Goal: Task Accomplishment & Management: Use online tool/utility

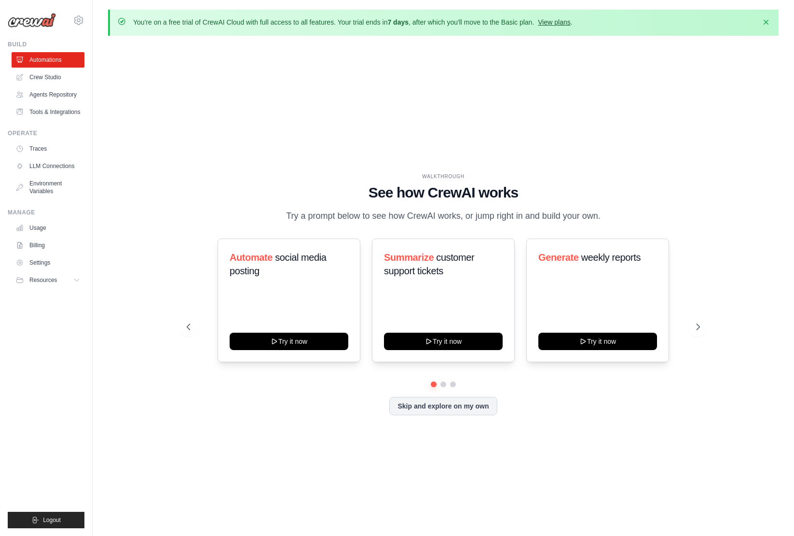
click at [563, 23] on link "View plans" at bounding box center [554, 22] width 32 height 8
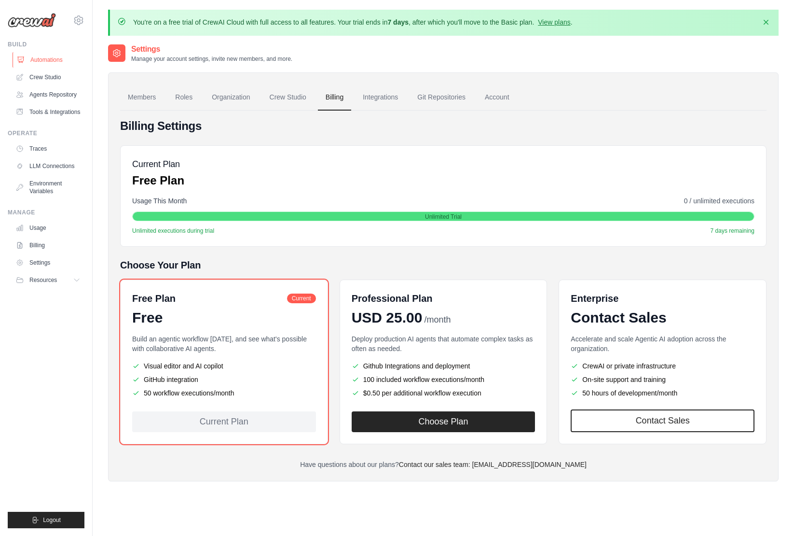
click at [44, 58] on link "Automations" at bounding box center [49, 59] width 73 height 15
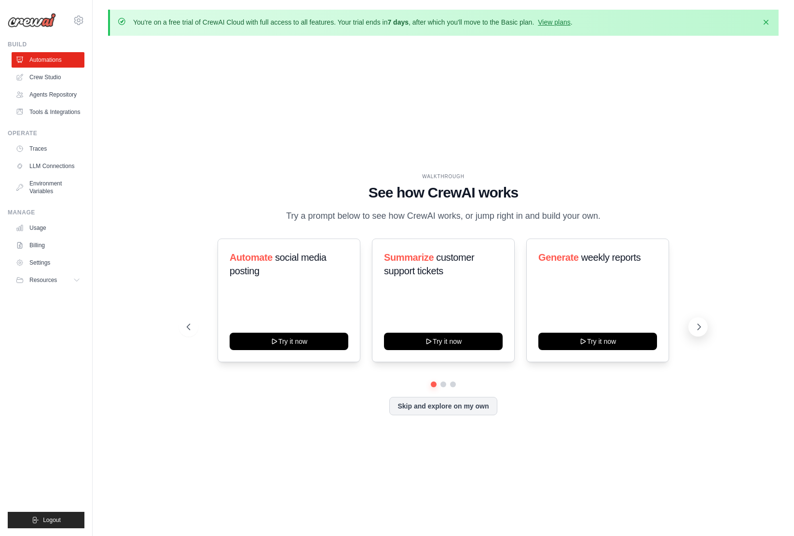
click at [702, 326] on icon at bounding box center [700, 327] width 10 height 10
click at [698, 329] on icon at bounding box center [699, 327] width 3 height 6
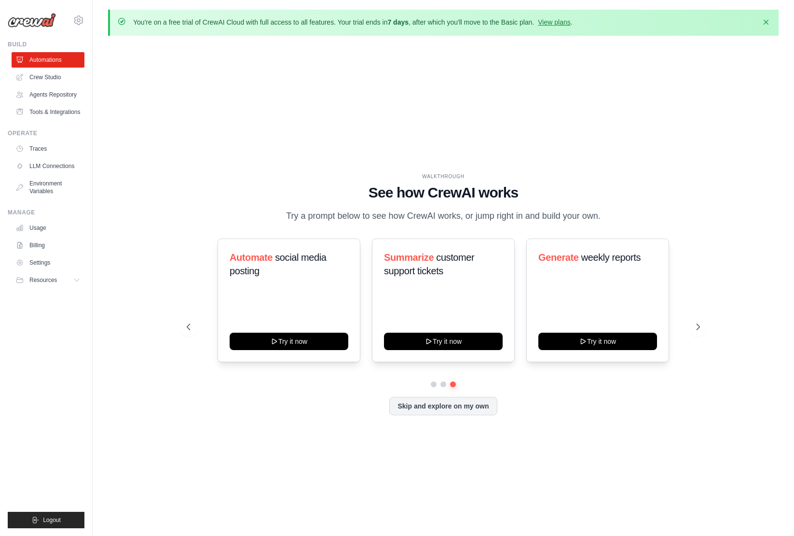
drag, startPoint x: 626, startPoint y: 306, endPoint x: 467, endPoint y: 376, distance: 173.9
click at [495, 312] on div "Automate social media posting Try it now Summarize customer support tickets Try…" at bounding box center [444, 300] width 514 height 124
drag, startPoint x: 444, startPoint y: 381, endPoint x: 440, endPoint y: 391, distance: 10.4
click at [444, 382] on button at bounding box center [444, 384] width 8 height 8
click at [432, 386] on button at bounding box center [434, 384] width 7 height 7
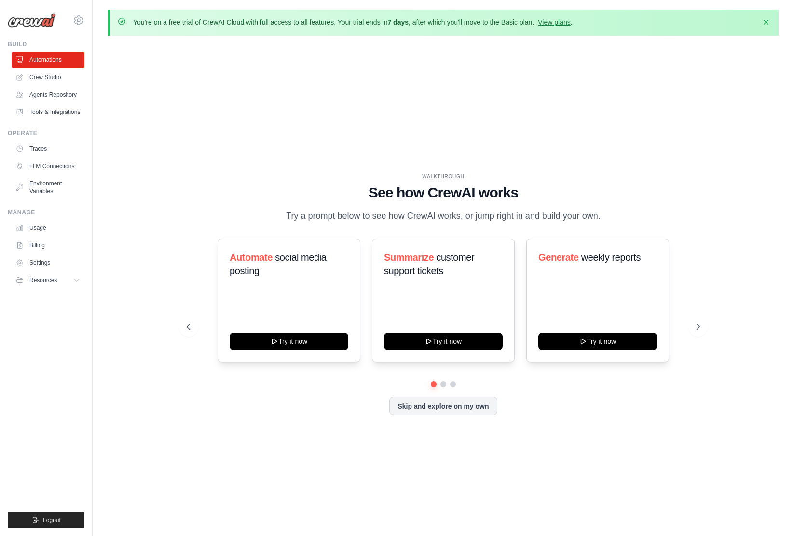
drag, startPoint x: 455, startPoint y: 379, endPoint x: 462, endPoint y: 387, distance: 10.2
click at [454, 379] on div "Automate social media posting Try it now Summarize customer support tickets Try…" at bounding box center [444, 309] width 514 height 143
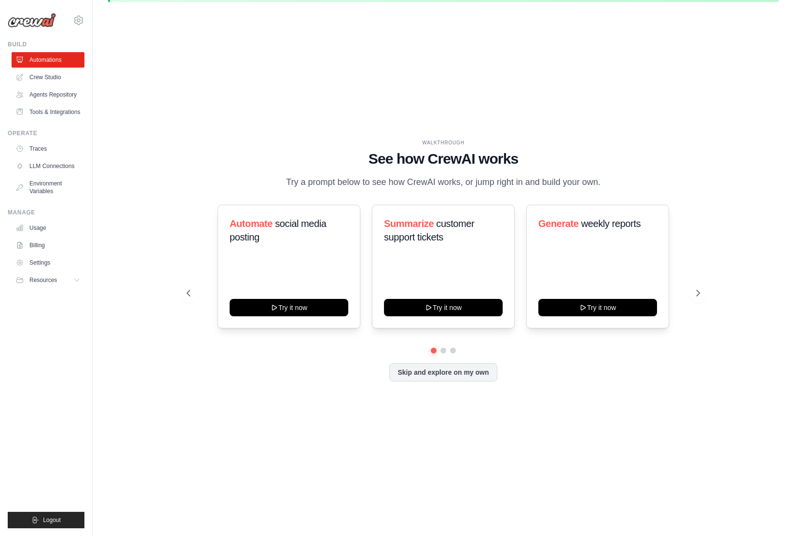
click at [730, 288] on div "WALKTHROUGH See how CrewAI works Try a prompt below to see how CrewAI works, or…" at bounding box center [443, 268] width 671 height 516
click at [54, 76] on link "Crew Studio" at bounding box center [49, 77] width 73 height 15
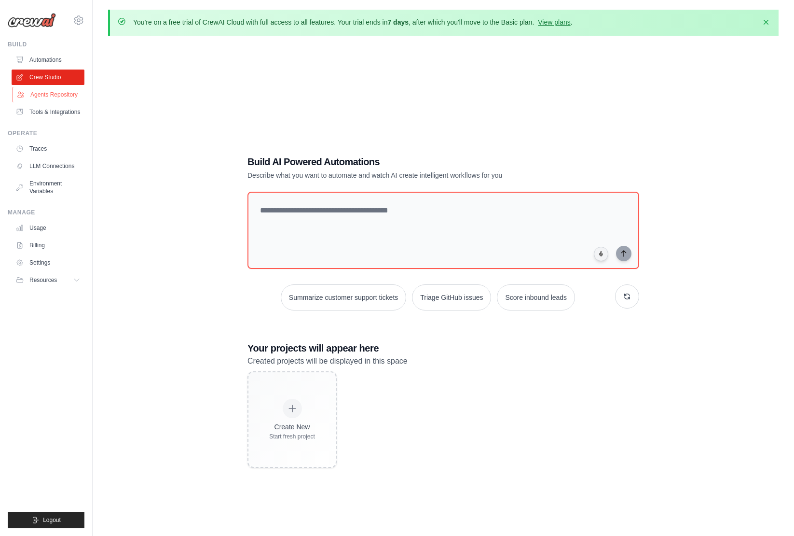
click at [61, 96] on link "Agents Repository" at bounding box center [49, 94] width 73 height 15
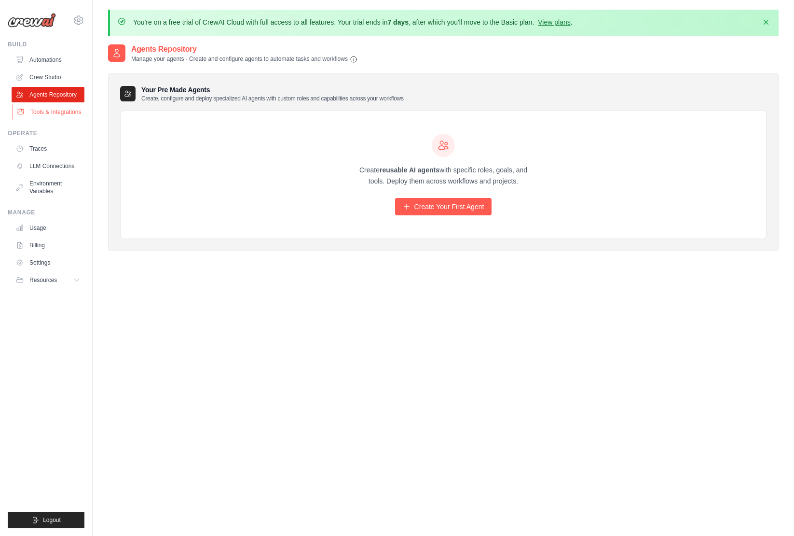
click at [64, 111] on link "Tools & Integrations" at bounding box center [49, 111] width 73 height 15
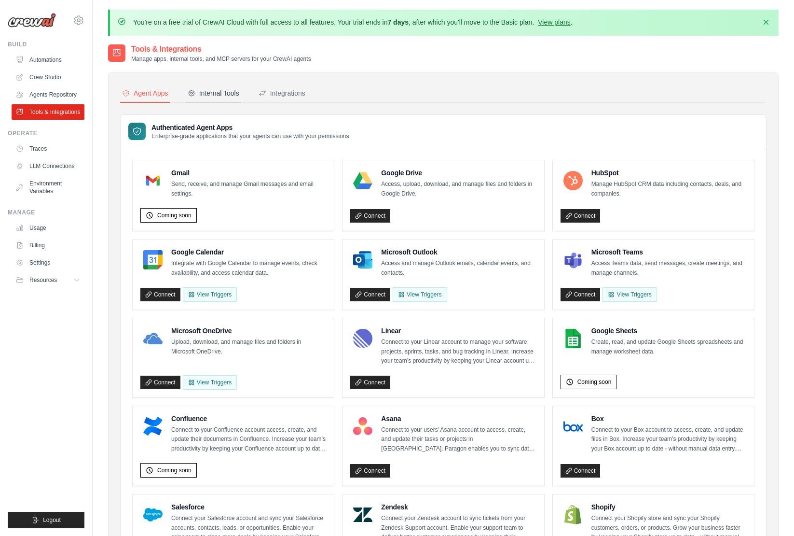
click at [215, 90] on div "Internal Tools" at bounding box center [214, 93] width 52 height 10
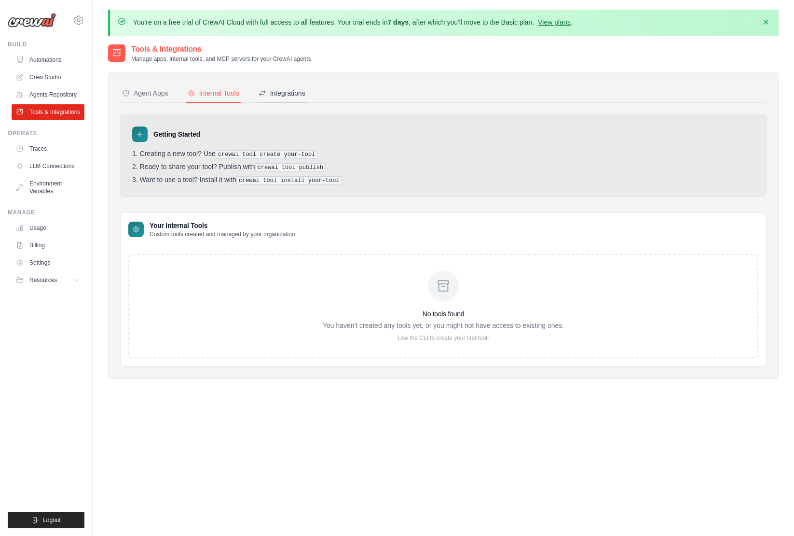
click at [287, 90] on div "Integrations" at bounding box center [282, 93] width 47 height 10
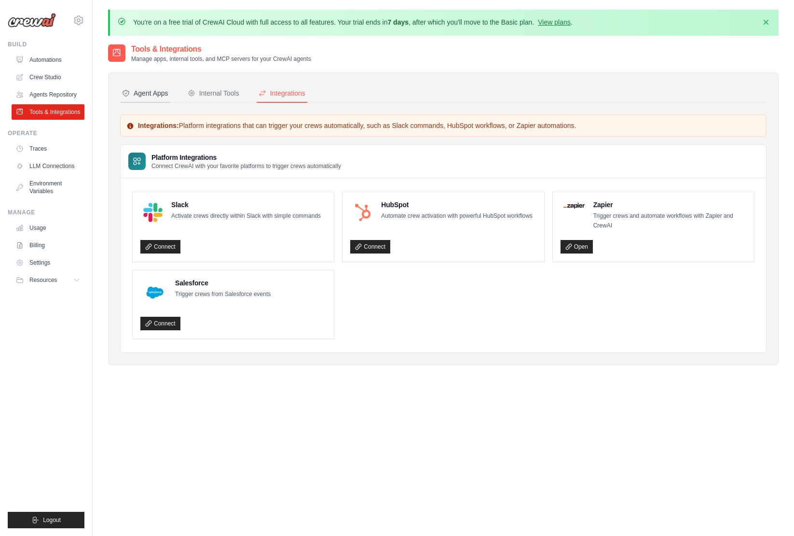
click at [159, 94] on div "Agent Apps" at bounding box center [145, 93] width 46 height 10
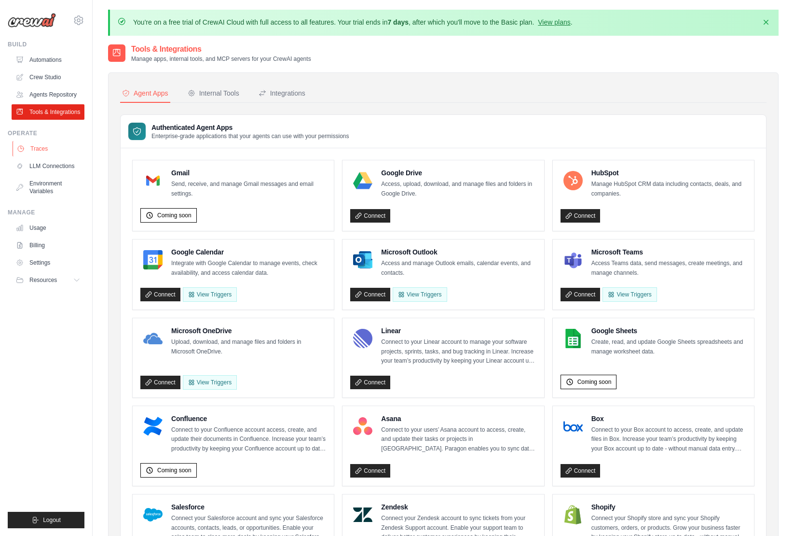
click at [51, 148] on link "Traces" at bounding box center [49, 148] width 73 height 15
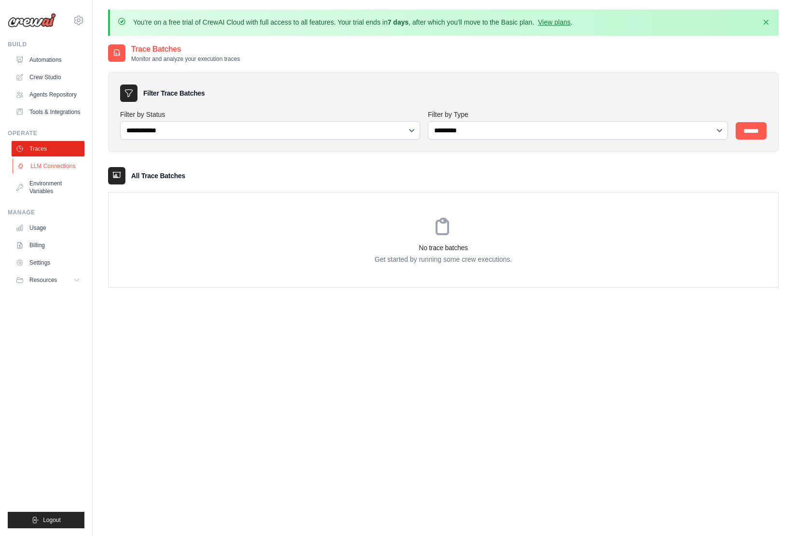
click at [47, 167] on link "LLM Connections" at bounding box center [49, 165] width 73 height 15
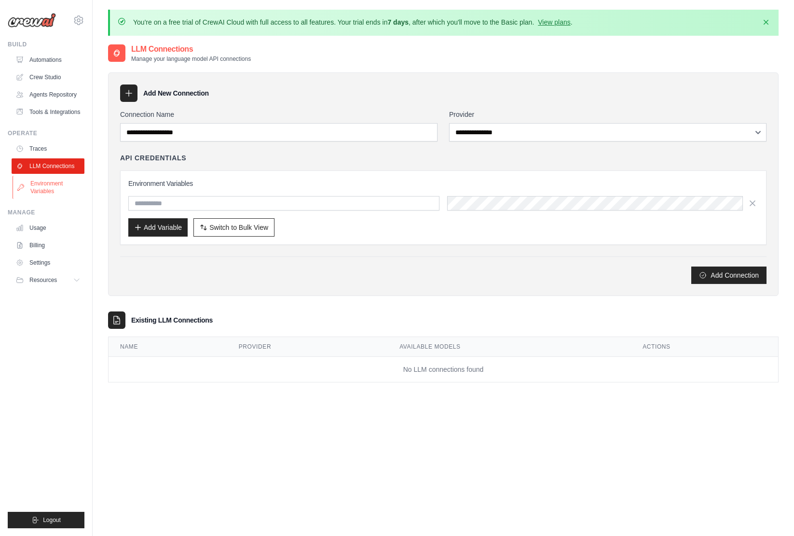
click at [52, 188] on link "Environment Variables" at bounding box center [49, 187] width 73 height 23
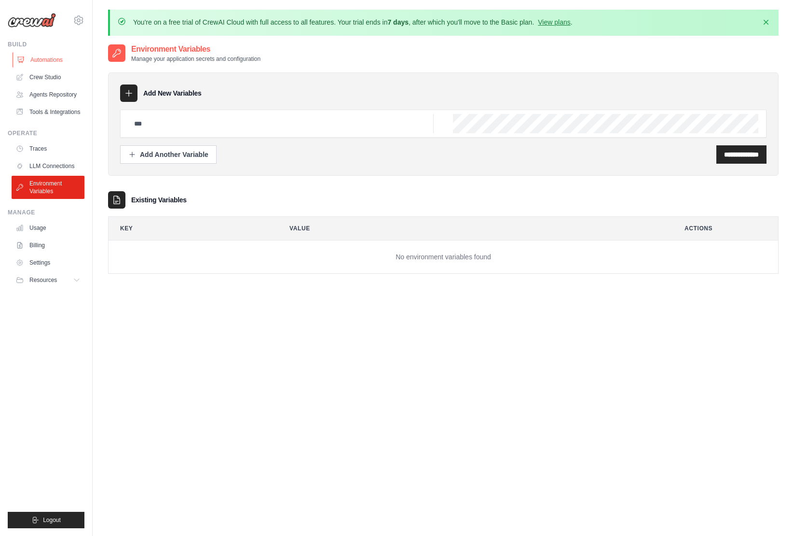
click at [54, 61] on link "Automations" at bounding box center [49, 59] width 73 height 15
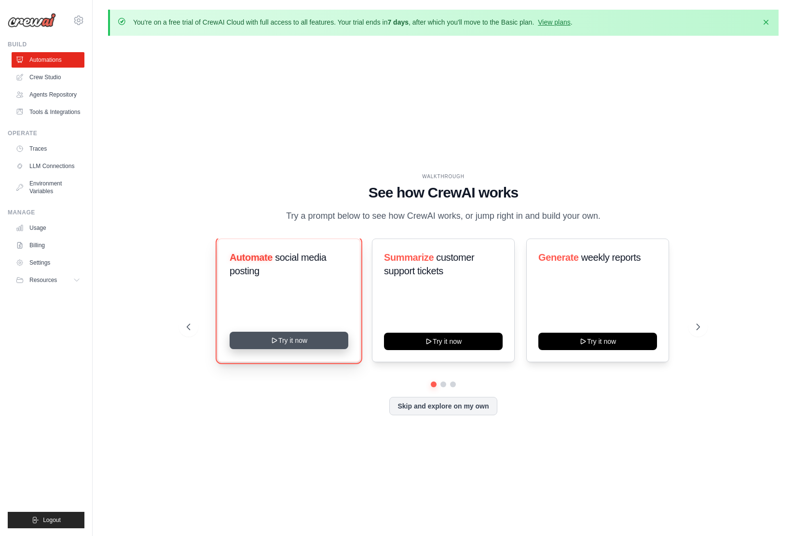
click at [320, 341] on button "Try it now" at bounding box center [289, 340] width 119 height 17
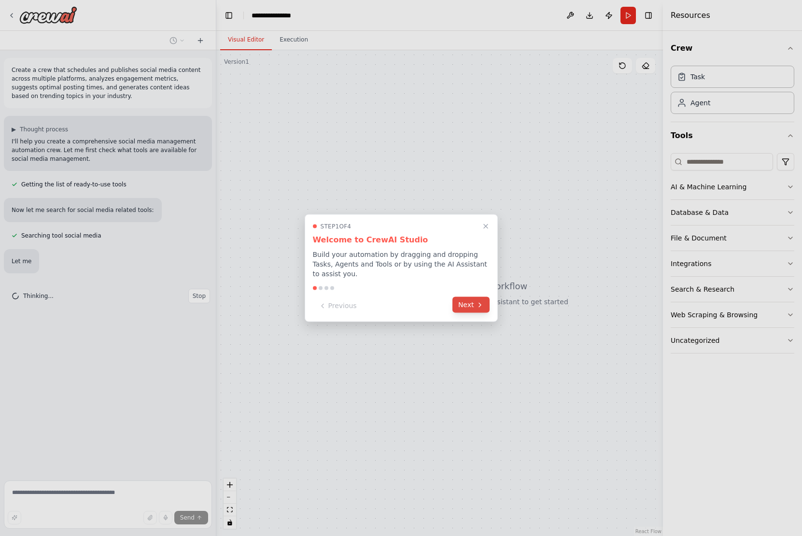
click at [471, 300] on button "Next" at bounding box center [470, 305] width 37 height 16
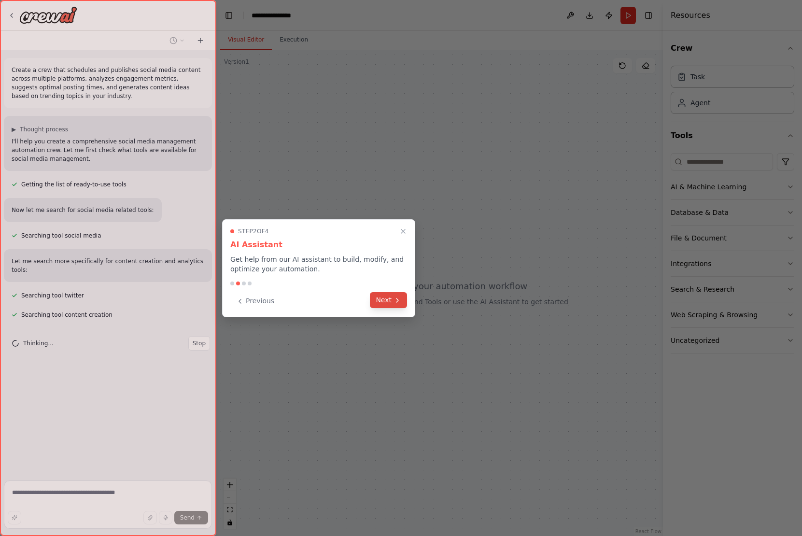
click at [394, 302] on icon at bounding box center [397, 300] width 8 height 8
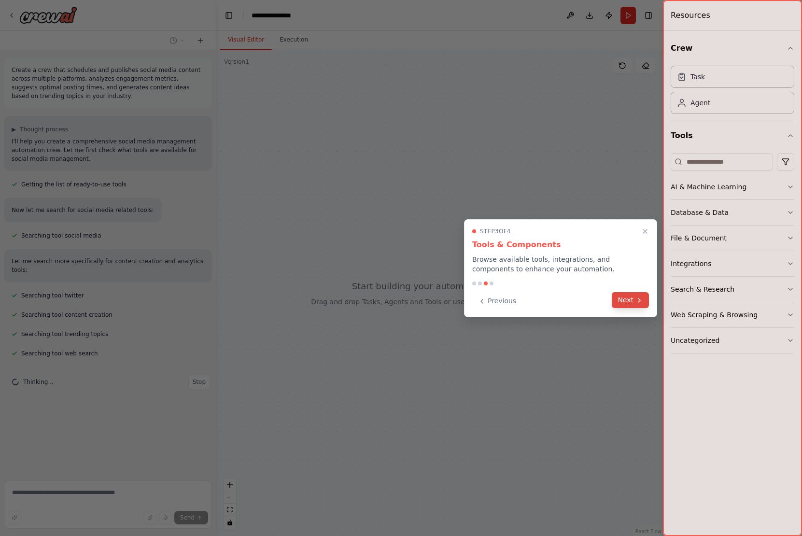
click at [621, 303] on button "Next" at bounding box center [630, 300] width 37 height 16
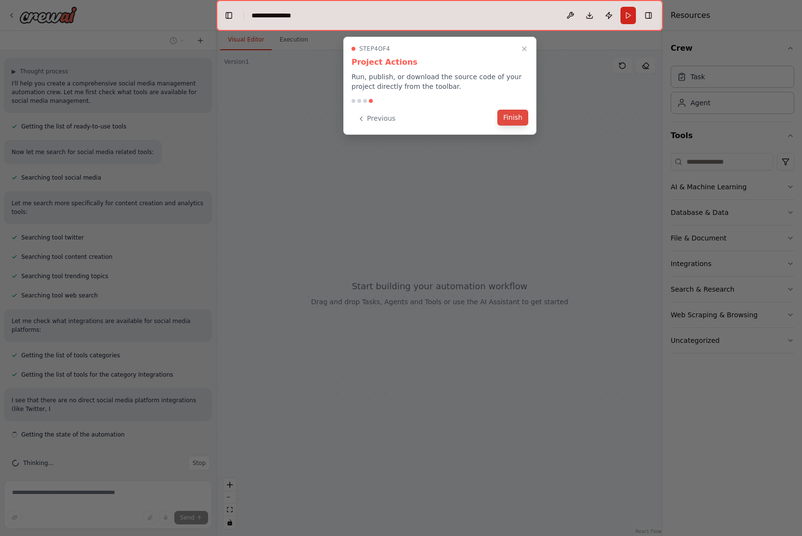
click at [523, 119] on button "Finish" at bounding box center [512, 118] width 31 height 16
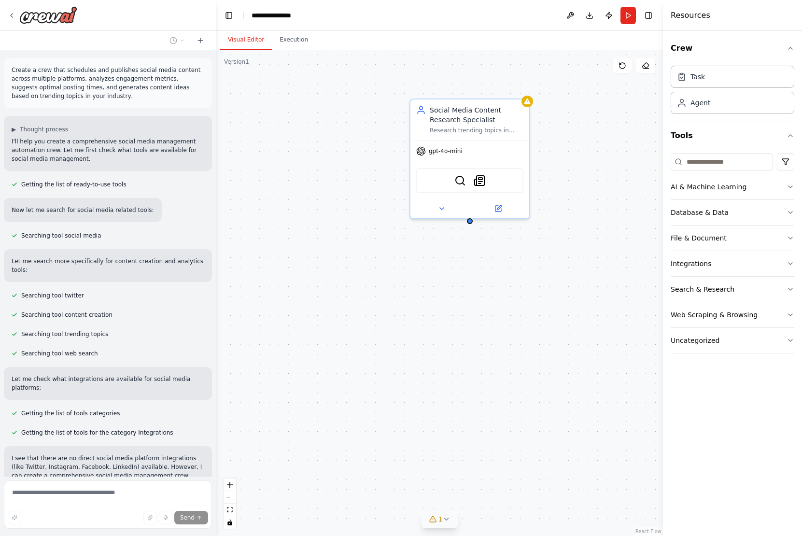
click at [446, 519] on icon at bounding box center [447, 519] width 8 height 8
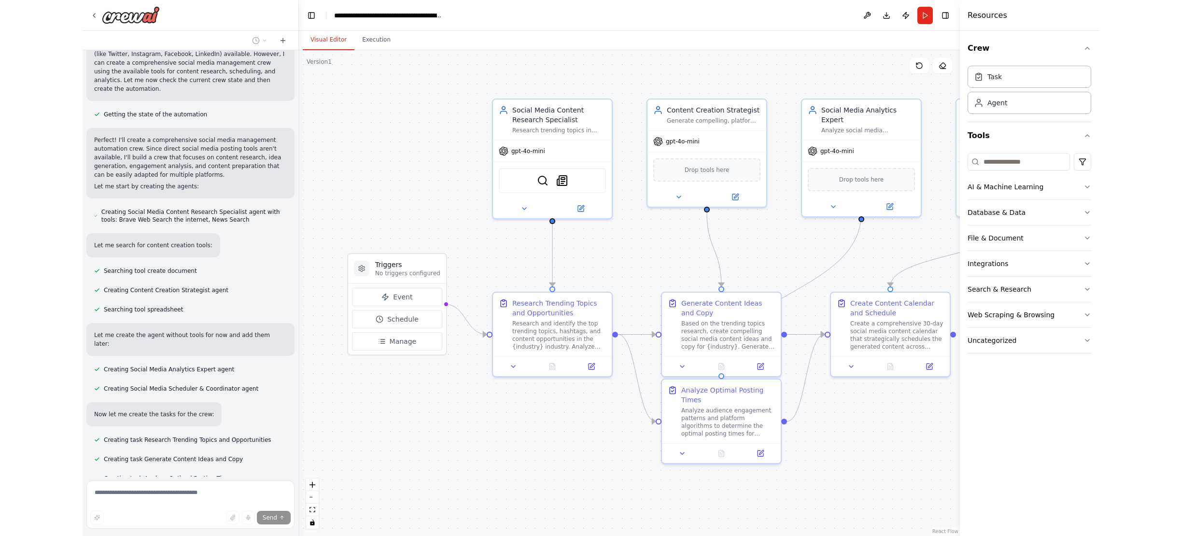
scroll to position [463, 0]
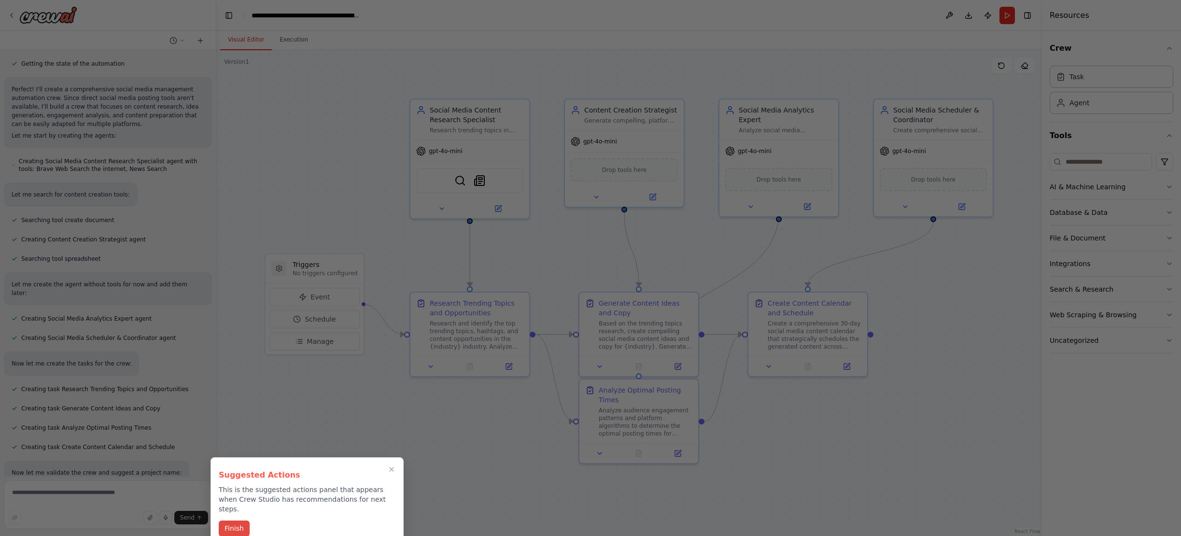
click at [240, 520] on button "Finish" at bounding box center [234, 528] width 31 height 16
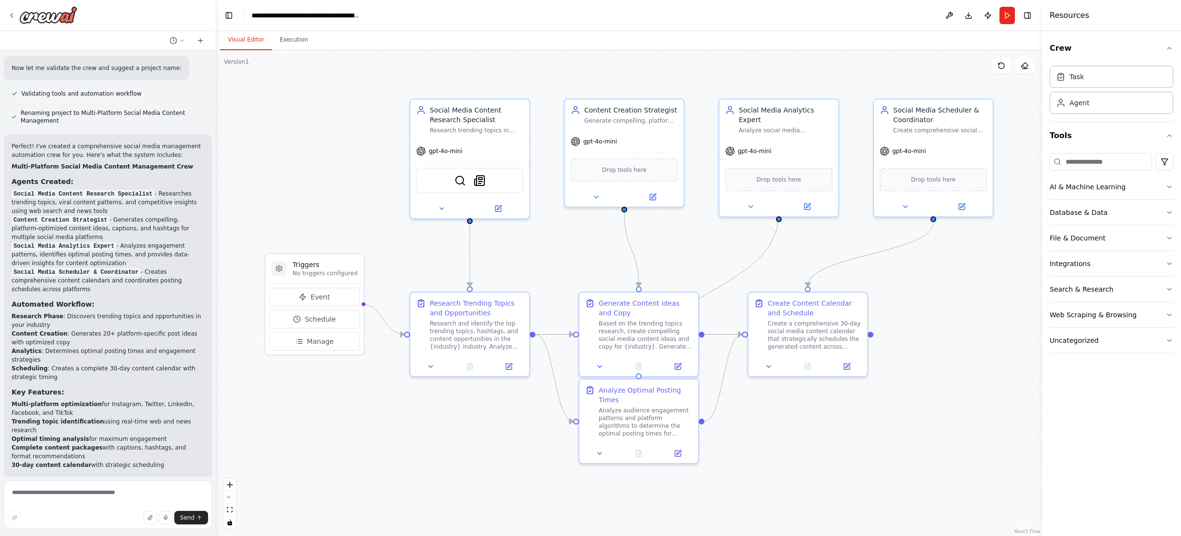
scroll to position [869, 0]
drag, startPoint x: 654, startPoint y: 324, endPoint x: 720, endPoint y: 308, distance: 68.0
click at [651, 290] on div "Based on the trending topics research, create compelling social media content i…" at bounding box center [641, 296] width 94 height 31
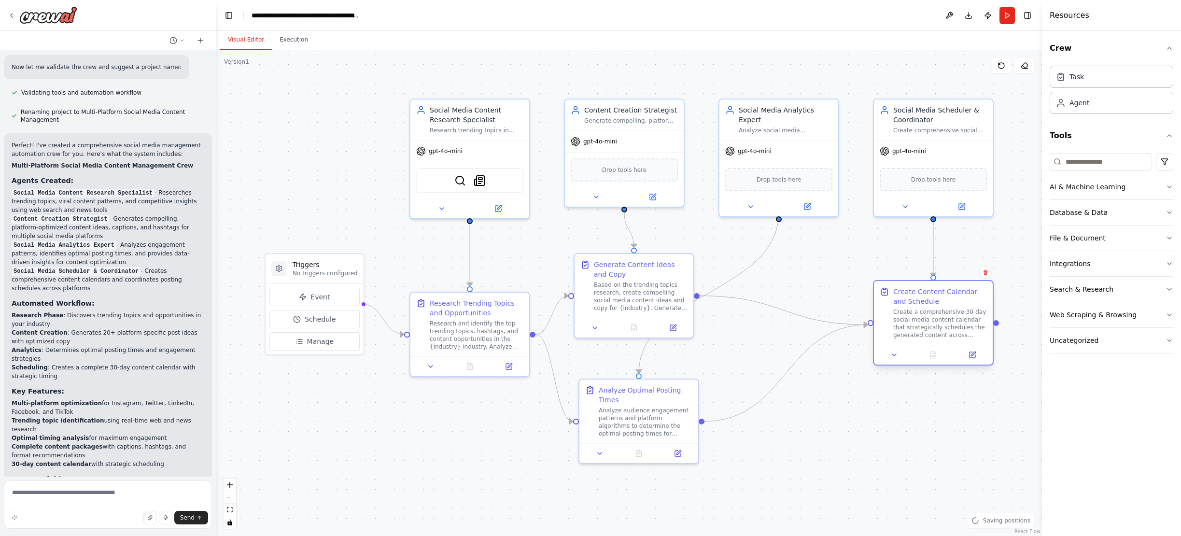
drag, startPoint x: 788, startPoint y: 330, endPoint x: 918, endPoint y: 320, distance: 129.8
click at [801, 320] on div "Create a comprehensive 30-day social media content calendar that strategically …" at bounding box center [940, 323] width 94 height 31
drag, startPoint x: 662, startPoint y: 419, endPoint x: 794, endPoint y: 423, distance: 131.8
click at [801, 430] on div "Analyze audience engagement patterns and platform algorithms to determine the o…" at bounding box center [795, 429] width 94 height 31
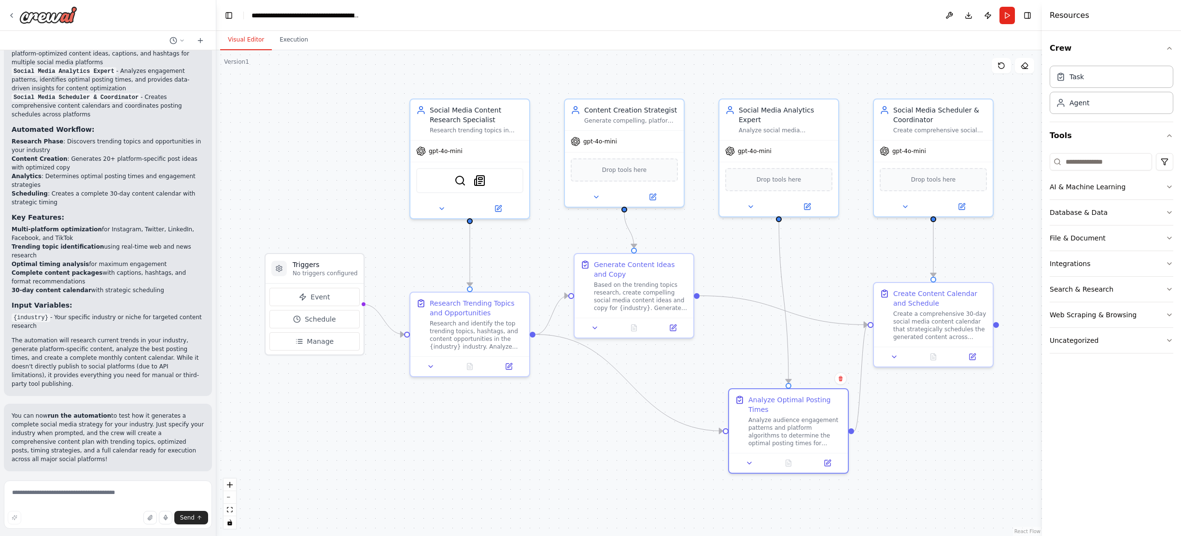
scroll to position [1071, 0]
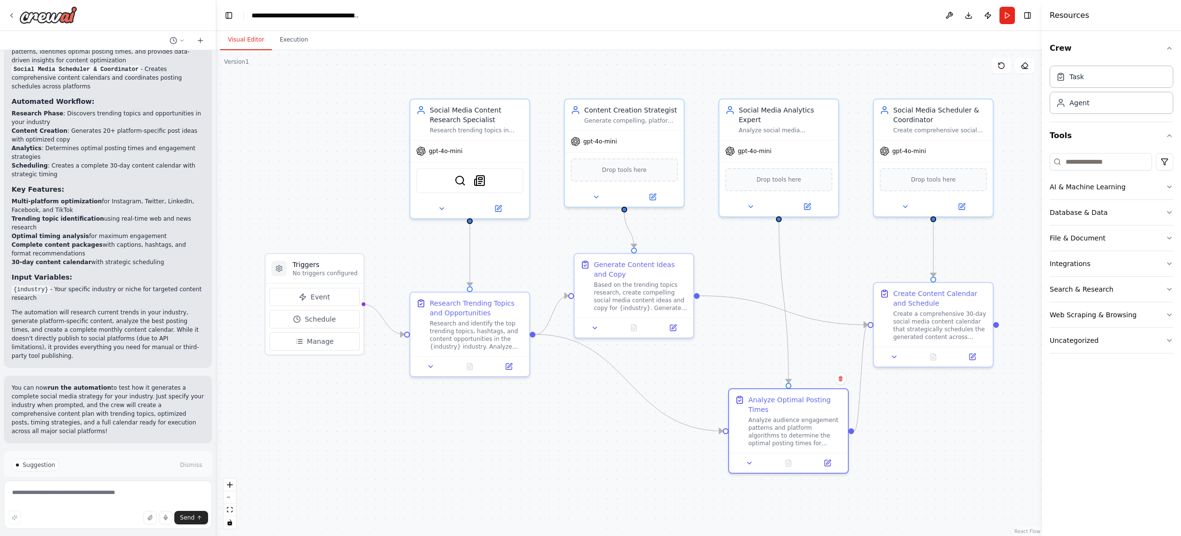
click at [137, 498] on button "Run Automation" at bounding box center [108, 505] width 193 height 15
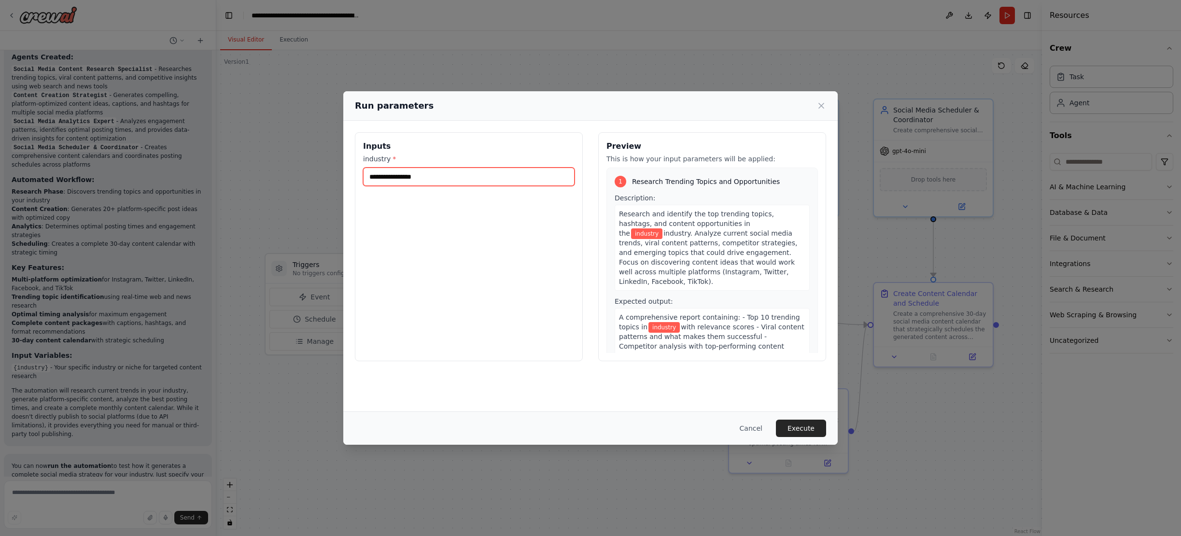
click at [397, 179] on input "industry *" at bounding box center [468, 176] width 211 height 18
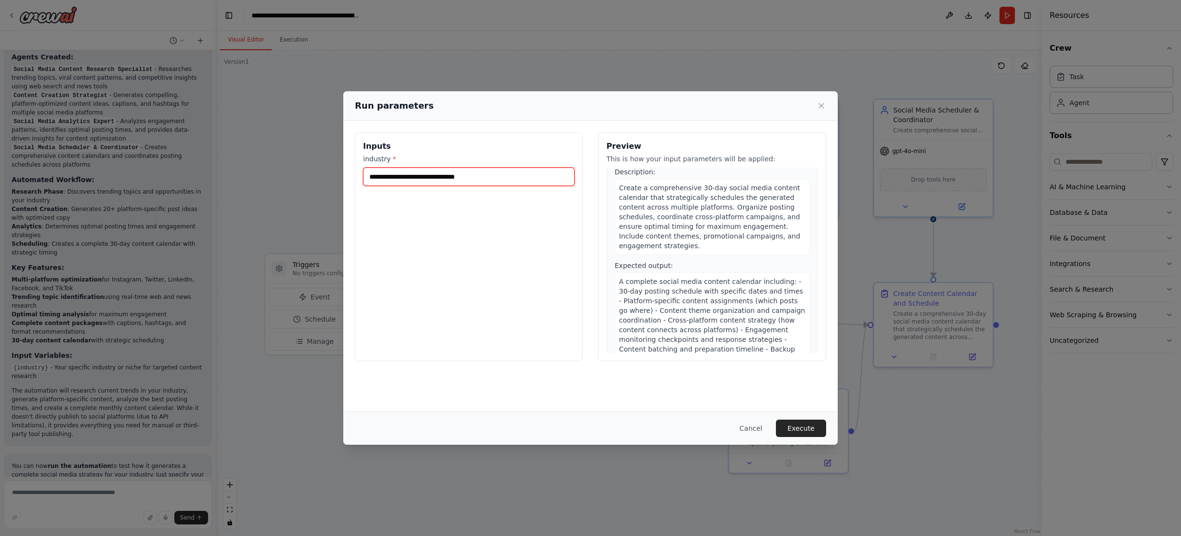
scroll to position [766, 0]
type input "**********"
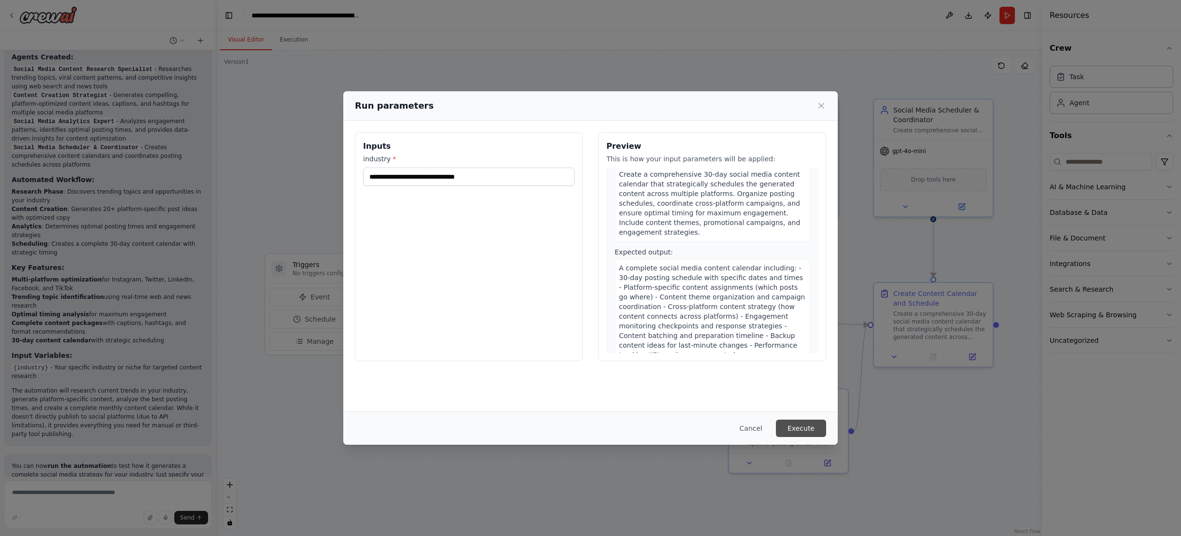
click at [790, 427] on button "Execute" at bounding box center [801, 427] width 50 height 17
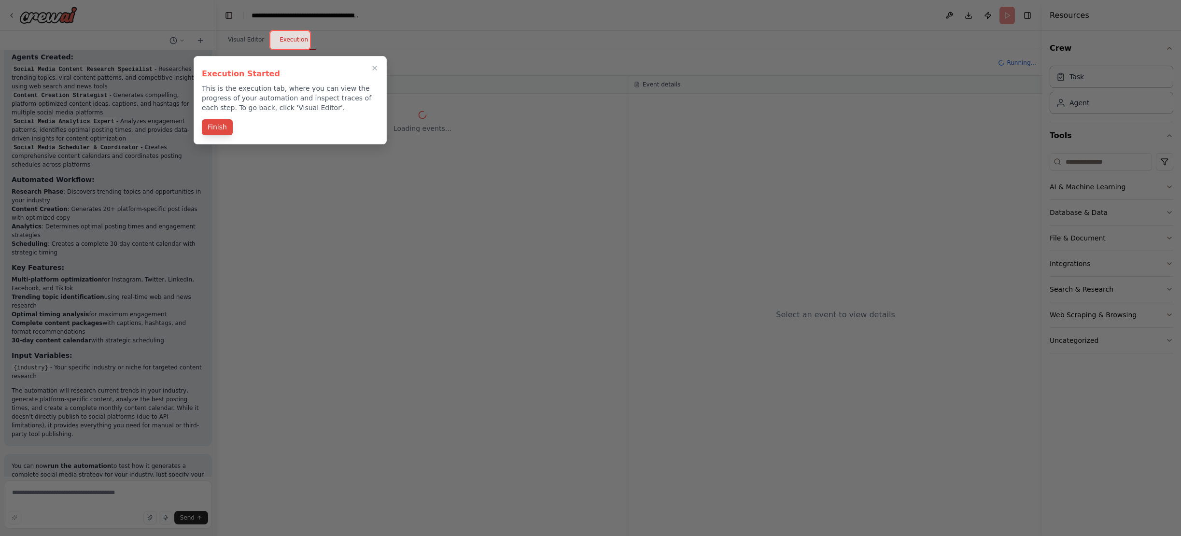
click at [223, 131] on button "Finish" at bounding box center [217, 127] width 31 height 16
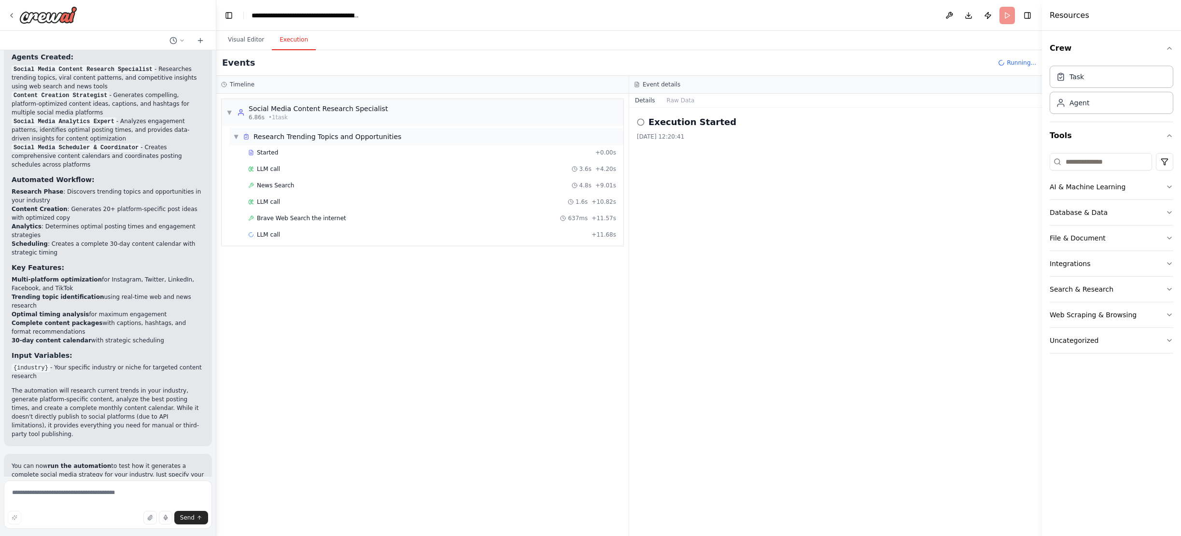
click at [448, 136] on div "▼ Research Trending Topics and Opportunities" at bounding box center [426, 136] width 394 height 17
click at [232, 137] on div "▶ Research Trending Topics and Opportunities" at bounding box center [426, 136] width 394 height 17
click at [282, 152] on div "Started" at bounding box center [419, 153] width 343 height 8
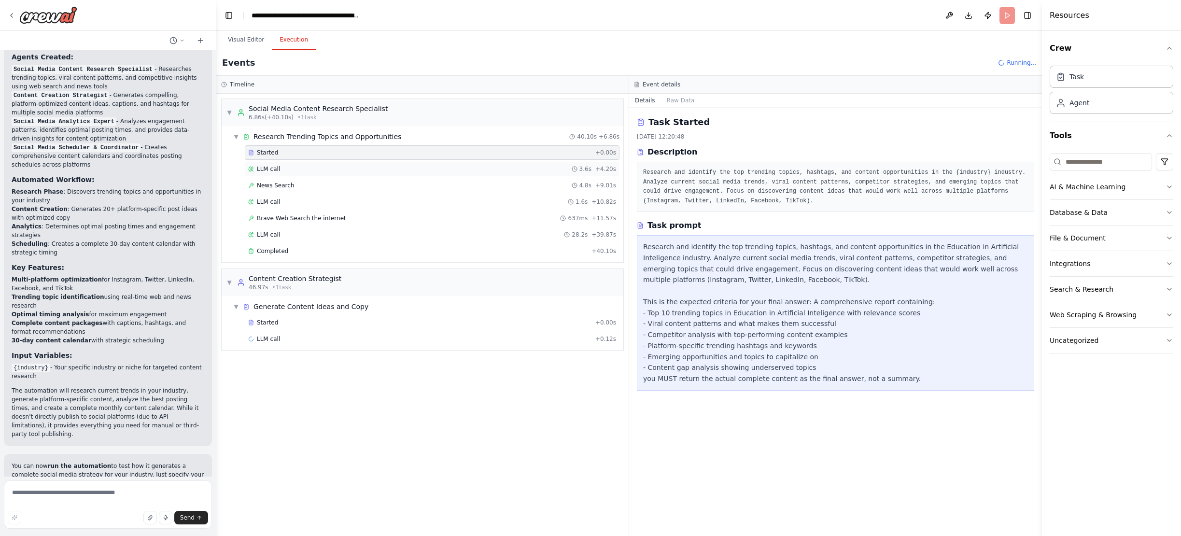
click at [299, 170] on div "LLM call 3.6s + 4.20s" at bounding box center [432, 169] width 368 height 8
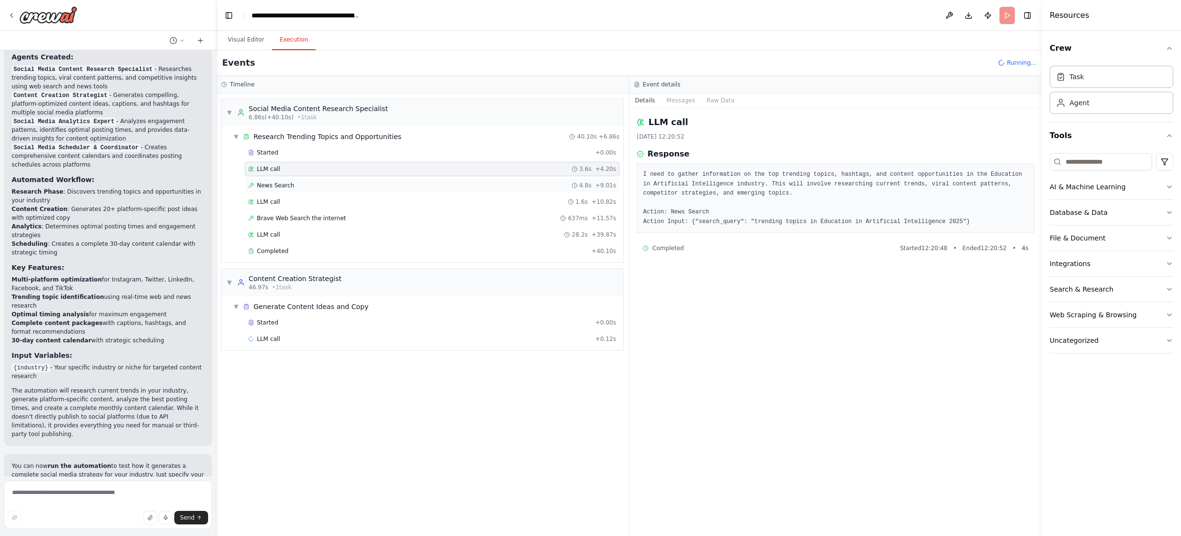
click at [309, 182] on div "News Search 4.8s + 9.01s" at bounding box center [432, 185] width 368 height 8
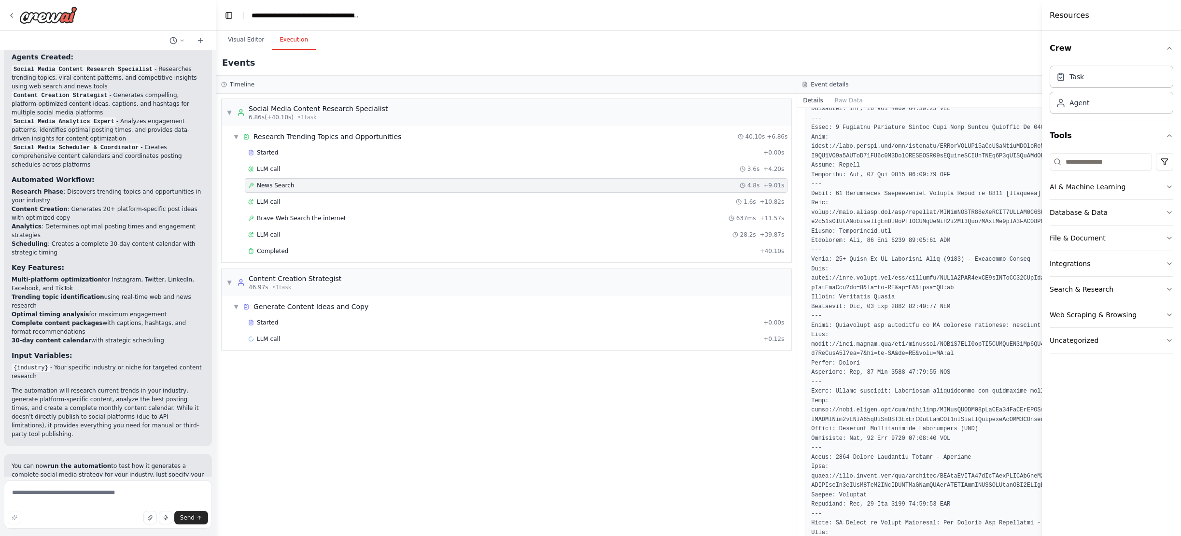
scroll to position [0, 0]
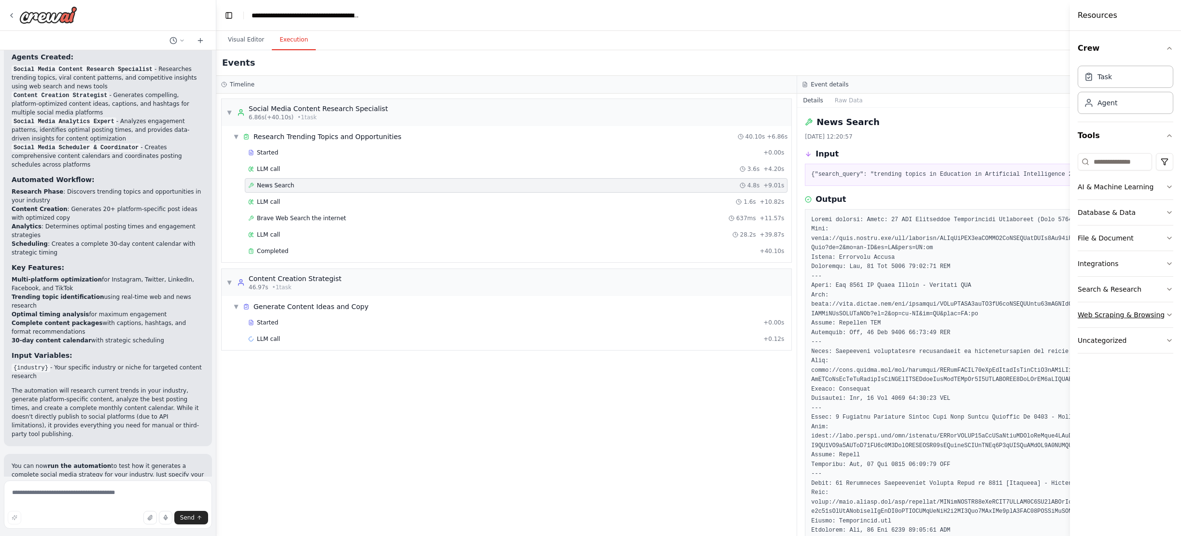
drag, startPoint x: 1043, startPoint y: 300, endPoint x: 1168, endPoint y: 315, distance: 126.0
click at [801, 315] on div "Resources Crew Task Agent Tools AI & Machine Learning Database & Data File & Do…" at bounding box center [1125, 268] width 111 height 536
drag, startPoint x: 790, startPoint y: 337, endPoint x: 762, endPoint y: 344, distance: 28.8
click at [762, 344] on div "▼ Social Media Content Research Specialist 6.86s (+40.10s) • 1 task ▼ Research …" at bounding box center [506, 315] width 580 height 442
click at [801, 47] on icon "button" at bounding box center [1169, 48] width 8 height 8
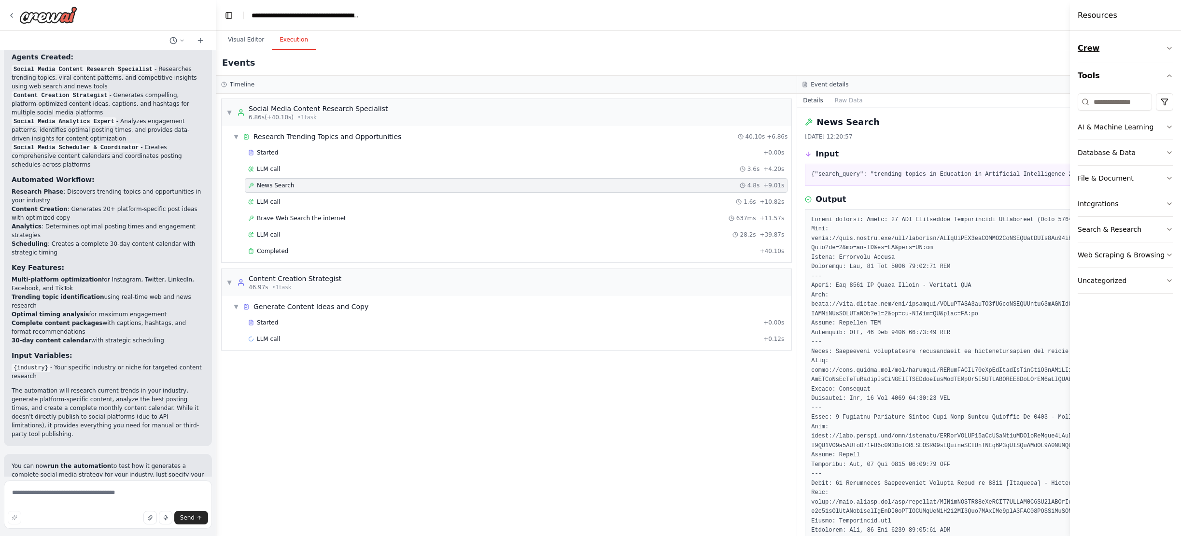
click at [801, 47] on icon "button" at bounding box center [1169, 48] width 8 height 8
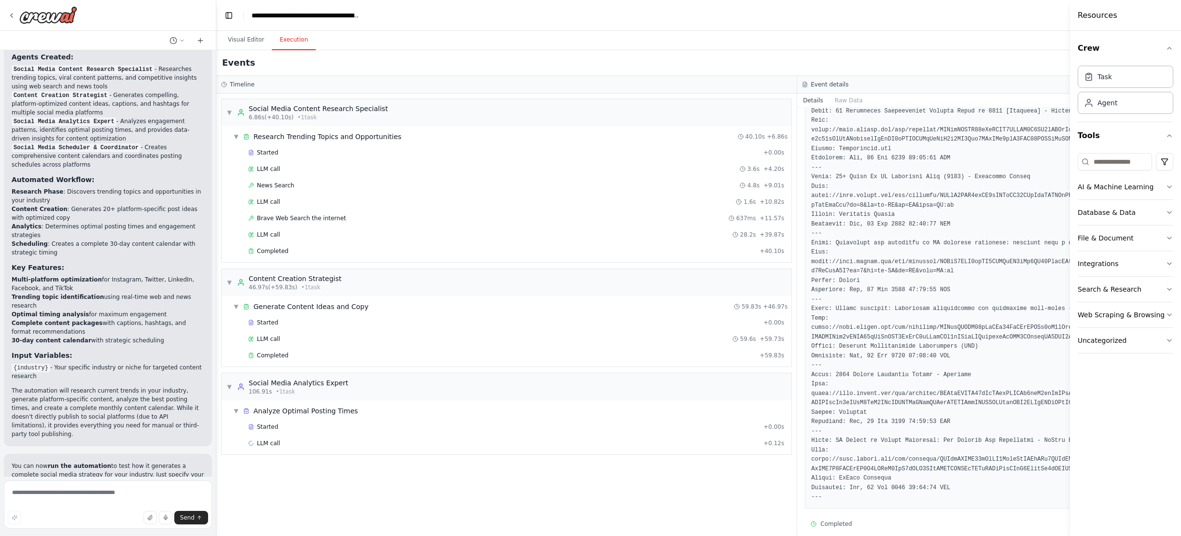
scroll to position [400, 0]
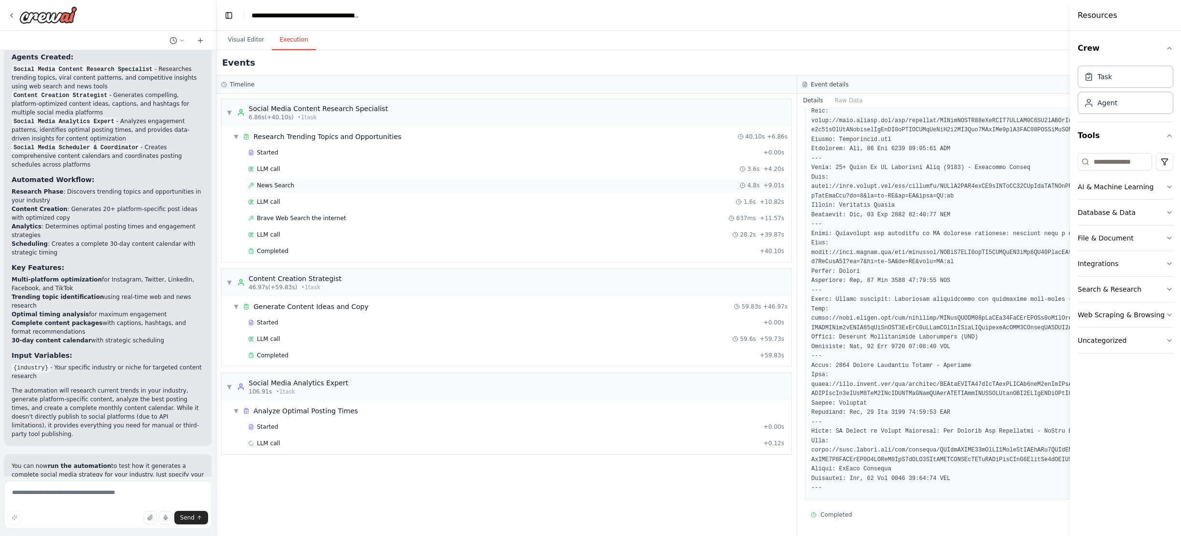
click at [301, 183] on div "News Search 4.8s + 9.01s" at bounding box center [516, 185] width 536 height 8
click at [294, 200] on div "LLM call 1.6s + 10.82s" at bounding box center [516, 202] width 536 height 8
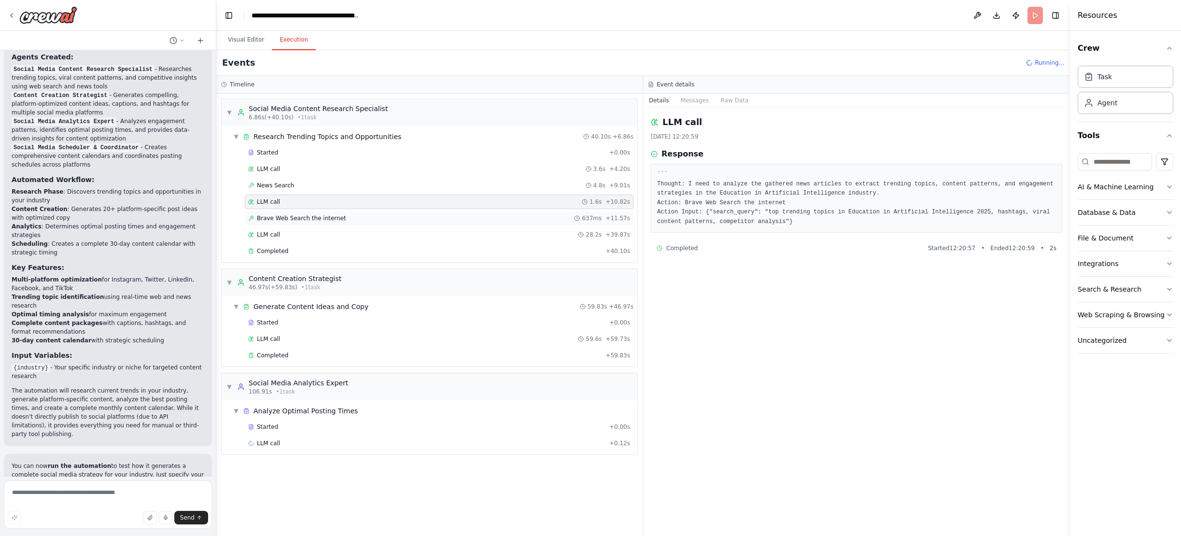
click at [303, 218] on span "Brave Web Search the internet" at bounding box center [301, 218] width 89 height 8
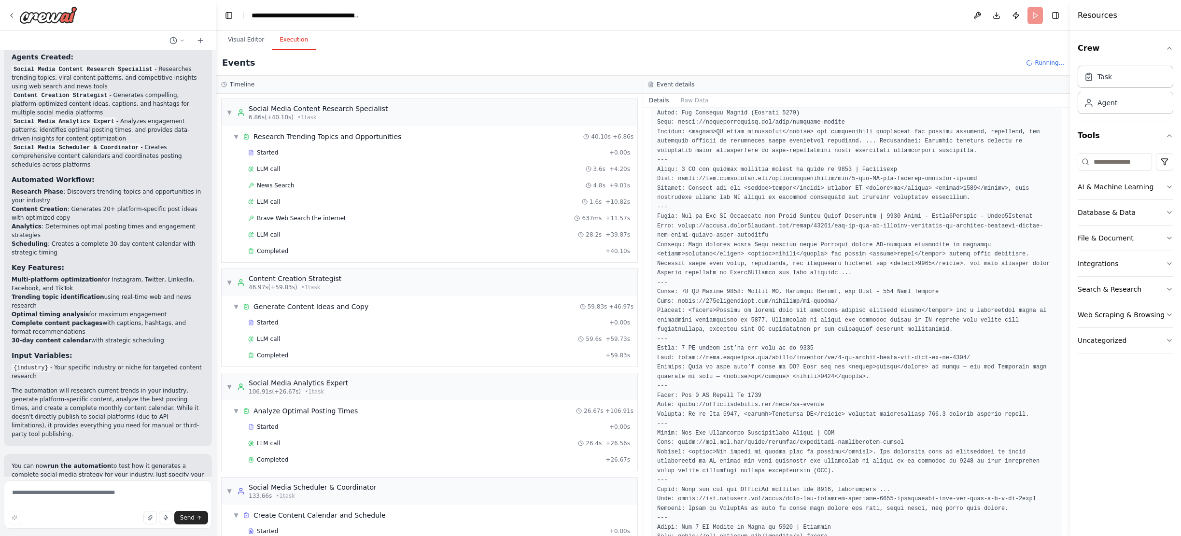
scroll to position [0, 0]
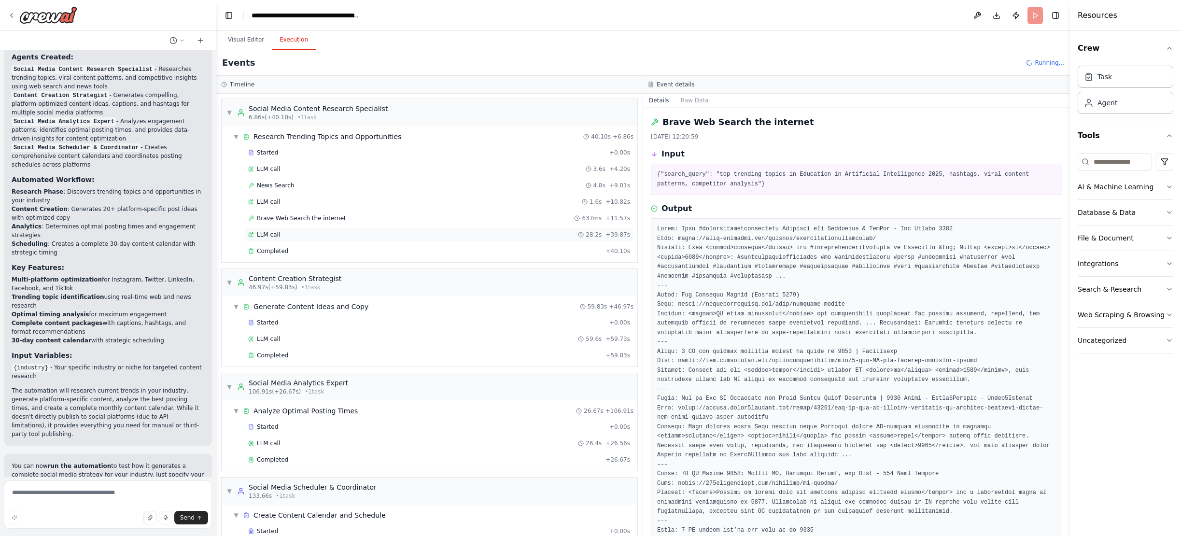
click at [327, 228] on div "LLM call 28.2s + 39.87s" at bounding box center [439, 234] width 389 height 14
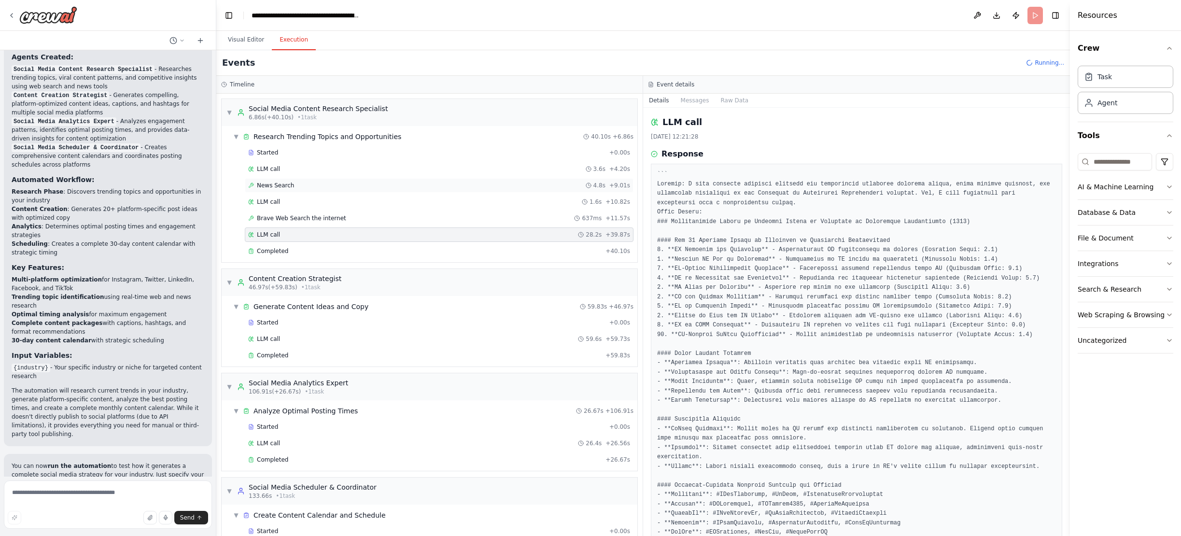
click at [306, 180] on div "News Search 4.8s + 9.01s" at bounding box center [439, 185] width 389 height 14
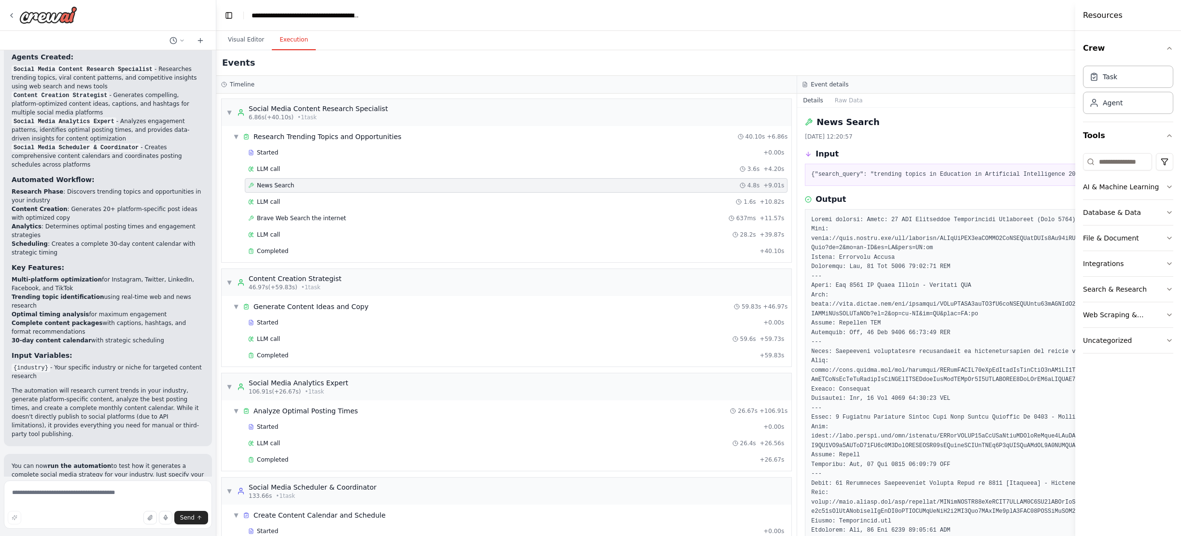
drag, startPoint x: 1071, startPoint y: 477, endPoint x: 1225, endPoint y: 485, distance: 154.2
click at [801, 485] on html "Create a crew that schedules and publishes social media content across multiple…" at bounding box center [590, 268] width 1181 height 536
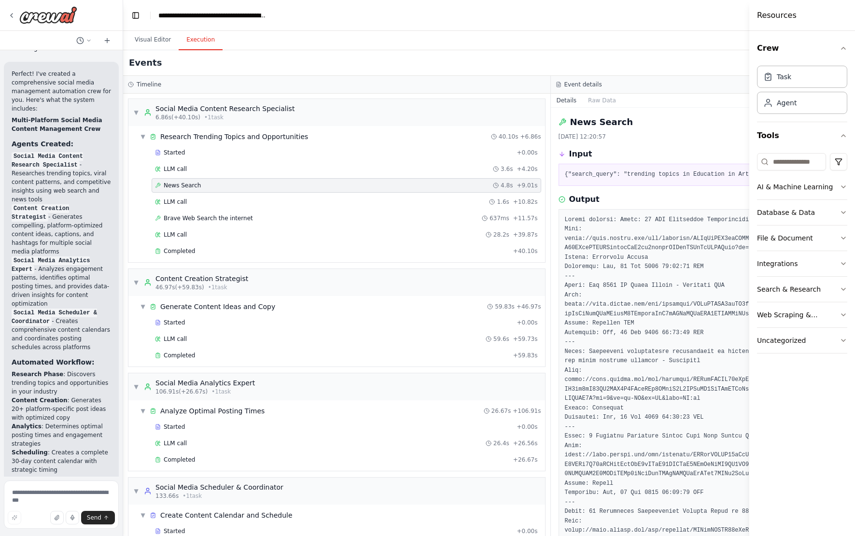
scroll to position [1524, 0]
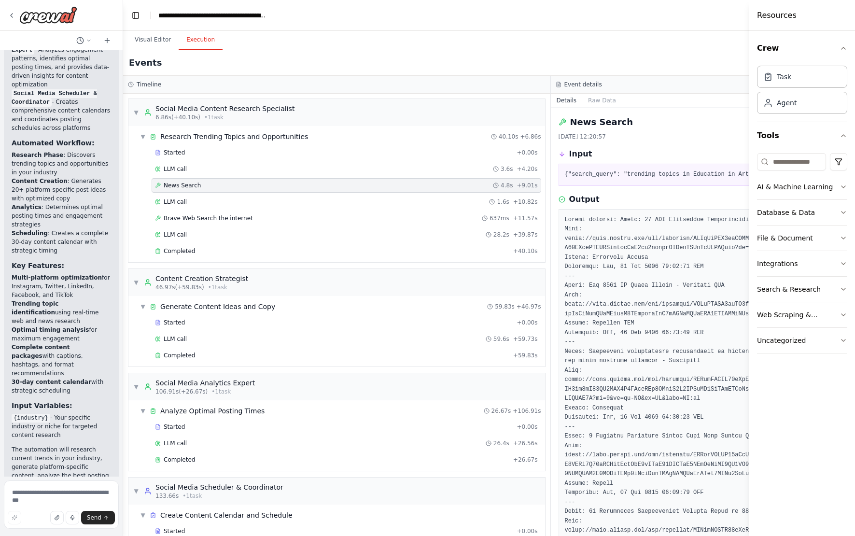
drag, startPoint x: 212, startPoint y: 303, endPoint x: 123, endPoint y: 306, distance: 89.4
click at [123, 306] on div "Create a crew that schedules and publishes social media content across multiple…" at bounding box center [427, 268] width 855 height 536
click at [136, 15] on button "Toggle Left Sidebar" at bounding box center [136, 16] width 14 height 14
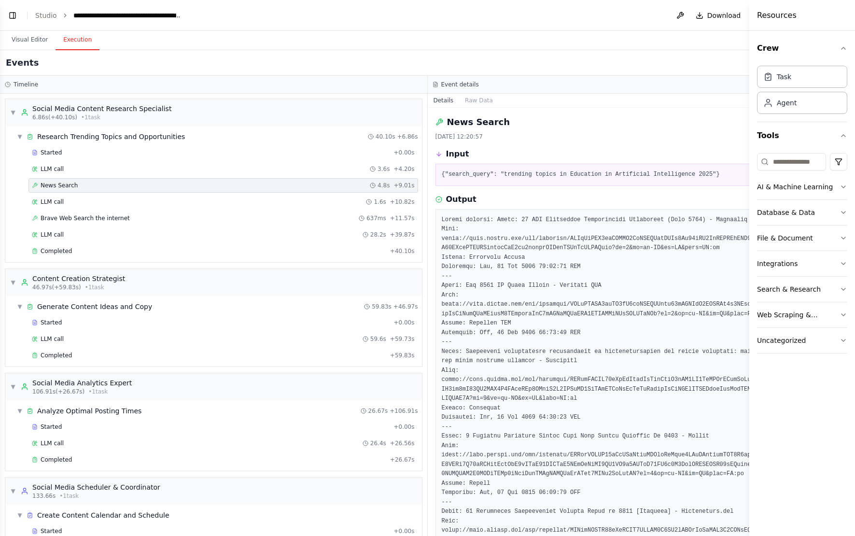
click at [11, 11] on button "Toggle Left Sidebar" at bounding box center [13, 16] width 14 height 14
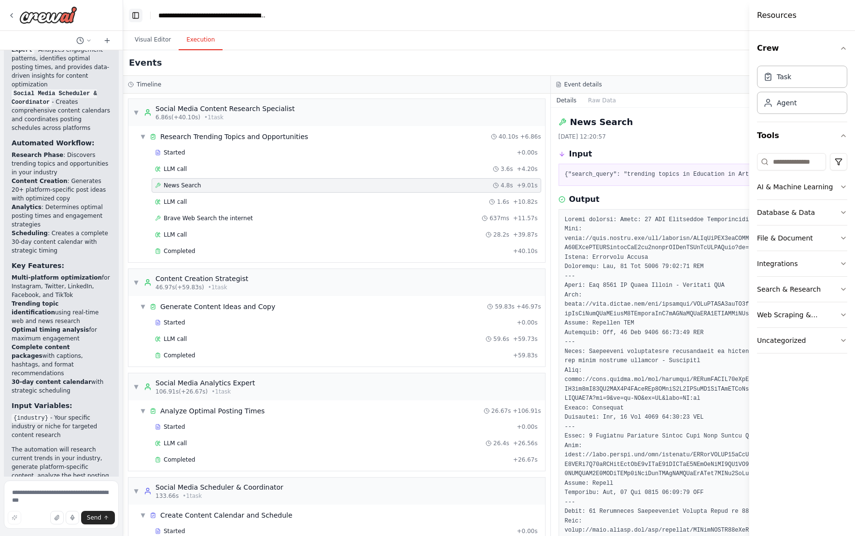
click at [135, 16] on button "Toggle Left Sidebar" at bounding box center [136, 16] width 14 height 14
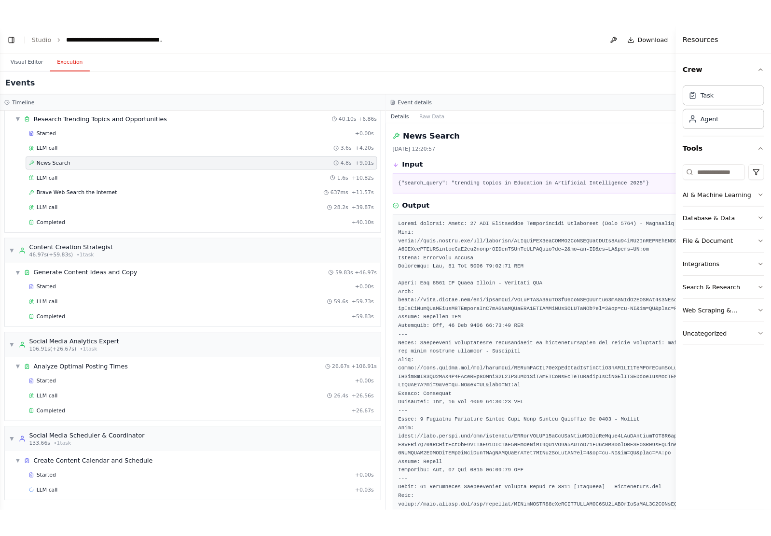
scroll to position [0, 0]
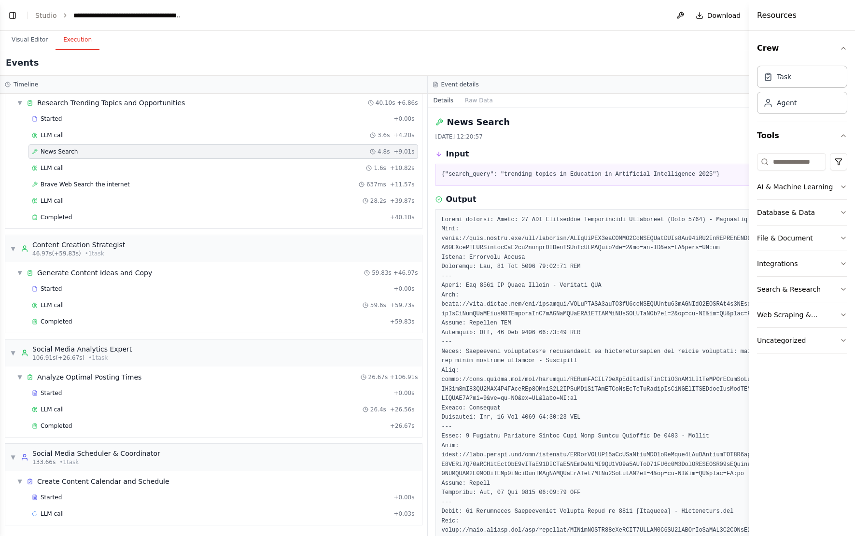
drag, startPoint x: 578, startPoint y: 230, endPoint x: 587, endPoint y: 235, distance: 10.4
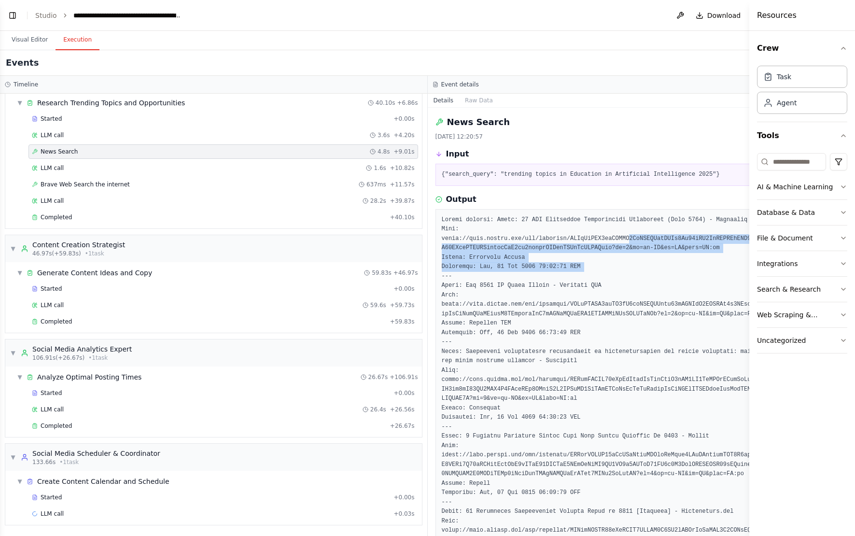
drag, startPoint x: 627, startPoint y: 248, endPoint x: 690, endPoint y: 277, distance: 69.5
drag, startPoint x: 692, startPoint y: 278, endPoint x: 701, endPoint y: 282, distance: 10.1
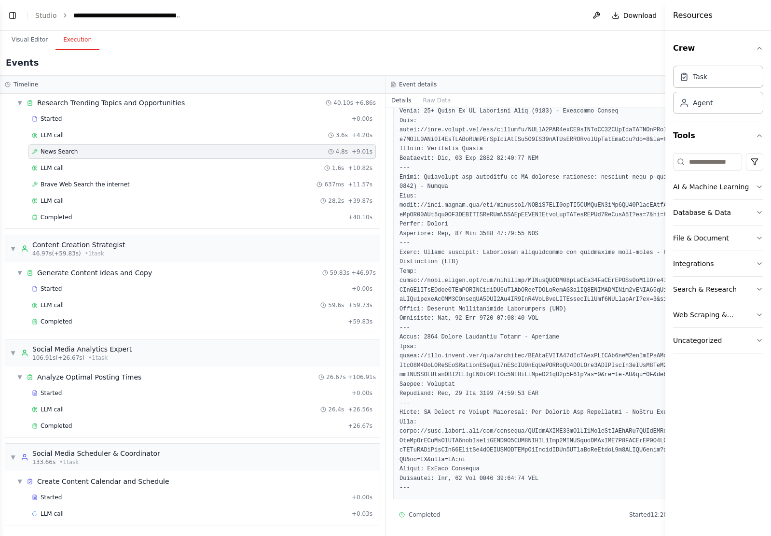
scroll to position [513, 0]
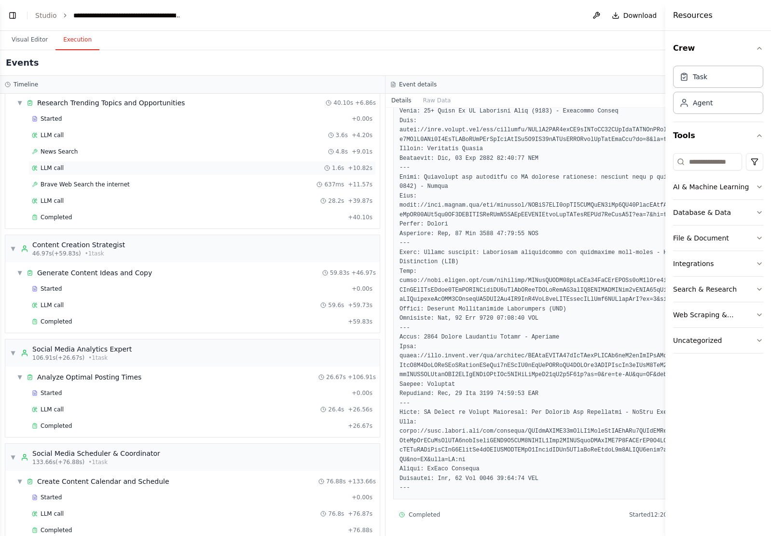
click at [70, 164] on div "LLM call 1.6s + 10.82s" at bounding box center [202, 168] width 348 height 14
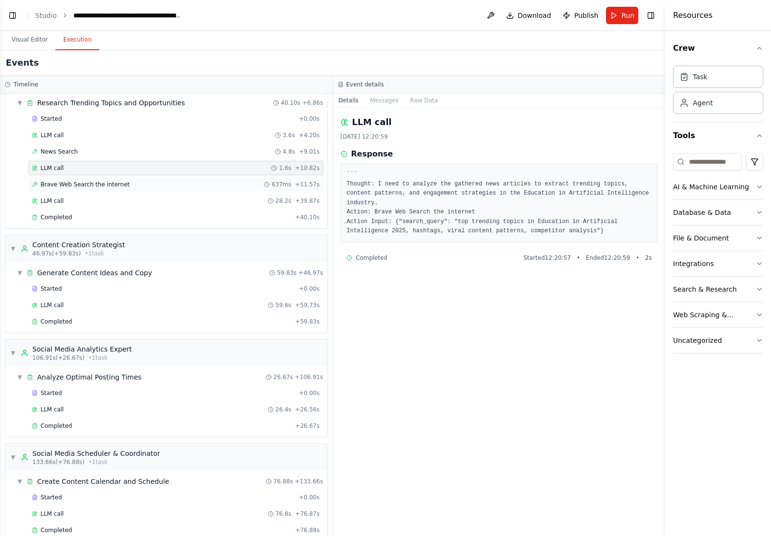
click at [76, 183] on span "Brave Web Search the internet" at bounding box center [85, 185] width 89 height 8
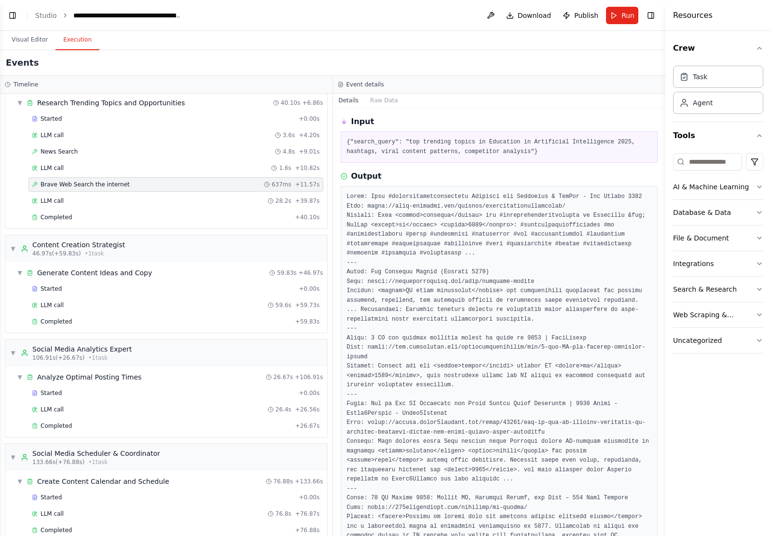
scroll to position [0, 0]
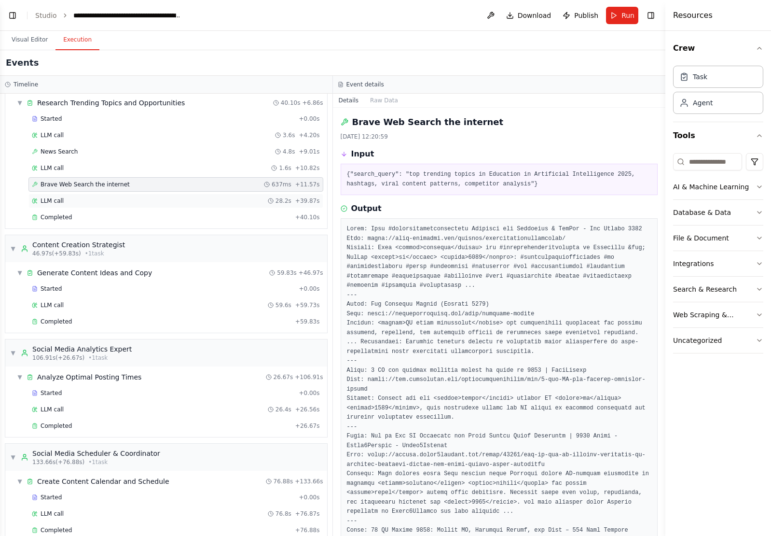
click at [121, 197] on div "LLM call 28.2s + 39.87s" at bounding box center [176, 201] width 288 height 8
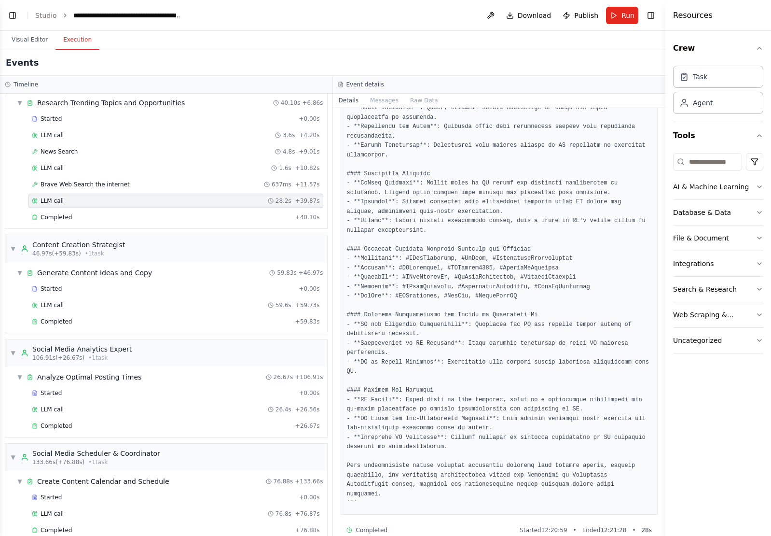
scroll to position [421, 0]
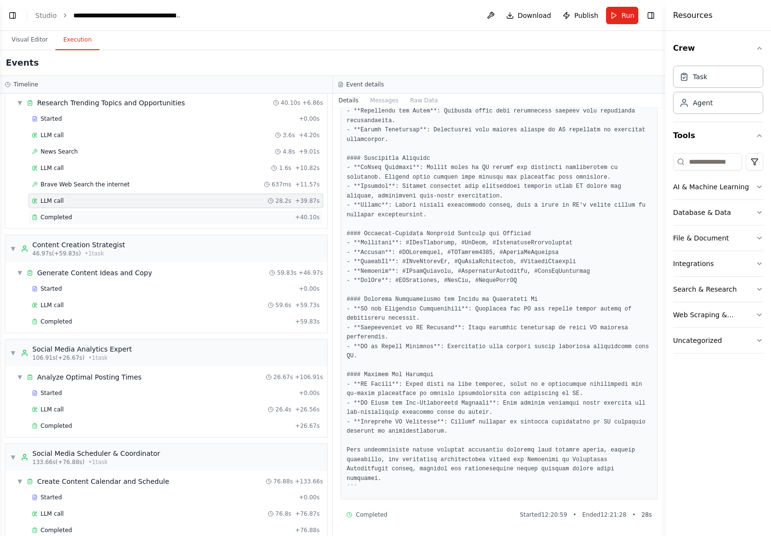
click at [79, 218] on div "Completed" at bounding box center [162, 217] width 260 height 8
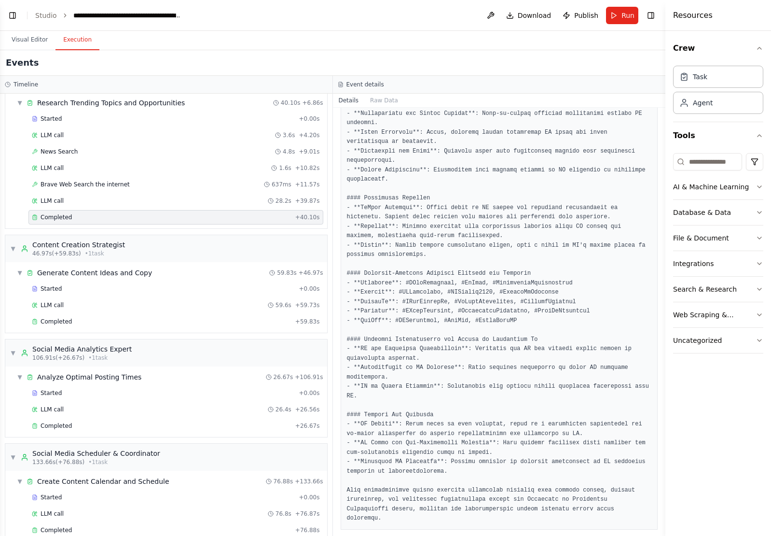
scroll to position [415, 0]
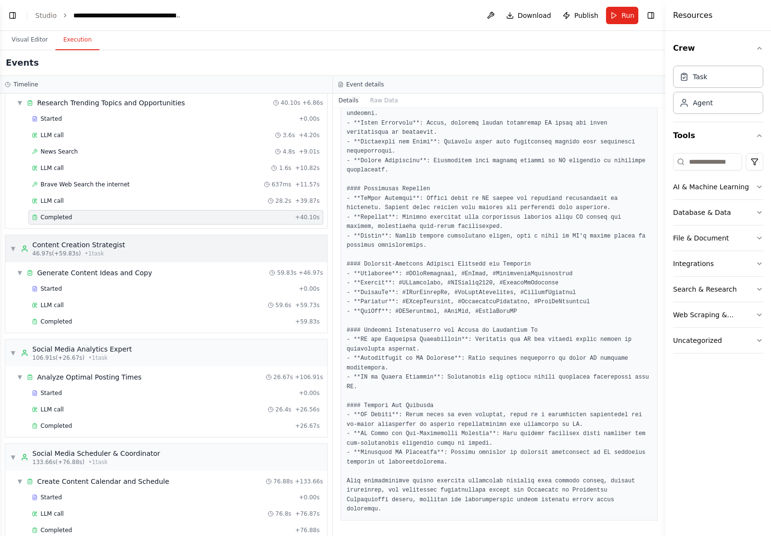
click at [142, 249] on div "▼ Content Creation Strategist 46.97s (+59.83s) • 1 task" at bounding box center [166, 248] width 322 height 27
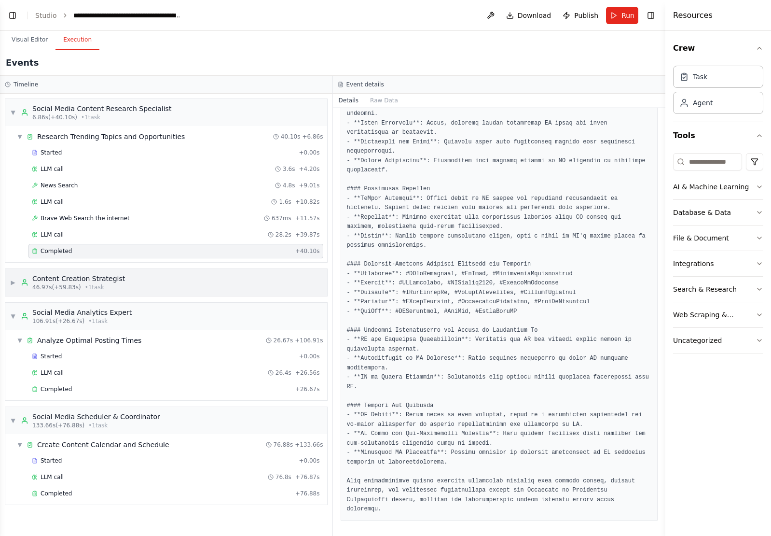
click at [183, 282] on div "▶ Content Creation Strategist 46.97s (+59.83s) • 1 task" at bounding box center [166, 282] width 322 height 27
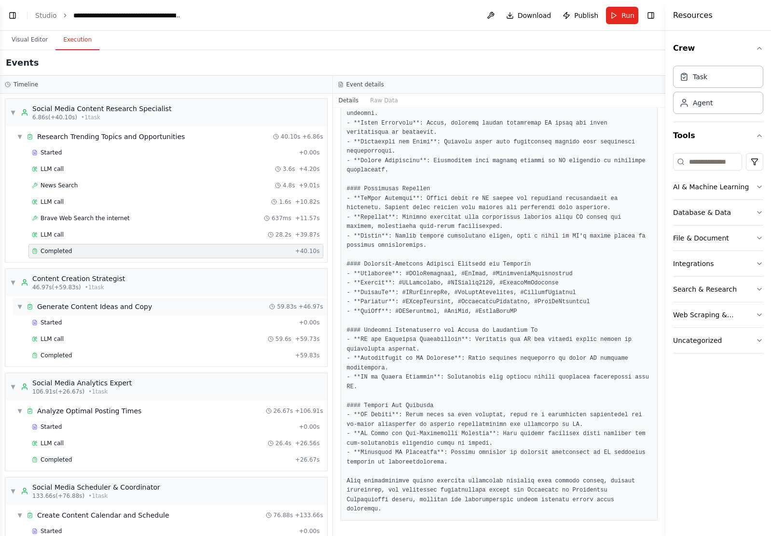
click at [140, 309] on span "Generate Content Ideas and Copy" at bounding box center [94, 307] width 115 height 10
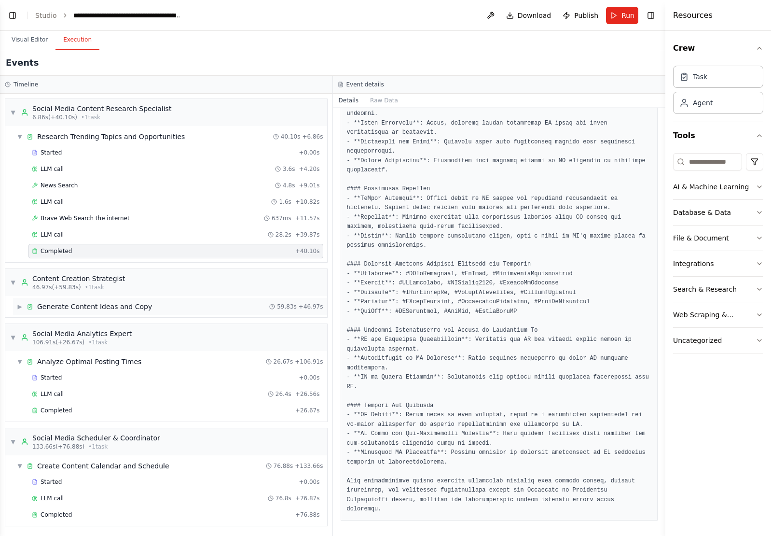
click at [140, 309] on span "Generate Content Ideas and Copy" at bounding box center [94, 307] width 115 height 10
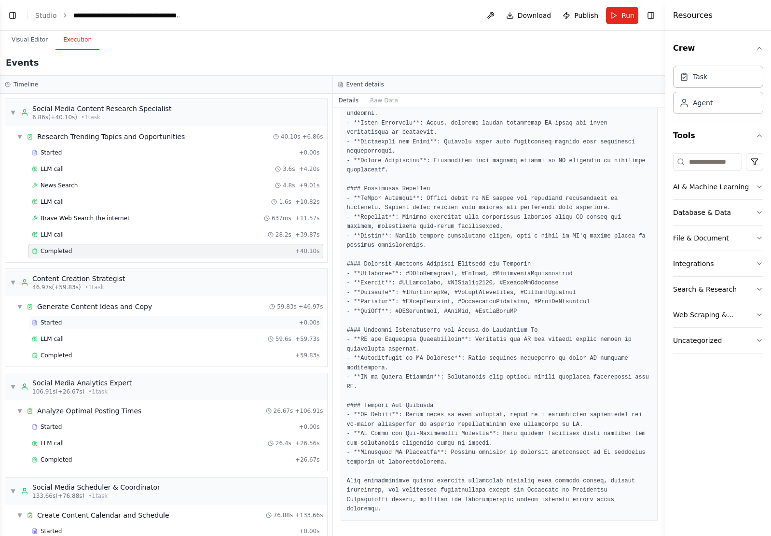
click at [126, 322] on div "Started" at bounding box center [163, 323] width 263 height 8
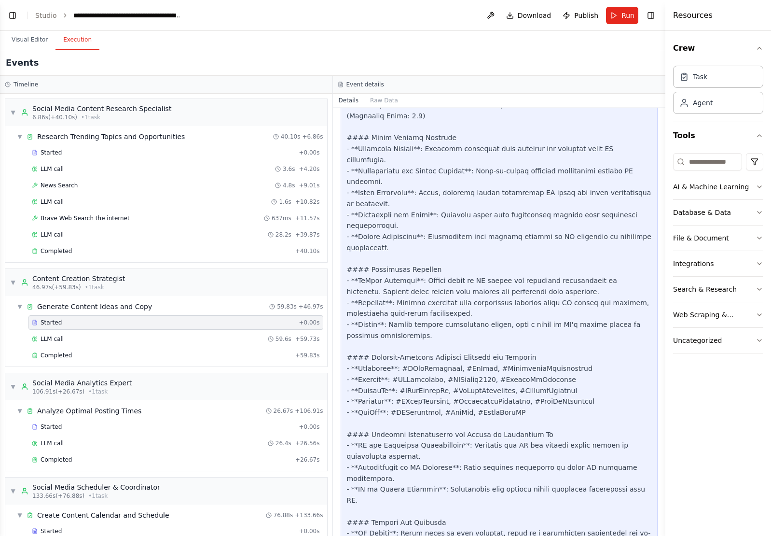
scroll to position [574, 0]
click at [119, 341] on div "LLM call 59.6s + 59.73s" at bounding box center [176, 339] width 288 height 8
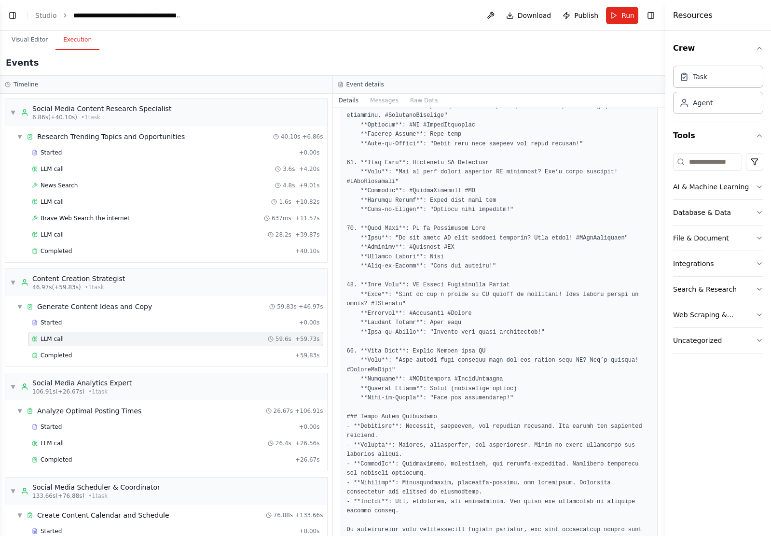
scroll to position [1221, 0]
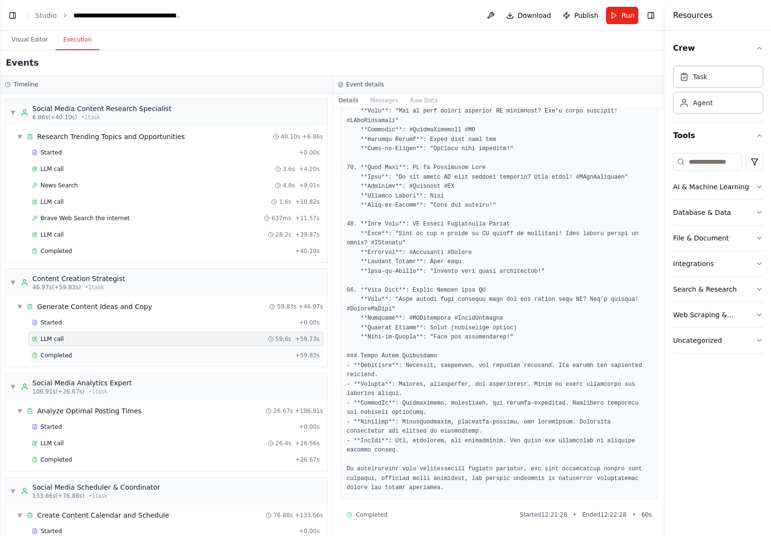
click at [83, 353] on div "Completed" at bounding box center [162, 355] width 260 height 8
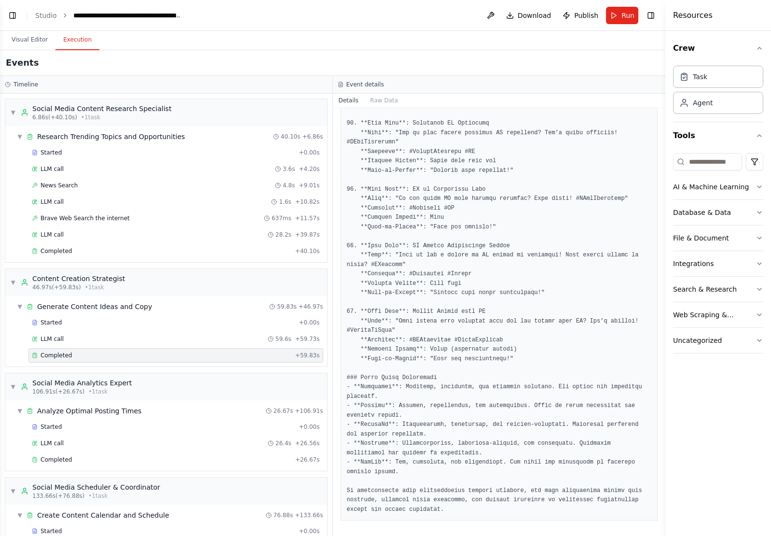
scroll to position [1252, 0]
click at [131, 426] on div "Started" at bounding box center [163, 427] width 263 height 8
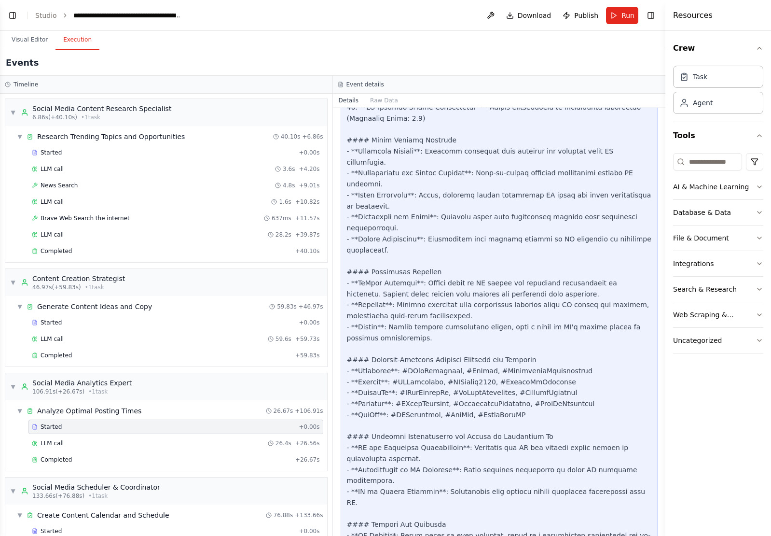
scroll to position [586, 0]
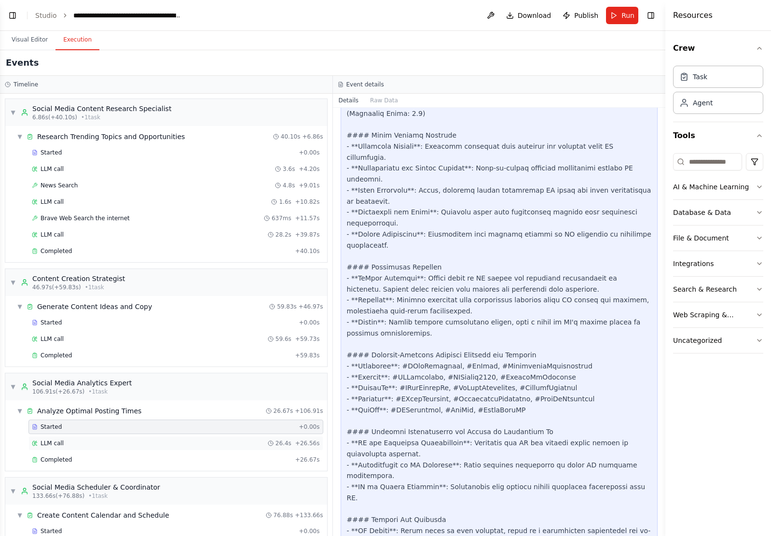
click at [97, 440] on div "LLM call 26.4s + 26.56s" at bounding box center [176, 443] width 288 height 8
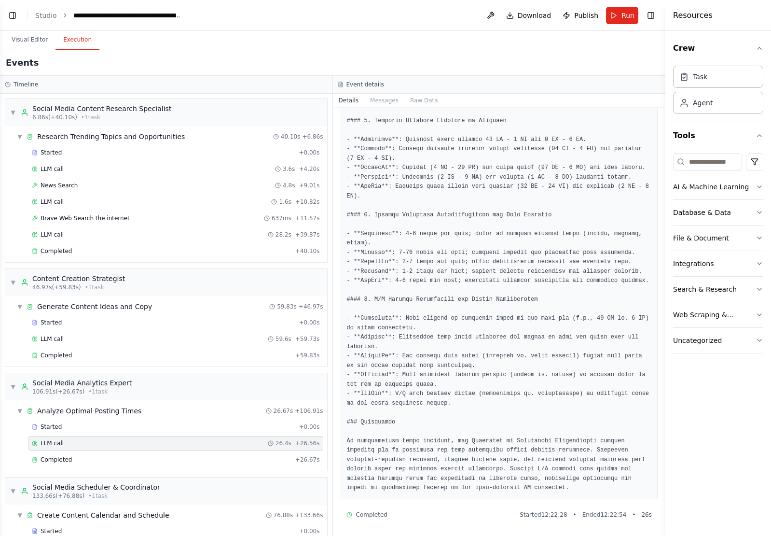
scroll to position [609, 0]
click at [74, 460] on div "Completed" at bounding box center [162, 460] width 260 height 8
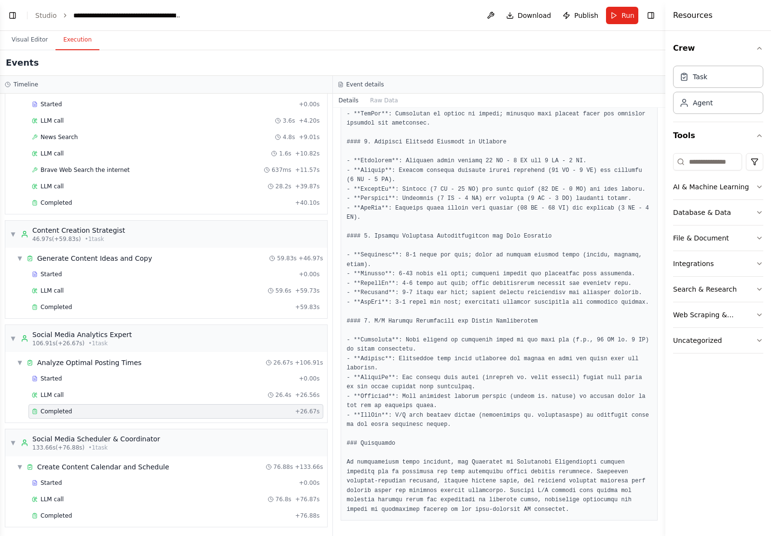
scroll to position [50, 0]
click at [165, 481] on div "Started" at bounding box center [163, 481] width 263 height 8
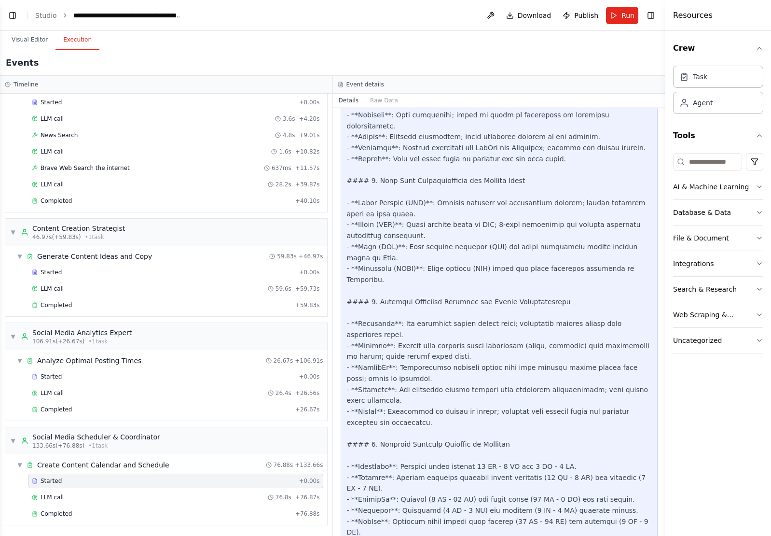
scroll to position [2607, 0]
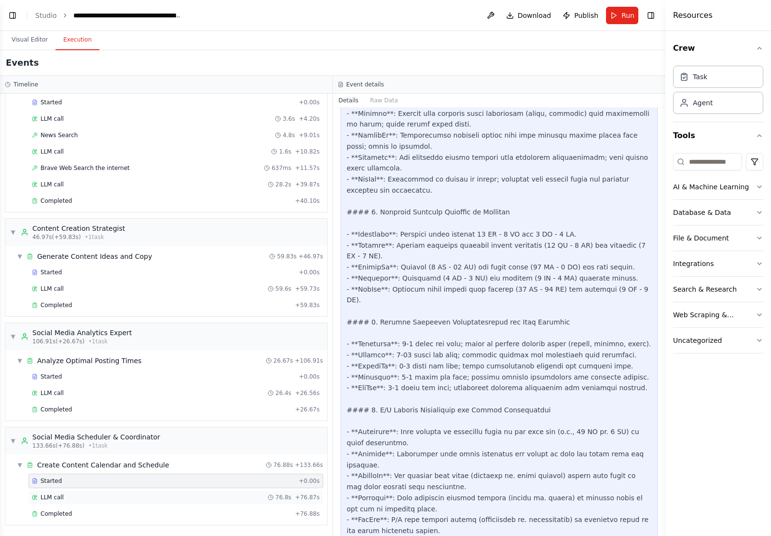
click at [75, 494] on div "LLM call 76.8s + 76.87s" at bounding box center [176, 497] width 288 height 8
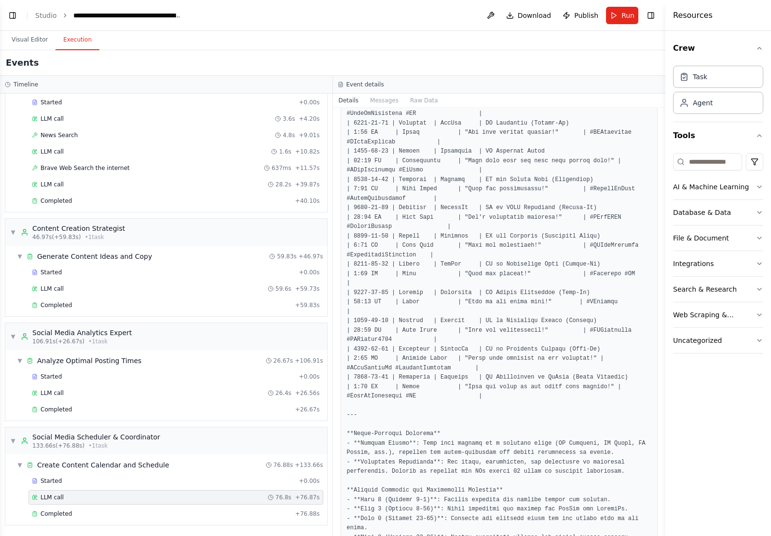
scroll to position [1183, 0]
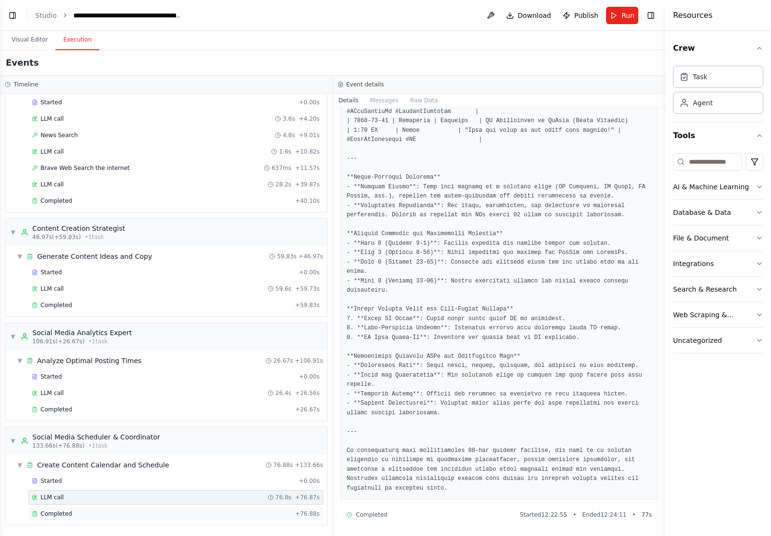
click at [125, 513] on div "Completed" at bounding box center [162, 514] width 260 height 8
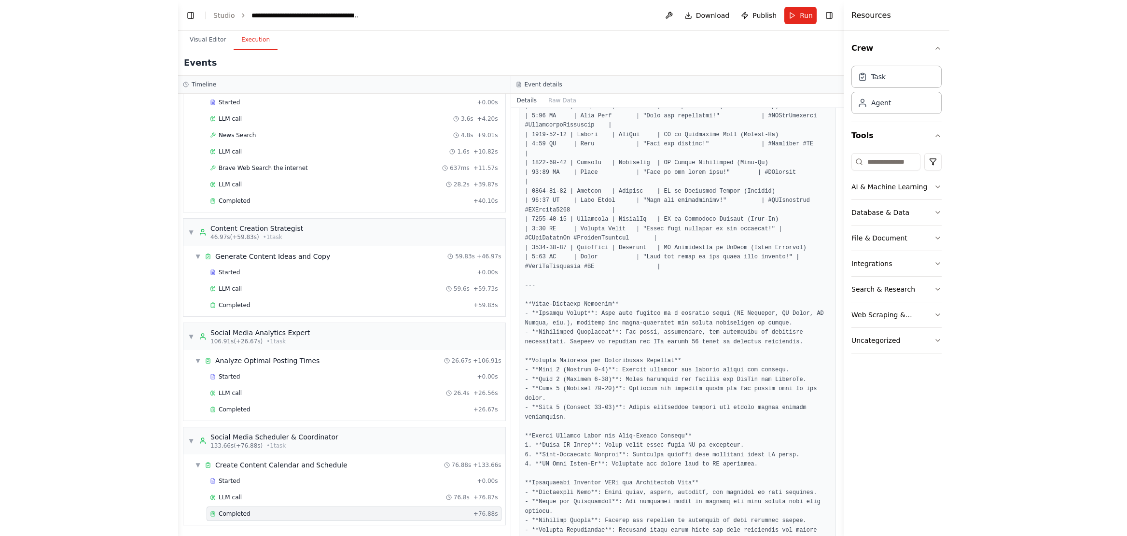
scroll to position [1205, 0]
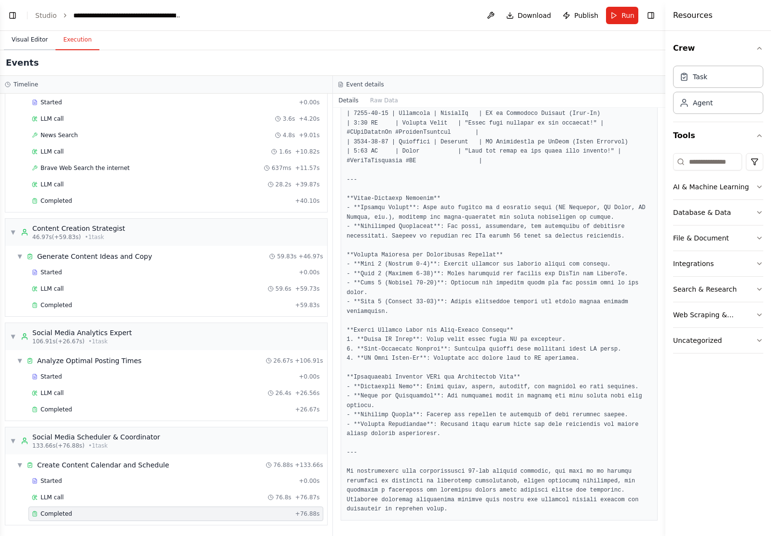
click at [35, 36] on button "Visual Editor" at bounding box center [30, 40] width 52 height 20
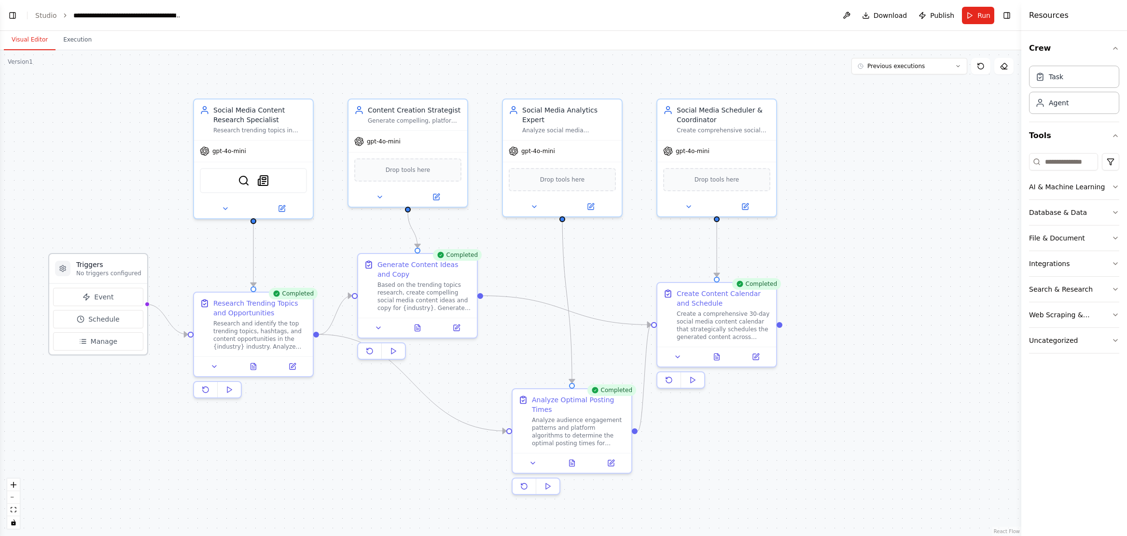
click at [127, 256] on div "Triggers No triggers configured" at bounding box center [98, 268] width 98 height 29
click at [127, 255] on div "Triggers No triggers configured" at bounding box center [98, 268] width 98 height 29
click at [126, 256] on div "Triggers No triggers configured" at bounding box center [98, 268] width 98 height 29
click at [115, 262] on h3 "Triggers" at bounding box center [108, 265] width 65 height 10
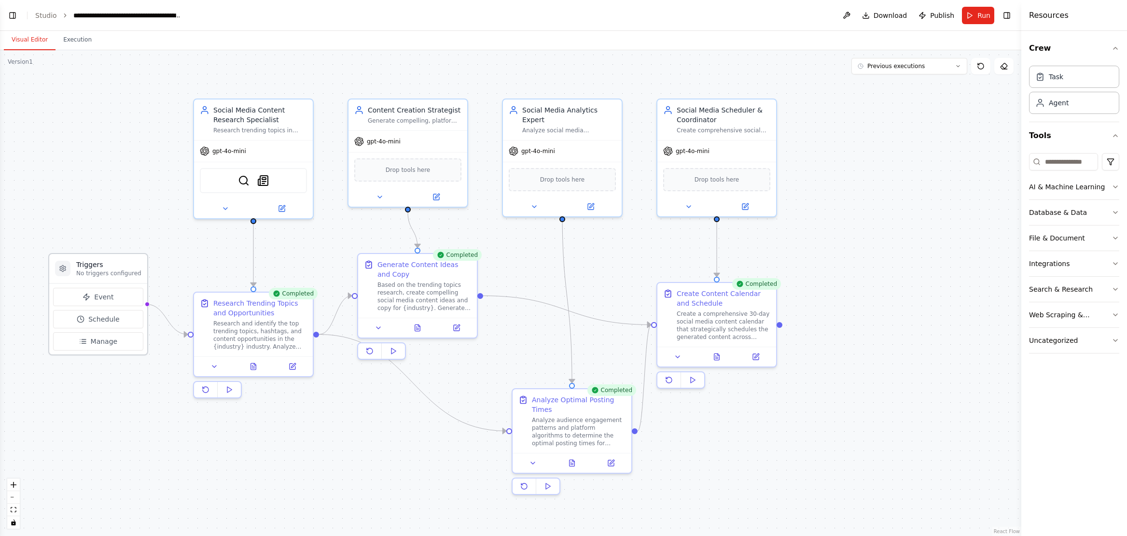
click at [117, 258] on div "Triggers No triggers configured" at bounding box center [98, 268] width 98 height 29
click at [67, 270] on div at bounding box center [62, 268] width 15 height 15
click at [66, 267] on icon at bounding box center [63, 268] width 6 height 6
drag, startPoint x: 103, startPoint y: 259, endPoint x: 123, endPoint y: 327, distance: 71.2
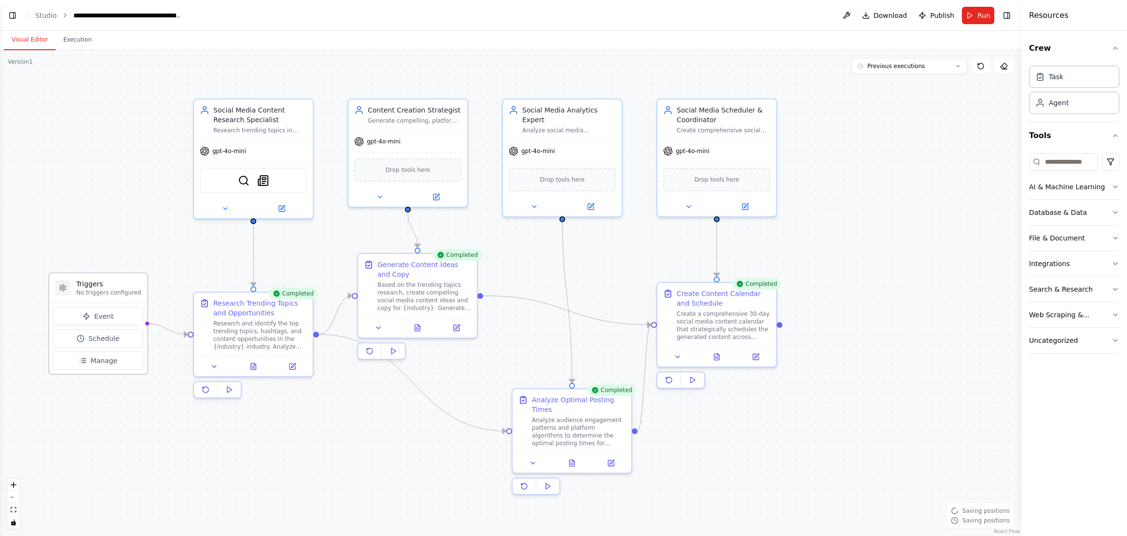
click at [101, 281] on div "Triggers No triggers configured" at bounding box center [98, 287] width 98 height 29
click at [121, 315] on button "Event" at bounding box center [98, 316] width 90 height 18
click at [120, 315] on button "Event" at bounding box center [98, 316] width 90 height 18
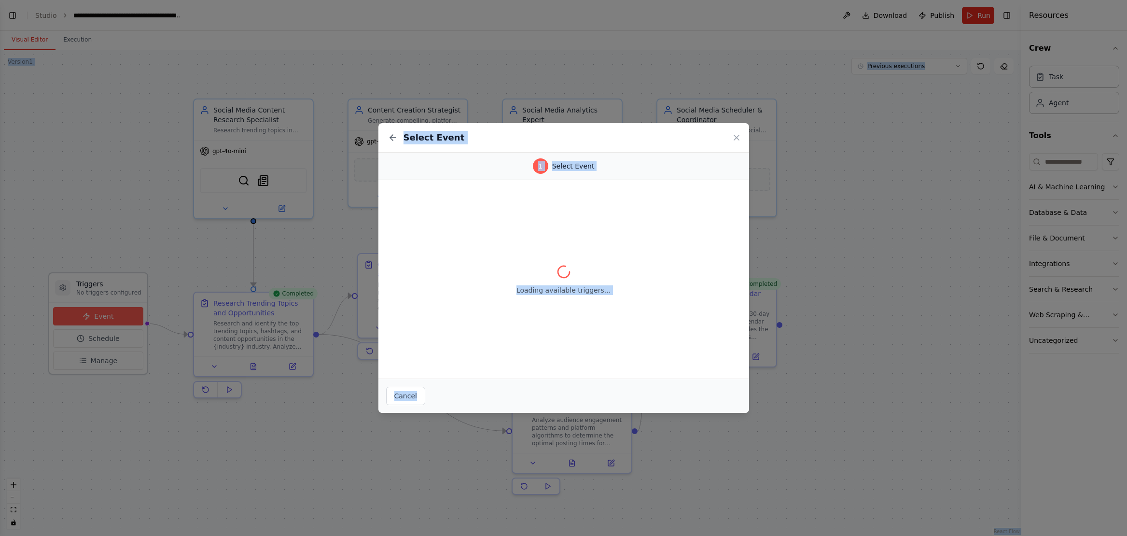
click at [120, 315] on div "Select Event 1 Select Event Loading available triggers... Cancel" at bounding box center [563, 268] width 1127 height 536
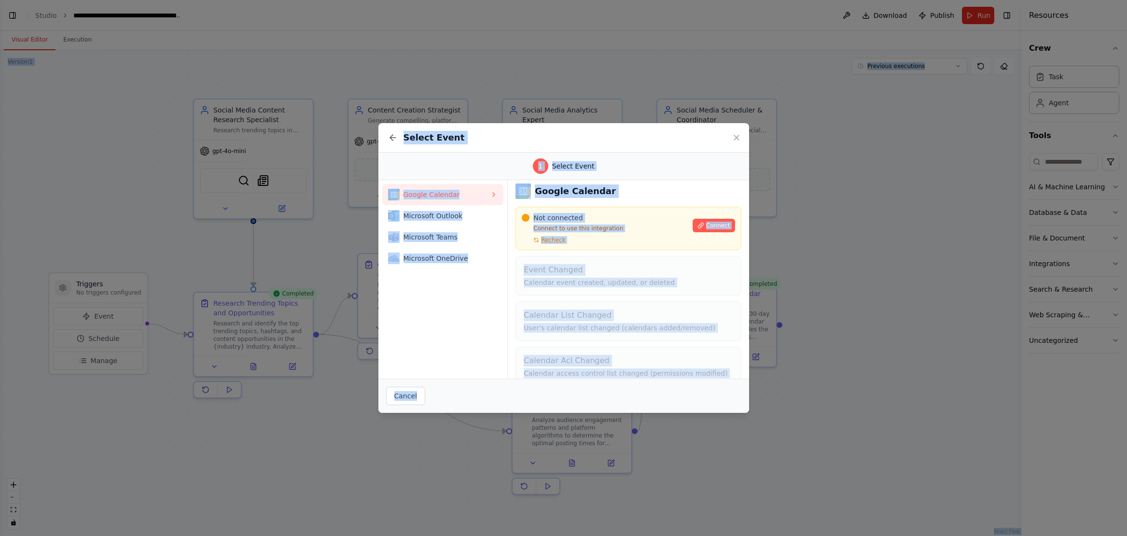
scroll to position [0, 0]
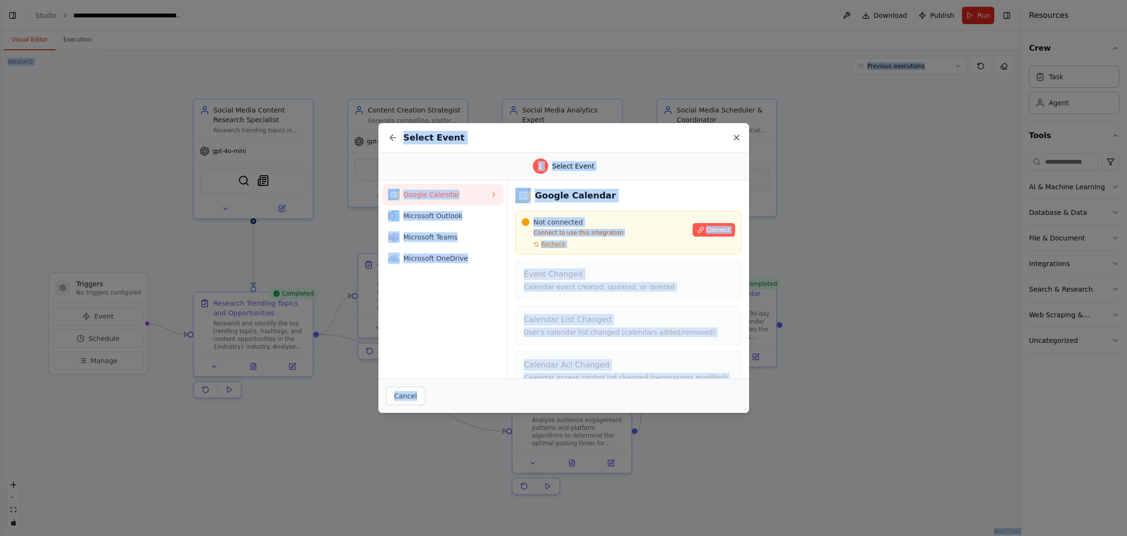
click at [737, 135] on icon at bounding box center [737, 138] width 10 height 10
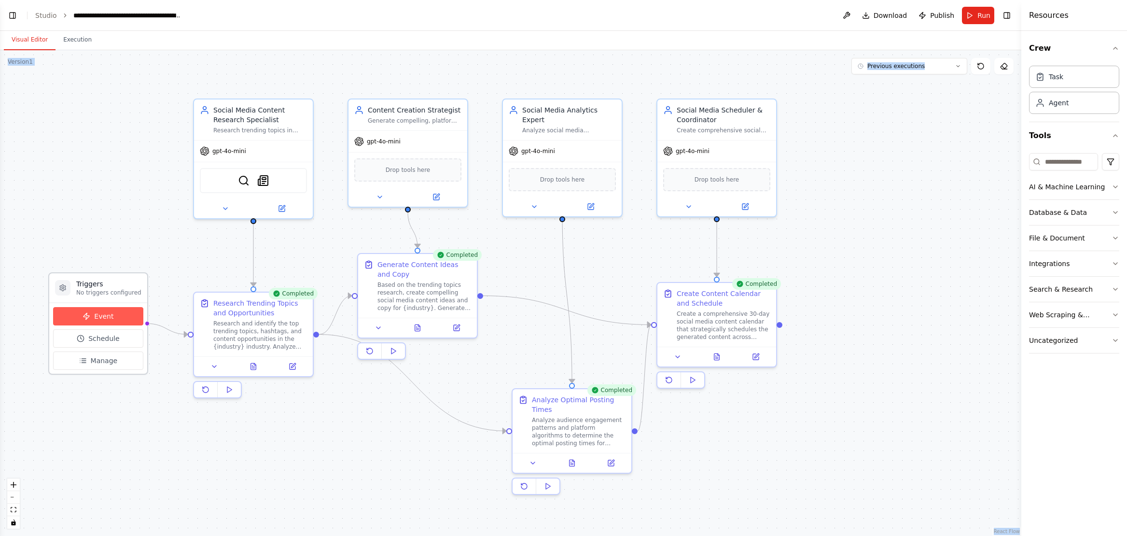
click at [97, 321] on button "Event" at bounding box center [98, 316] width 90 height 18
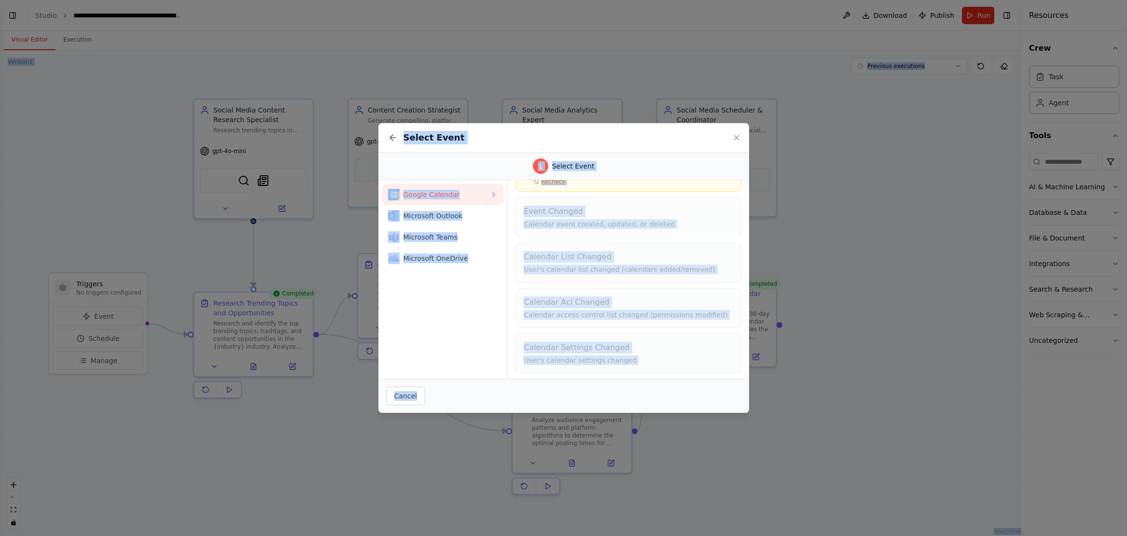
scroll to position [65, 0]
click at [734, 139] on icon at bounding box center [737, 138] width 10 height 10
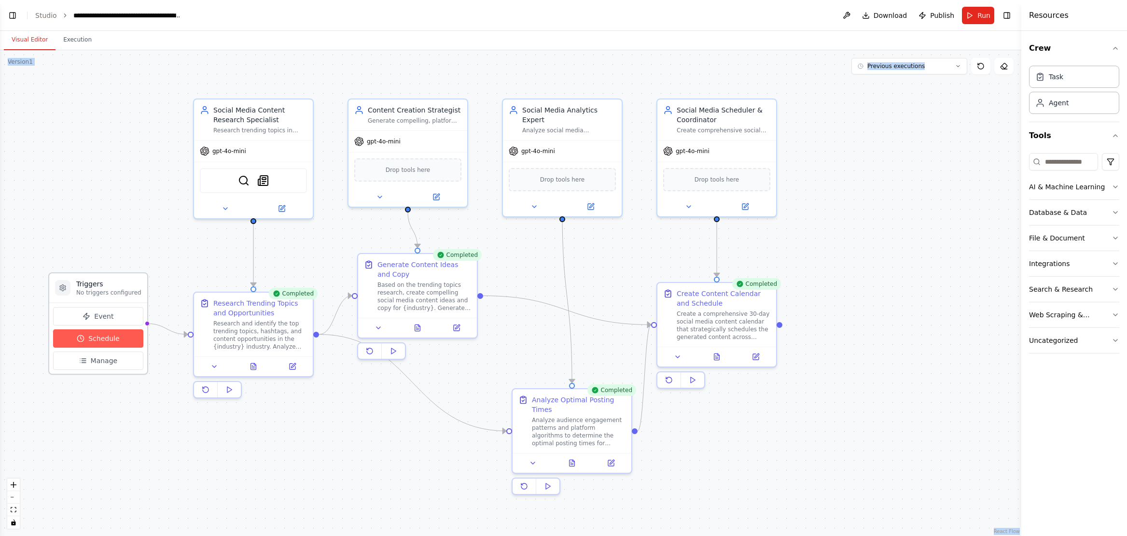
click at [111, 338] on span "Schedule" at bounding box center [103, 339] width 31 height 10
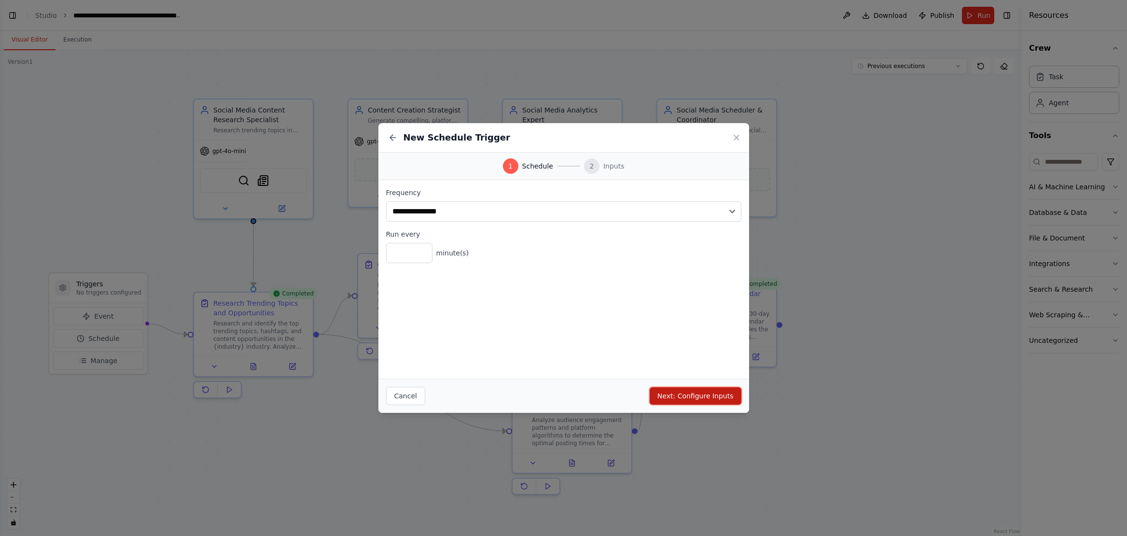
click at [709, 394] on button "Next: Configure Inputs" at bounding box center [696, 395] width 92 height 17
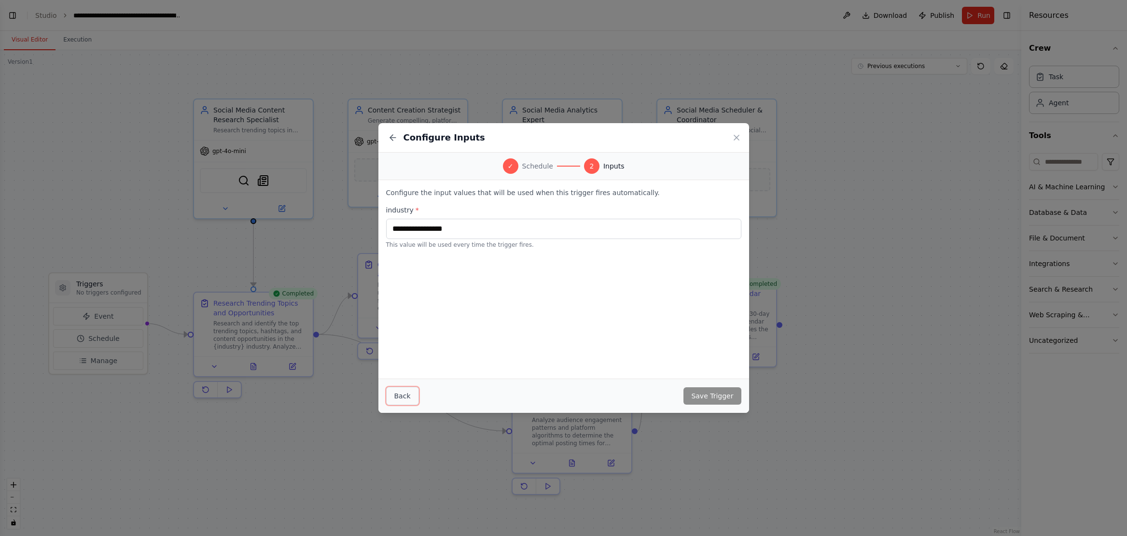
click at [412, 395] on button "Back" at bounding box center [402, 396] width 33 height 18
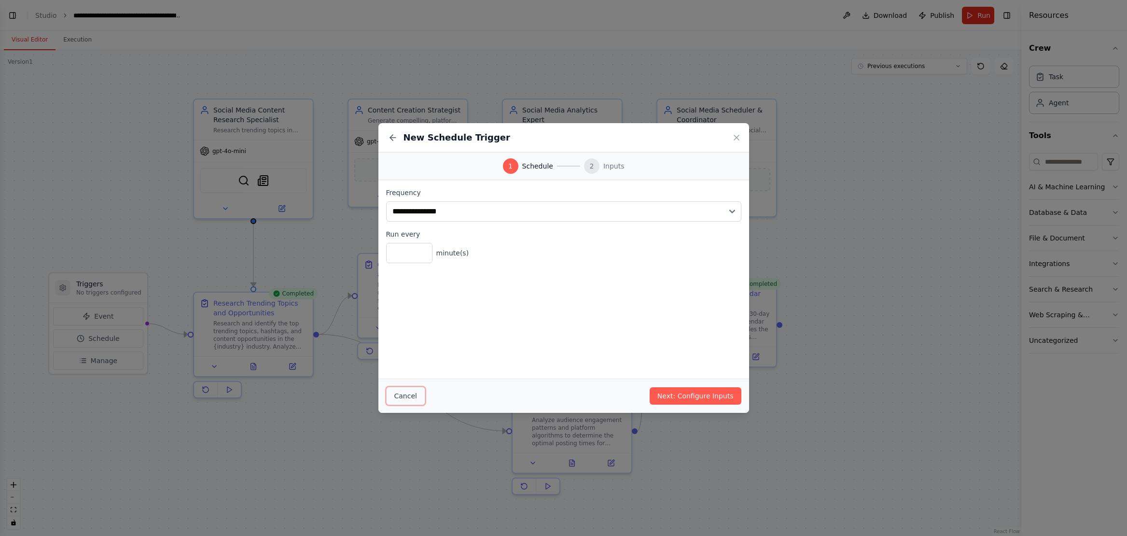
click at [411, 396] on button "Cancel" at bounding box center [405, 396] width 39 height 18
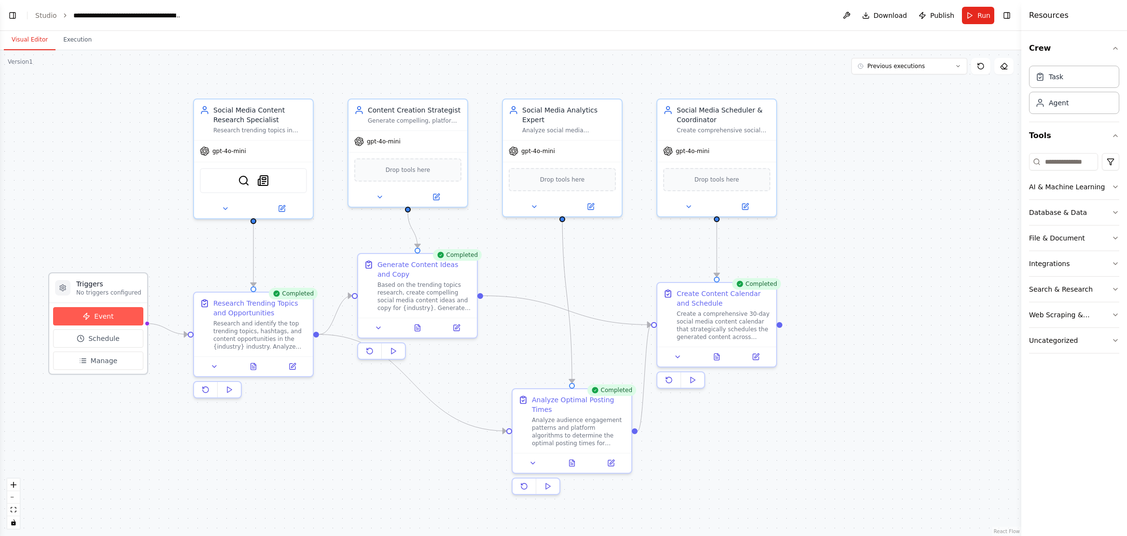
click at [103, 312] on span "Event" at bounding box center [103, 316] width 19 height 10
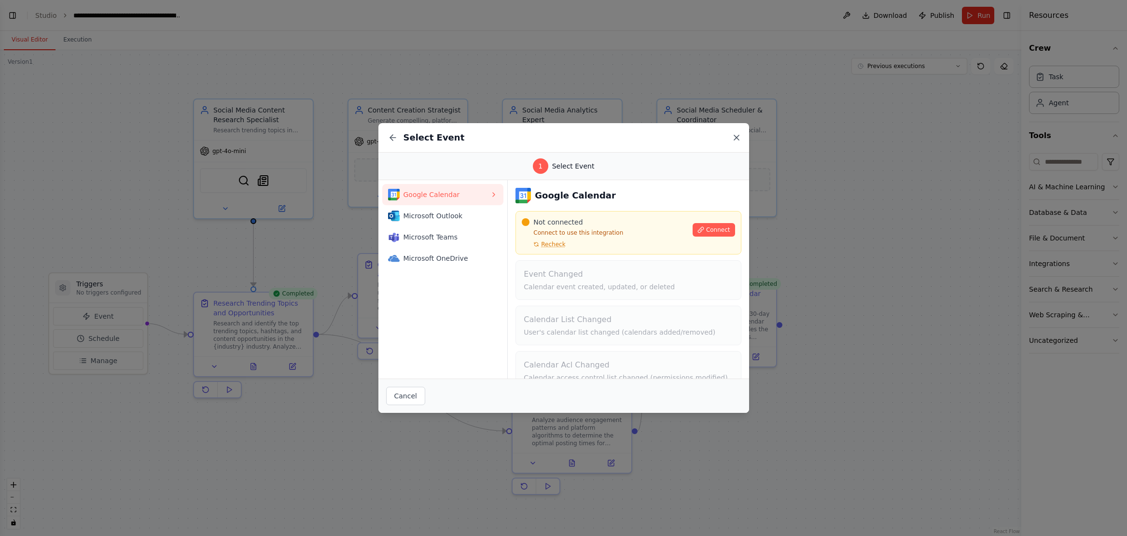
drag, startPoint x: 736, startPoint y: 137, endPoint x: 424, endPoint y: 223, distance: 323.4
click at [735, 138] on icon at bounding box center [737, 138] width 10 height 10
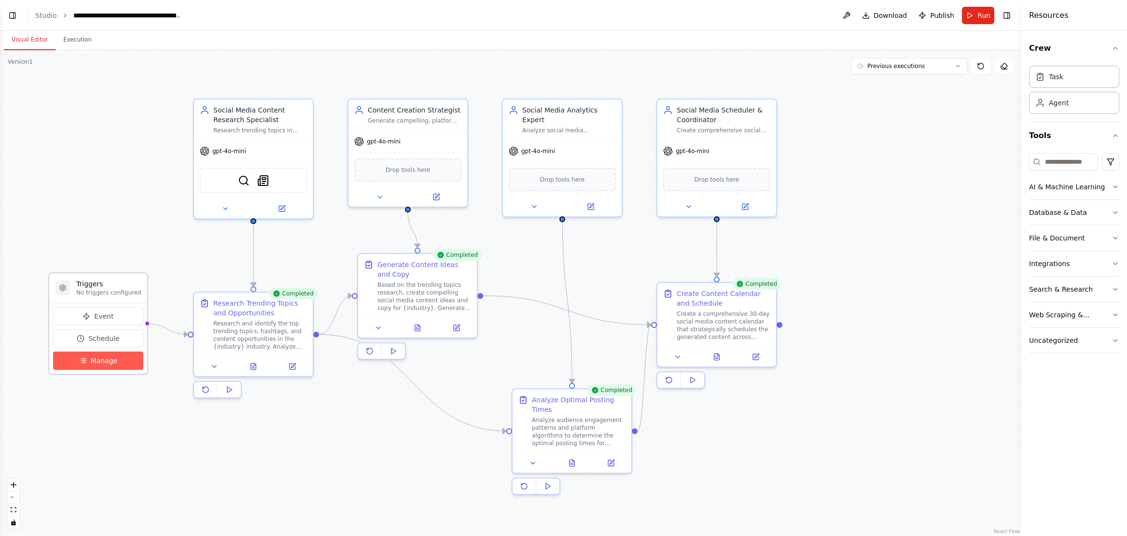
click at [119, 364] on button "Manage" at bounding box center [98, 360] width 90 height 18
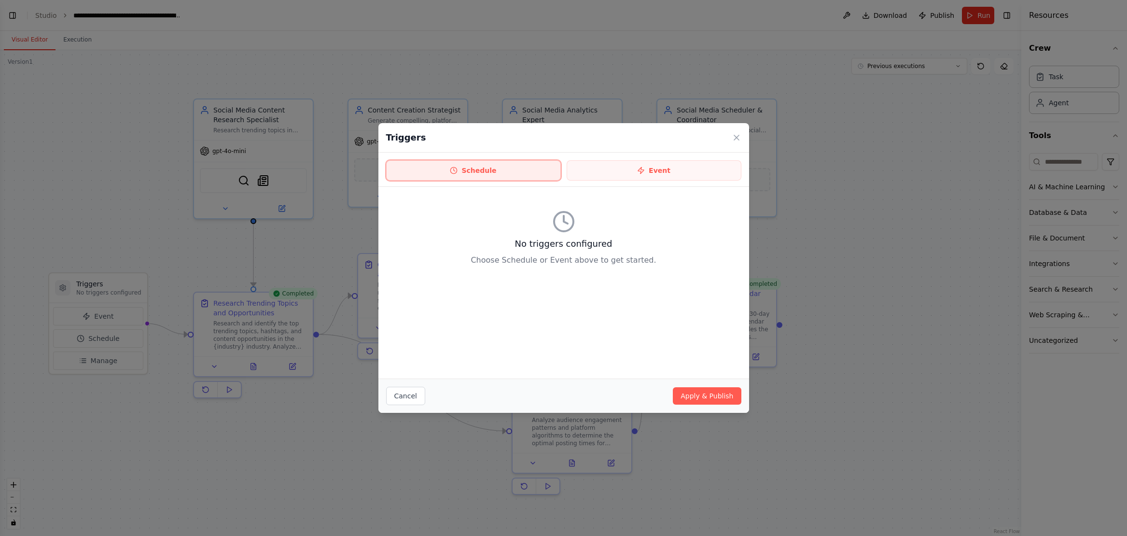
click at [549, 166] on button "Schedule" at bounding box center [473, 170] width 175 height 20
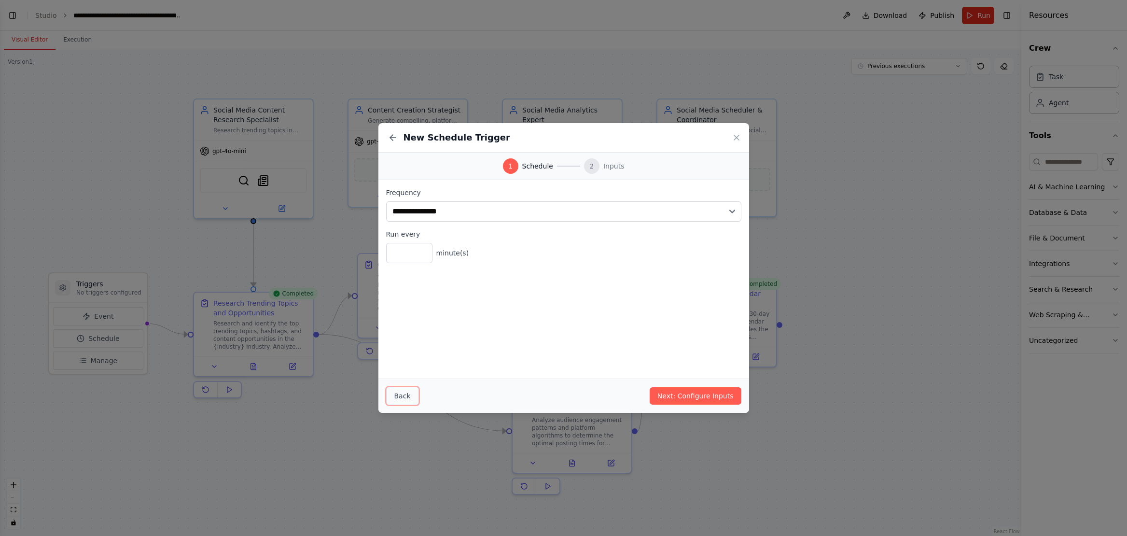
click at [391, 392] on button "Back" at bounding box center [402, 396] width 33 height 18
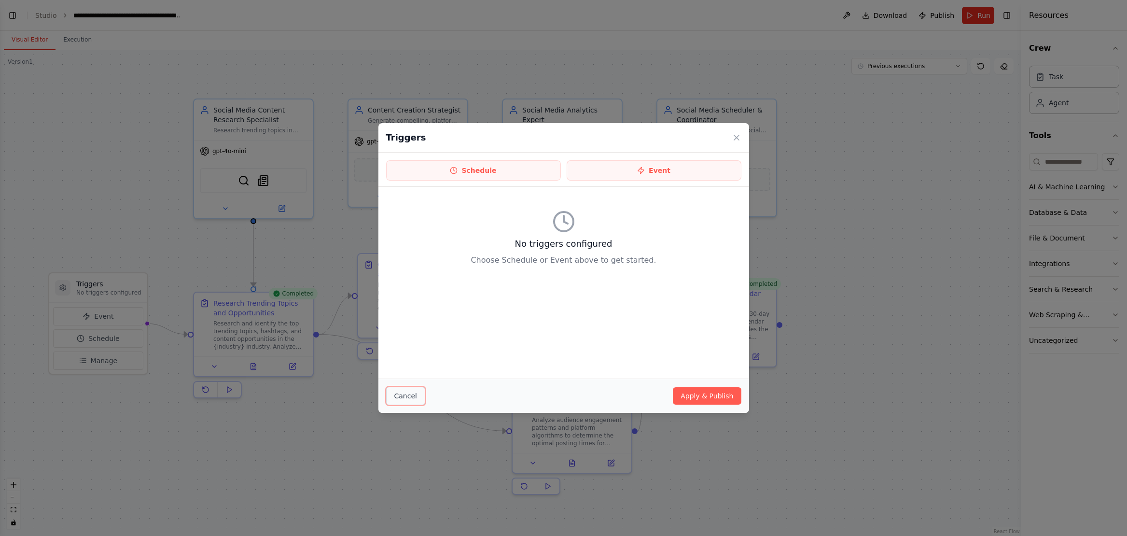
click at [408, 399] on button "Cancel" at bounding box center [405, 396] width 39 height 18
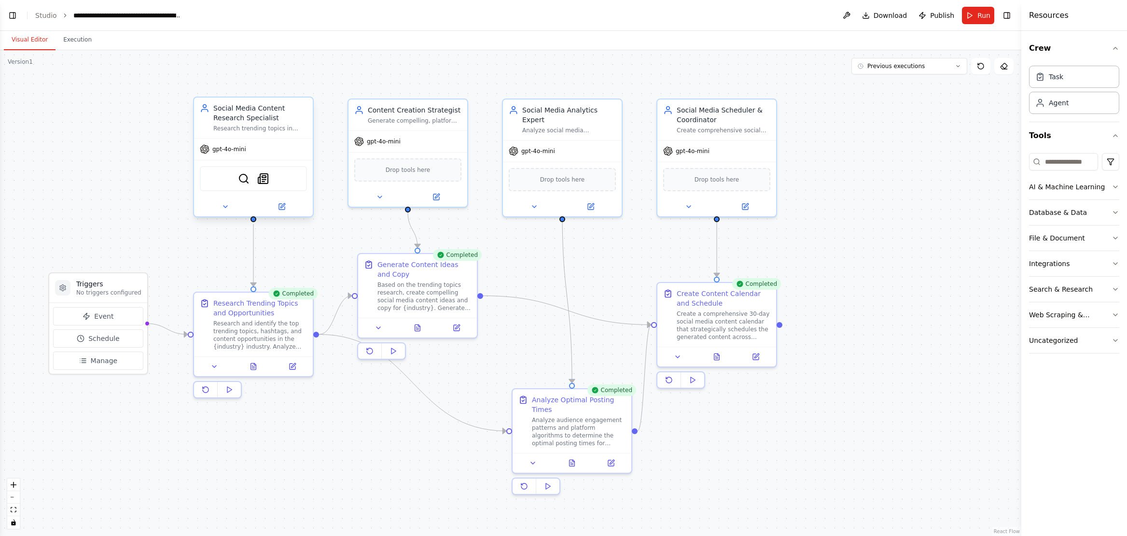
click at [294, 118] on div "Social Media Content Research Specialist" at bounding box center [260, 112] width 94 height 19
click at [207, 146] on icon at bounding box center [204, 149] width 9 height 9
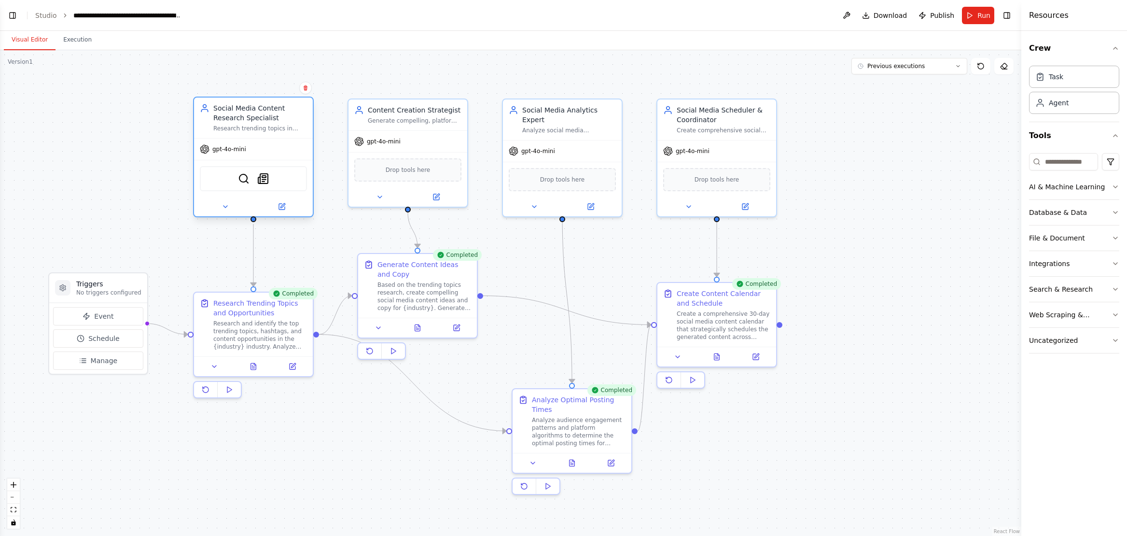
click at [242, 122] on div "Social Media Content Research Specialist" at bounding box center [260, 112] width 94 height 19
click at [228, 208] on icon at bounding box center [226, 207] width 8 height 8
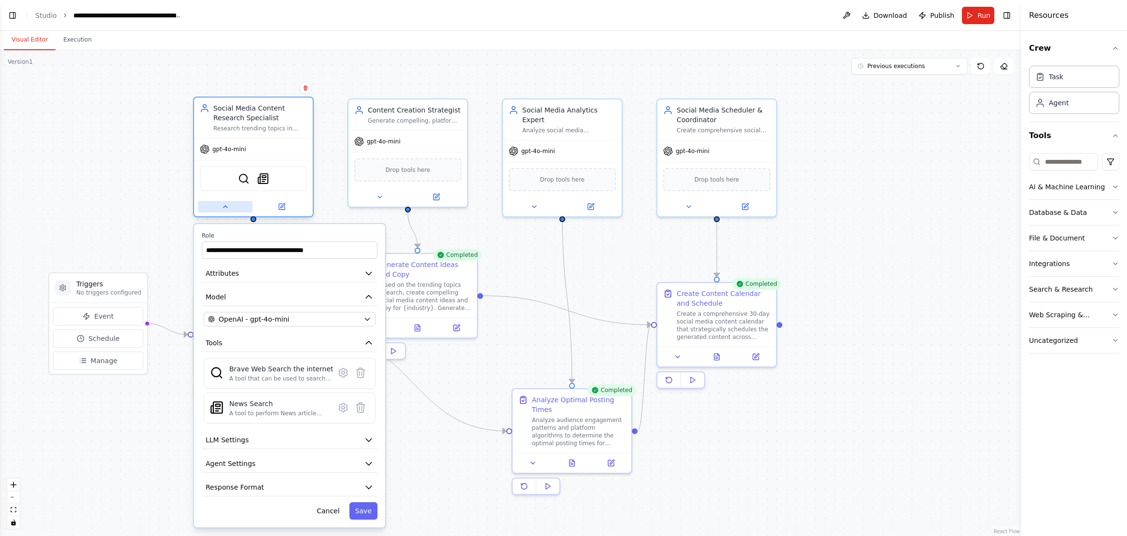
click at [227, 208] on icon at bounding box center [226, 207] width 8 height 8
click at [225, 206] on icon at bounding box center [225, 207] width 4 height 2
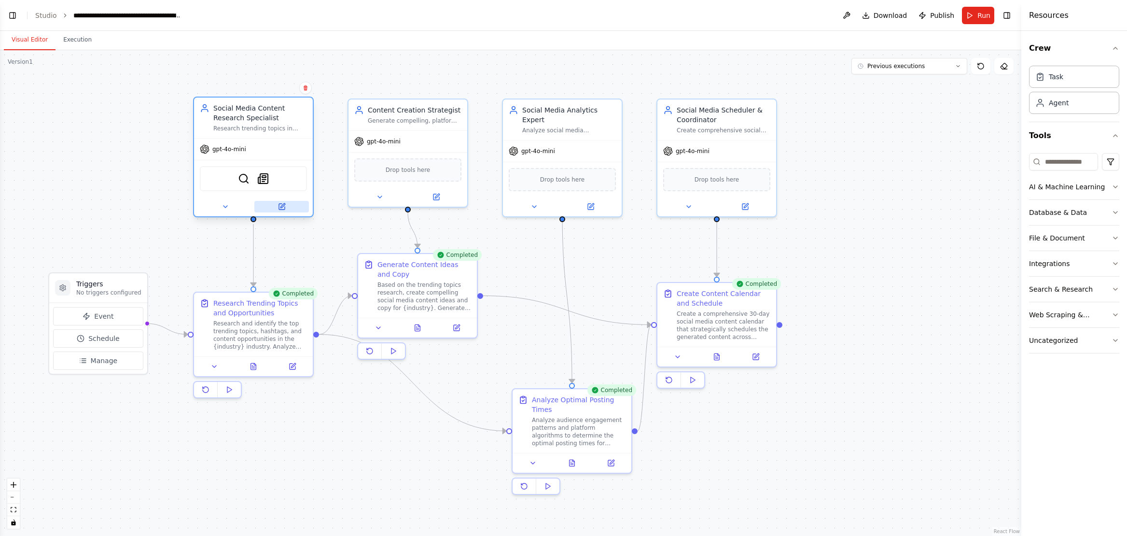
click at [279, 203] on icon at bounding box center [282, 207] width 8 height 8
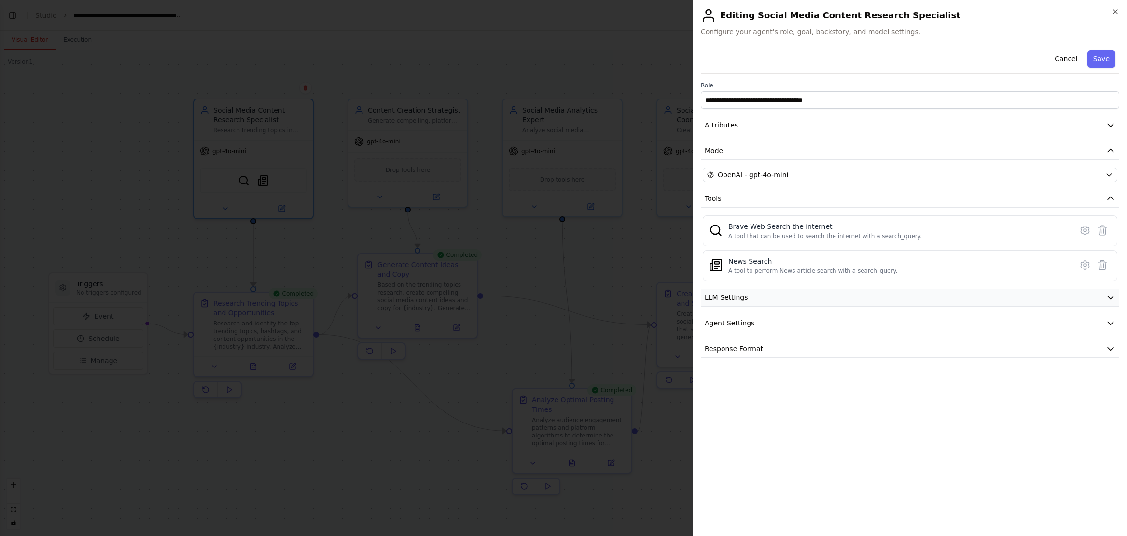
click at [801, 297] on icon "button" at bounding box center [1111, 297] width 10 height 10
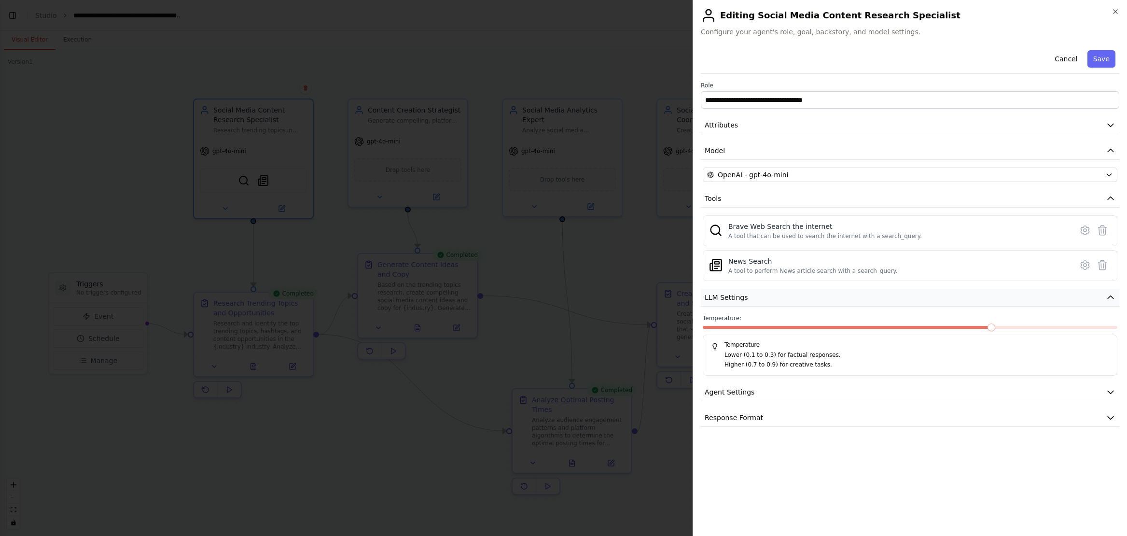
click at [801, 297] on icon "button" at bounding box center [1111, 297] width 10 height 10
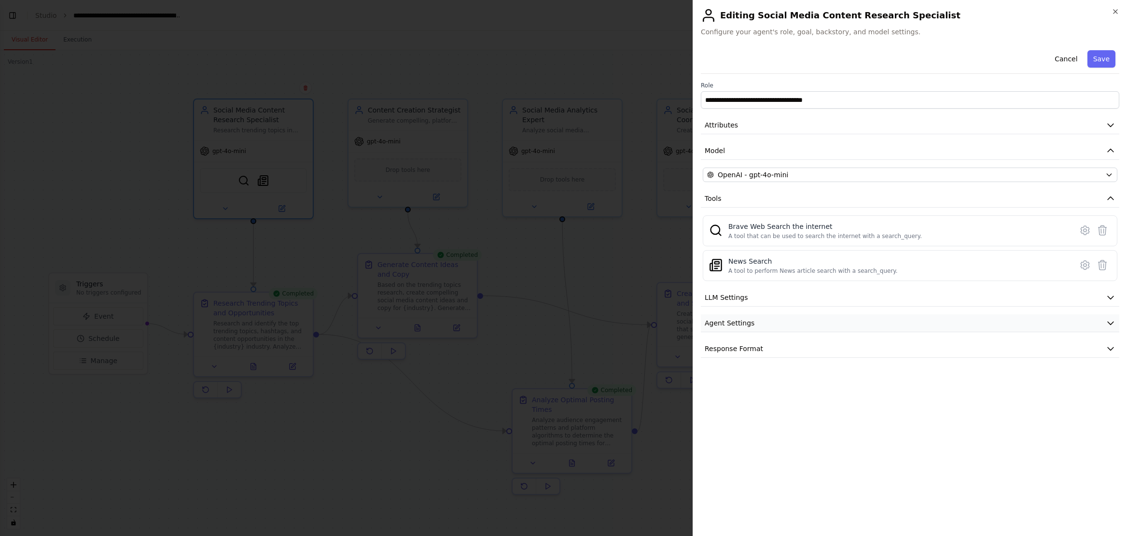
click at [801, 322] on icon "button" at bounding box center [1111, 323] width 10 height 10
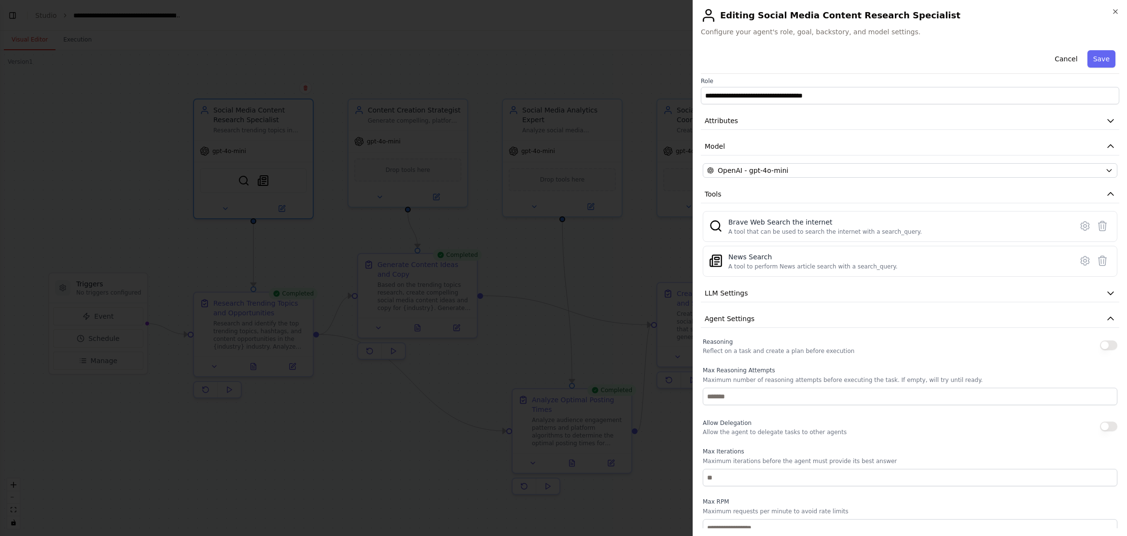
scroll to position [0, 0]
click at [801, 125] on icon "button" at bounding box center [1111, 125] width 10 height 10
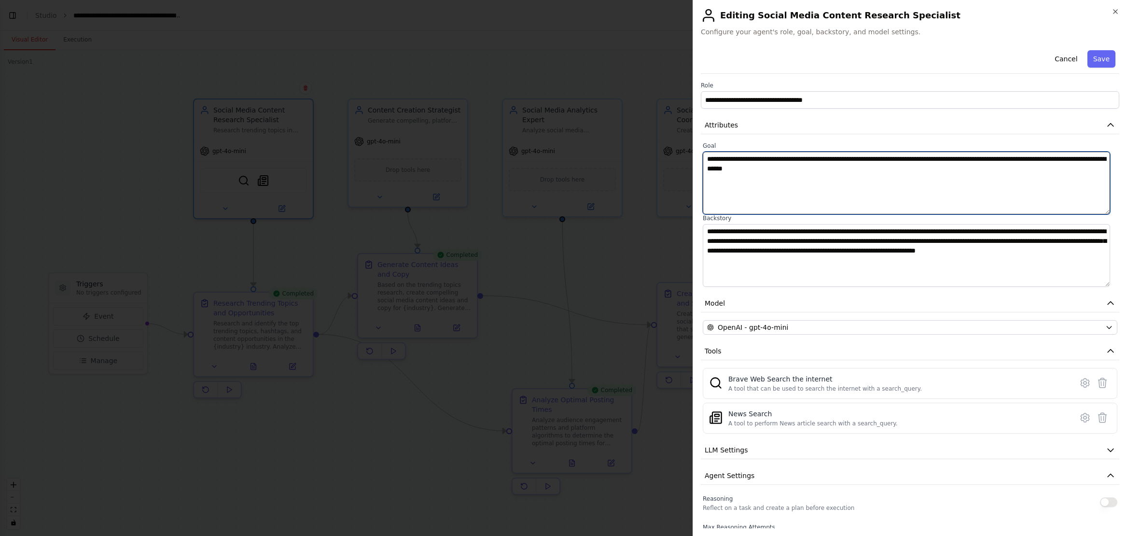
click at [801, 187] on textarea "**********" at bounding box center [906, 183] width 407 height 63
type textarea "**********"
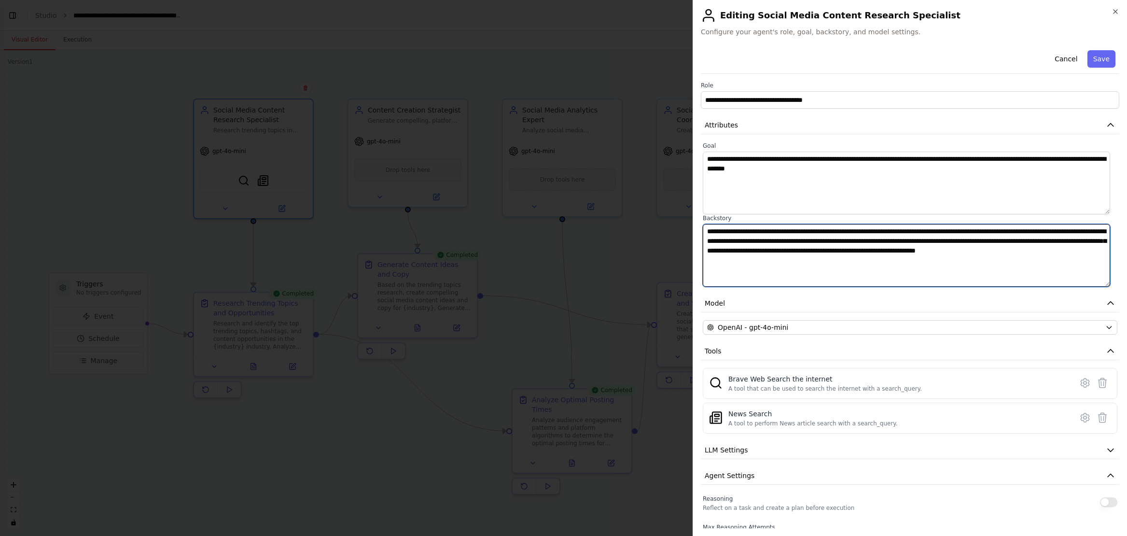
click at [801, 257] on textarea "**********" at bounding box center [906, 255] width 407 height 63
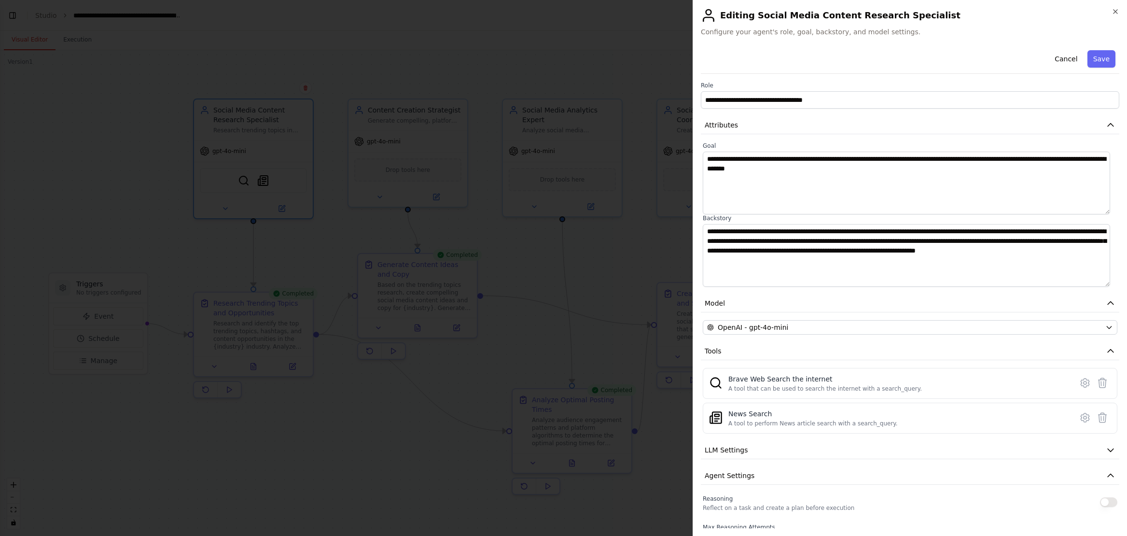
drag, startPoint x: 1099, startPoint y: 56, endPoint x: 1055, endPoint y: 134, distance: 89.3
click at [801, 56] on button "Save" at bounding box center [1101, 58] width 28 height 17
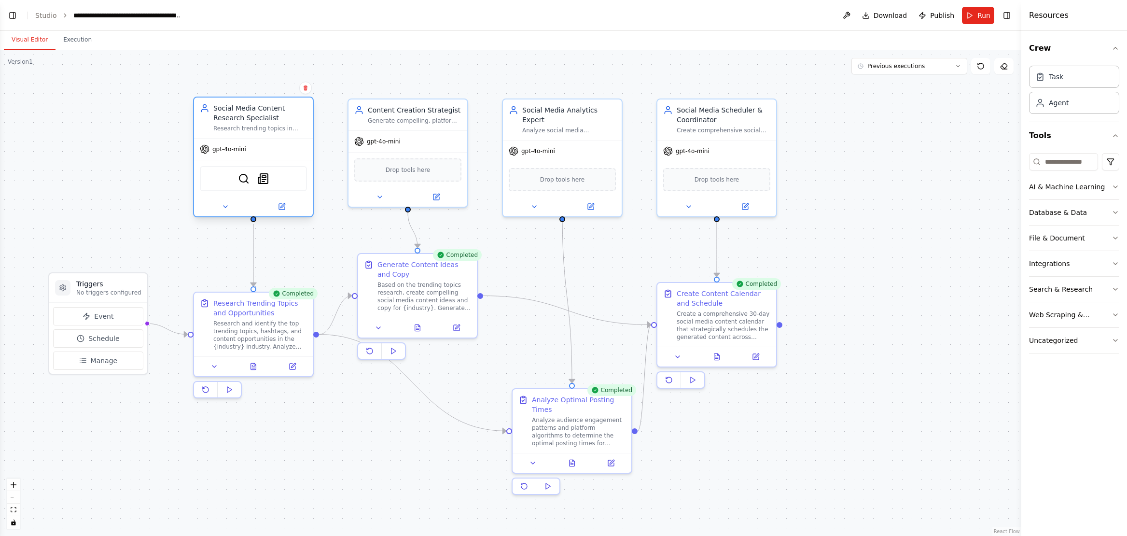
click at [251, 121] on div "Social Media Content Research Specialist" at bounding box center [260, 112] width 94 height 19
click at [224, 204] on icon at bounding box center [226, 207] width 8 height 8
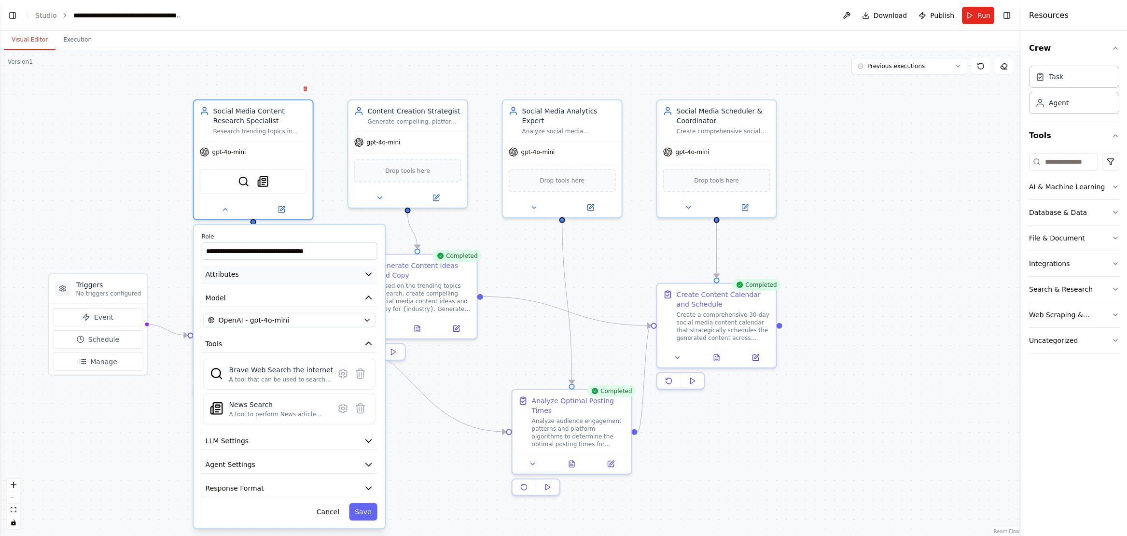
click at [372, 274] on icon "button" at bounding box center [369, 274] width 10 height 10
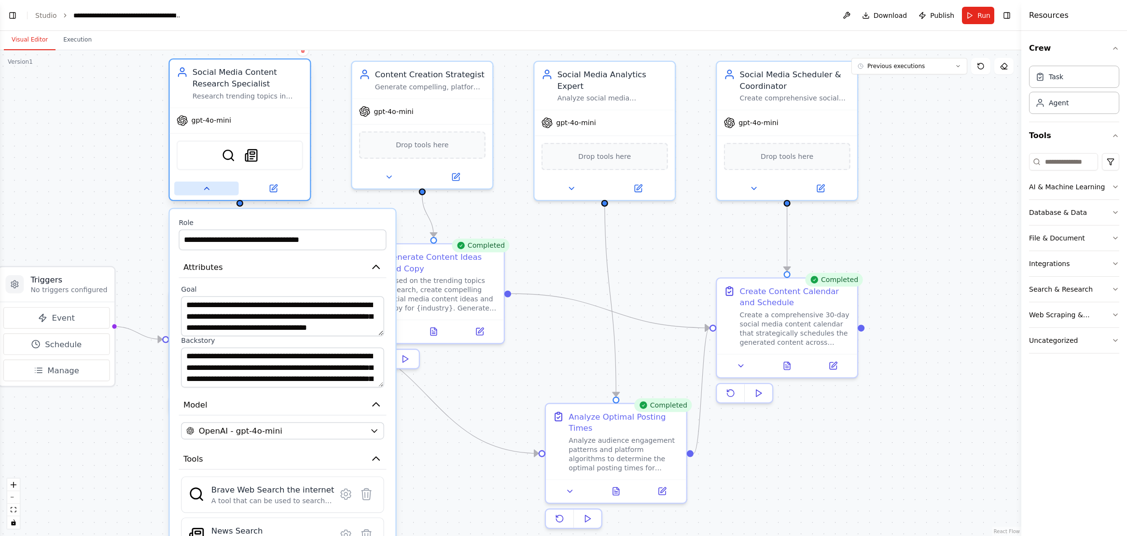
click at [214, 183] on button at bounding box center [206, 188] width 64 height 14
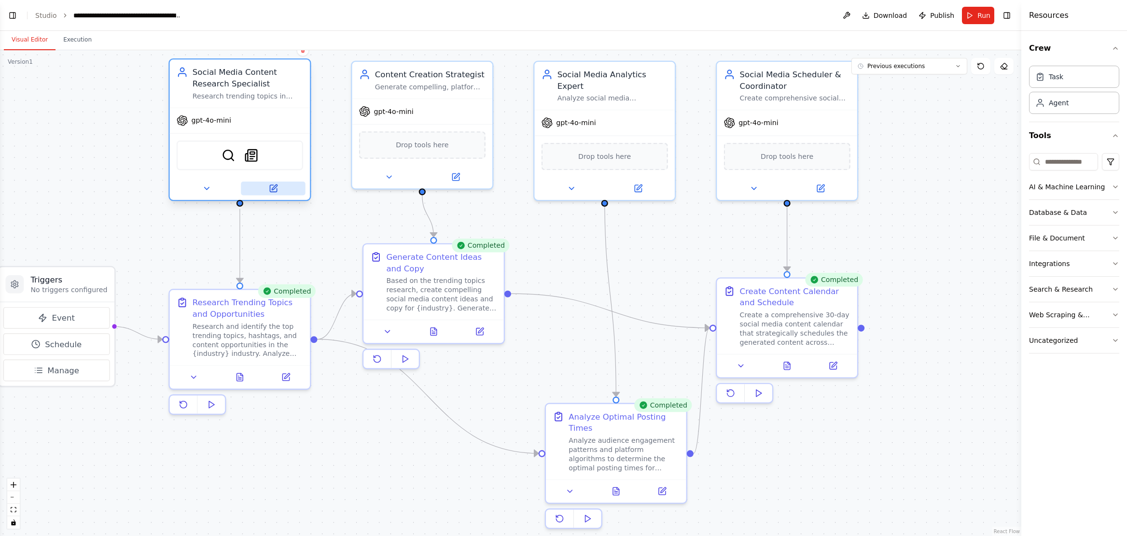
click at [271, 187] on icon at bounding box center [273, 188] width 7 height 7
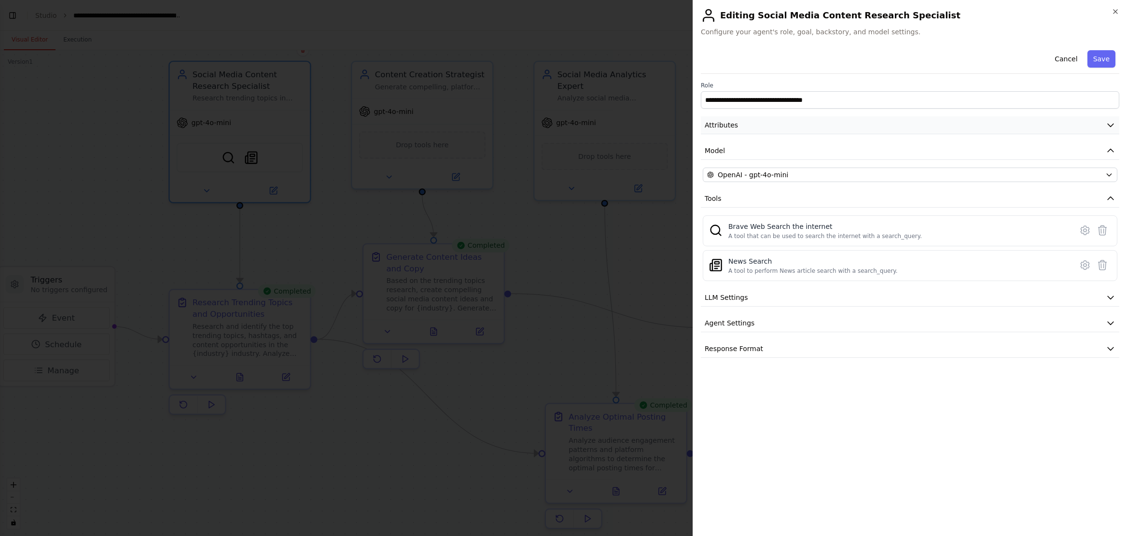
click at [801, 125] on icon "button" at bounding box center [1111, 125] width 10 height 10
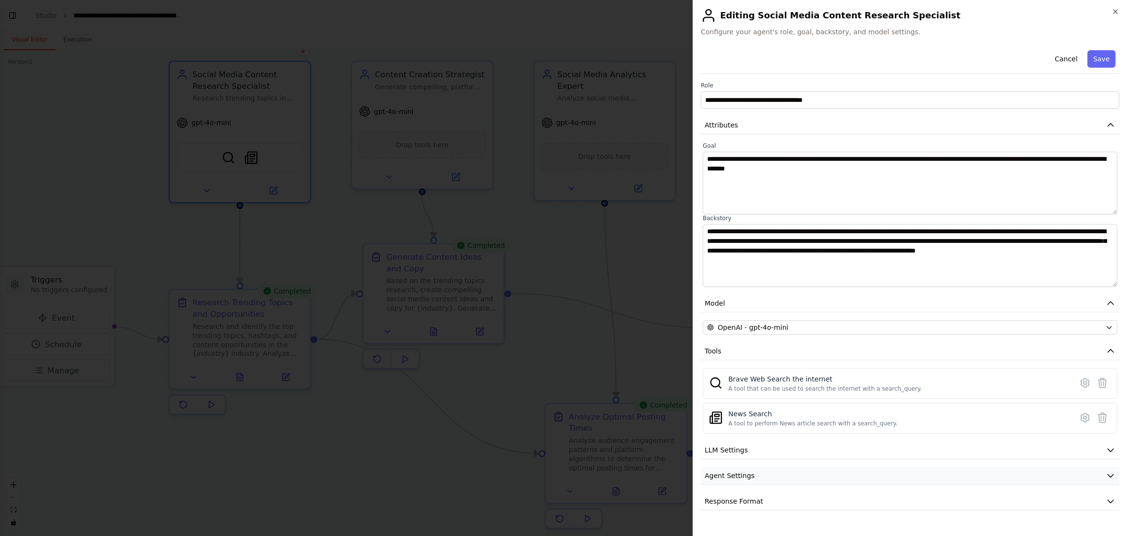
click at [801, 475] on icon "button" at bounding box center [1111, 476] width 10 height 10
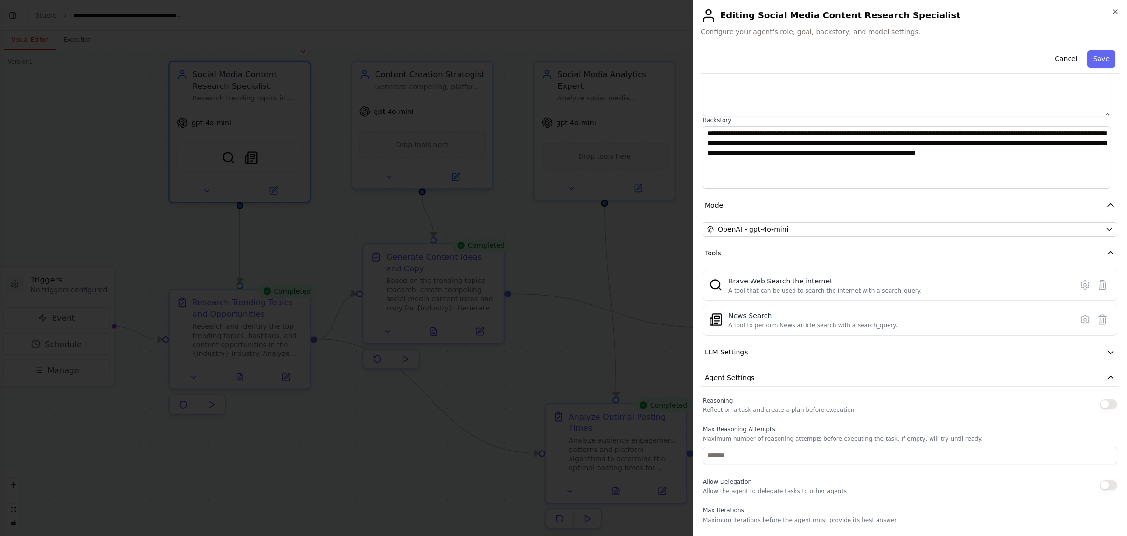
scroll to position [249, 0]
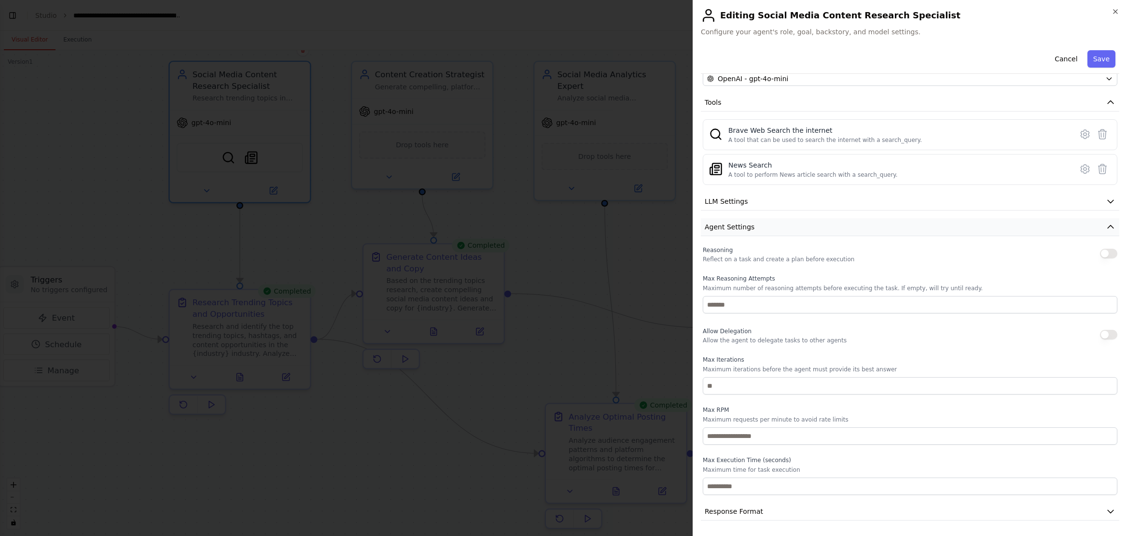
click at [801, 224] on icon "button" at bounding box center [1111, 227] width 10 height 10
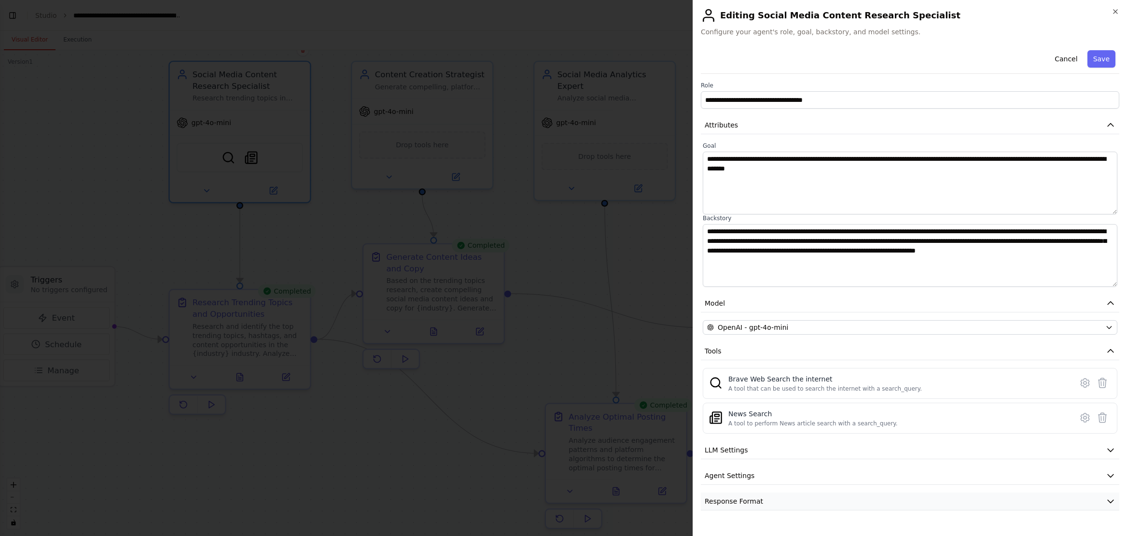
click at [801, 501] on icon "button" at bounding box center [1111, 501] width 10 height 10
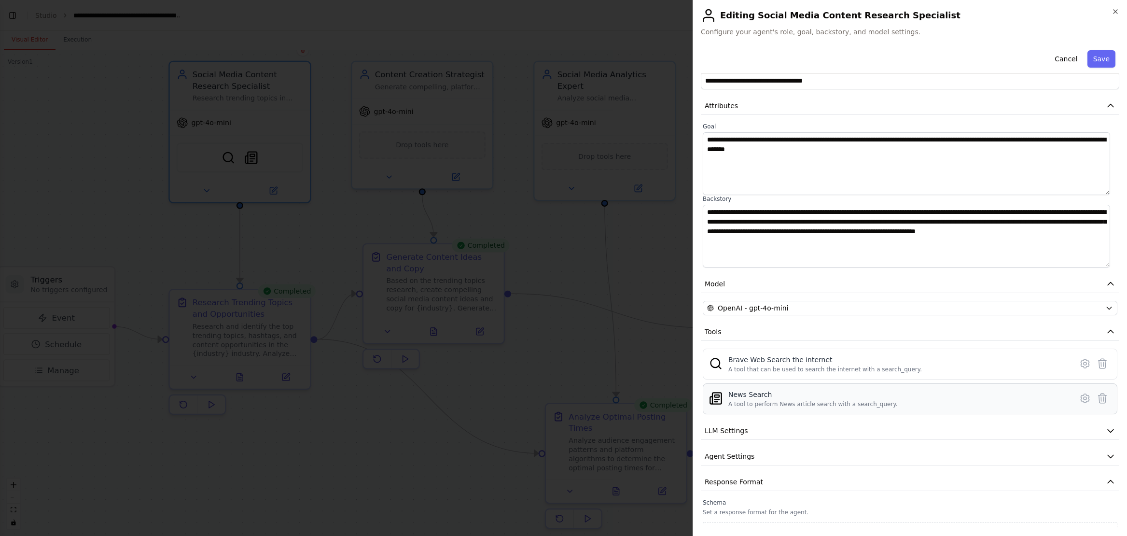
scroll to position [35, 0]
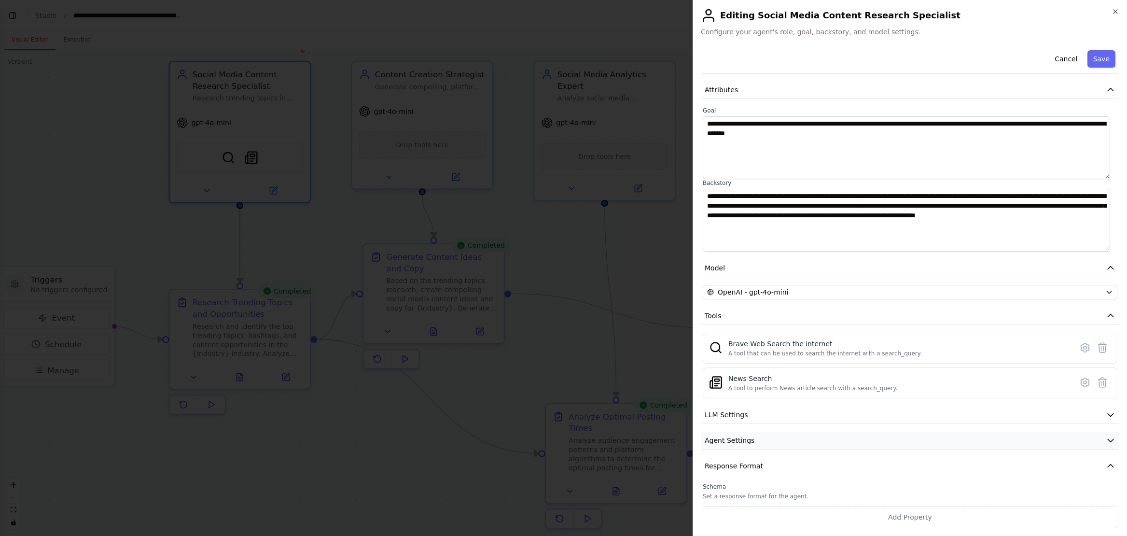
click at [801, 463] on icon "button" at bounding box center [1111, 466] width 10 height 10
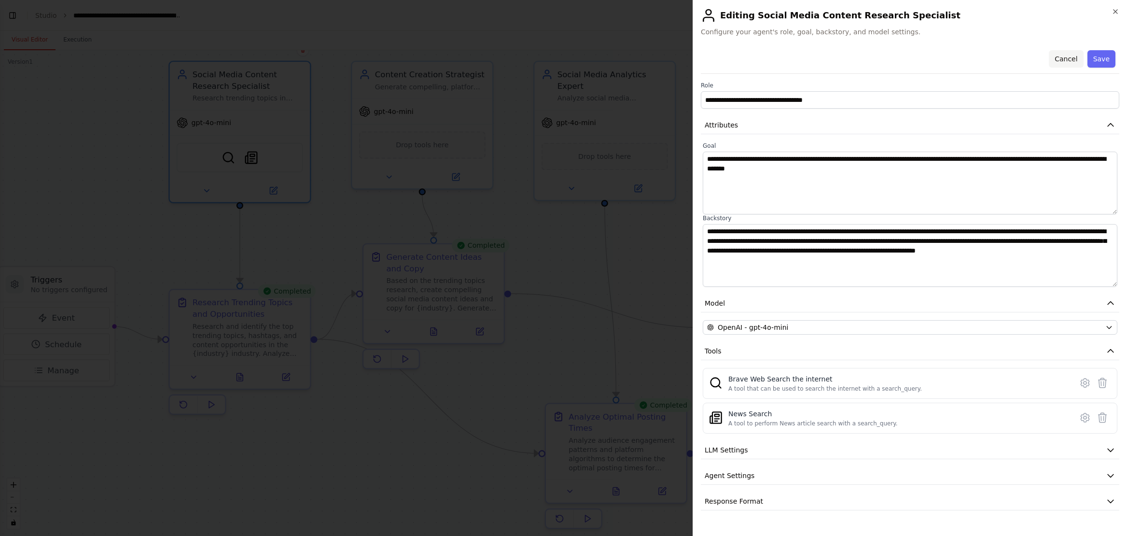
click at [801, 63] on button "Cancel" at bounding box center [1066, 58] width 34 height 17
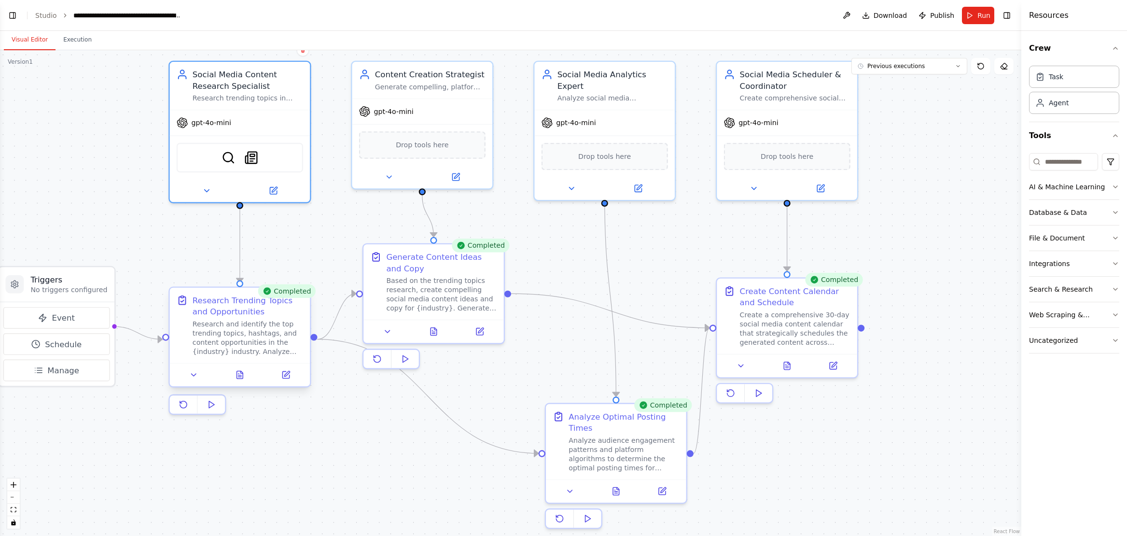
click at [290, 316] on div "Research Trending Topics and Opportunities" at bounding box center [248, 305] width 111 height 23
click at [199, 373] on button at bounding box center [193, 375] width 39 height 14
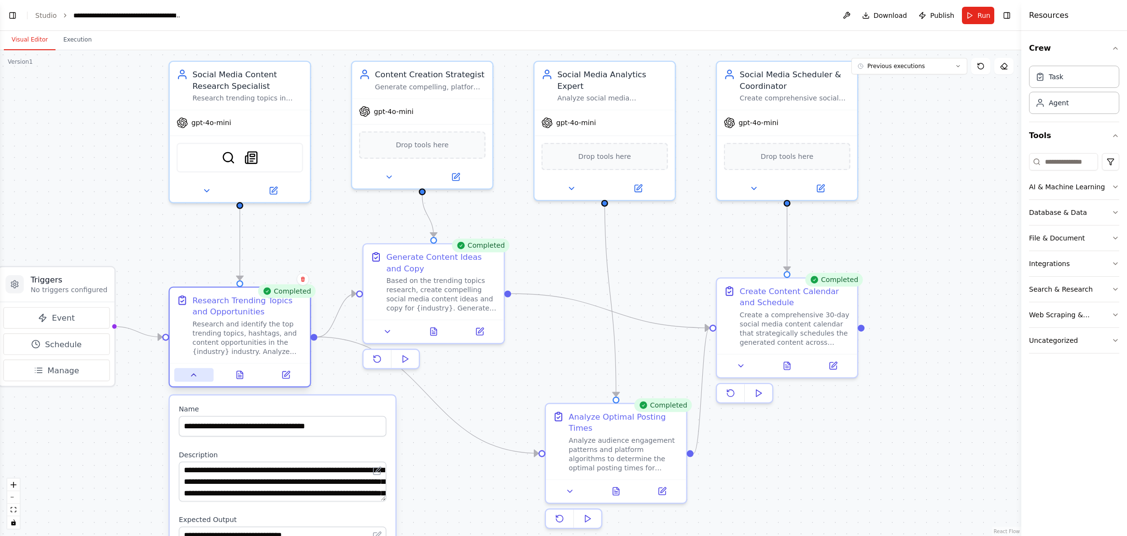
click at [198, 373] on icon at bounding box center [193, 374] width 9 height 9
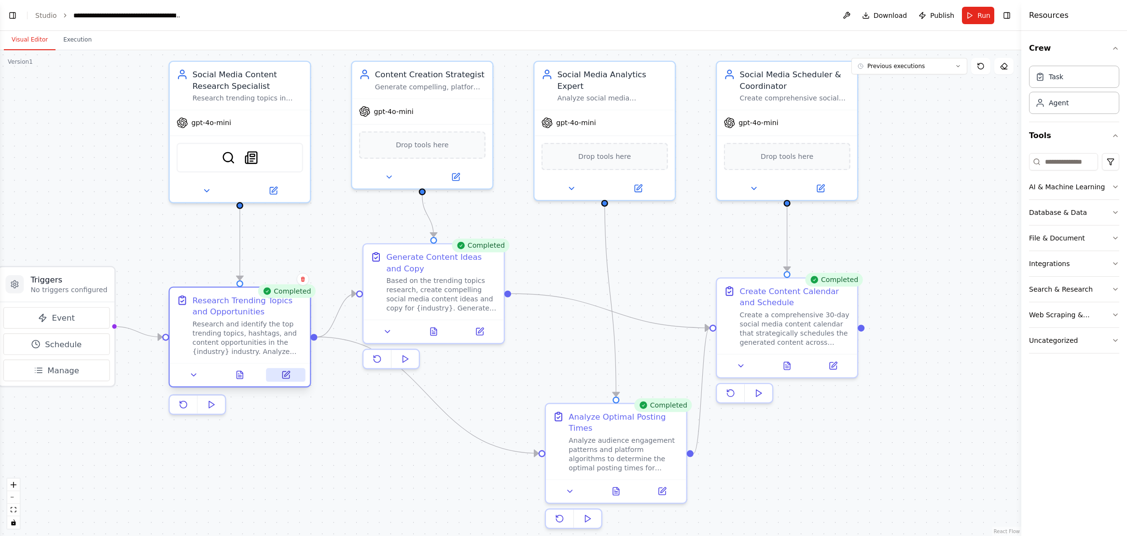
click at [280, 377] on button at bounding box center [285, 375] width 39 height 14
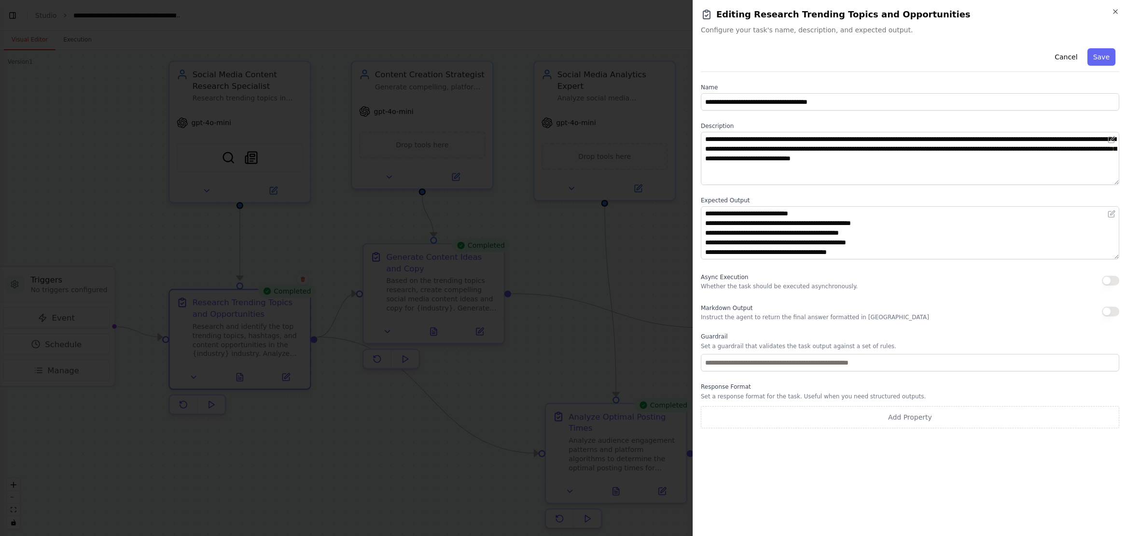
drag, startPoint x: 1068, startPoint y: 54, endPoint x: 1065, endPoint y: 58, distance: 5.6
click at [801, 53] on button "Cancel" at bounding box center [1066, 56] width 34 height 17
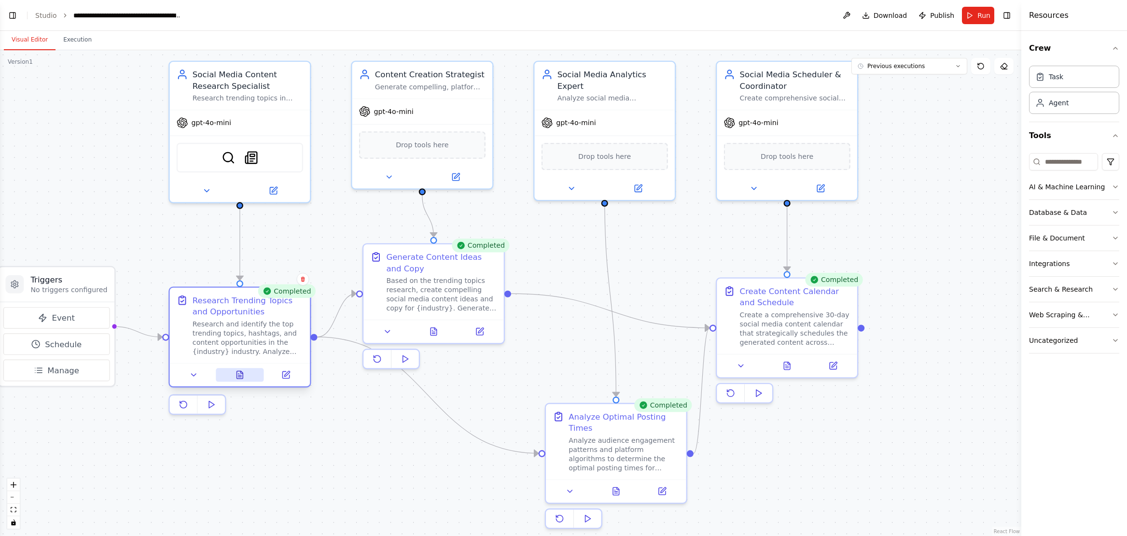
click at [239, 374] on icon at bounding box center [238, 374] width 1 height 0
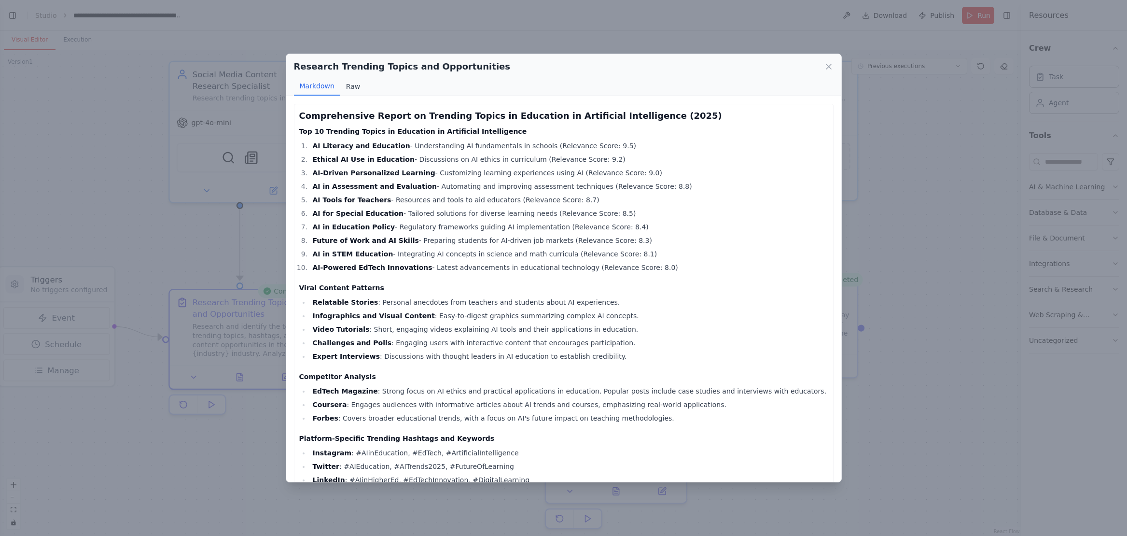
click at [350, 90] on button "Raw" at bounding box center [353, 86] width 26 height 18
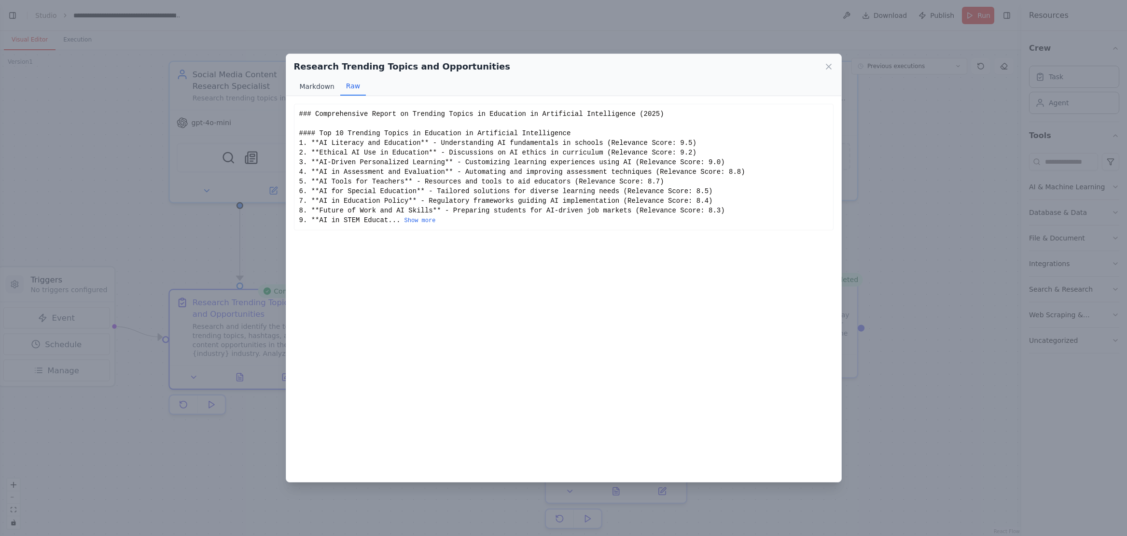
click at [322, 85] on button "Markdown" at bounding box center [317, 86] width 46 height 18
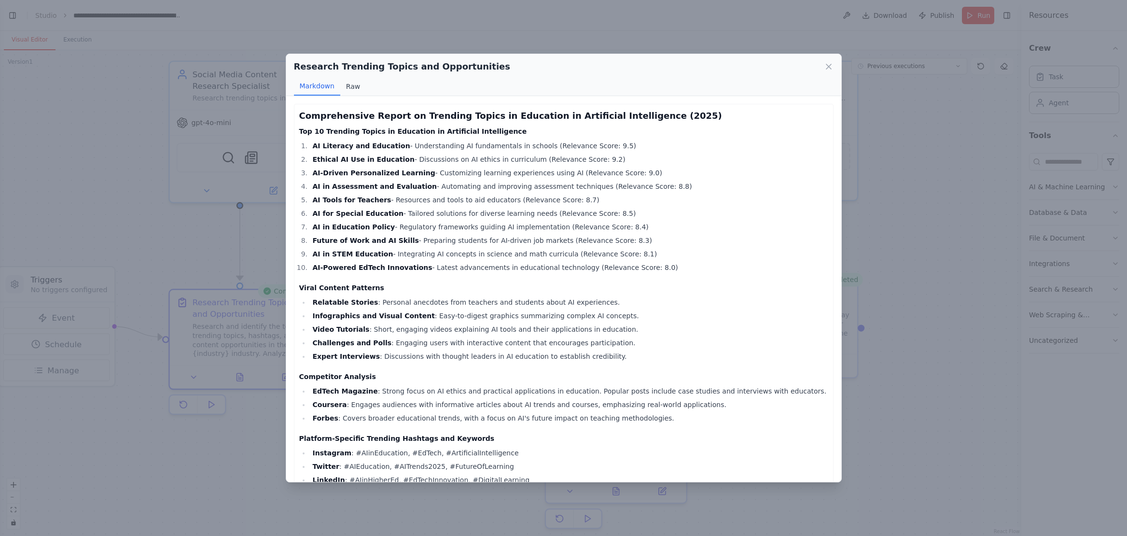
click at [349, 84] on button "Raw" at bounding box center [353, 86] width 26 height 18
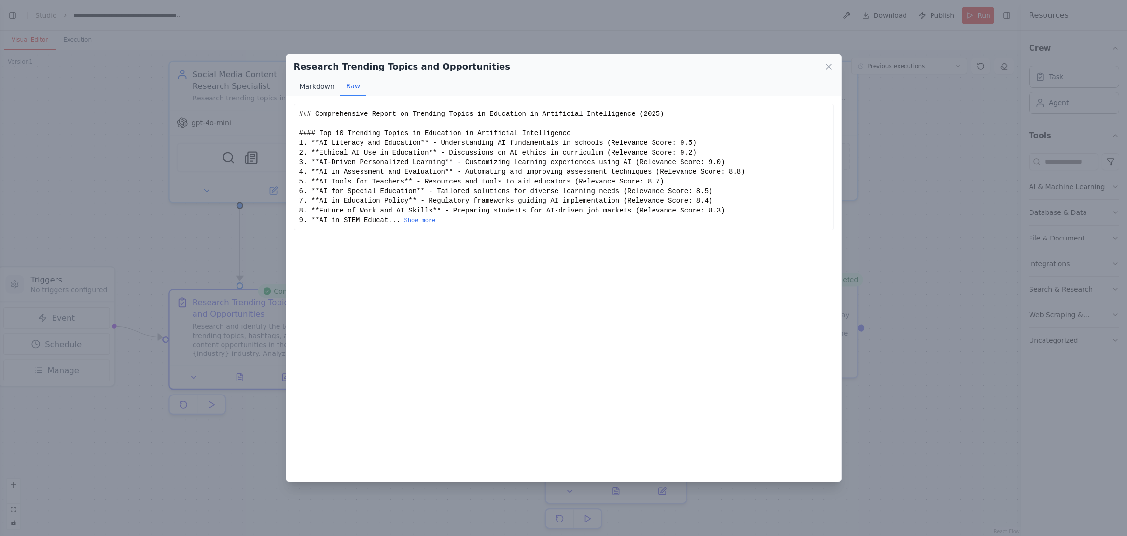
click at [327, 83] on button "Markdown" at bounding box center [317, 86] width 46 height 18
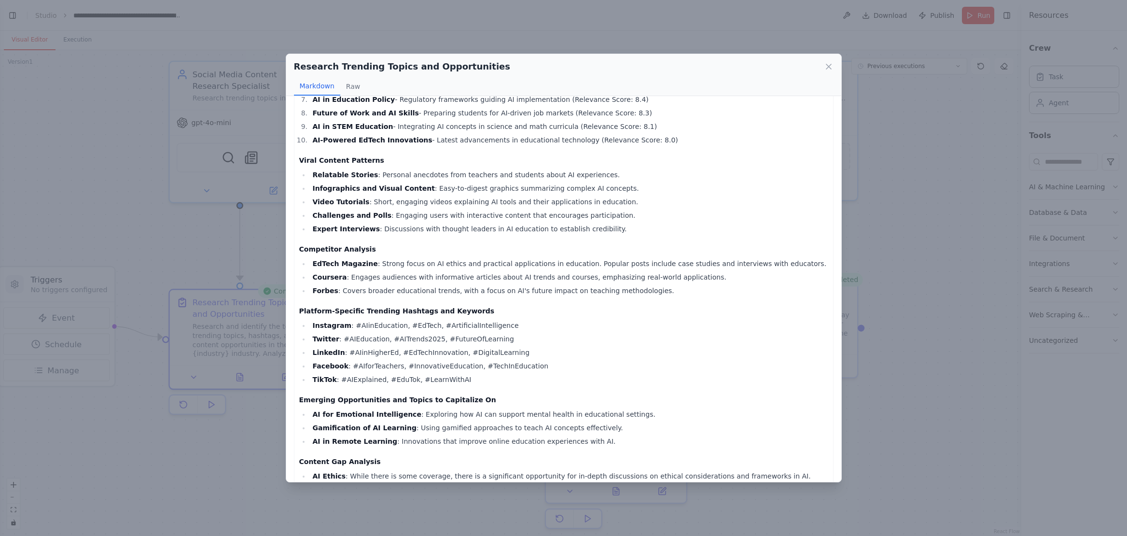
scroll to position [174, 0]
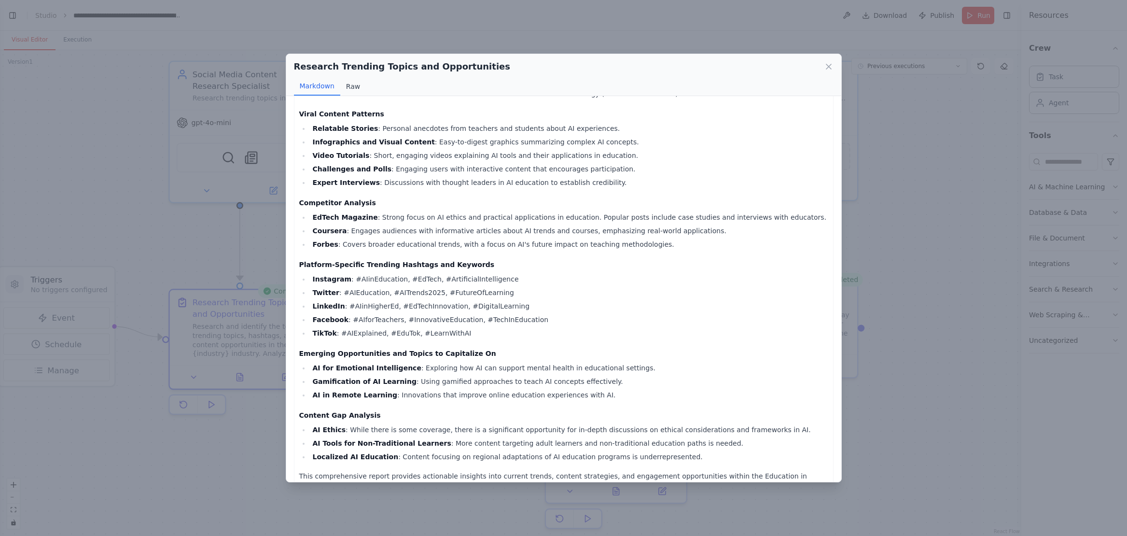
click at [353, 90] on button "Raw" at bounding box center [353, 86] width 26 height 18
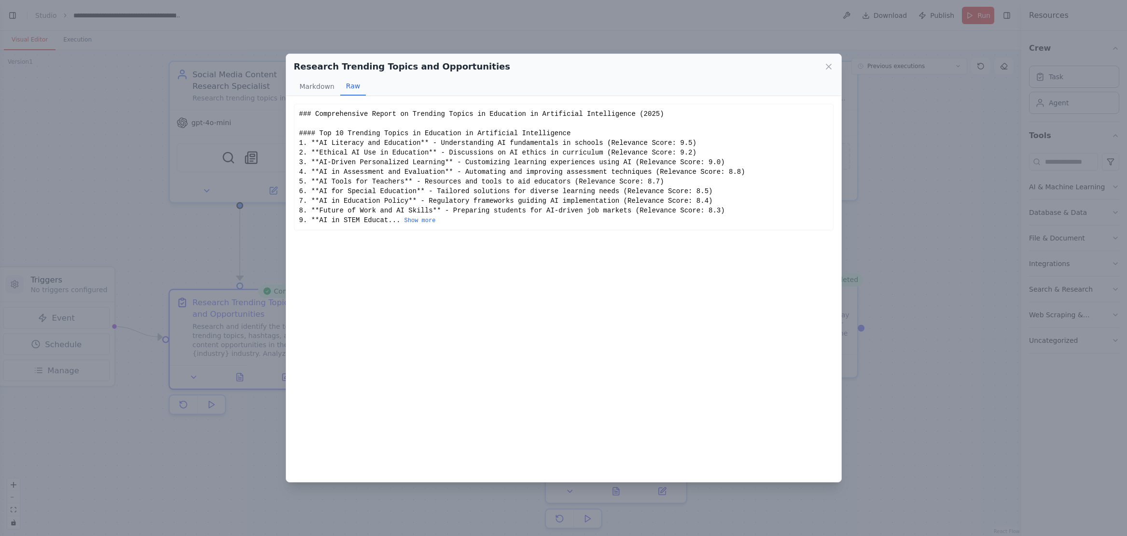
scroll to position [0, 0]
click at [428, 223] on button "Show more" at bounding box center [419, 221] width 31 height 8
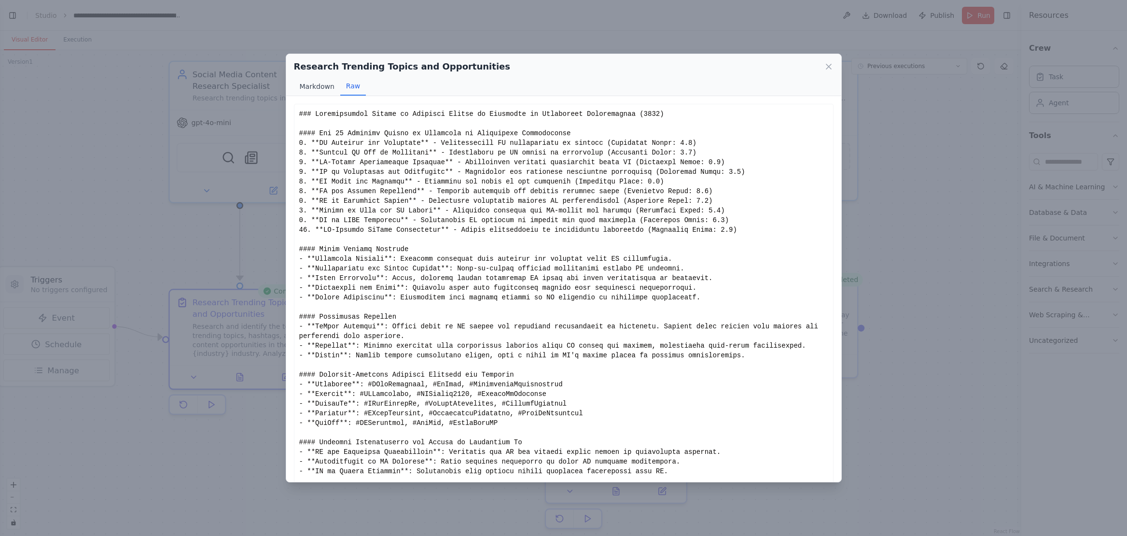
click at [322, 89] on button "Markdown" at bounding box center [317, 86] width 46 height 18
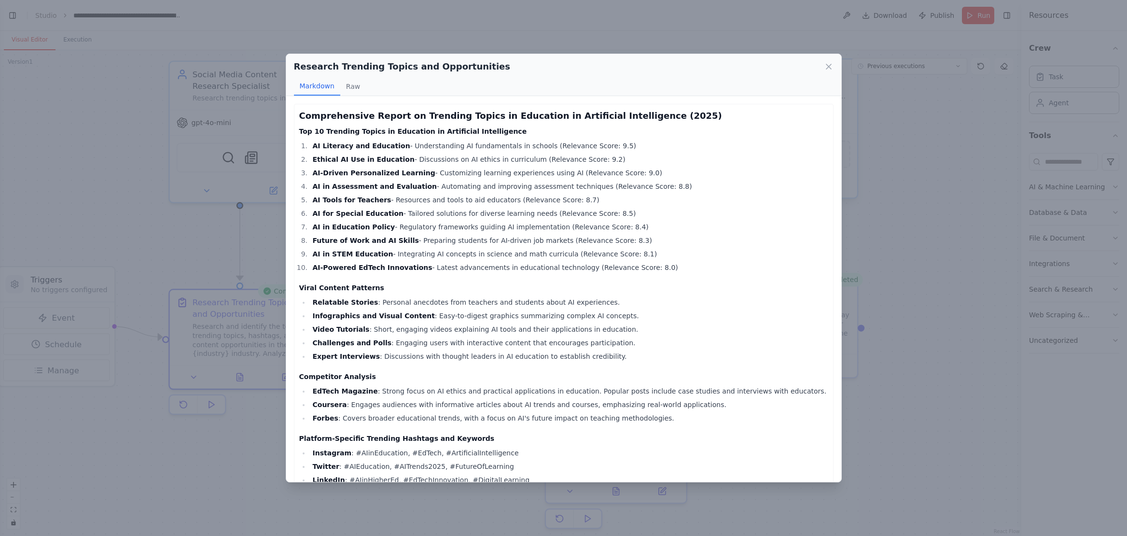
click at [801, 67] on icon at bounding box center [829, 67] width 10 height 10
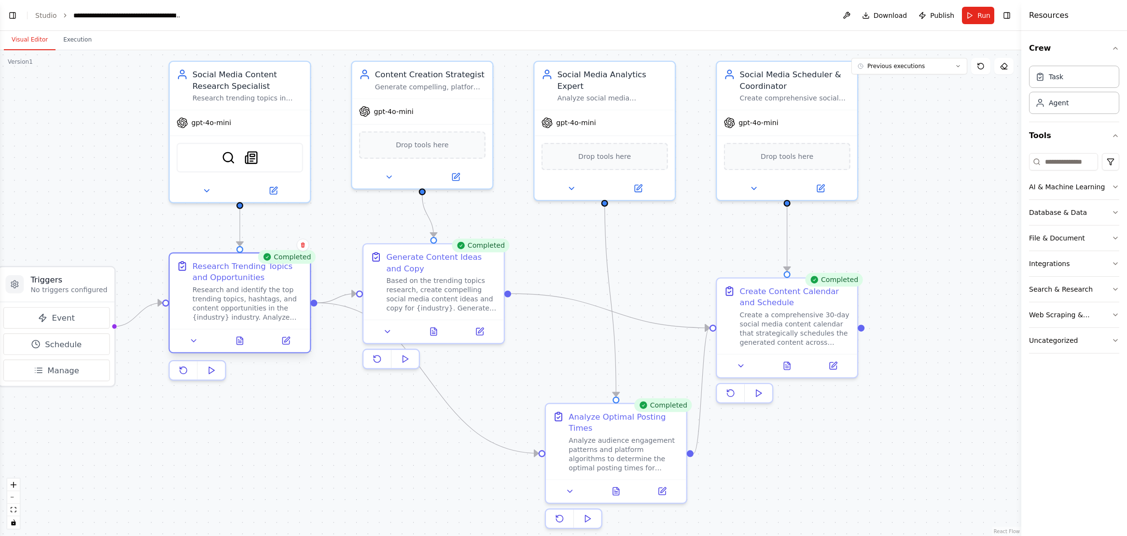
drag, startPoint x: 274, startPoint y: 347, endPoint x: 288, endPoint y: 314, distance: 35.0
click at [273, 313] on div "Research and identify the top trending topics, hashtags, and content opportunit…" at bounding box center [248, 303] width 111 height 37
click at [195, 340] on icon at bounding box center [194, 340] width 4 height 2
click at [202, 340] on button at bounding box center [193, 341] width 39 height 14
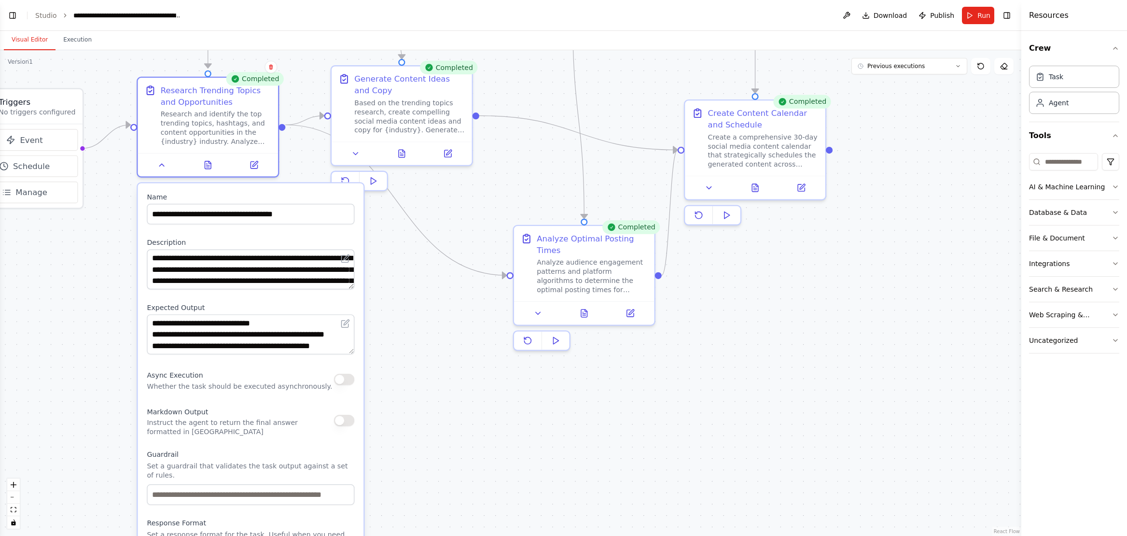
drag, startPoint x: 915, startPoint y: 438, endPoint x: 708, endPoint y: 387, distance: 213.2
click at [801, 257] on div ".deletable-edge-delete-btn { width: 20px; height: 20px; border: 0px solid #ffff…" at bounding box center [510, 293] width 1021 height 486
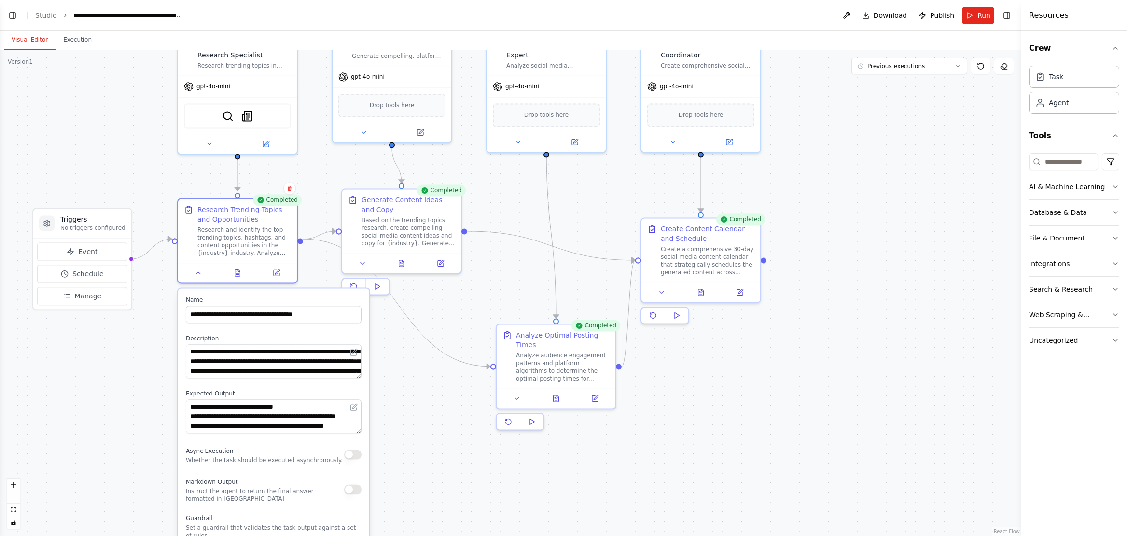
drag, startPoint x: 536, startPoint y: 417, endPoint x: 531, endPoint y: 497, distance: 79.8
click at [532, 497] on div ".deletable-edge-delete-btn { width: 20px; height: 20px; border: 0px solid #ffff…" at bounding box center [510, 293] width 1021 height 486
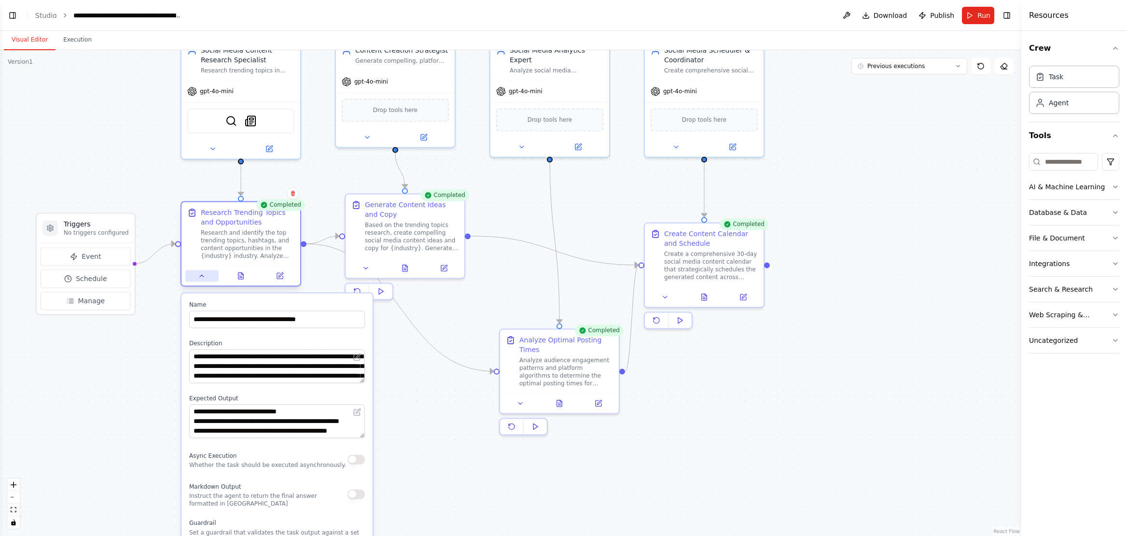
click at [206, 273] on button at bounding box center [201, 276] width 33 height 12
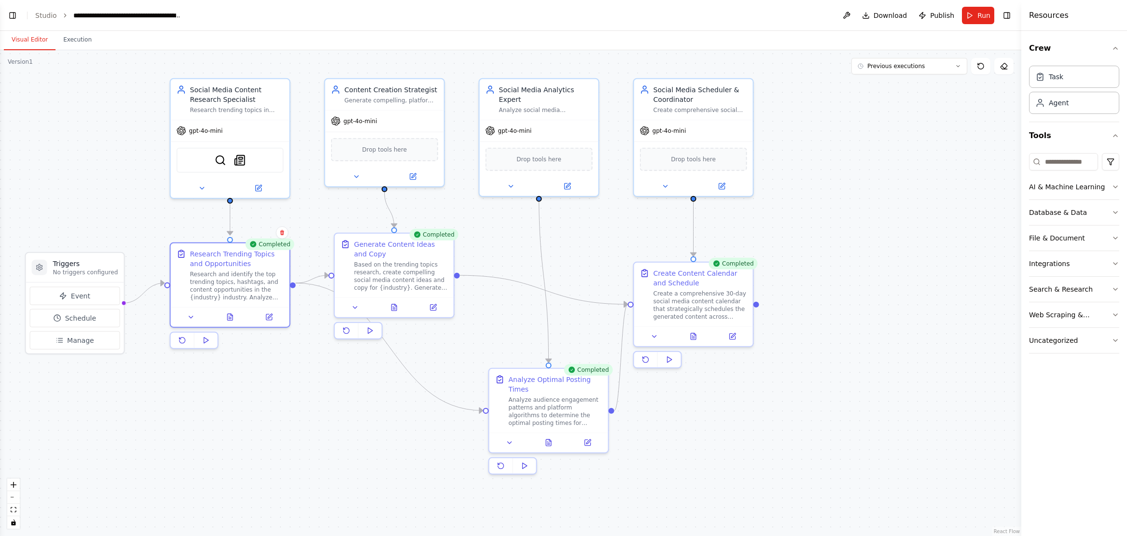
drag, startPoint x: 528, startPoint y: 209, endPoint x: 504, endPoint y: 289, distance: 84.0
click at [504, 289] on div ".deletable-edge-delete-btn { width: 20px; height: 20px; border: 0px solid #ffff…" at bounding box center [510, 293] width 1021 height 486
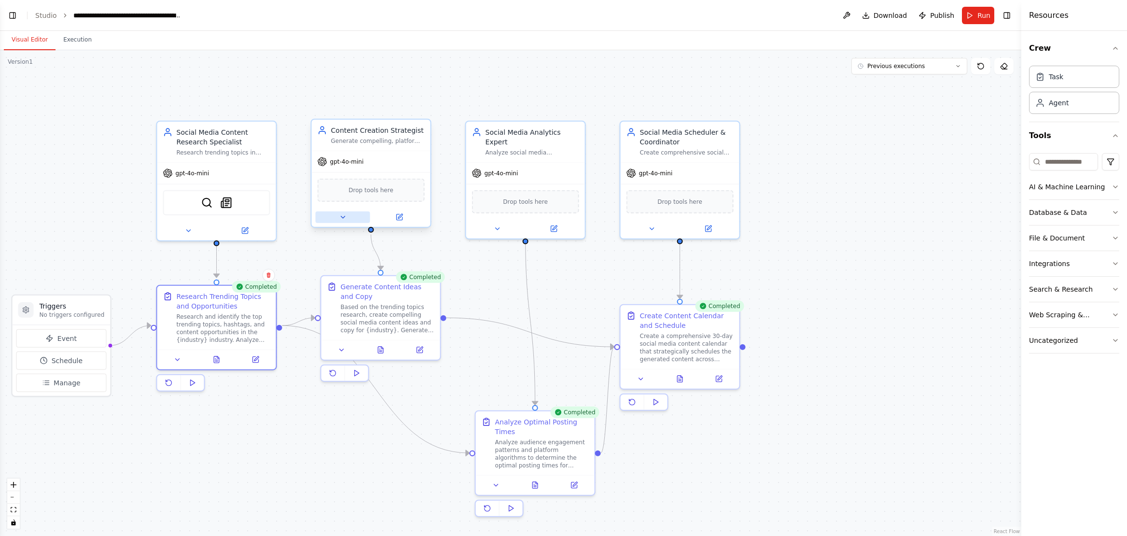
click at [339, 215] on icon at bounding box center [343, 217] width 8 height 8
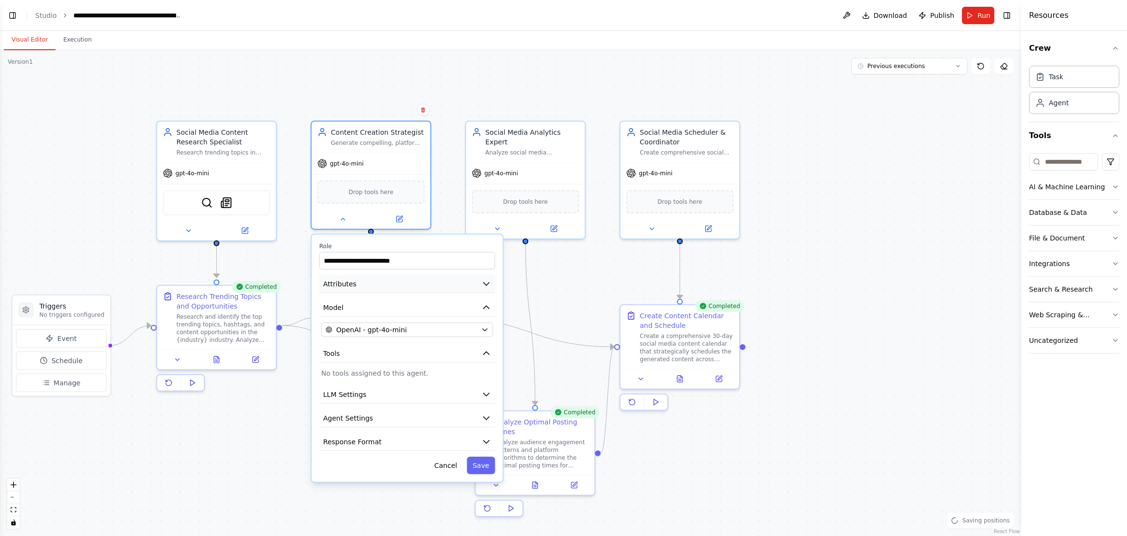
click at [486, 280] on icon "button" at bounding box center [487, 284] width 10 height 10
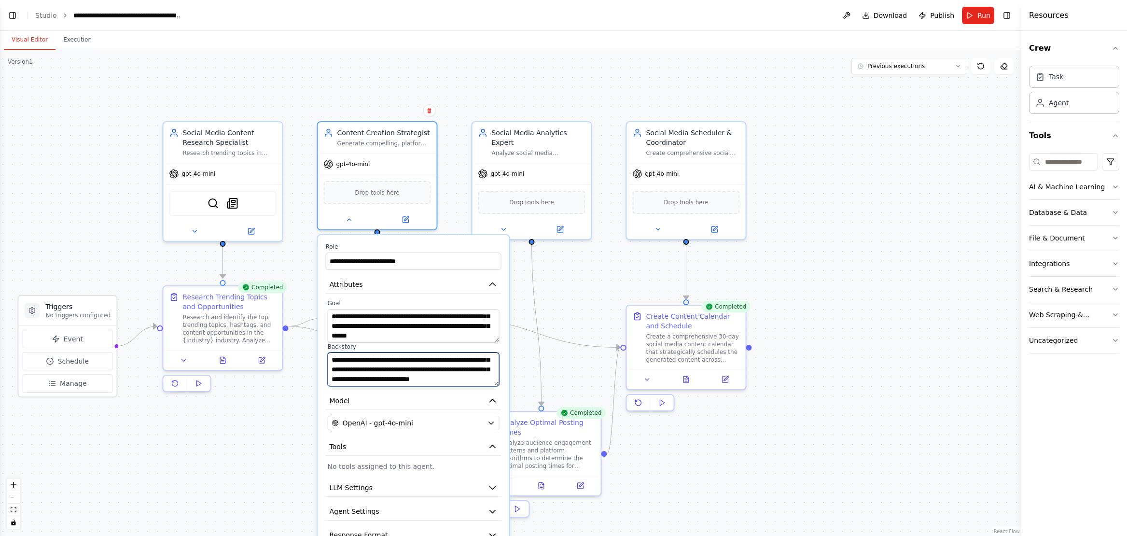
scroll to position [58, 0]
click at [490, 283] on icon "button" at bounding box center [492, 284] width 10 height 10
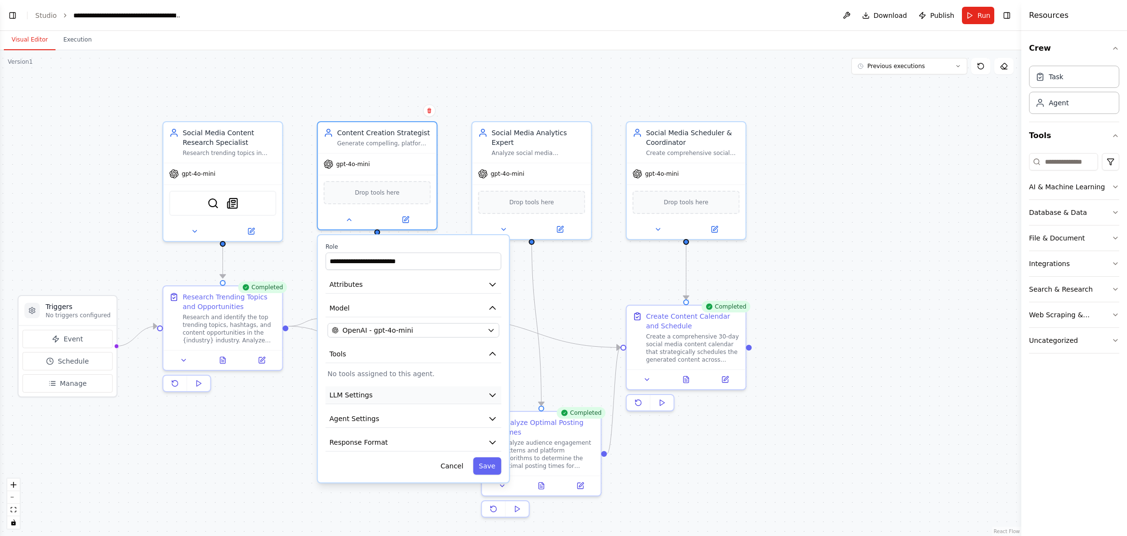
click at [494, 390] on button "LLM Settings" at bounding box center [413, 395] width 176 height 18
click at [490, 394] on icon "button" at bounding box center [493, 395] width 6 height 3
drag, startPoint x: 495, startPoint y: 394, endPoint x: 505, endPoint y: 416, distance: 23.5
click at [496, 394] on icon "button" at bounding box center [492, 395] width 10 height 10
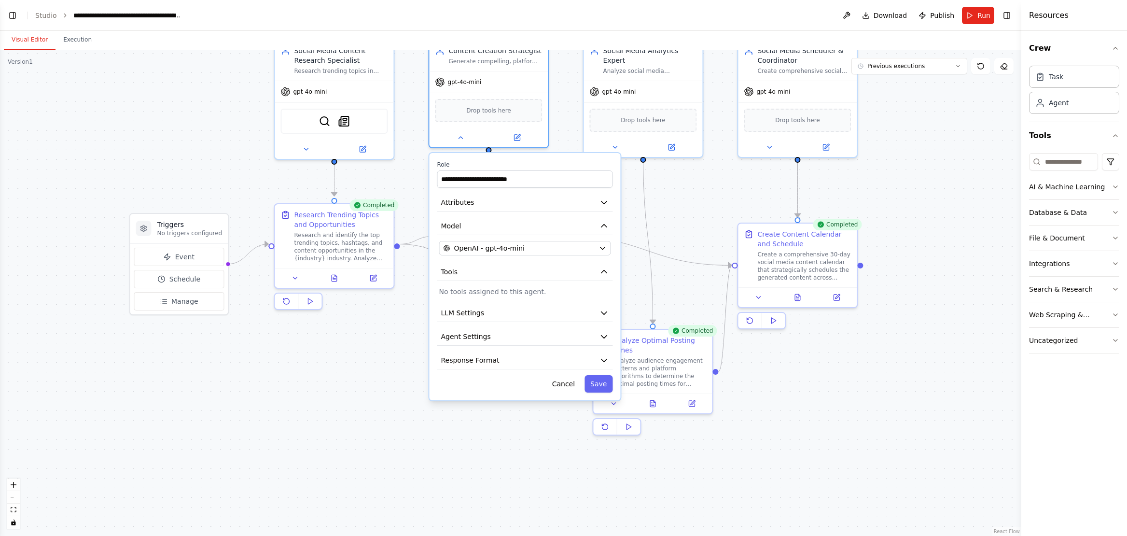
drag, startPoint x: 854, startPoint y: 423, endPoint x: 922, endPoint y: 354, distance: 97.3
click at [801, 344] on div ".deletable-edge-delete-btn { width: 20px; height: 20px; border: 0px solid #ffff…" at bounding box center [510, 293] width 1021 height 486
click at [600, 315] on icon "button" at bounding box center [603, 316] width 6 height 3
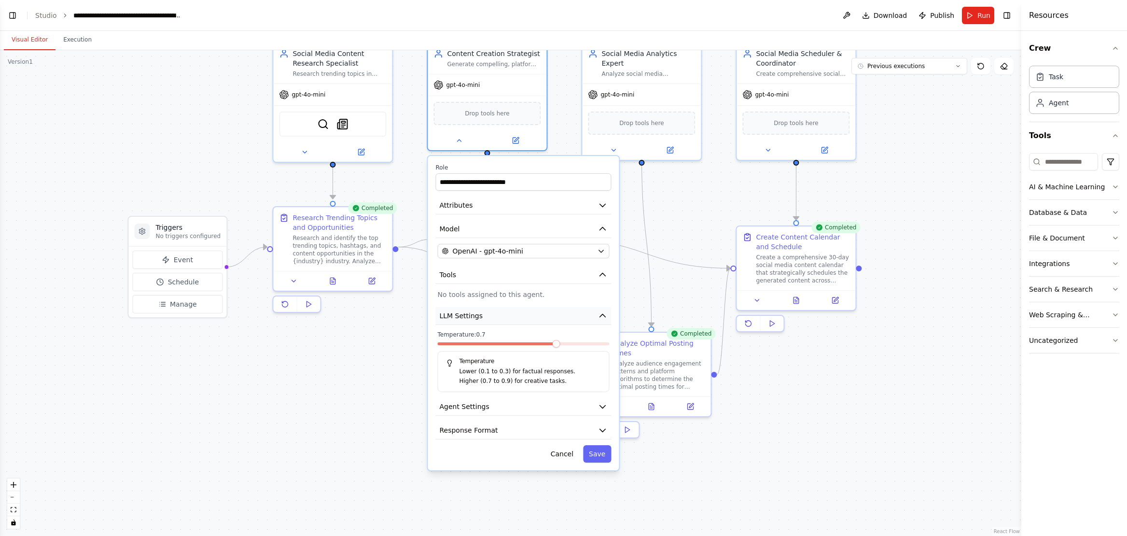
click at [603, 316] on icon "button" at bounding box center [603, 315] width 6 height 3
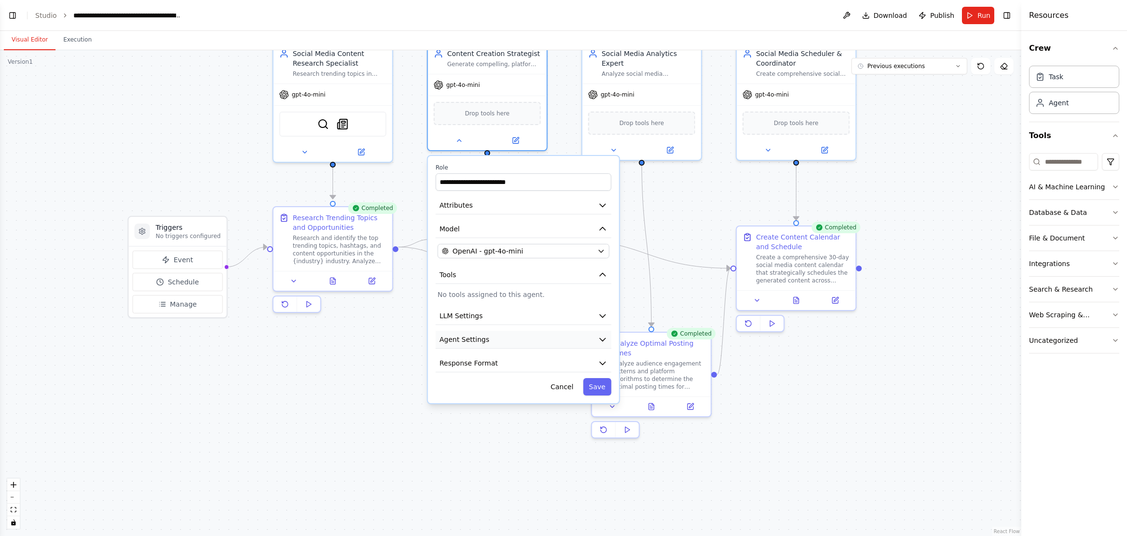
click at [604, 333] on button "Agent Settings" at bounding box center [523, 340] width 176 height 18
click at [603, 333] on button "Agent Settings" at bounding box center [523, 340] width 176 height 18
click at [610, 362] on button "Response Format" at bounding box center [523, 363] width 176 height 18
click at [460, 140] on icon at bounding box center [459, 139] width 8 height 8
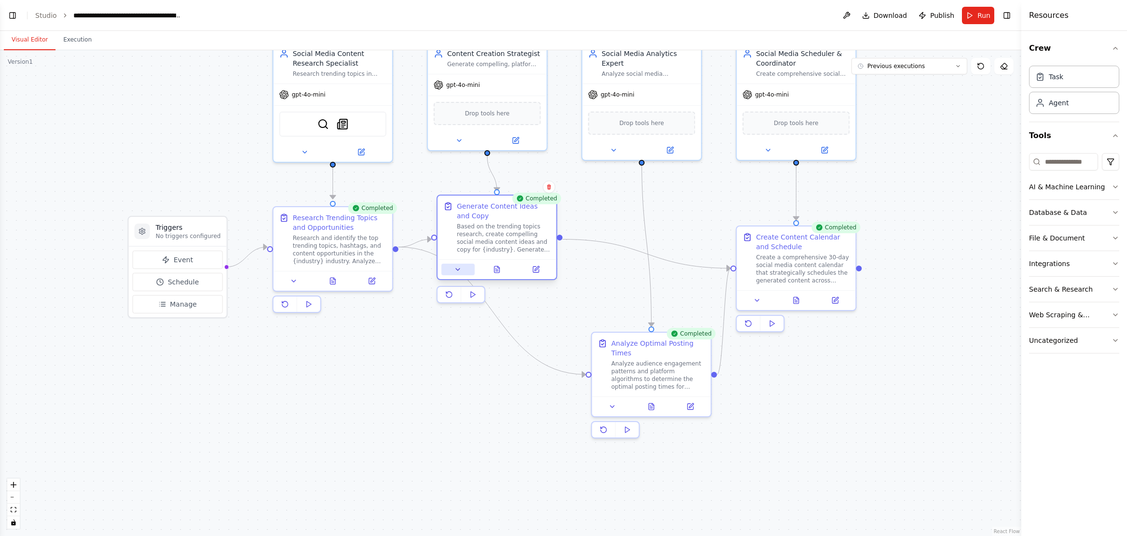
click at [460, 269] on icon at bounding box center [458, 269] width 8 height 8
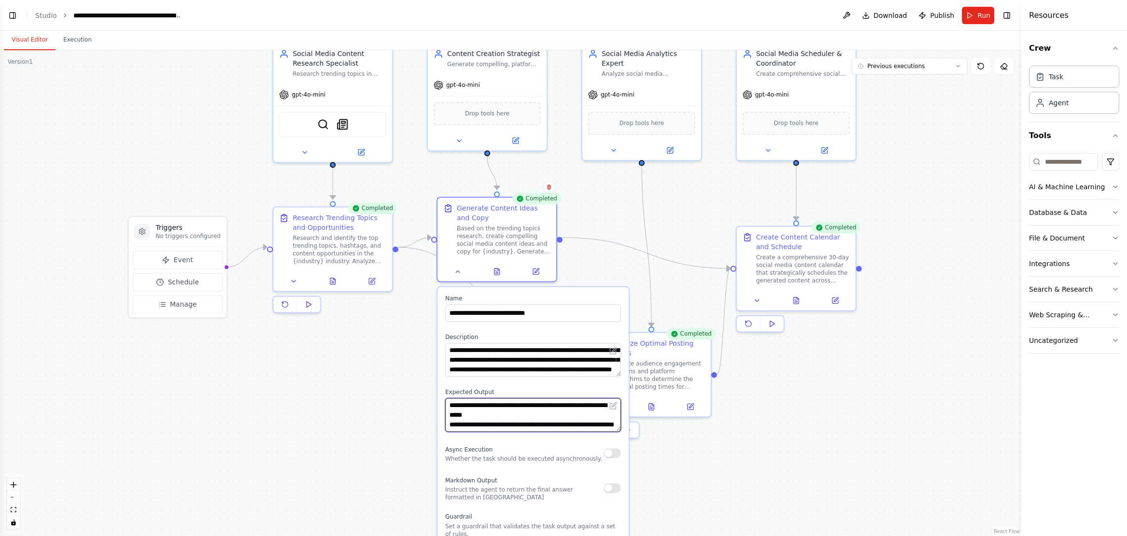
scroll to position [77, 0]
click at [461, 272] on icon at bounding box center [458, 269] width 8 height 8
click at [460, 271] on icon at bounding box center [458, 269] width 8 height 8
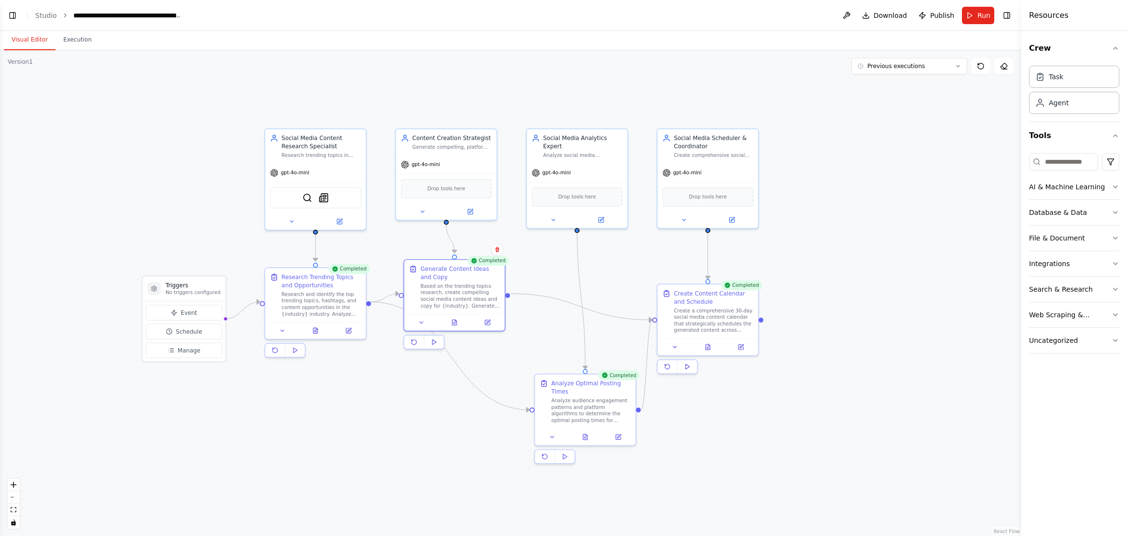
drag, startPoint x: 898, startPoint y: 333, endPoint x: 874, endPoint y: 351, distance: 30.3
click at [801, 351] on div ".deletable-edge-delete-btn { width: 20px; height: 20px; border: 0px solid #ffff…" at bounding box center [510, 293] width 1021 height 486
click at [554, 217] on icon at bounding box center [552, 217] width 3 height 1
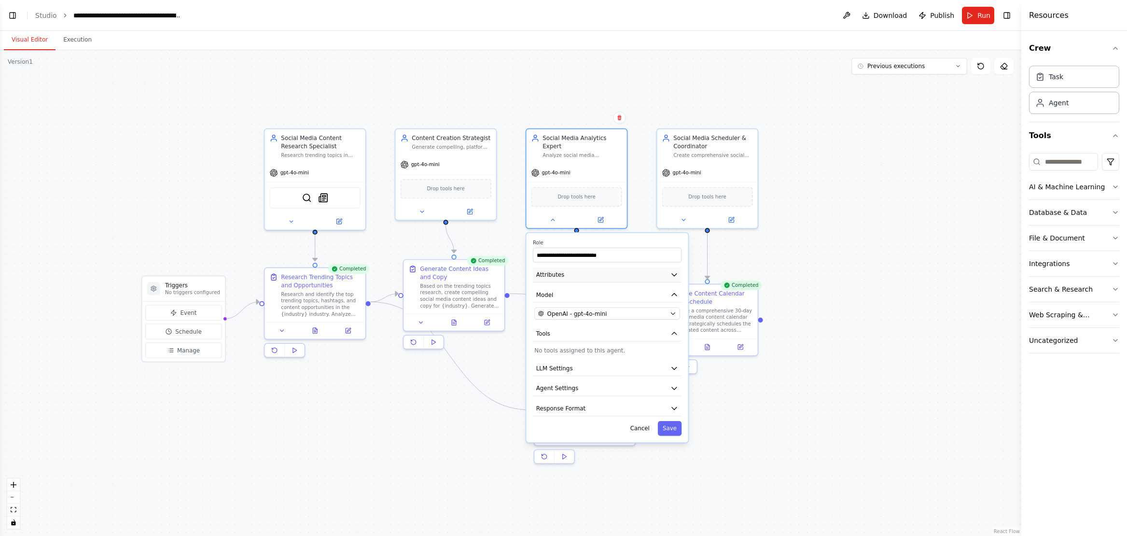
click at [677, 270] on icon "button" at bounding box center [674, 274] width 8 height 8
click at [672, 270] on icon "button" at bounding box center [674, 274] width 8 height 8
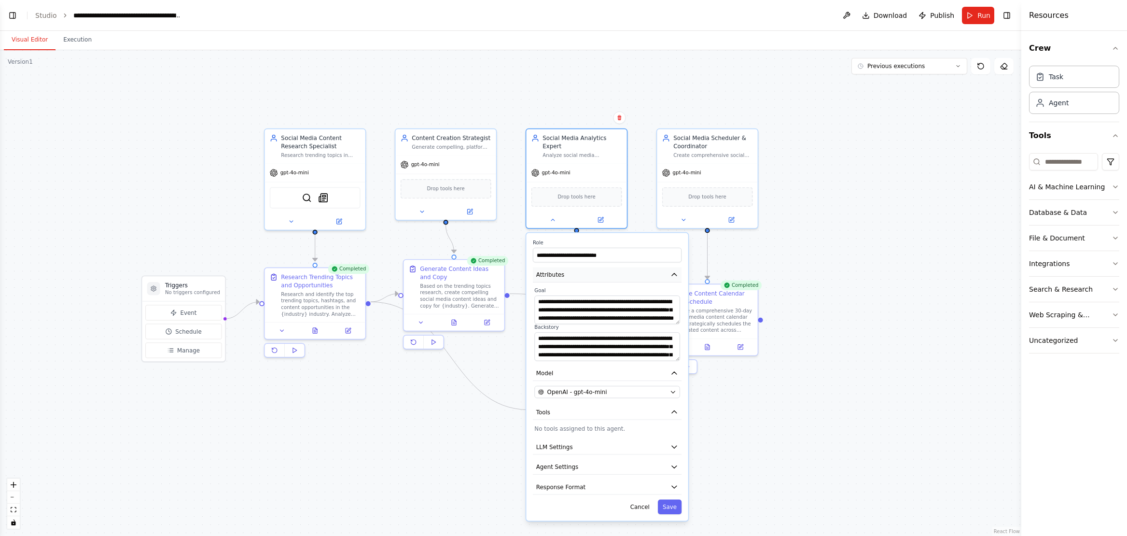
click at [672, 270] on icon "button" at bounding box center [674, 274] width 8 height 8
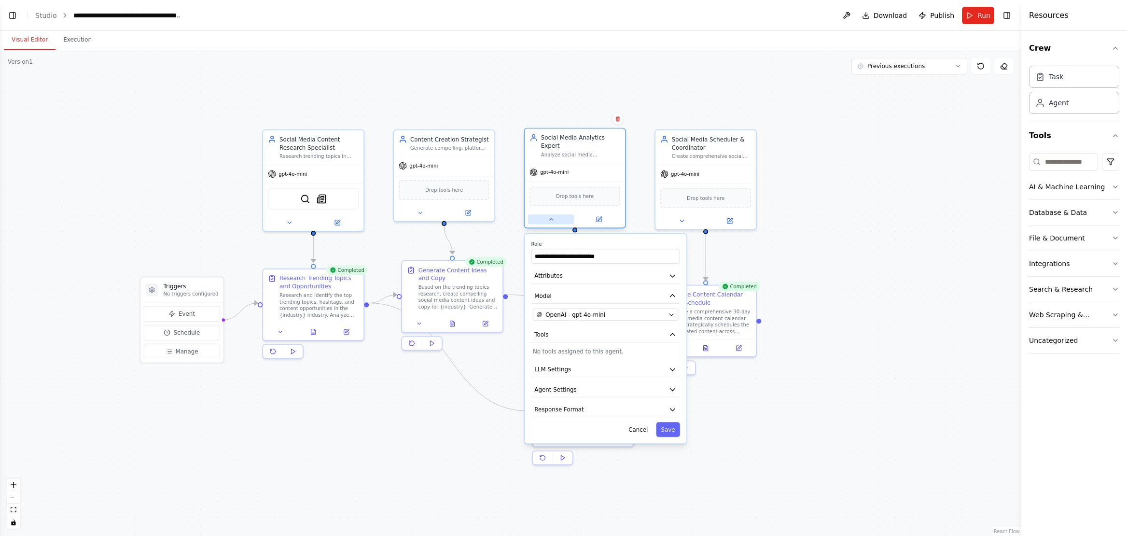
click at [549, 216] on icon at bounding box center [551, 219] width 7 height 7
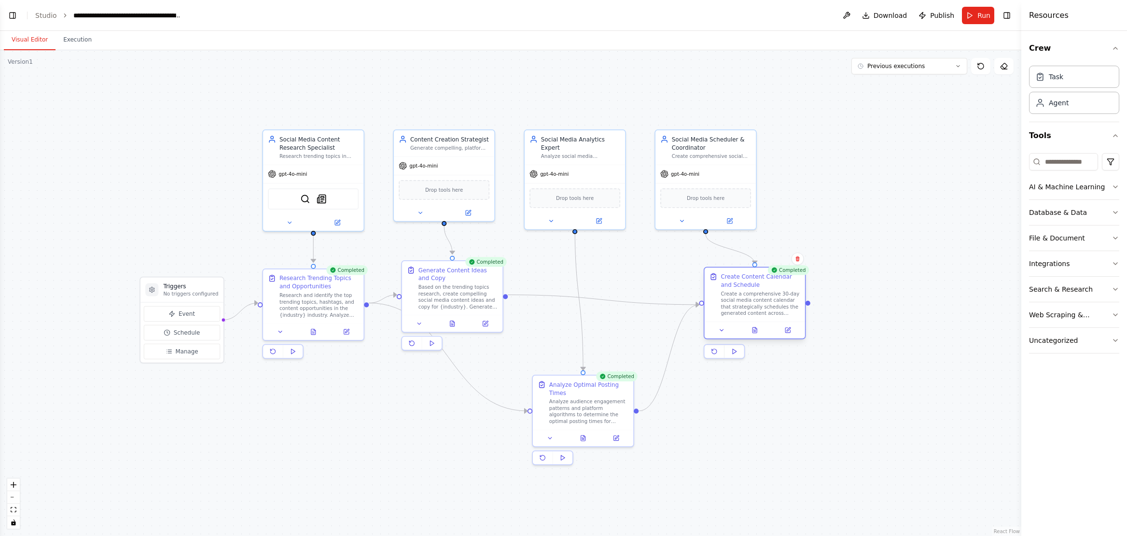
drag, startPoint x: 762, startPoint y: 301, endPoint x: 799, endPoint y: 289, distance: 38.6
click at [799, 289] on div "Create Content Calendar and Schedule" at bounding box center [760, 280] width 79 height 16
click at [801, 185] on icon "button" at bounding box center [1116, 187] width 8 height 8
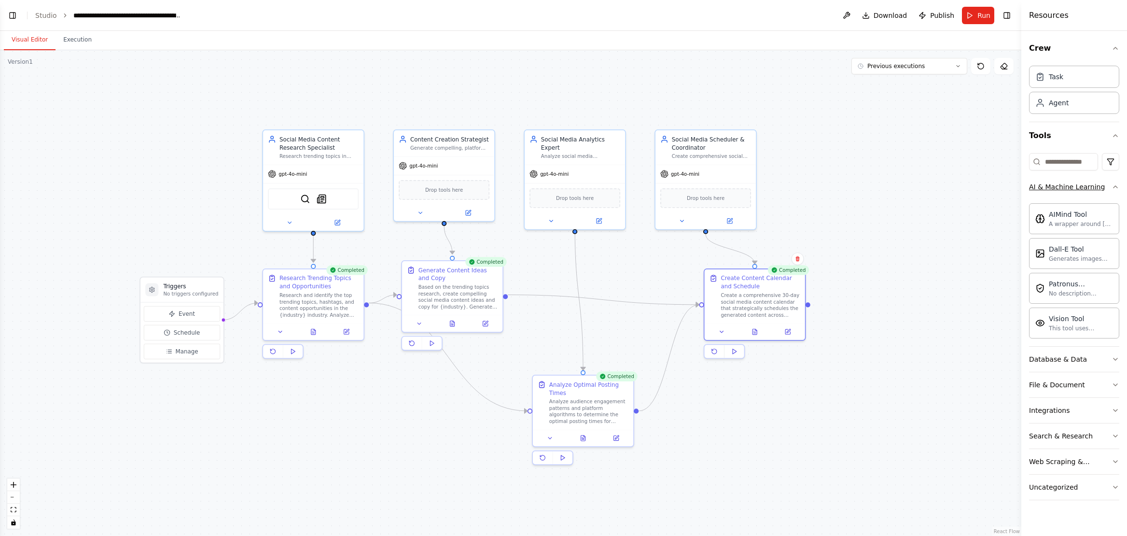
click at [801, 185] on icon "button" at bounding box center [1116, 187] width 8 height 8
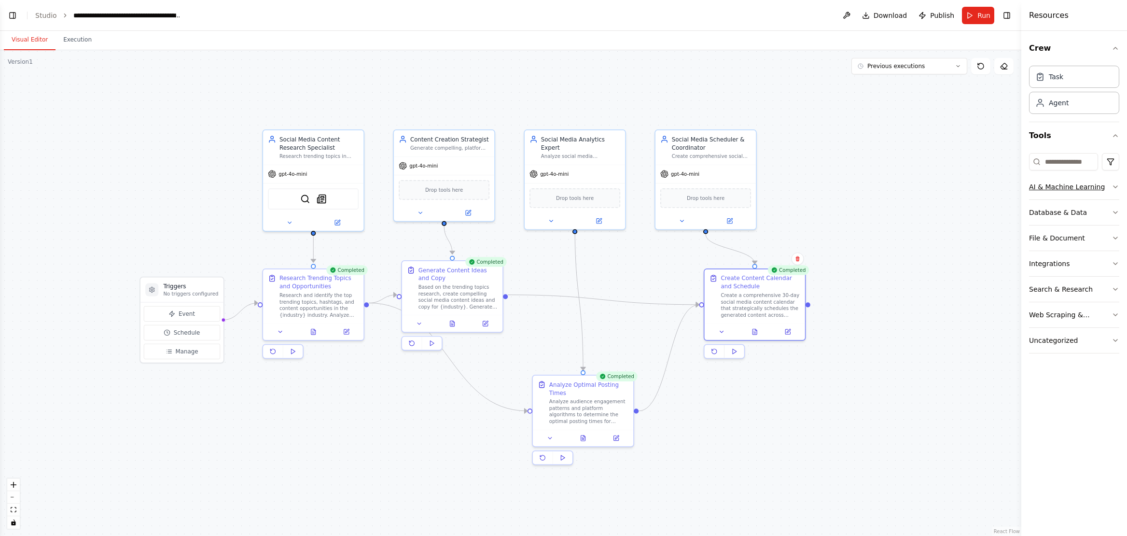
click at [801, 185] on icon "button" at bounding box center [1116, 187] width 8 height 8
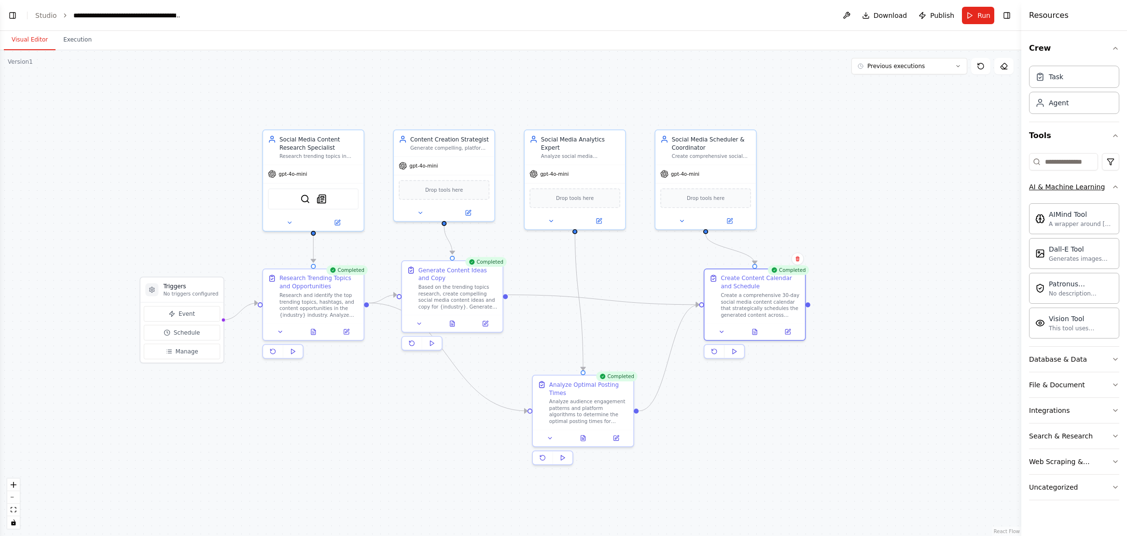
click at [801, 185] on icon "button" at bounding box center [1116, 187] width 8 height 8
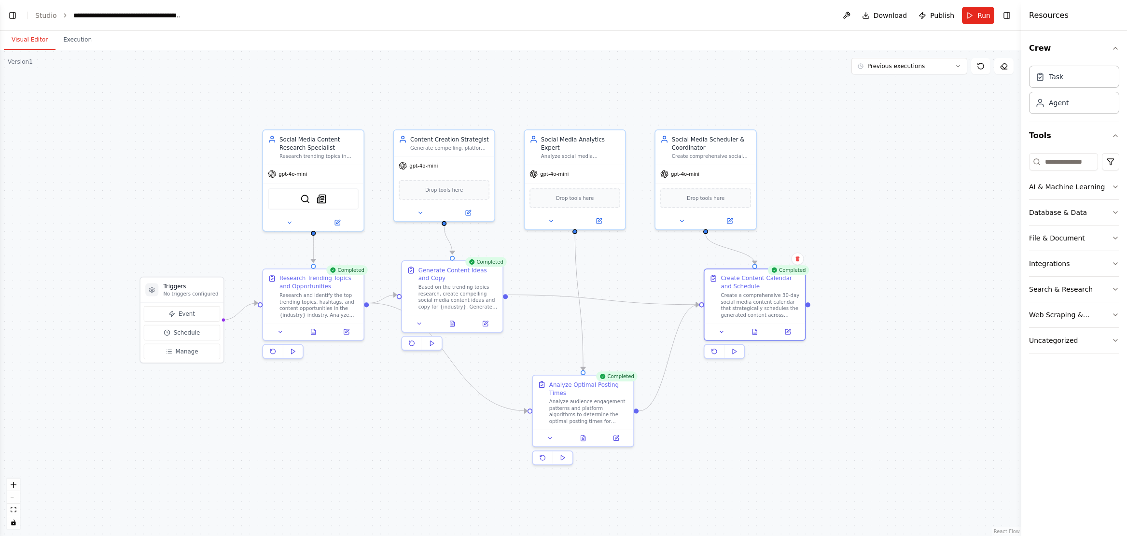
click at [801, 188] on icon "button" at bounding box center [1116, 187] width 8 height 8
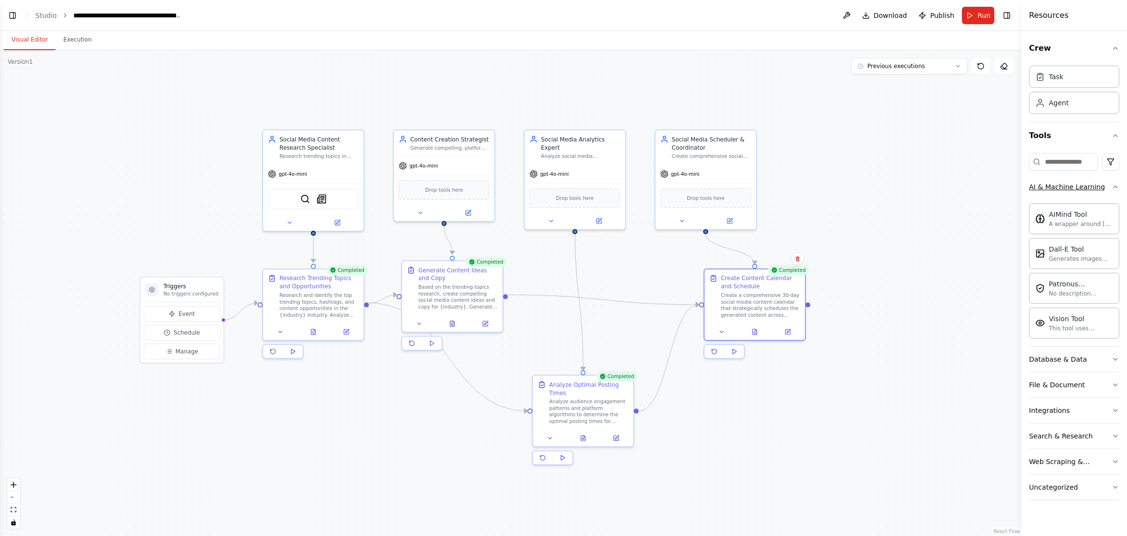
click at [801, 186] on icon "button" at bounding box center [1116, 187] width 8 height 8
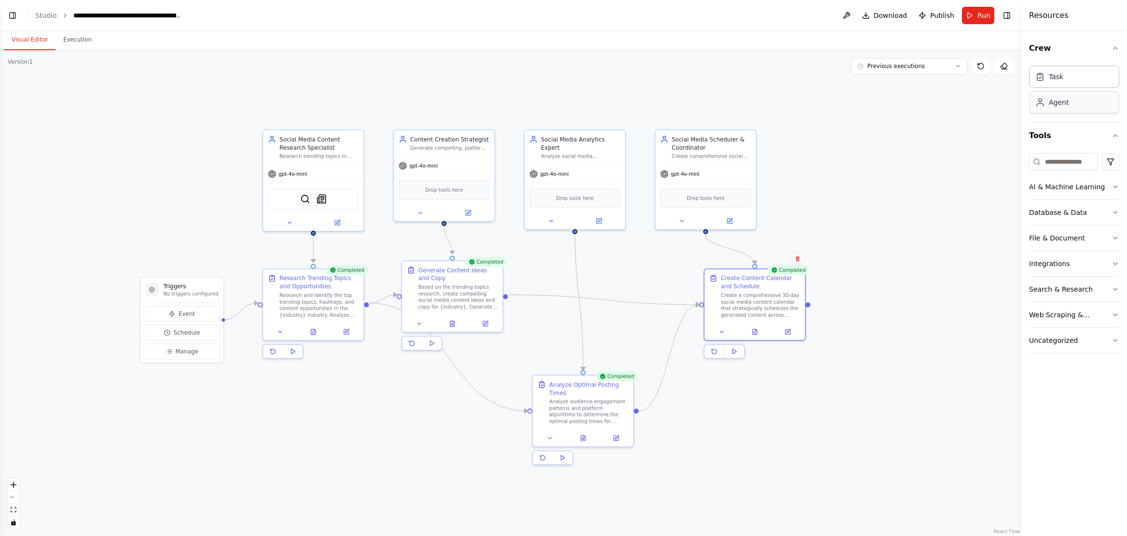
click at [801, 101] on div "Agent" at bounding box center [1074, 102] width 90 height 22
drag, startPoint x: 975, startPoint y: 146, endPoint x: 918, endPoint y: 147, distance: 57.0
click at [801, 143] on div "Role of the agent" at bounding box center [915, 145] width 79 height 8
drag, startPoint x: 954, startPoint y: 124, endPoint x: 967, endPoint y: 125, distance: 13.5
click at [801, 124] on icon at bounding box center [953, 127] width 6 height 6
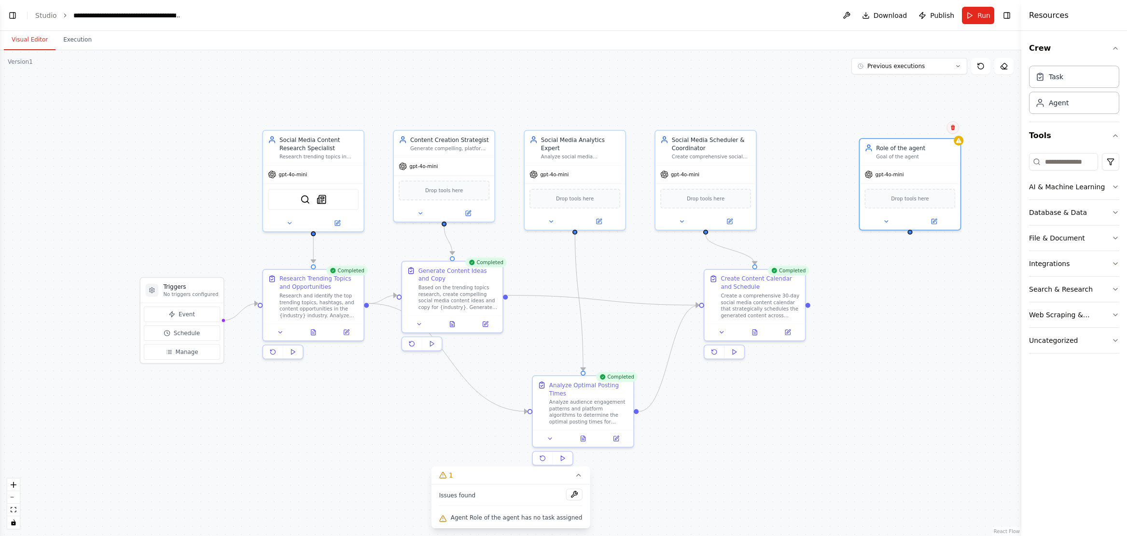
click at [801, 125] on icon at bounding box center [953, 128] width 6 height 6
click at [801, 126] on icon at bounding box center [953, 127] width 4 height 5
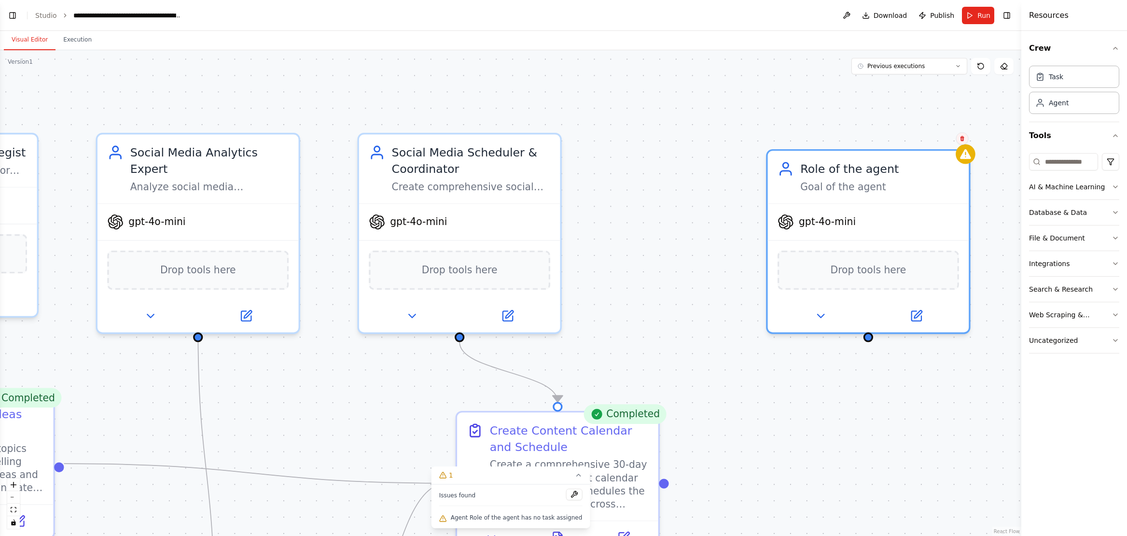
click at [801, 137] on icon at bounding box center [962, 138] width 4 height 5
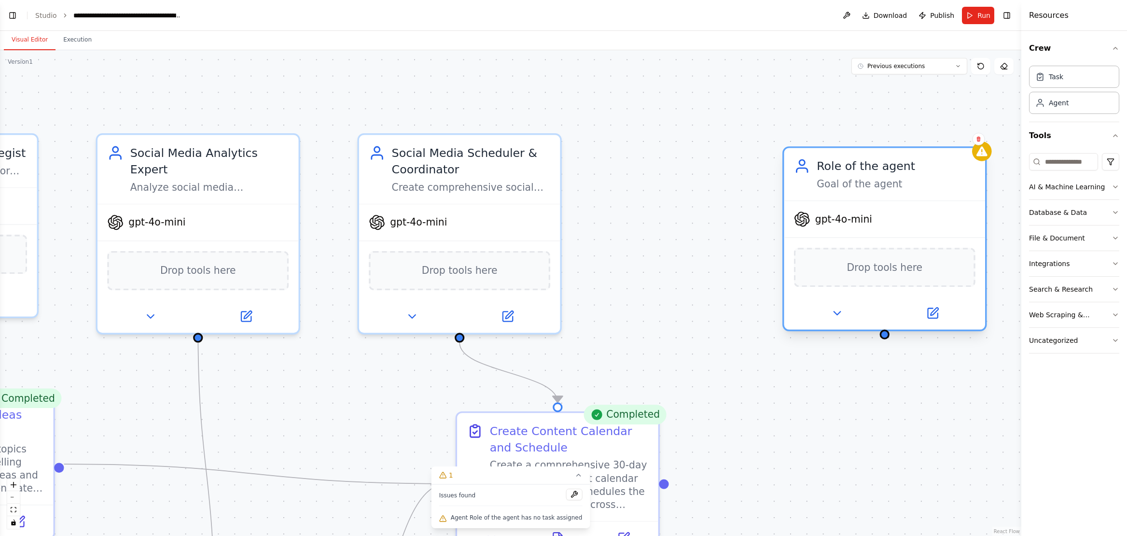
drag, startPoint x: 886, startPoint y: 156, endPoint x: 905, endPoint y: 153, distance: 20.2
click at [801, 153] on div "Role of the agent Goal of the agent" at bounding box center [884, 174] width 201 height 52
click at [801, 137] on icon at bounding box center [978, 139] width 6 height 6
drag, startPoint x: 920, startPoint y: 181, endPoint x: 910, endPoint y: 185, distance: 10.4
click at [801, 186] on div "Goal of the agent" at bounding box center [895, 184] width 159 height 13
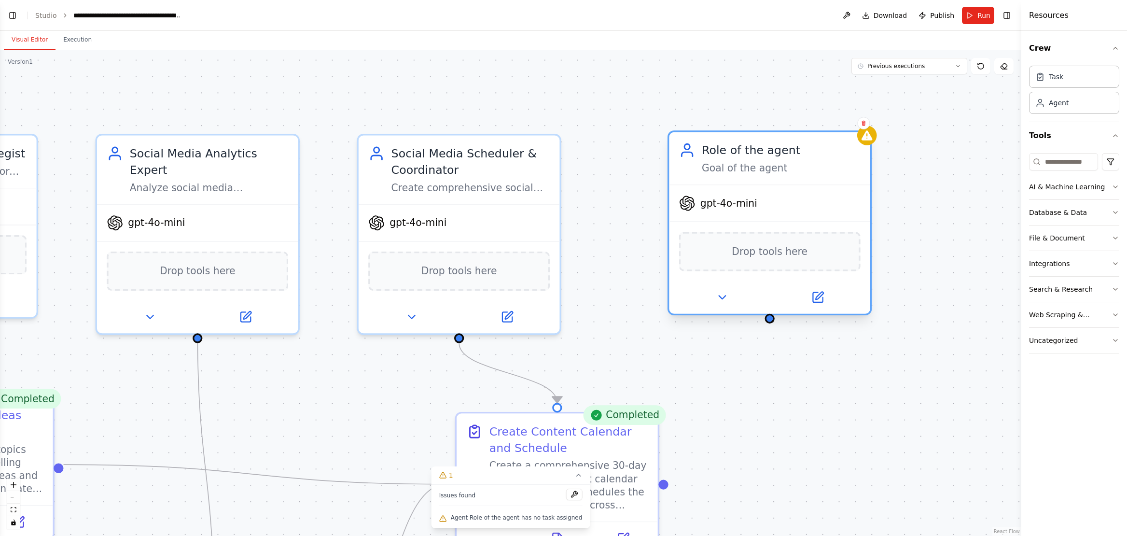
drag, startPoint x: 933, startPoint y: 169, endPoint x: 829, endPoint y: 156, distance: 104.7
click at [801, 150] on div "Role of the agent" at bounding box center [781, 150] width 159 height 16
click at [801, 123] on icon at bounding box center [864, 123] width 6 height 6
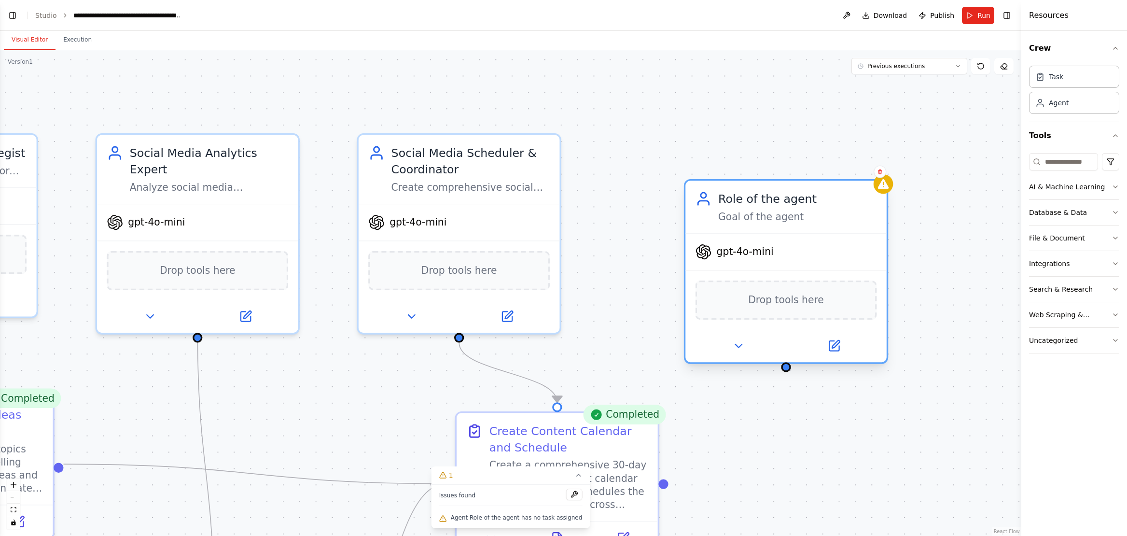
drag, startPoint x: 842, startPoint y: 179, endPoint x: 849, endPoint y: 289, distance: 110.3
click at [801, 236] on div "Role of the agent Goal of the agent gpt-4o-mini Drop tools here" at bounding box center [786, 271] width 204 height 185
drag, startPoint x: 864, startPoint y: 362, endPoint x: 869, endPoint y: 365, distance: 6.2
click at [801, 365] on div "Role of the agent Goal of the agent gpt-4o-mini Drop tools here" at bounding box center [786, 274] width 204 height 185
click at [801, 170] on icon at bounding box center [880, 170] width 4 height 5
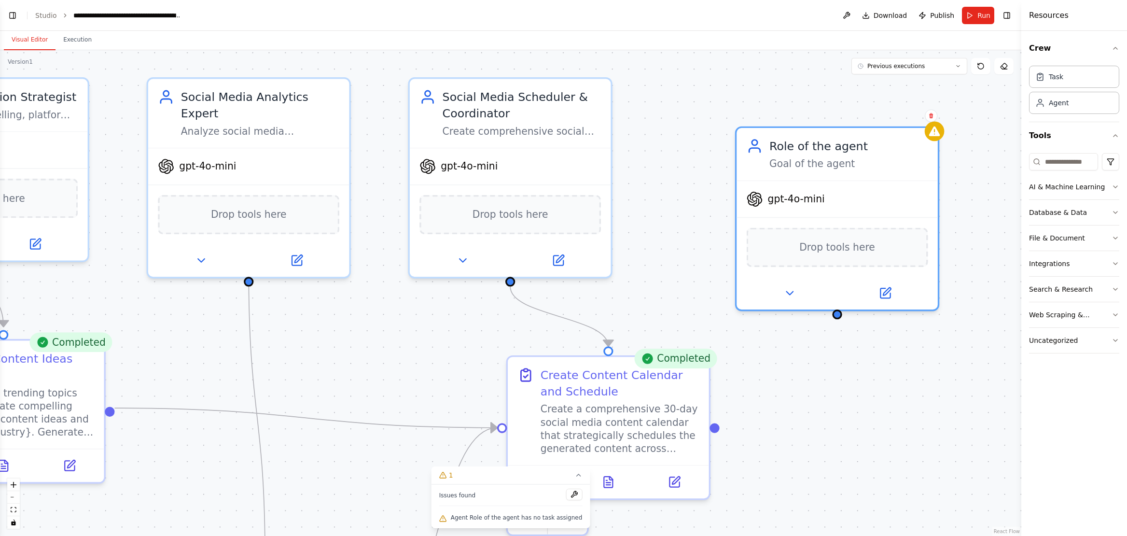
drag, startPoint x: 774, startPoint y: 178, endPoint x: 778, endPoint y: 134, distance: 44.6
click at [777, 131] on div ".deletable-edge-delete-btn { width: 20px; height: 20px; border: 0px solid #ffff…" at bounding box center [510, 293] width 1021 height 486
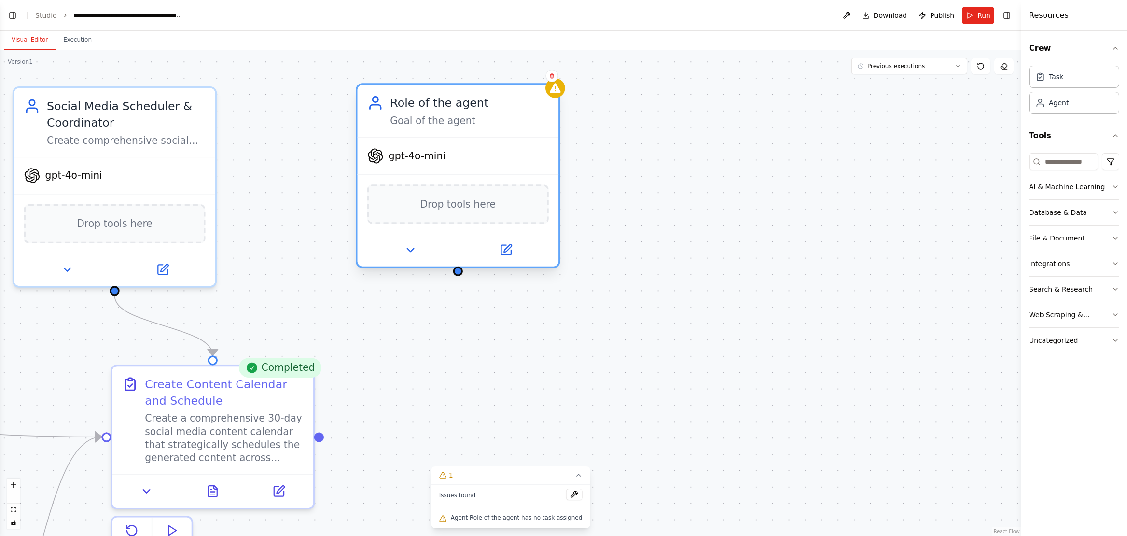
drag, startPoint x: 790, startPoint y: 231, endPoint x: 468, endPoint y: 206, distance: 322.9
click at [457, 190] on div "Drop tools here" at bounding box center [457, 204] width 201 height 60
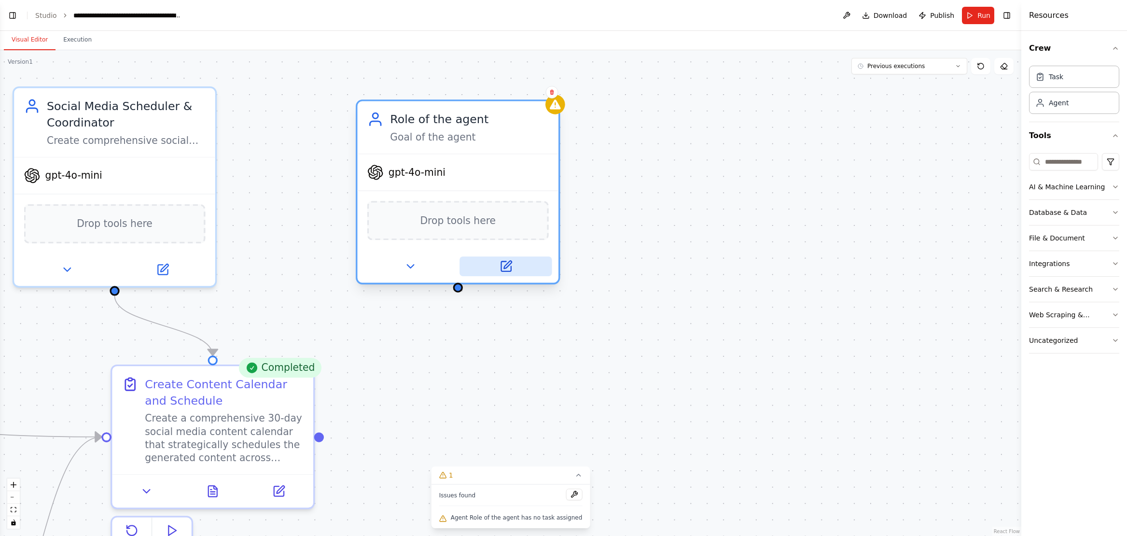
drag, startPoint x: 556, startPoint y: 276, endPoint x: 543, endPoint y: 258, distance: 21.7
click at [543, 258] on div at bounding box center [457, 266] width 201 height 33
click at [413, 264] on icon at bounding box center [410, 266] width 13 height 13
click at [426, 266] on button at bounding box center [410, 266] width 92 height 20
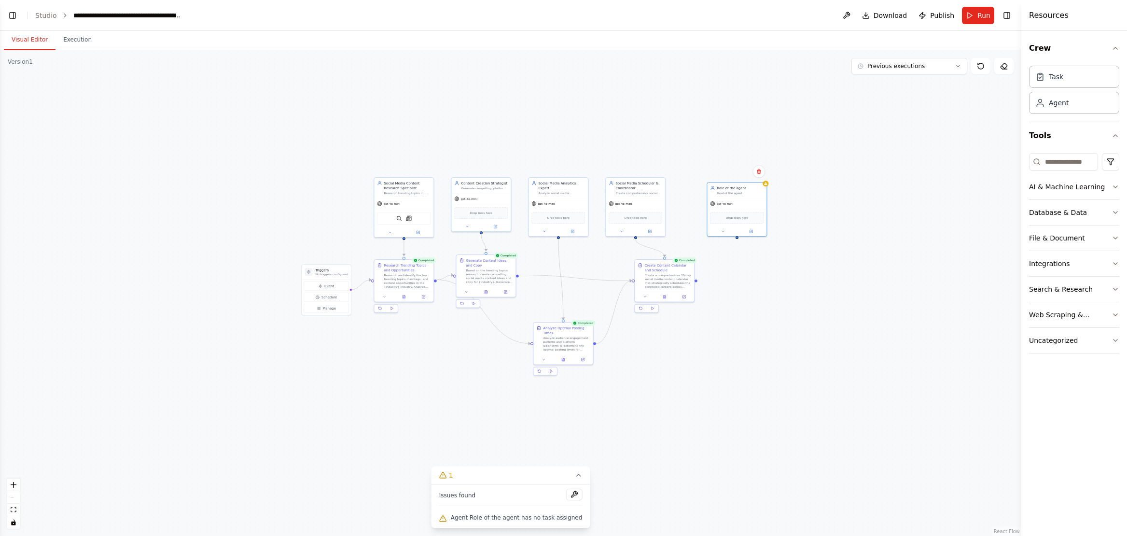
drag, startPoint x: 566, startPoint y: 162, endPoint x: 760, endPoint y: 73, distance: 213.2
click at [761, 72] on div ".deletable-edge-delete-btn { width: 20px; height: 20px; border: 0px solid #ffff…" at bounding box center [510, 293] width 1021 height 486
click at [757, 171] on button at bounding box center [756, 174] width 13 height 13
click at [732, 176] on button "Confirm" at bounding box center [728, 174] width 34 height 12
click at [732, 169] on button "Confirm" at bounding box center [728, 174] width 34 height 12
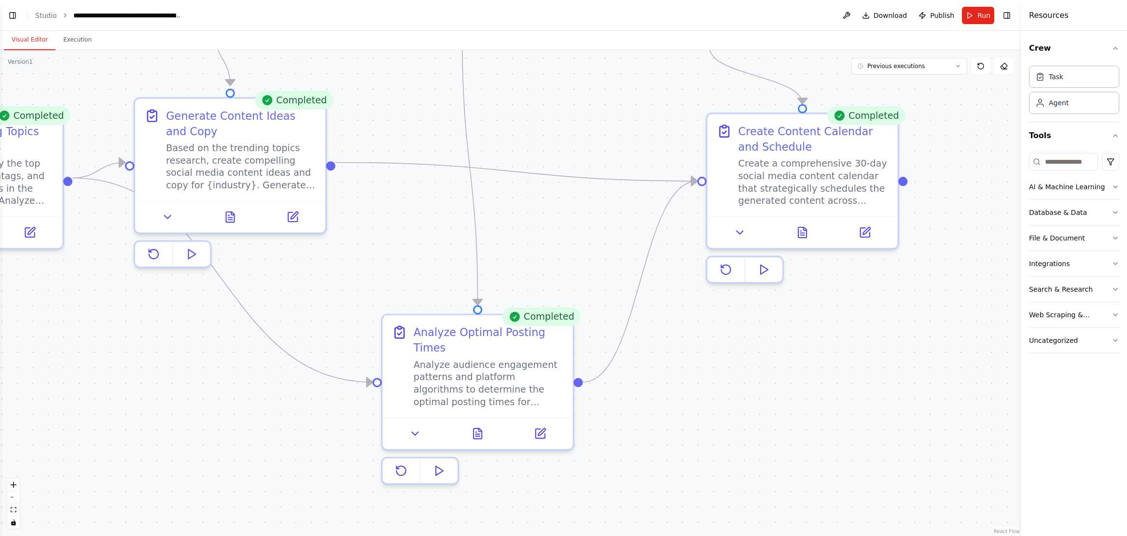
drag, startPoint x: 605, startPoint y: 336, endPoint x: 812, endPoint y: 327, distance: 207.8
click at [801, 327] on div ".deletable-edge-delete-btn { width: 20px; height: 20px; border: 0px solid #ffff…" at bounding box center [510, 293] width 1021 height 486
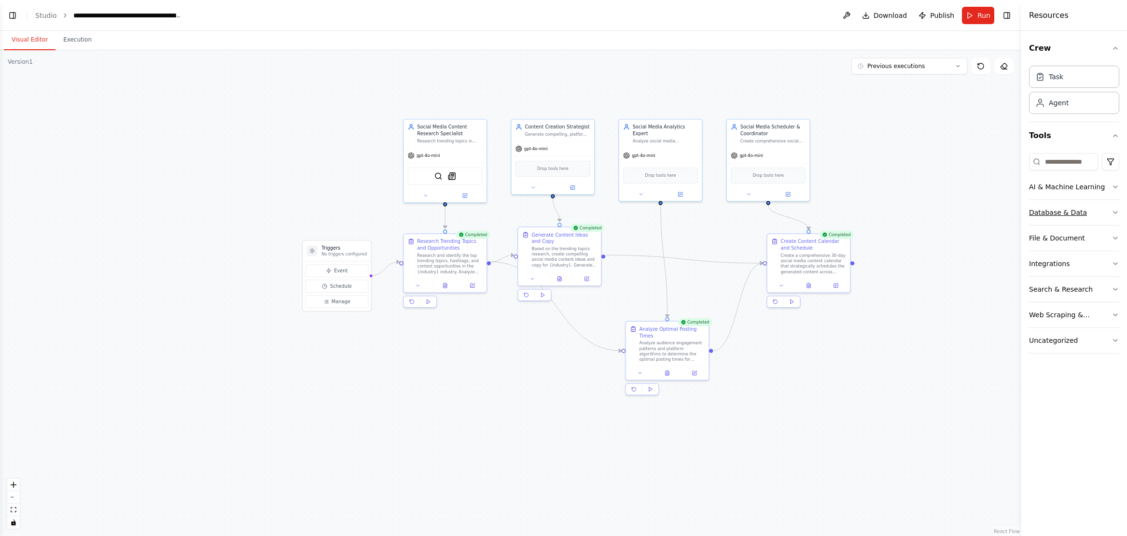
click at [801, 212] on icon "button" at bounding box center [1116, 213] width 8 height 8
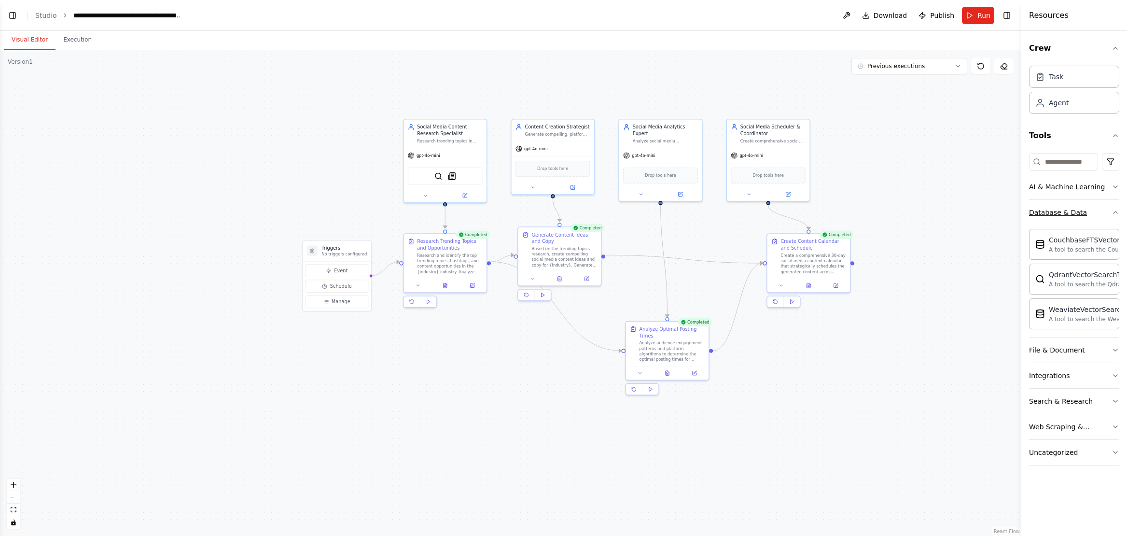
click at [801, 212] on icon "button" at bounding box center [1116, 213] width 8 height 8
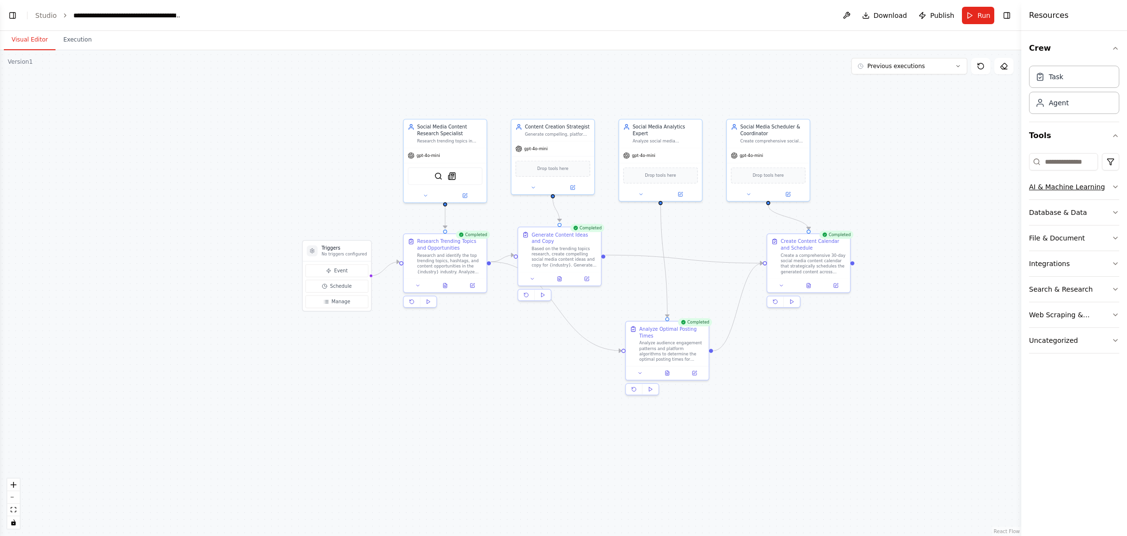
click at [801, 189] on icon "button" at bounding box center [1116, 187] width 8 height 8
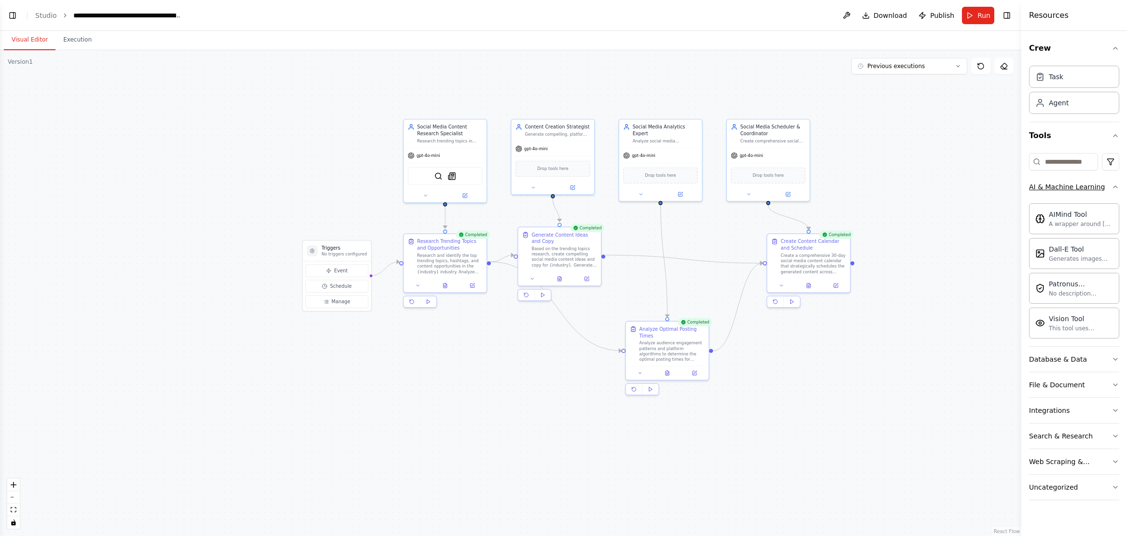
click at [801, 189] on icon "button" at bounding box center [1116, 187] width 8 height 8
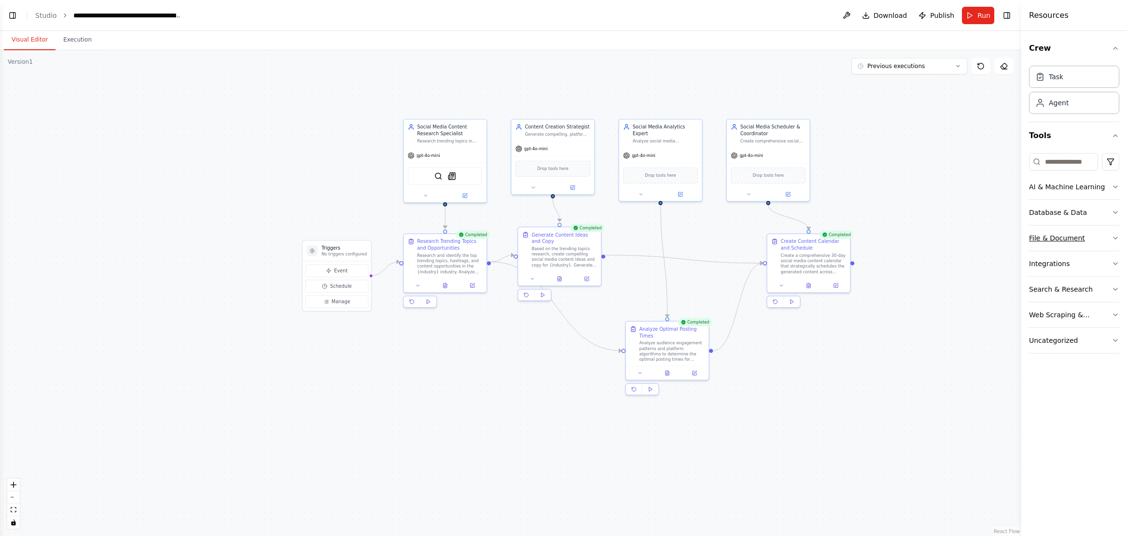
click at [801, 236] on icon "button" at bounding box center [1116, 238] width 8 height 8
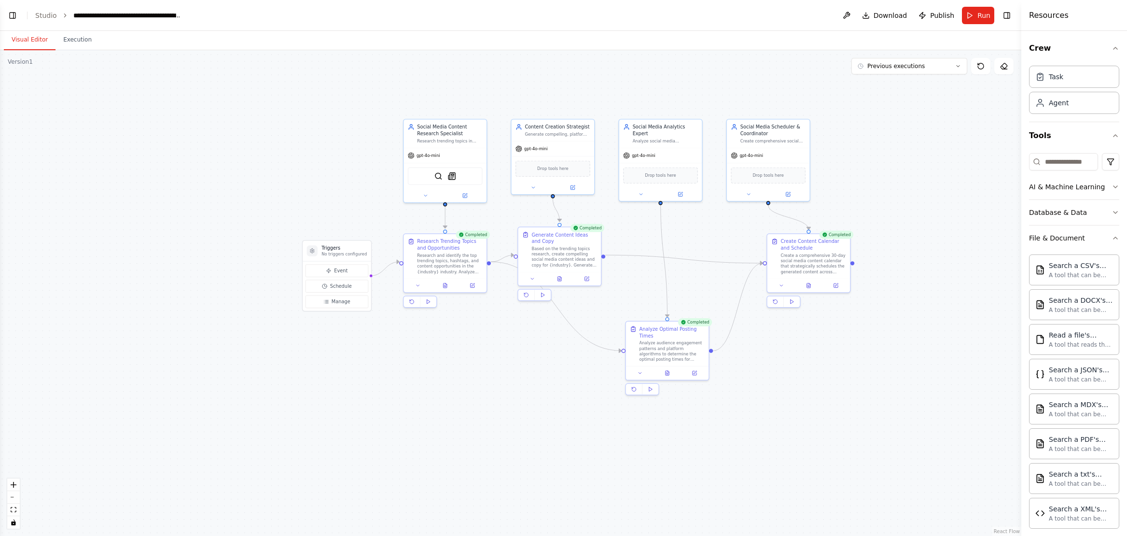
click at [801, 236] on div "Crew Task Agent Tools AI & Machine Learning Database & Data File & Document Sea…" at bounding box center [1074, 283] width 106 height 505
click at [801, 239] on icon "button" at bounding box center [1116, 238] width 8 height 8
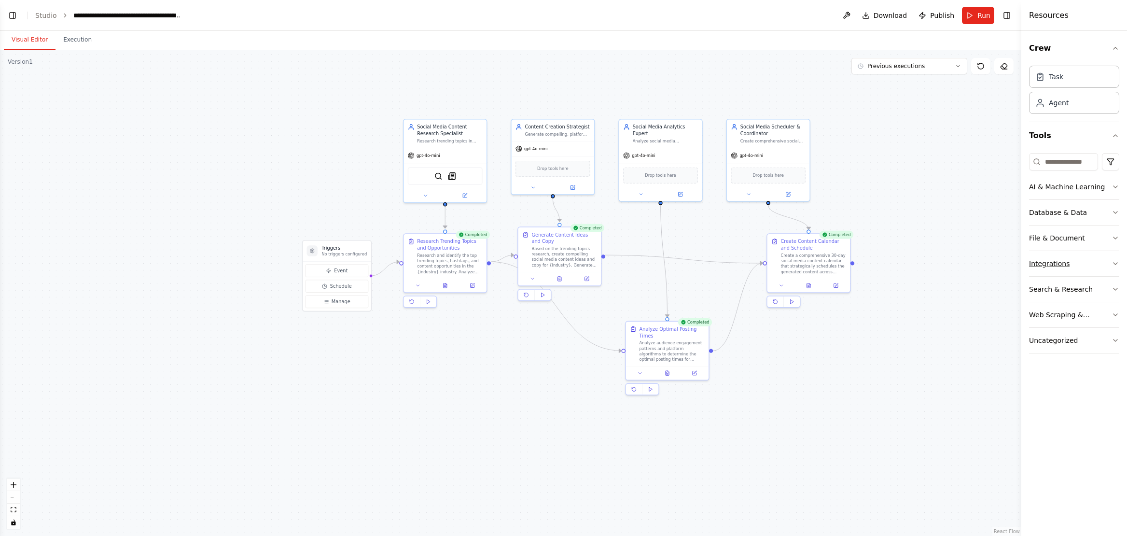
click at [801, 262] on icon "button" at bounding box center [1116, 264] width 8 height 8
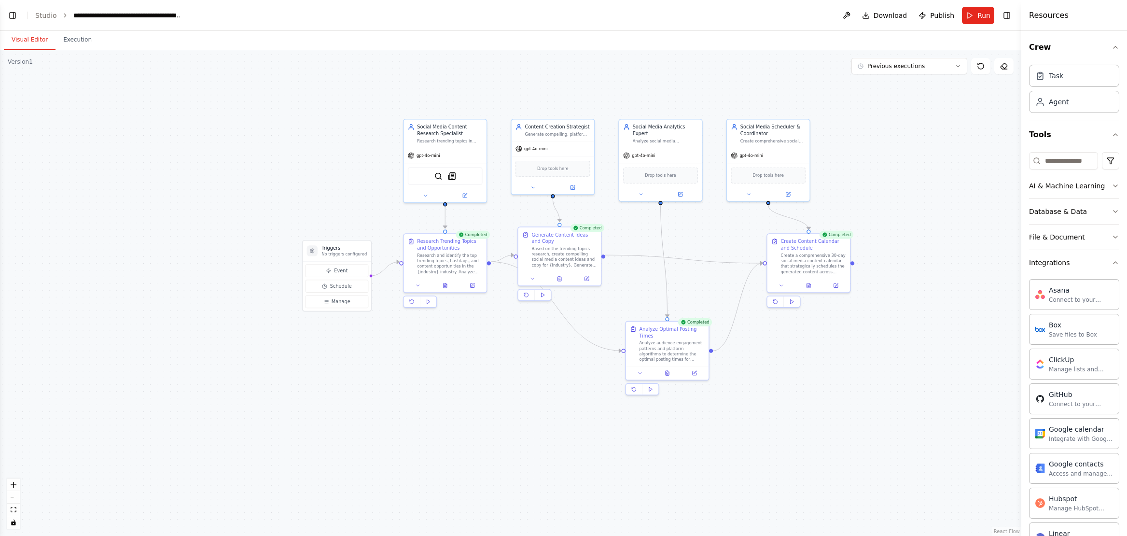
scroll to position [0, 0]
click at [801, 260] on icon "button" at bounding box center [1116, 264] width 8 height 8
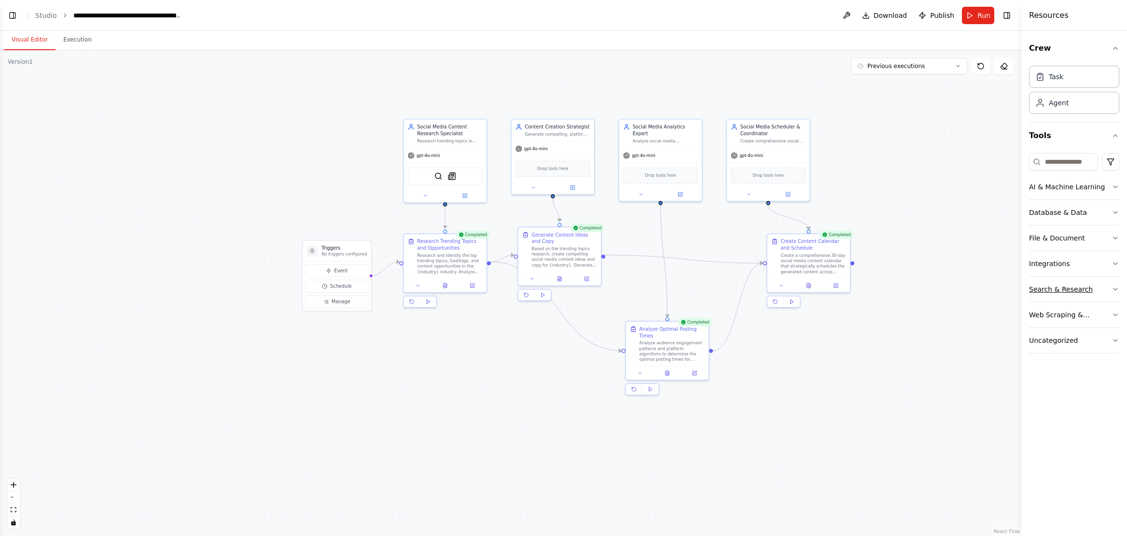
click at [801, 288] on icon "button" at bounding box center [1116, 289] width 8 height 8
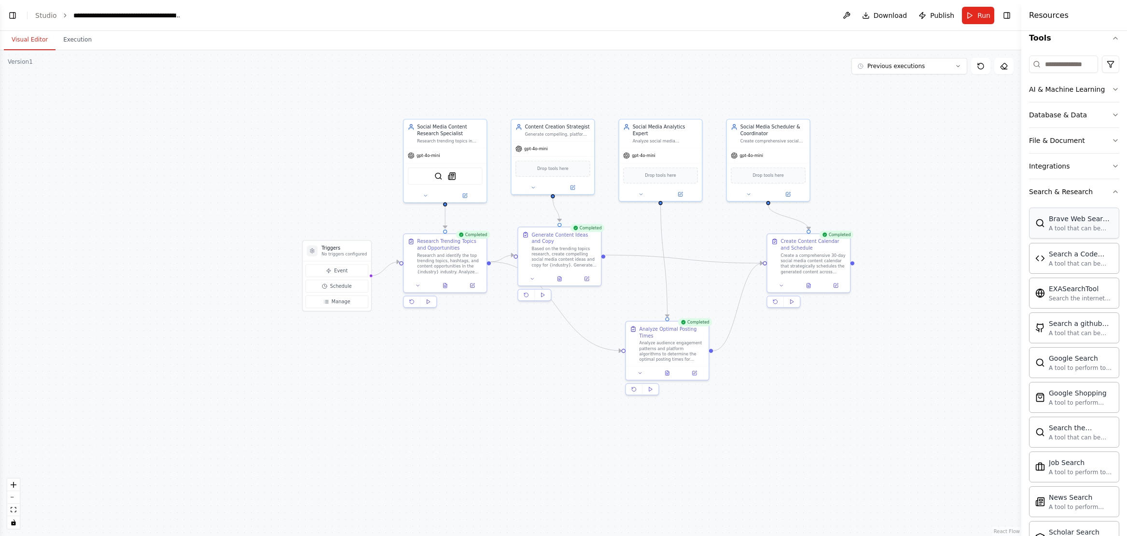
scroll to position [96, 0]
click at [801, 192] on icon "button" at bounding box center [1116, 194] width 8 height 8
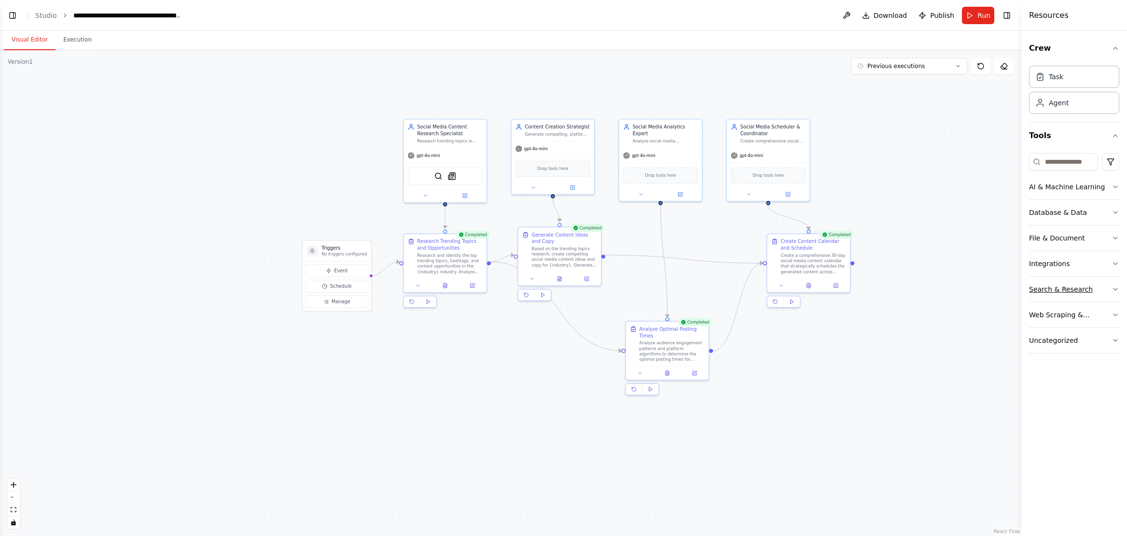
click at [801, 290] on icon "button" at bounding box center [1116, 289] width 8 height 8
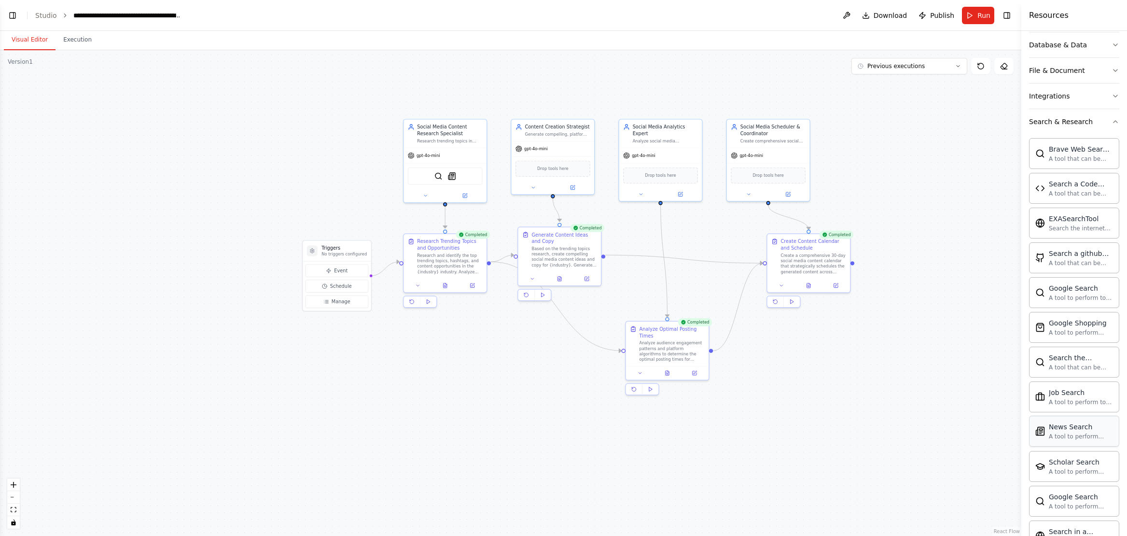
scroll to position [38, 0]
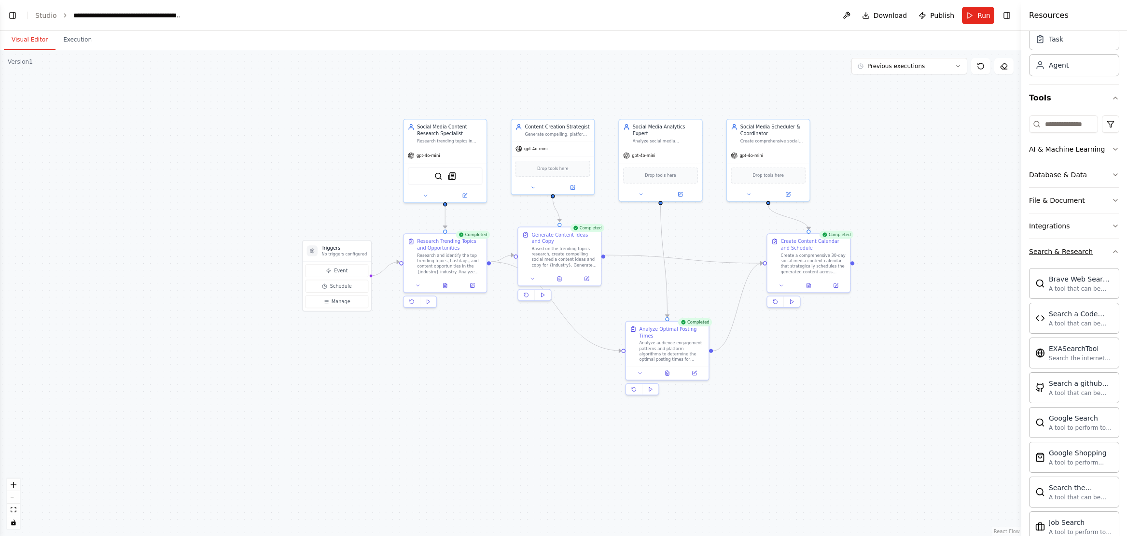
click at [801, 251] on icon "button" at bounding box center [1116, 252] width 4 height 2
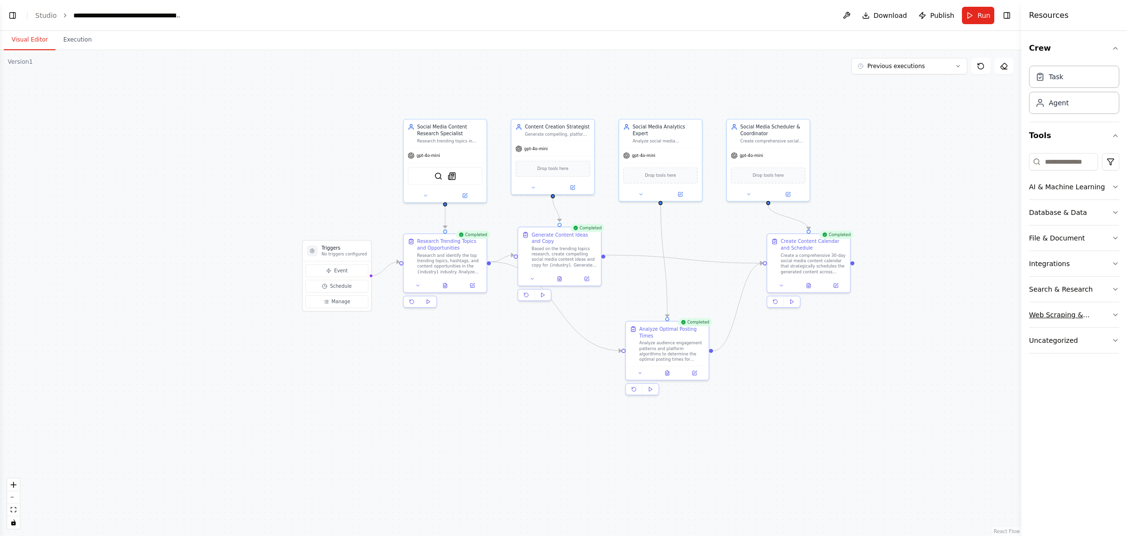
click at [801, 314] on icon "button" at bounding box center [1116, 315] width 8 height 8
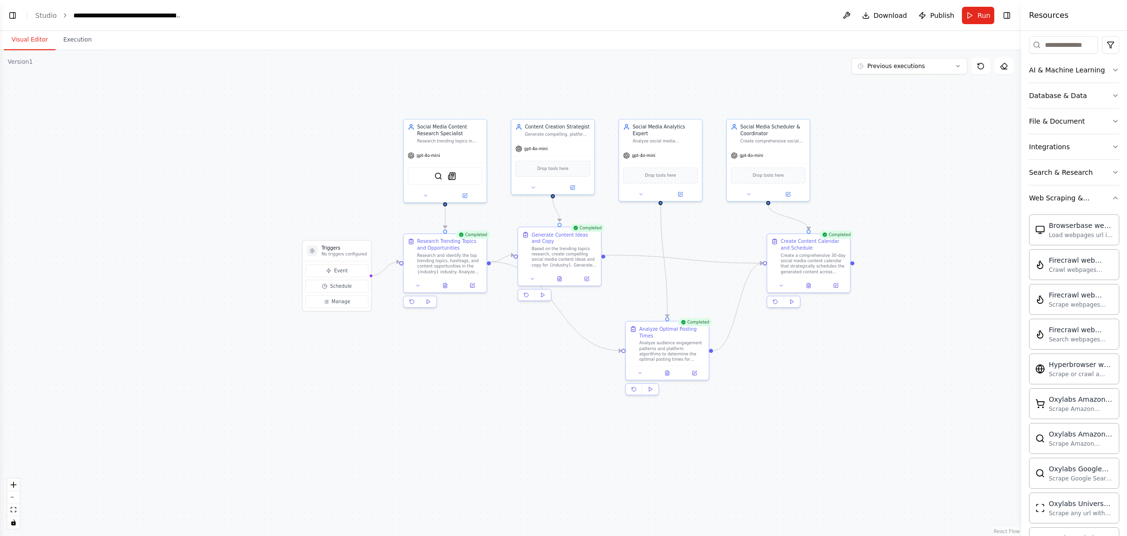
scroll to position [72, 0]
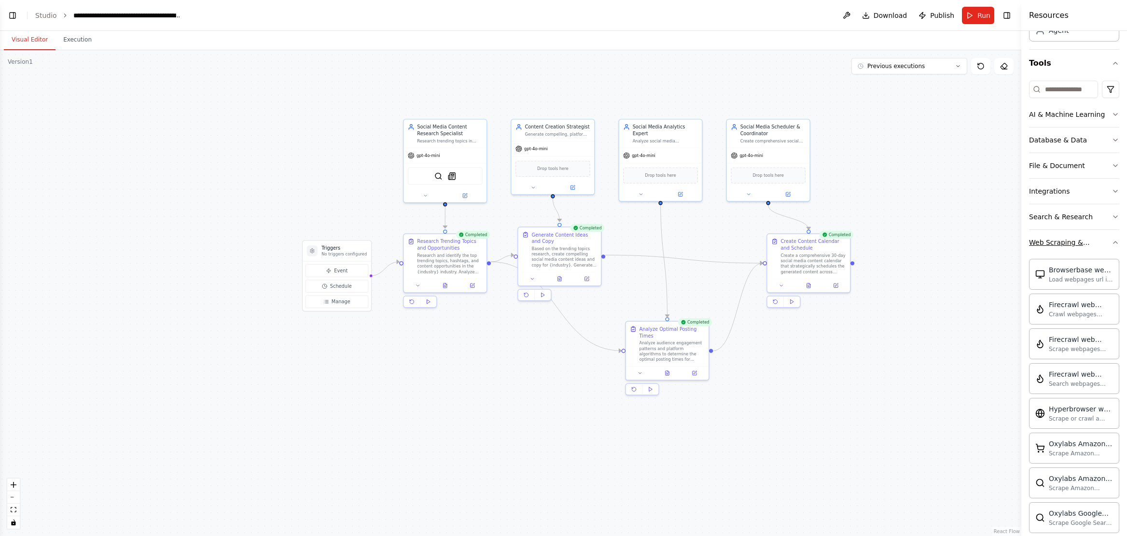
click at [801, 241] on icon "button" at bounding box center [1116, 242] width 8 height 8
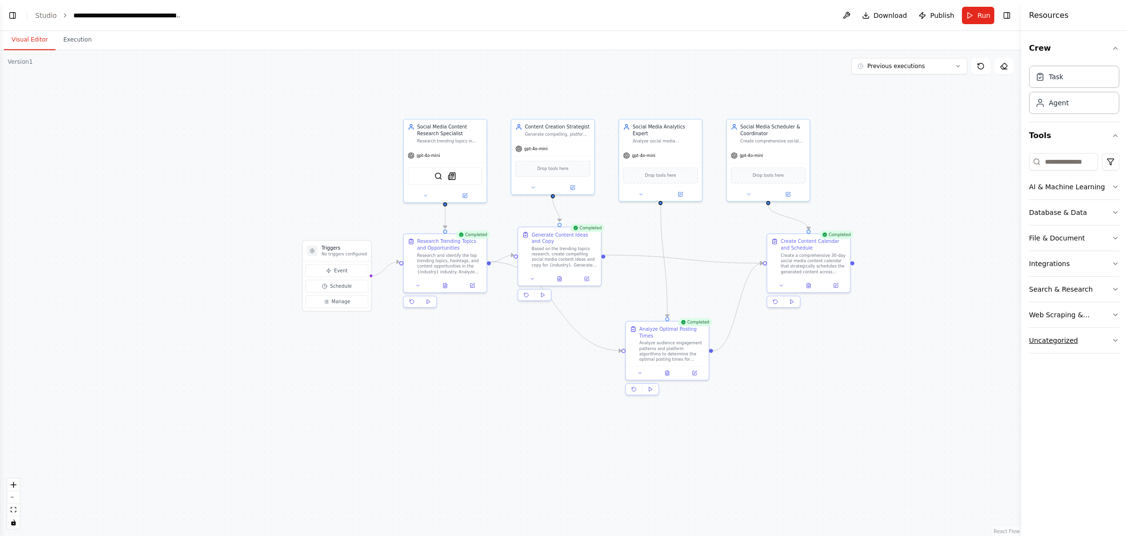
click at [801, 338] on icon "button" at bounding box center [1116, 340] width 8 height 8
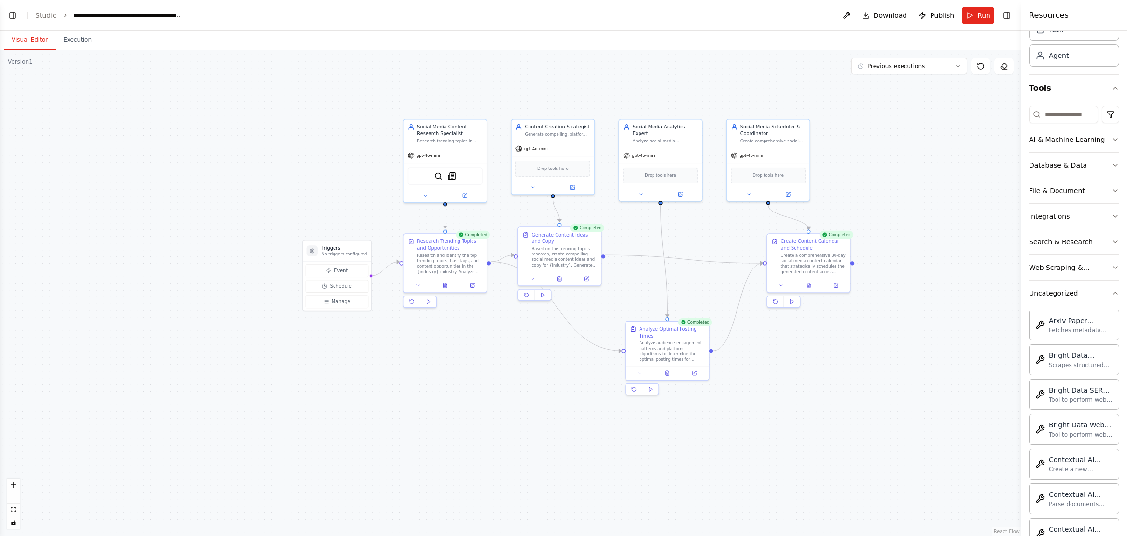
scroll to position [14, 0]
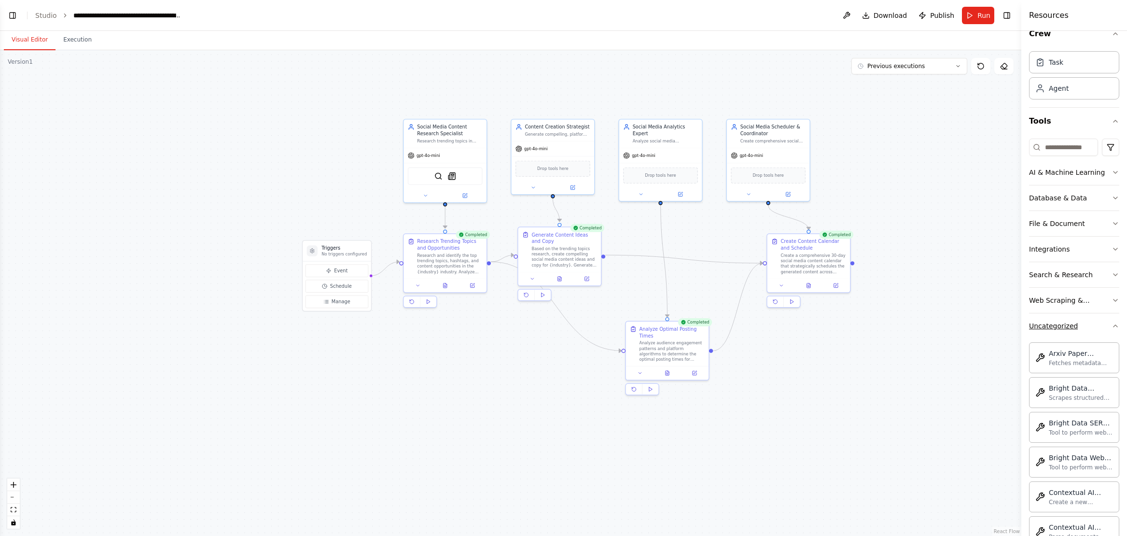
click at [801, 322] on icon "button" at bounding box center [1116, 326] width 8 height 8
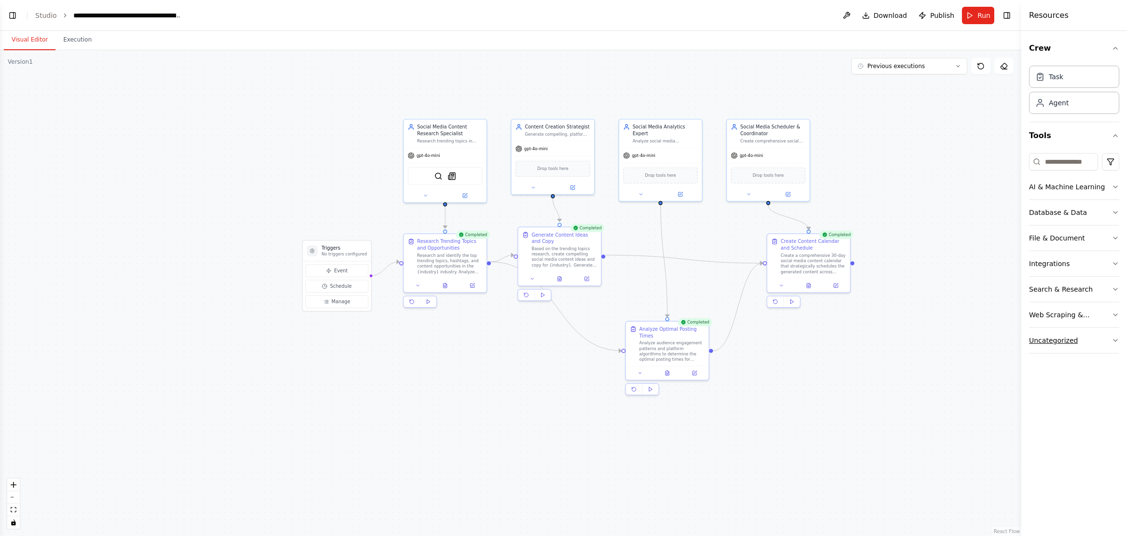
click at [801, 336] on icon "button" at bounding box center [1116, 340] width 8 height 8
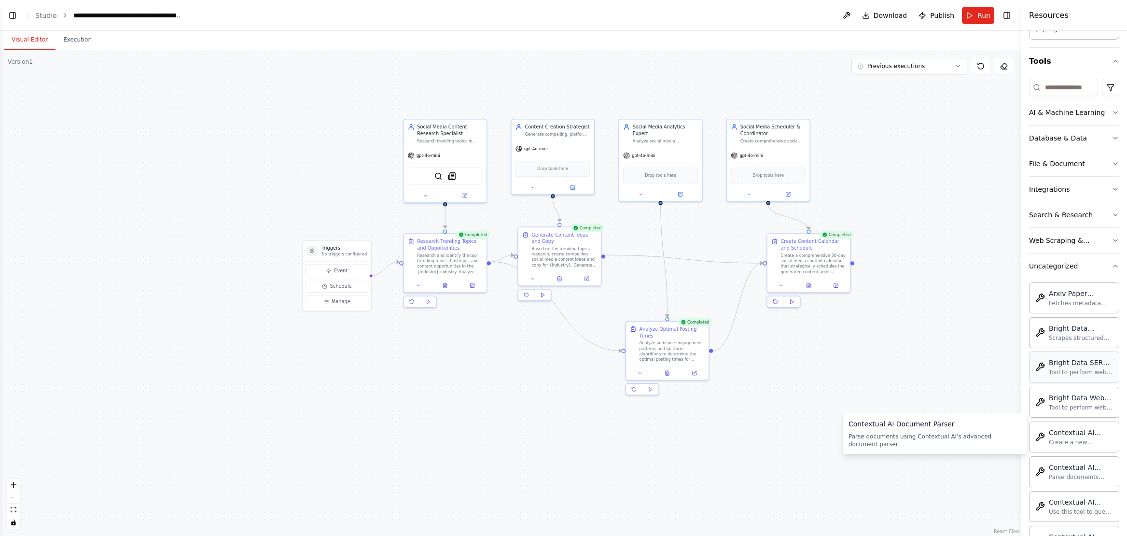
scroll to position [72, 0]
drag, startPoint x: 1109, startPoint y: 268, endPoint x: 1105, endPoint y: 271, distance: 5.1
click at [801, 268] on icon "button" at bounding box center [1116, 268] width 8 height 8
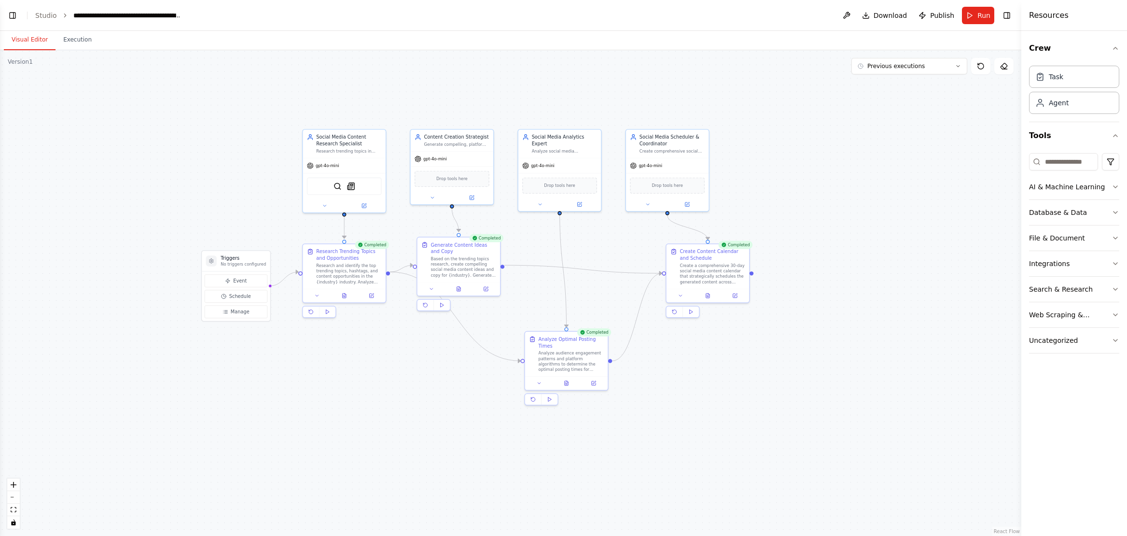
drag, startPoint x: 713, startPoint y: 422, endPoint x: 612, endPoint y: 432, distance: 101.4
click at [612, 432] on div ".deletable-edge-delete-btn { width: 20px; height: 20px; border: 0px solid #ffff…" at bounding box center [510, 293] width 1021 height 486
click at [801, 15] on span "Download" at bounding box center [891, 16] width 34 height 10
click at [758, 444] on div ".deletable-edge-delete-btn { width: 20px; height: 20px; border: 0px solid #ffff…" at bounding box center [510, 293] width 1021 height 486
click at [801, 14] on button at bounding box center [846, 15] width 15 height 17
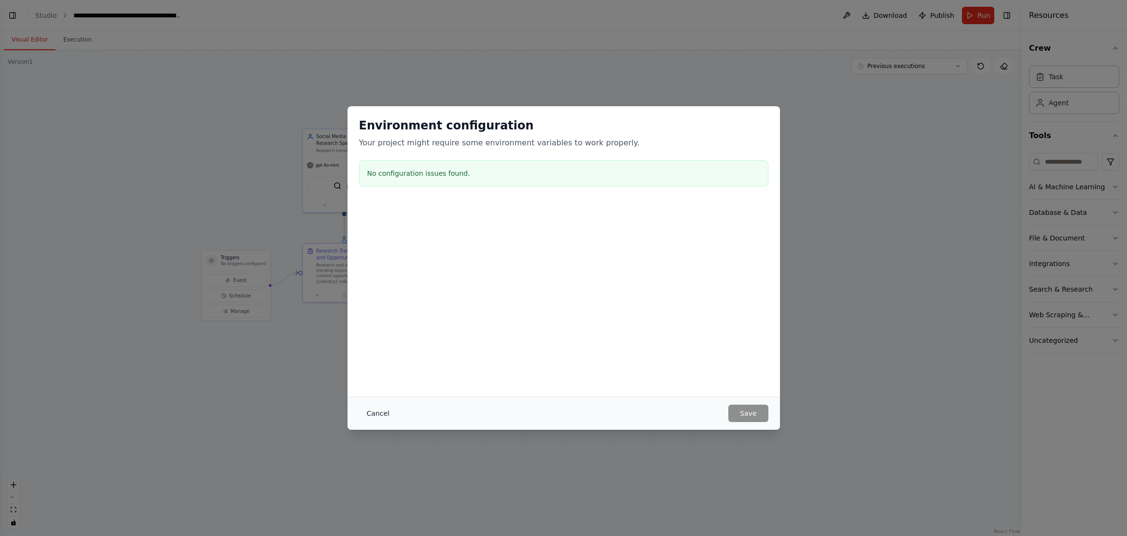
click at [373, 415] on button "Cancel" at bounding box center [378, 412] width 38 height 17
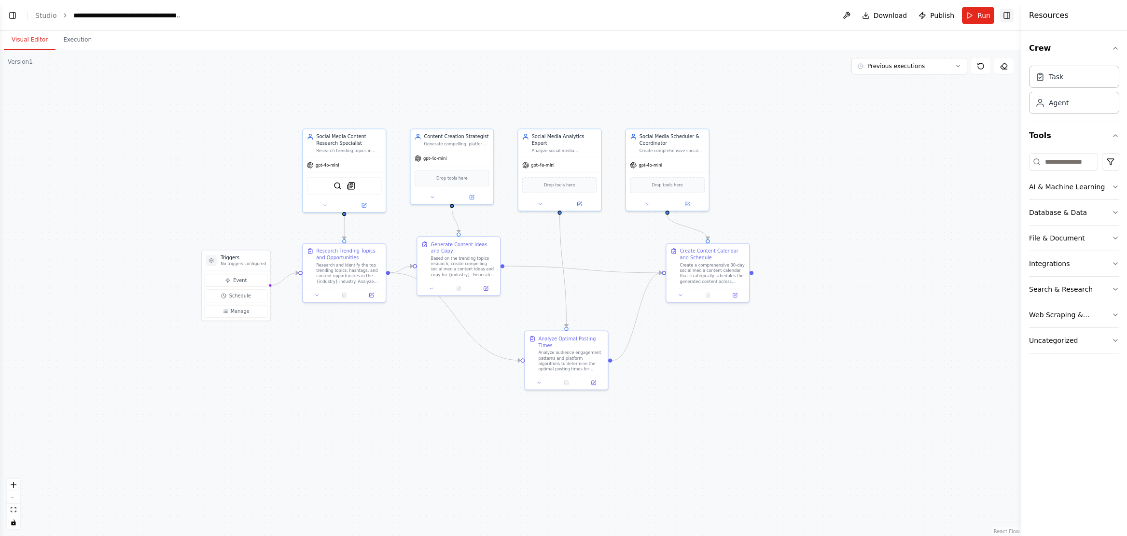
click at [801, 20] on button "Toggle Right Sidebar" at bounding box center [1007, 16] width 14 height 14
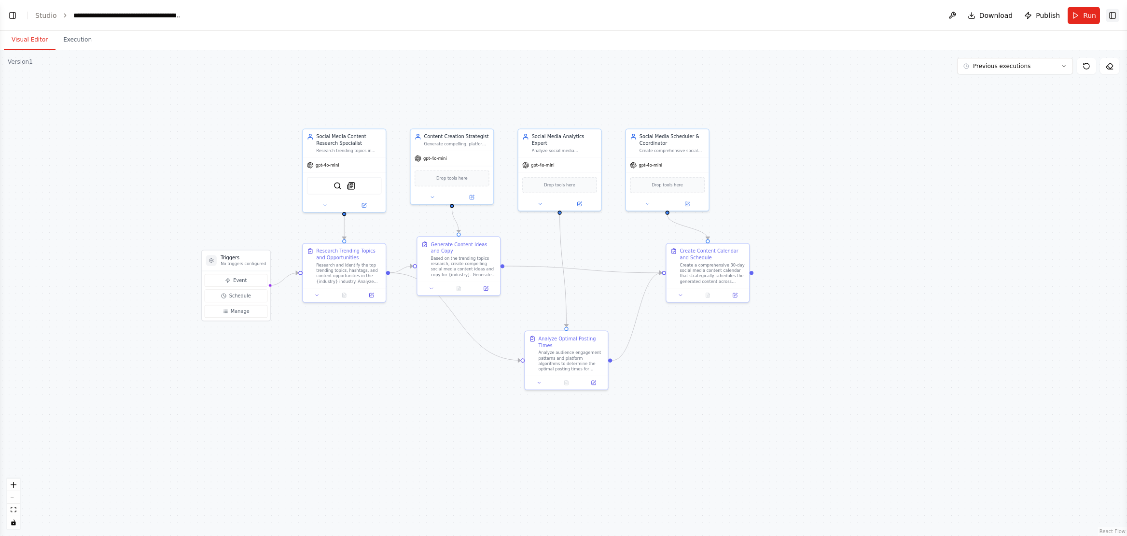
click at [801, 18] on button "Toggle Right Sidebar" at bounding box center [1113, 16] width 14 height 14
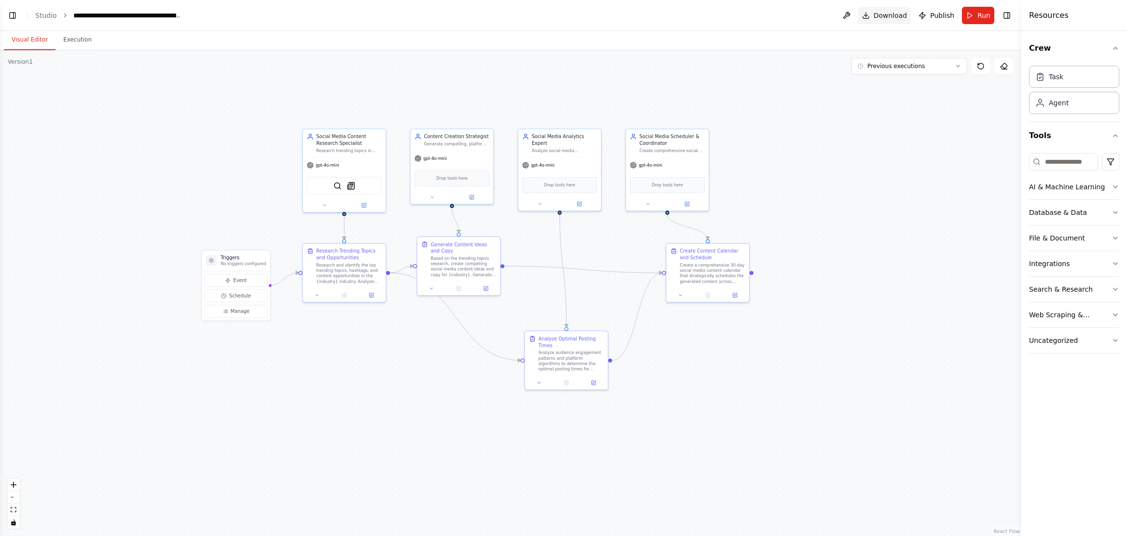
click at [801, 11] on button "Toggle Right Sidebar" at bounding box center [1007, 16] width 14 height 14
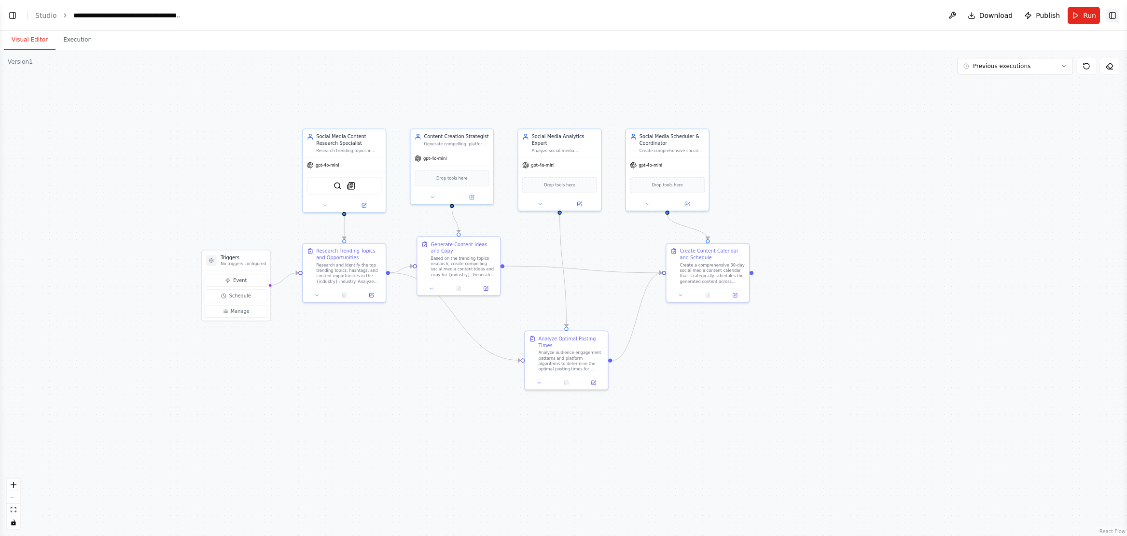
click at [801, 16] on button "Toggle Right Sidebar" at bounding box center [1113, 16] width 14 height 14
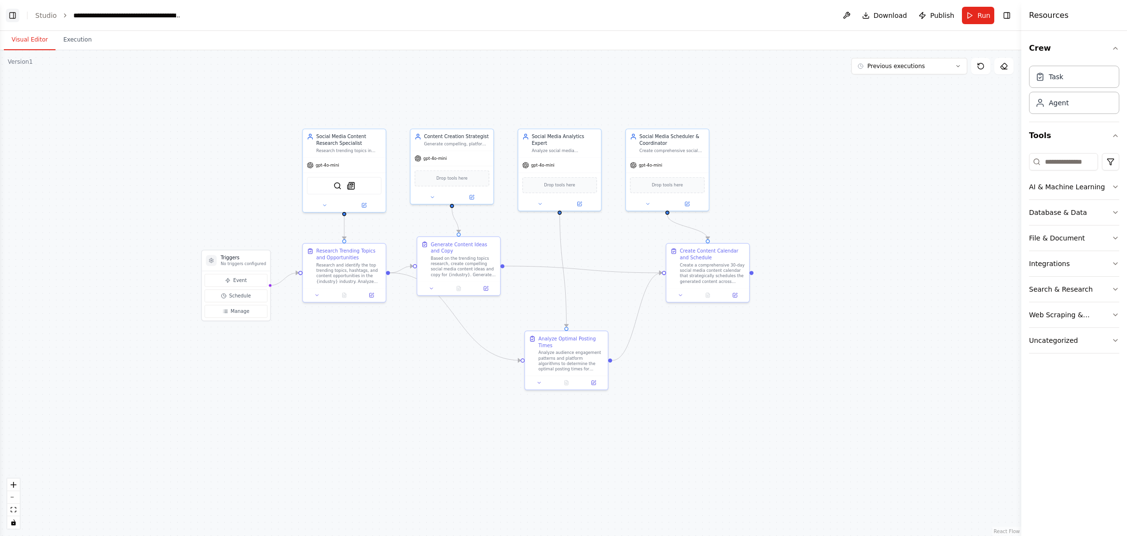
click at [12, 16] on button "Toggle Left Sidebar" at bounding box center [13, 16] width 14 height 14
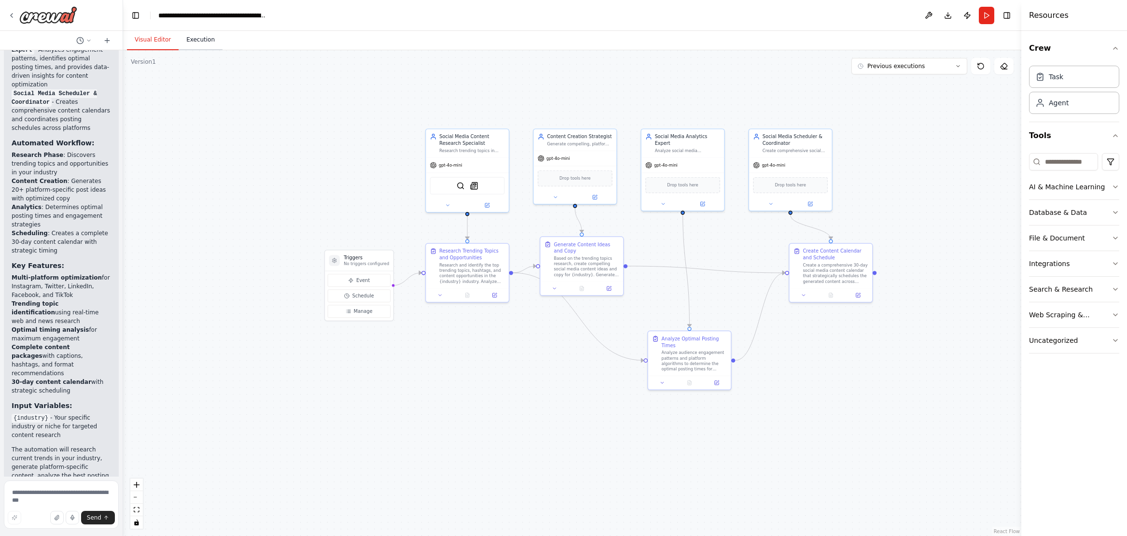
scroll to position [791, 0]
click at [197, 39] on button "Execution" at bounding box center [201, 40] width 44 height 20
click at [159, 40] on button "Visual Editor" at bounding box center [153, 40] width 52 height 20
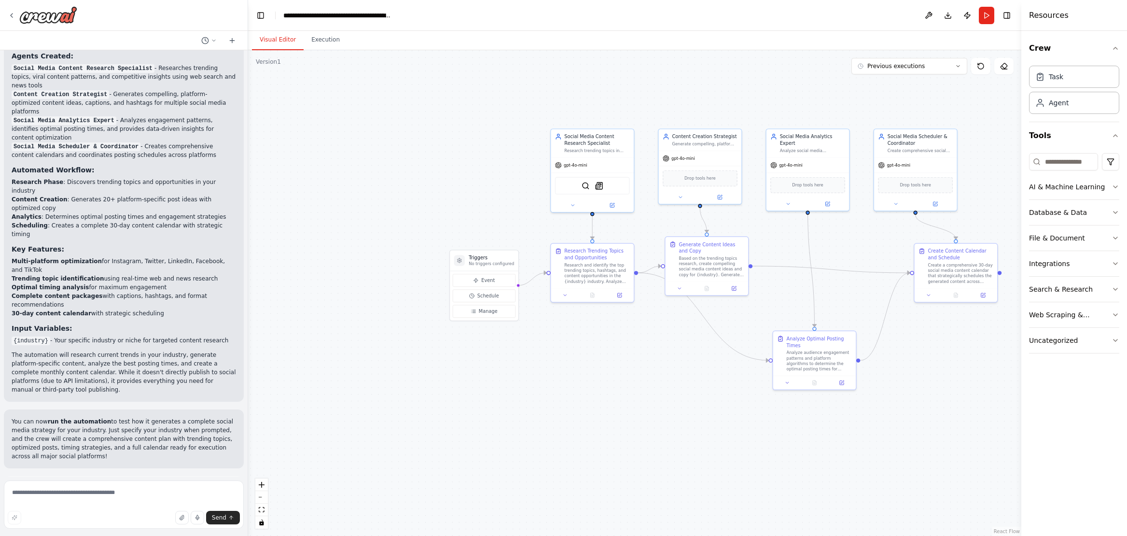
scroll to position [951, 0]
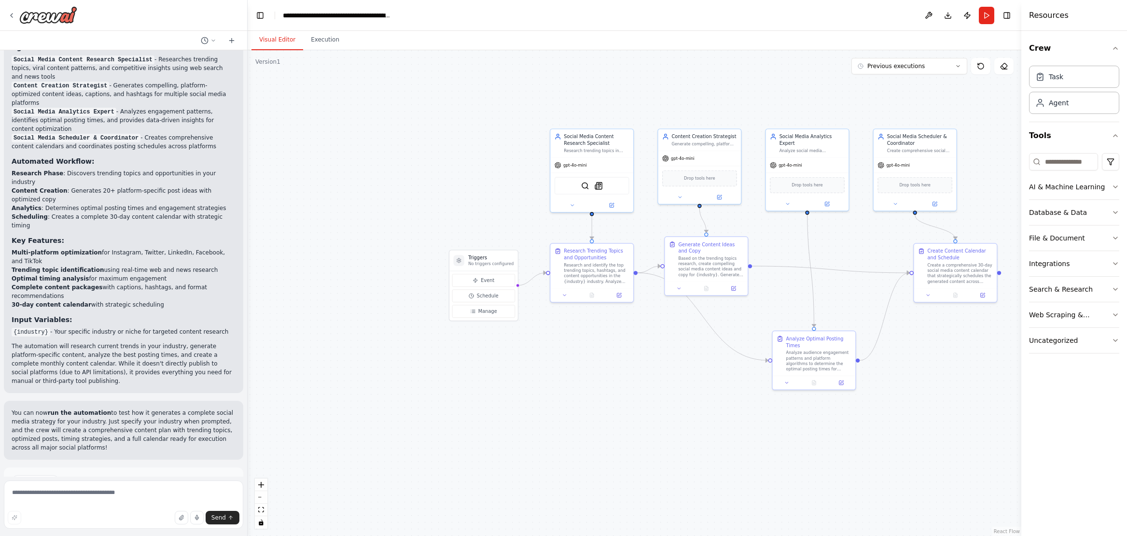
drag, startPoint x: 122, startPoint y: 425, endPoint x: 231, endPoint y: 436, distance: 109.6
click at [248, 436] on div "Create a crew that schedules and publishes social media content across multiple…" at bounding box center [563, 268] width 1127 height 536
click at [801, 265] on icon "button" at bounding box center [1116, 264] width 8 height 8
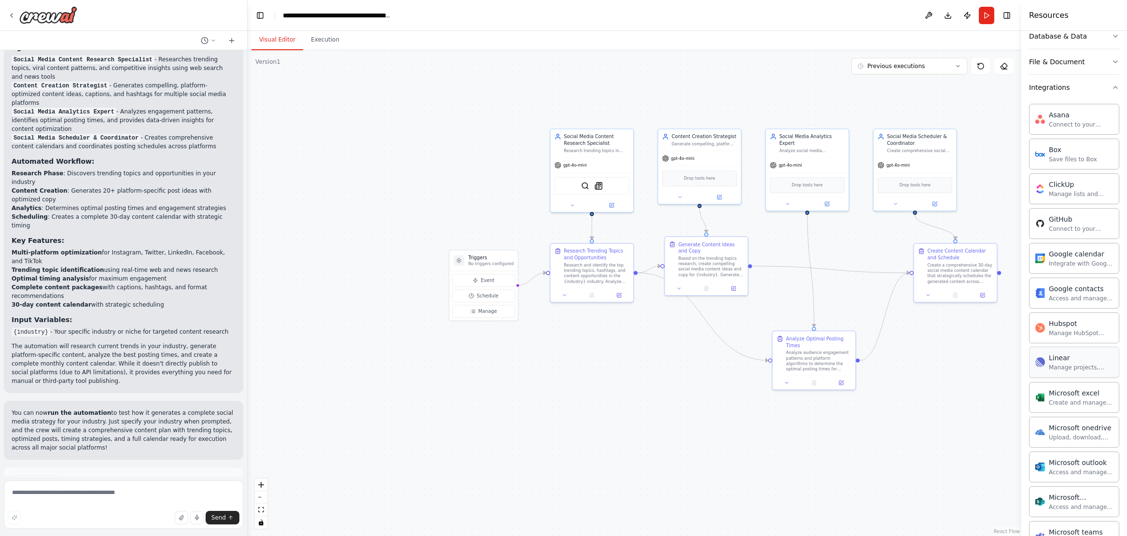
scroll to position [174, 0]
click at [801, 90] on icon "button" at bounding box center [1116, 90] width 8 height 8
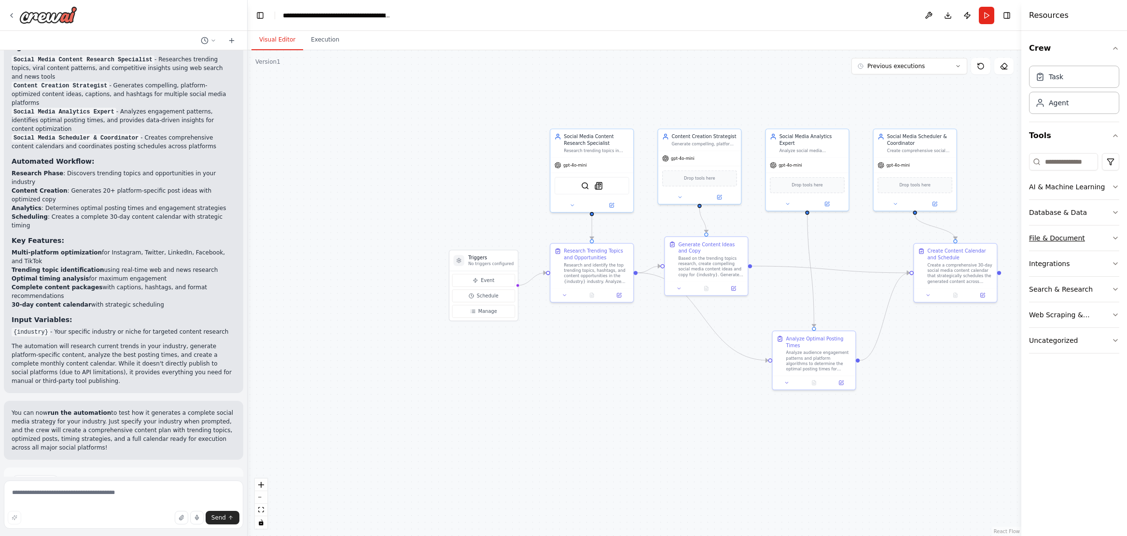
click at [801, 240] on icon "button" at bounding box center [1116, 238] width 8 height 8
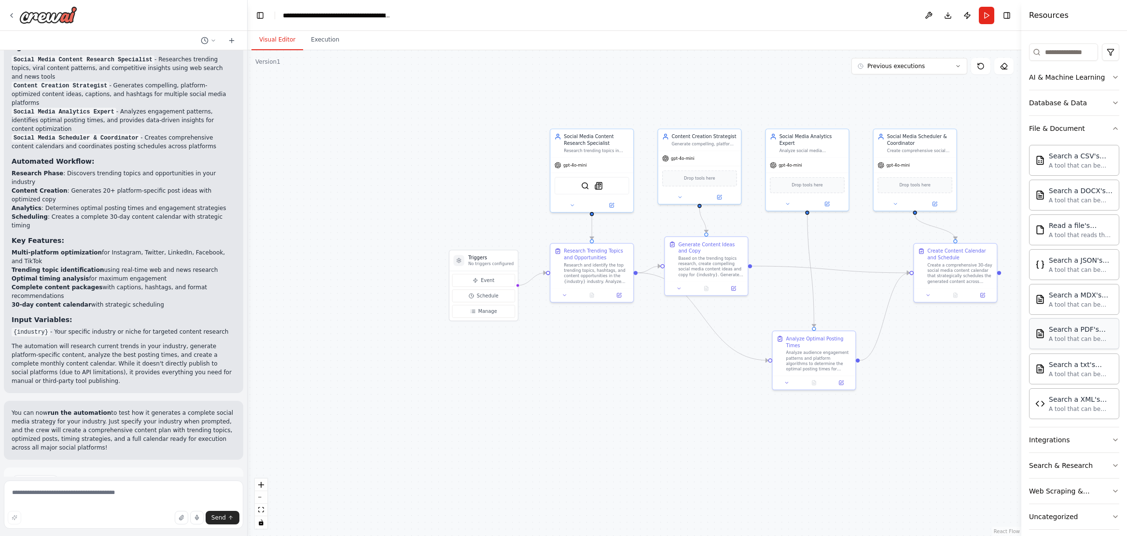
scroll to position [116, 0]
click at [801, 124] on icon "button" at bounding box center [1116, 122] width 8 height 8
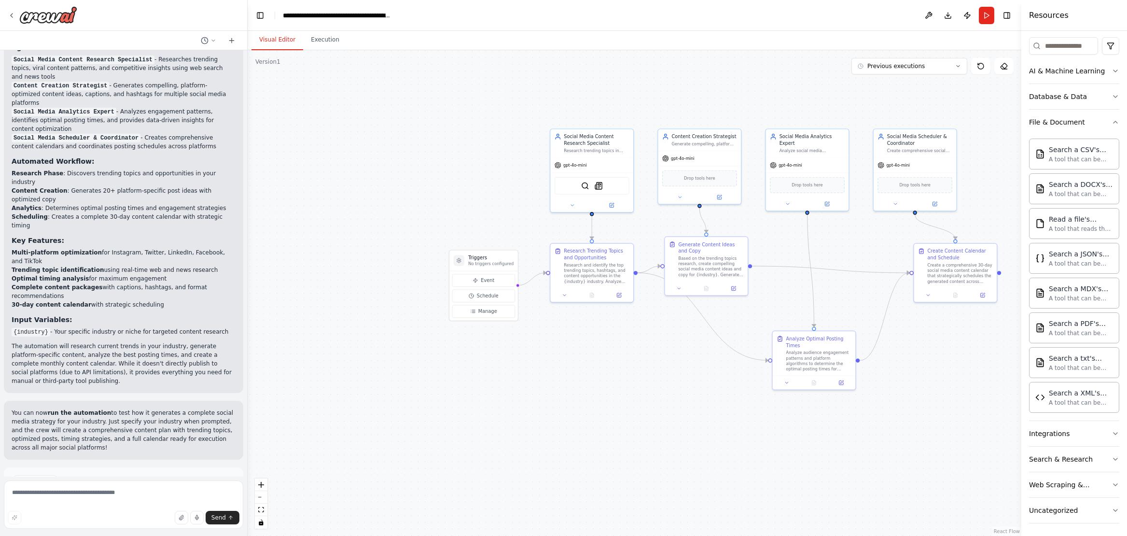
scroll to position [0, 0]
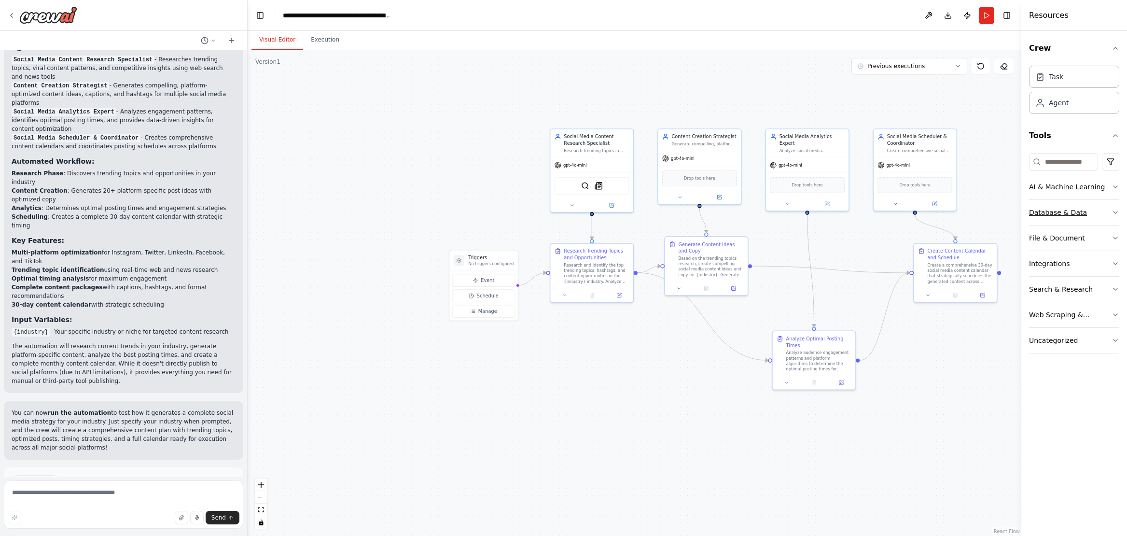
click at [801, 212] on icon "button" at bounding box center [1116, 213] width 8 height 8
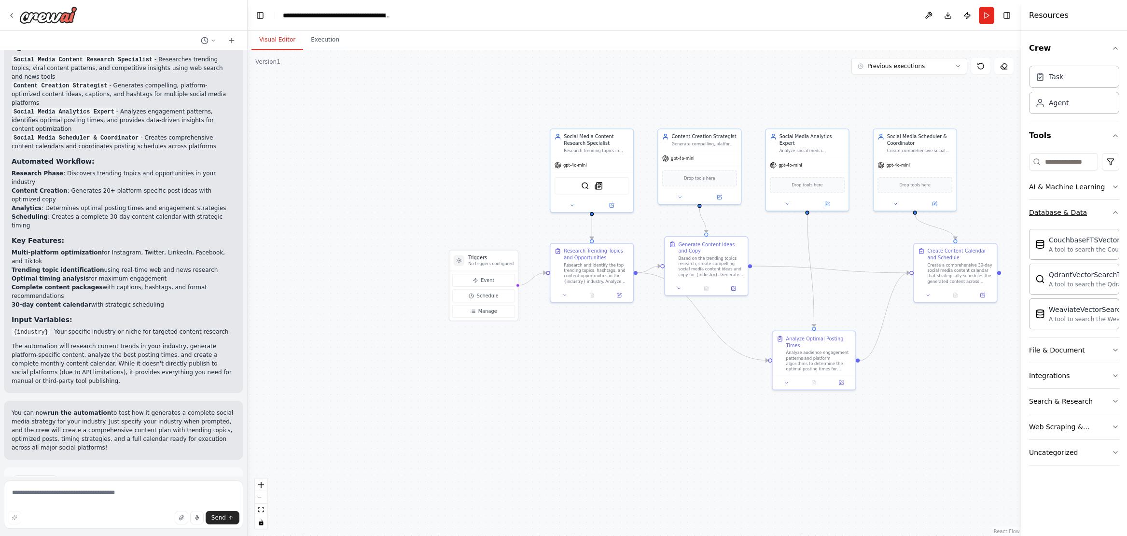
click at [801, 212] on icon "button" at bounding box center [1116, 213] width 8 height 8
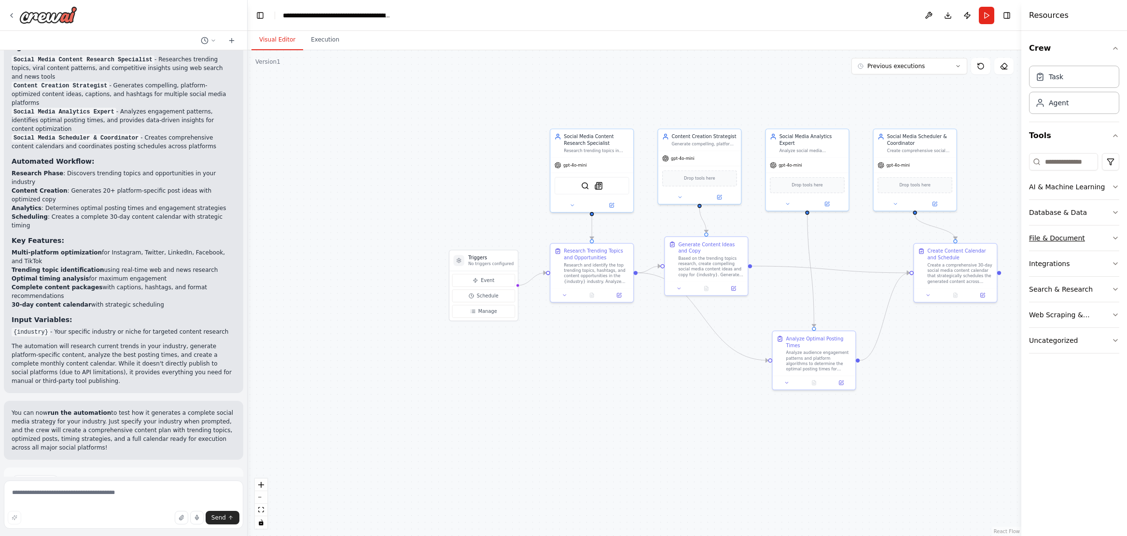
click at [801, 237] on icon "button" at bounding box center [1116, 238] width 4 height 2
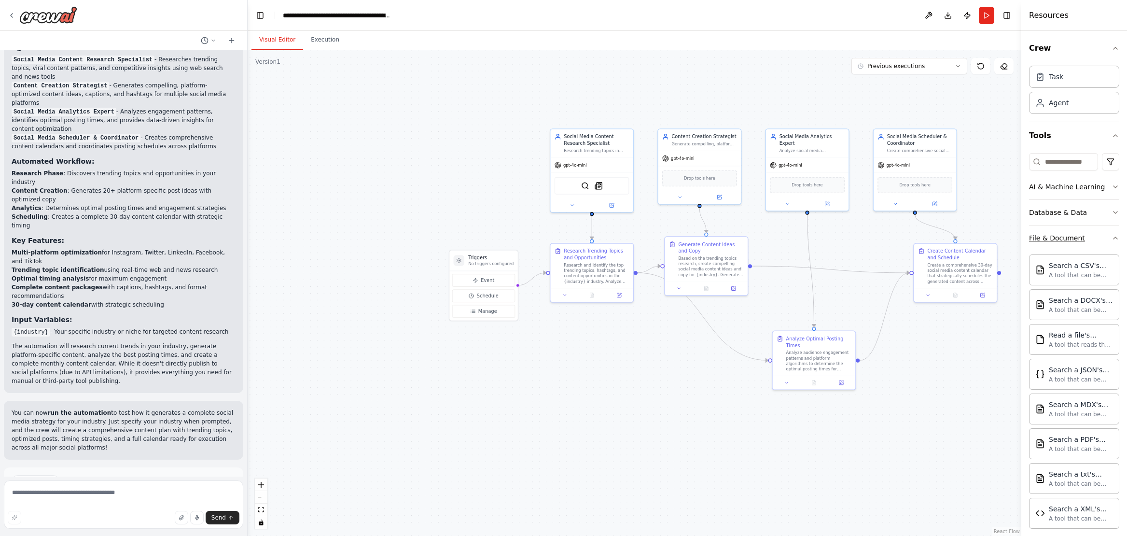
click at [801, 238] on icon "button" at bounding box center [1116, 238] width 8 height 8
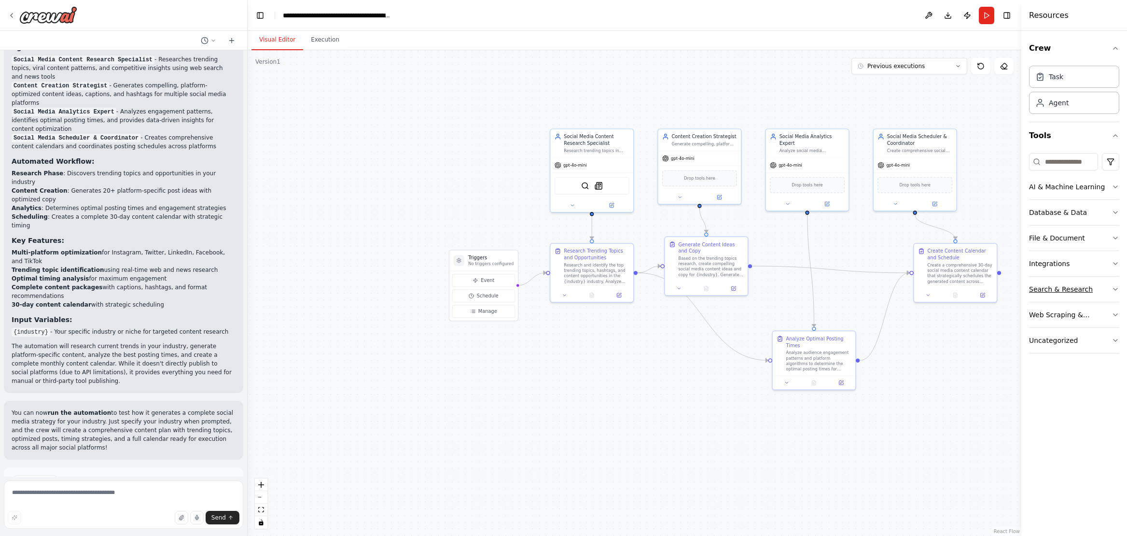
click at [801, 286] on icon "button" at bounding box center [1116, 289] width 8 height 8
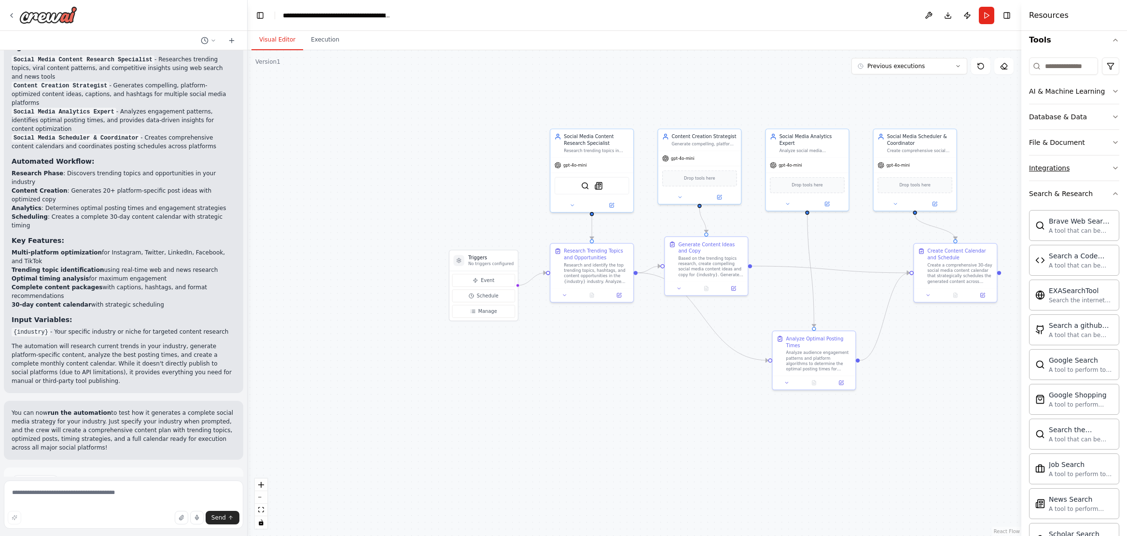
scroll to position [38, 0]
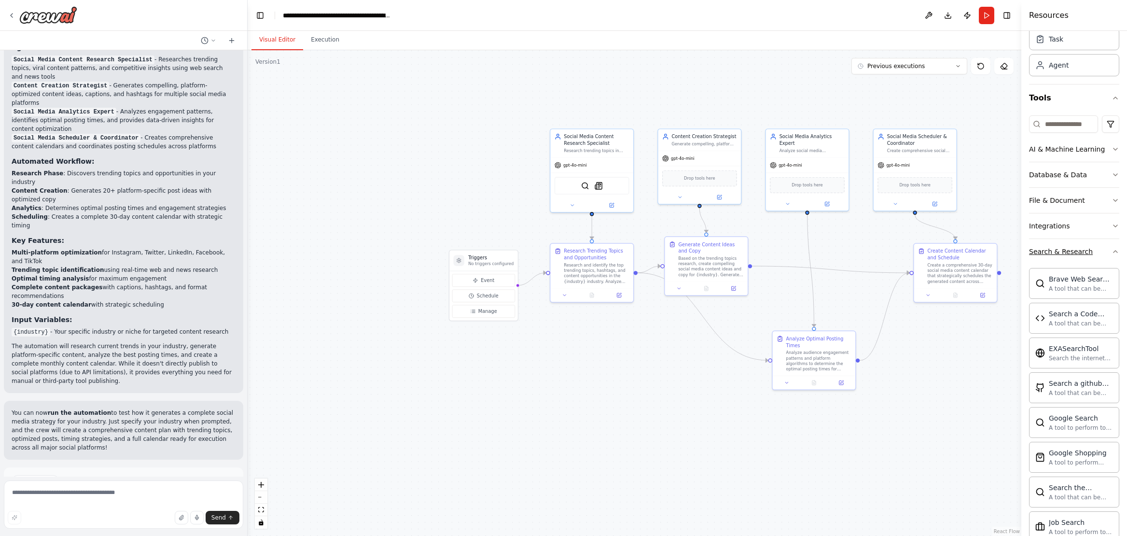
click at [801, 250] on icon "button" at bounding box center [1116, 252] width 8 height 8
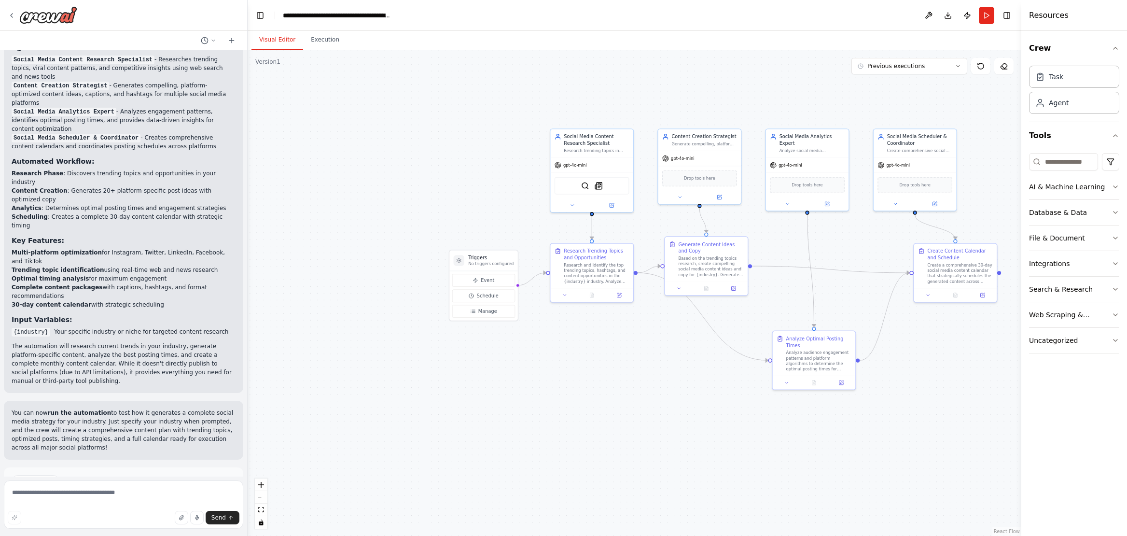
click at [801, 315] on icon "button" at bounding box center [1116, 315] width 8 height 8
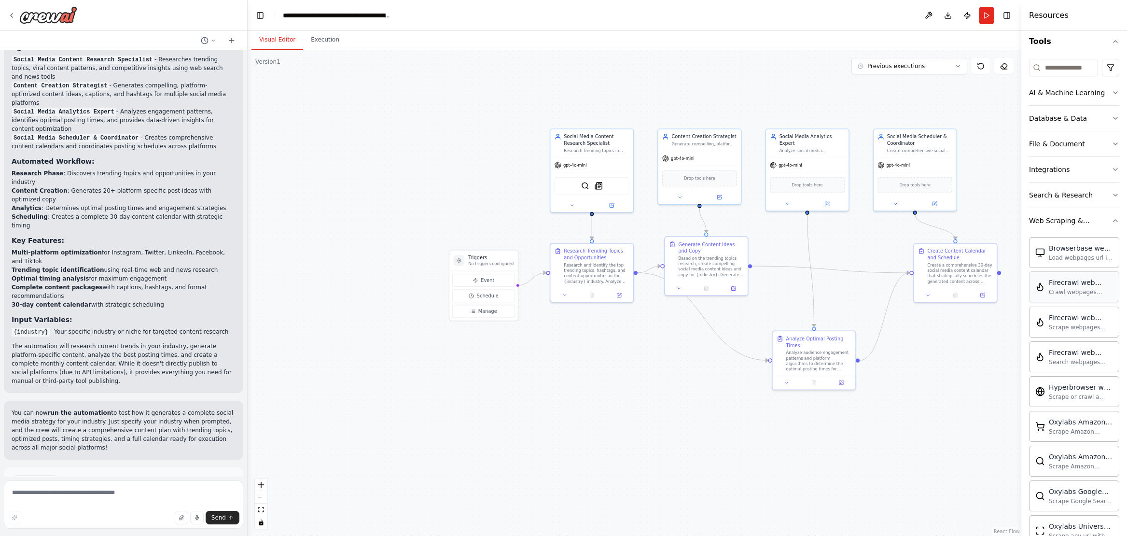
scroll to position [72, 0]
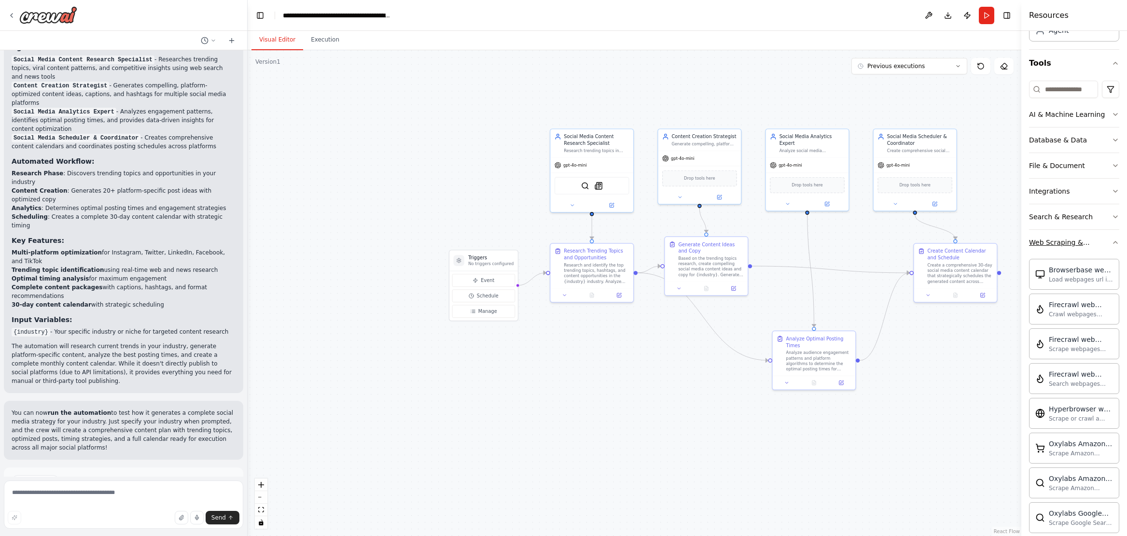
click at [801, 245] on icon "button" at bounding box center [1116, 242] width 8 height 8
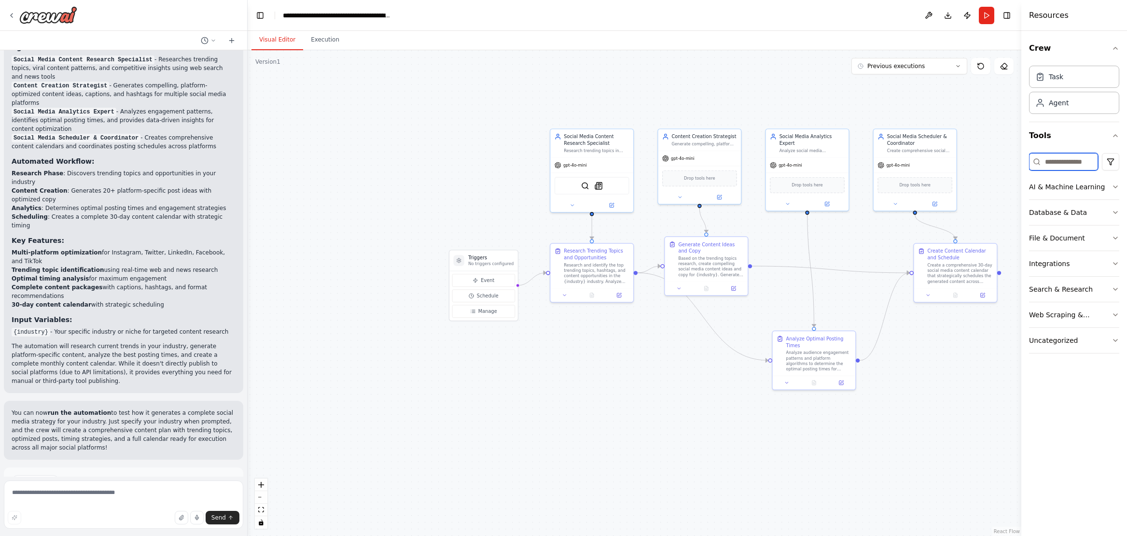
click at [801, 166] on input at bounding box center [1063, 161] width 69 height 17
type input "******"
drag, startPoint x: 1060, startPoint y: 161, endPoint x: 993, endPoint y: 167, distance: 67.3
click at [801, 167] on div "Create a crew that schedules and publishes social media content across multiple…" at bounding box center [563, 268] width 1127 height 536
click at [801, 154] on input "******" at bounding box center [1063, 161] width 69 height 17
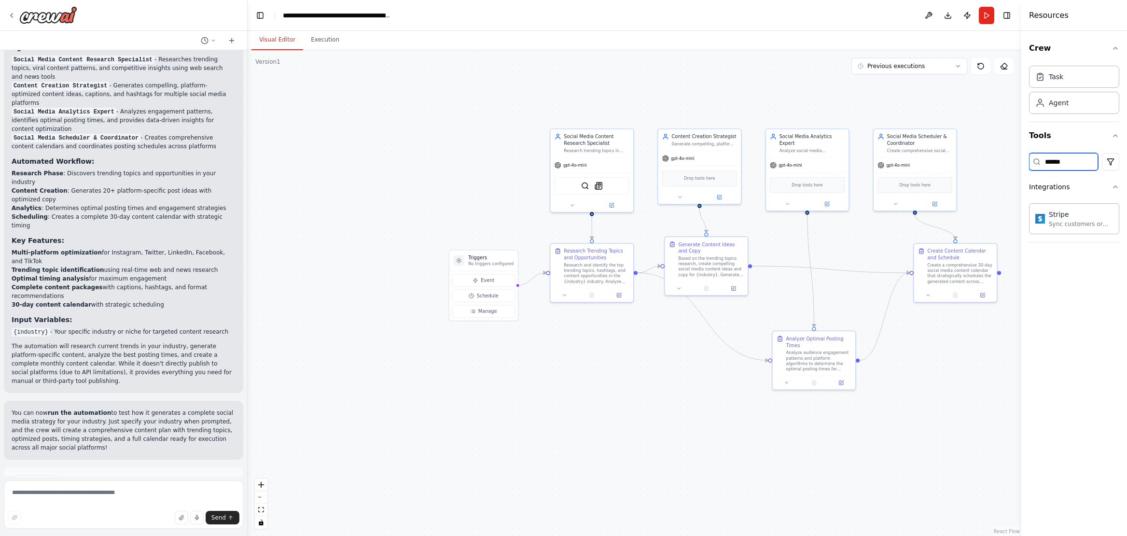
click at [801, 155] on input "******" at bounding box center [1063, 161] width 69 height 17
click at [801, 156] on input "******" at bounding box center [1063, 161] width 69 height 17
click at [801, 99] on div ".deletable-edge-delete-btn { width: 20px; height: 20px; border: 0px solid #ffff…" at bounding box center [635, 293] width 774 height 486
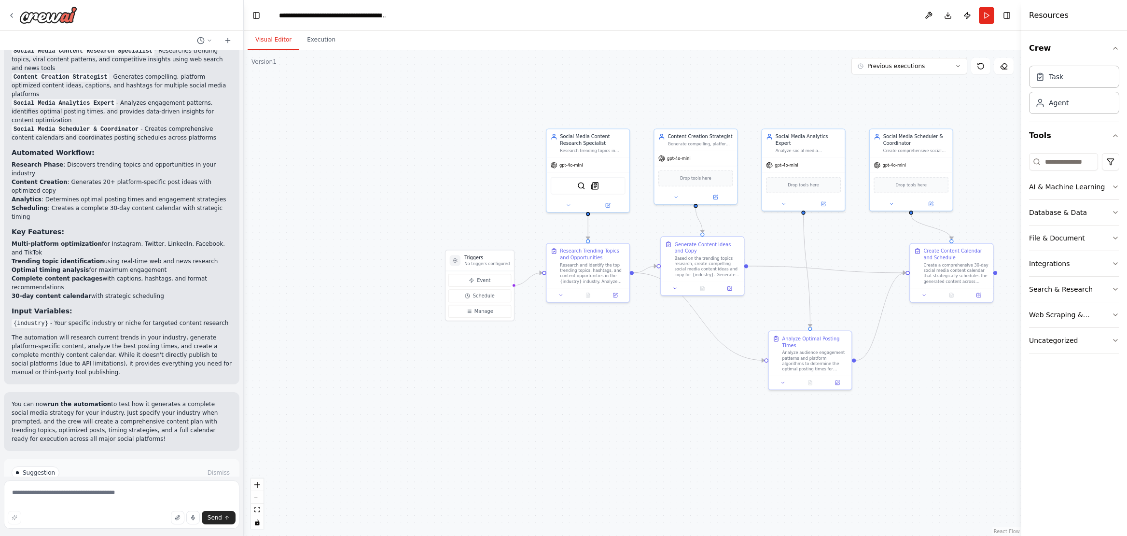
scroll to position [881, 0]
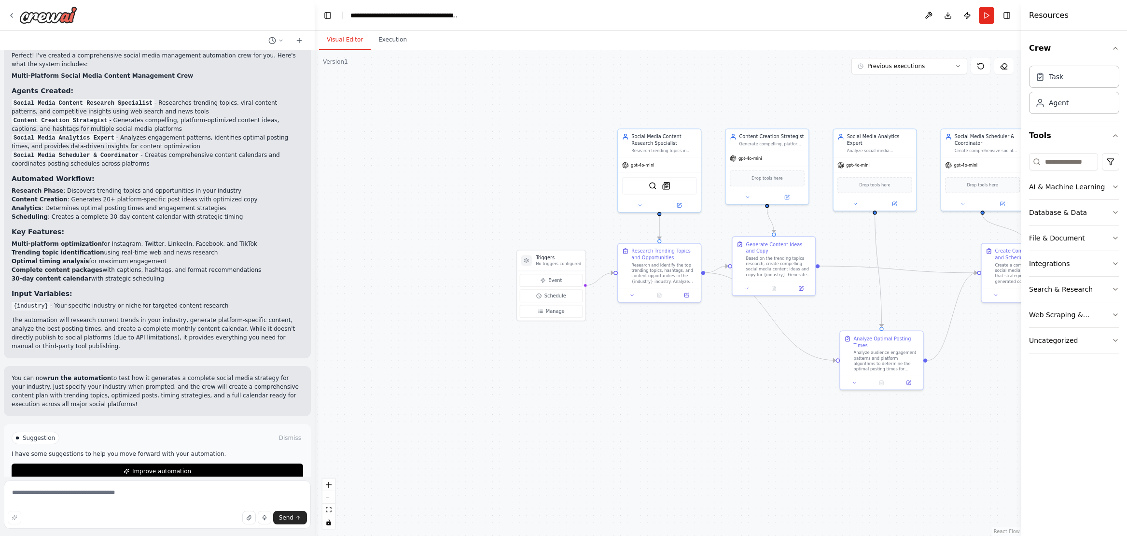
drag, startPoint x: 245, startPoint y: 362, endPoint x: 314, endPoint y: 333, distance: 75.1
click at [315, 318] on div "Create a crew that schedules and publishes social media content across multiple…" at bounding box center [563, 268] width 1127 height 536
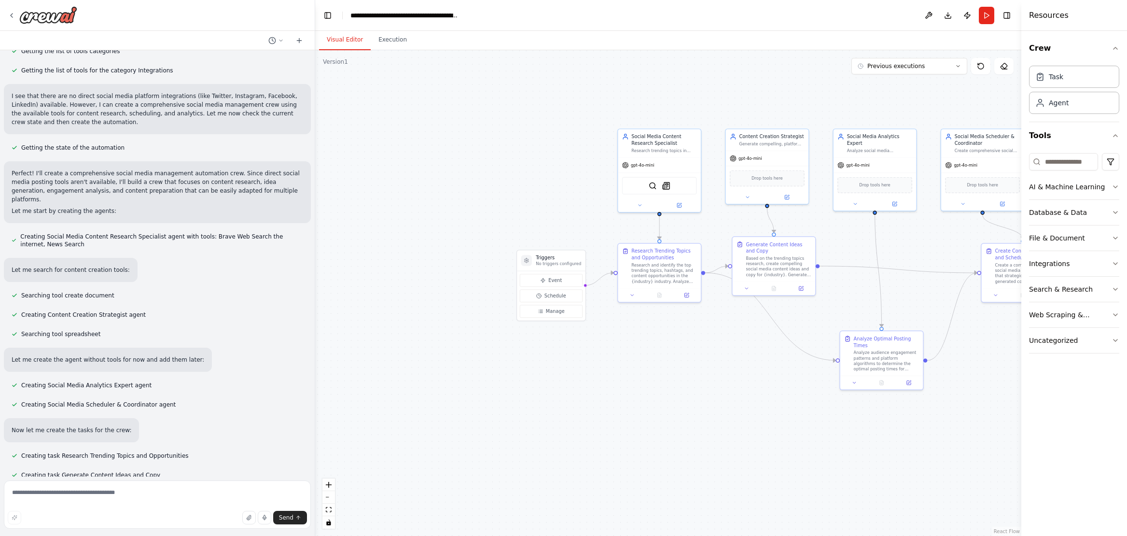
scroll to position [0, 0]
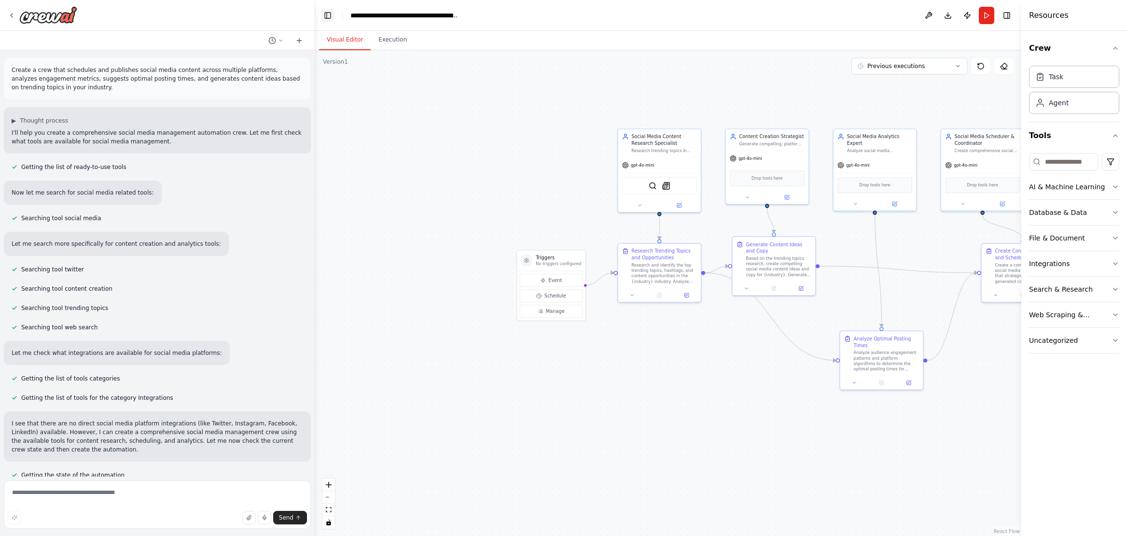
click at [327, 12] on button "Toggle Left Sidebar" at bounding box center [328, 16] width 14 height 14
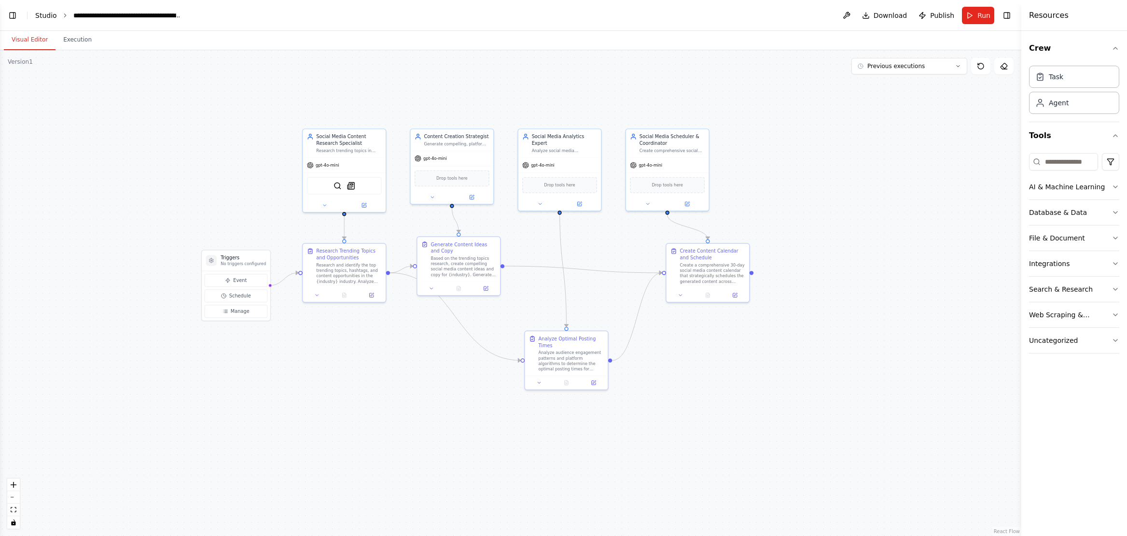
click at [46, 14] on link "Studio" at bounding box center [46, 16] width 22 height 8
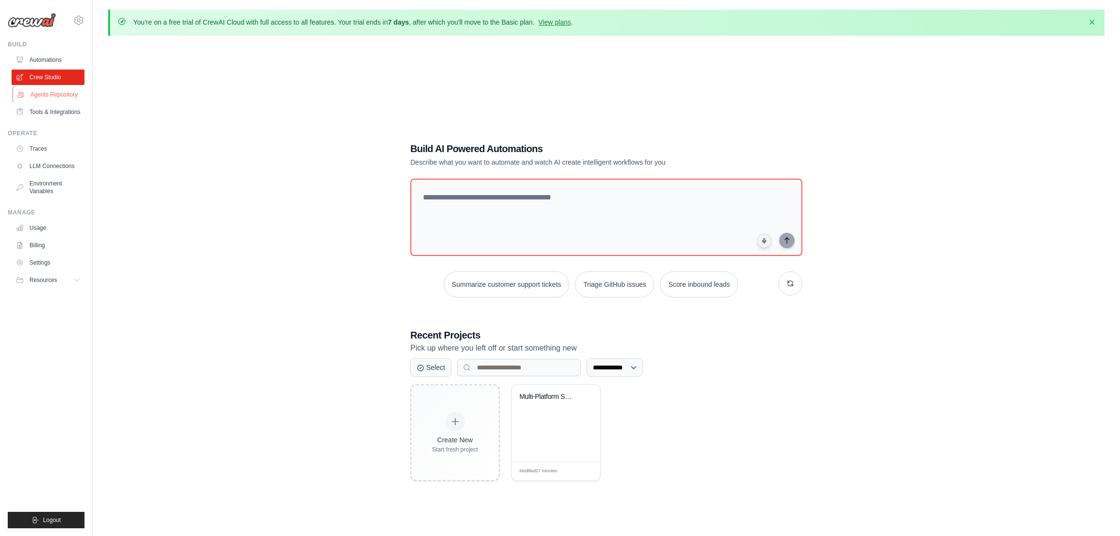
click at [65, 91] on link "Agents Repository" at bounding box center [49, 94] width 73 height 15
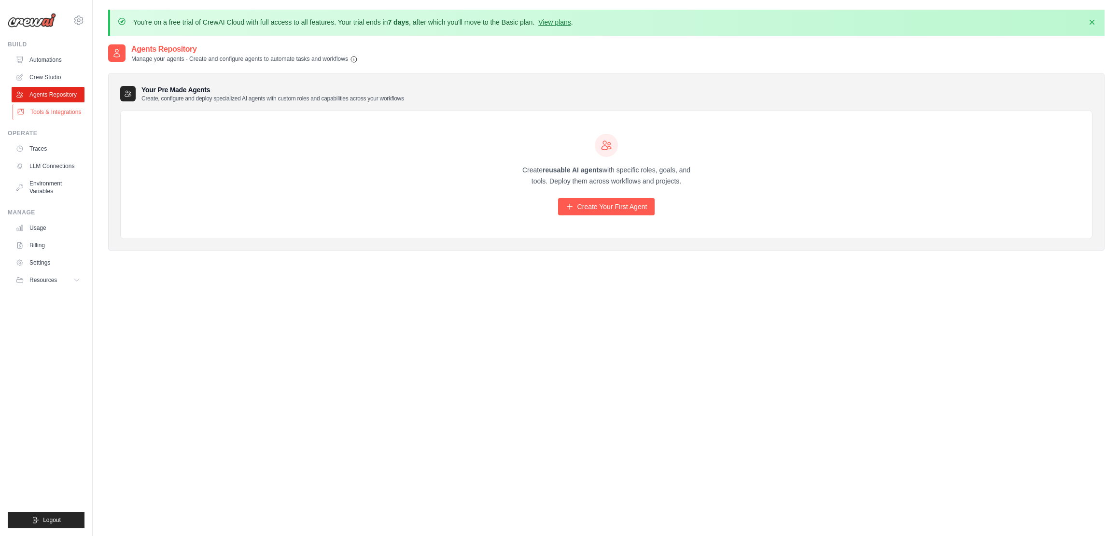
click at [64, 108] on link "Tools & Integrations" at bounding box center [49, 111] width 73 height 15
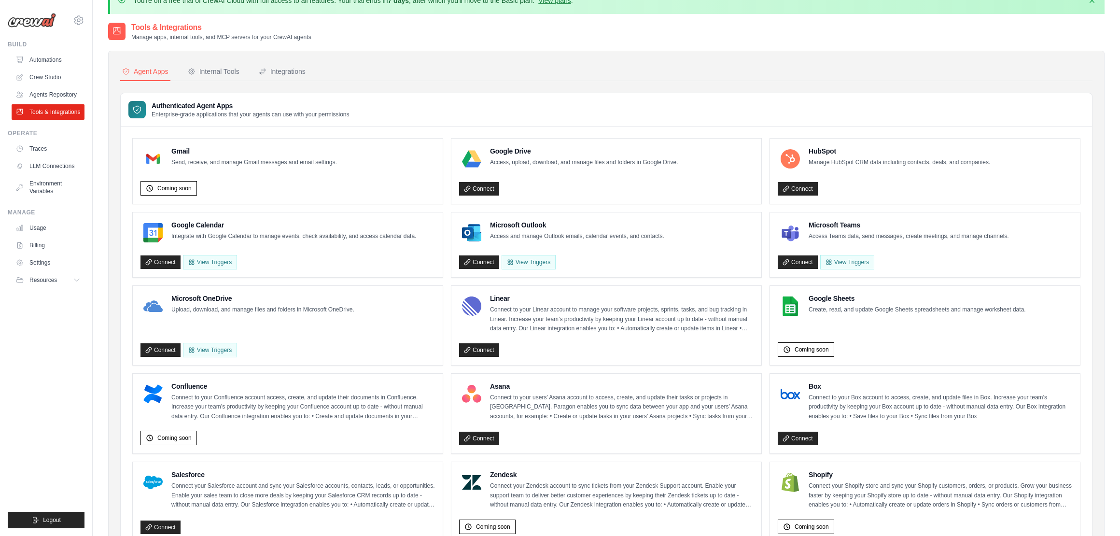
scroll to position [10, 0]
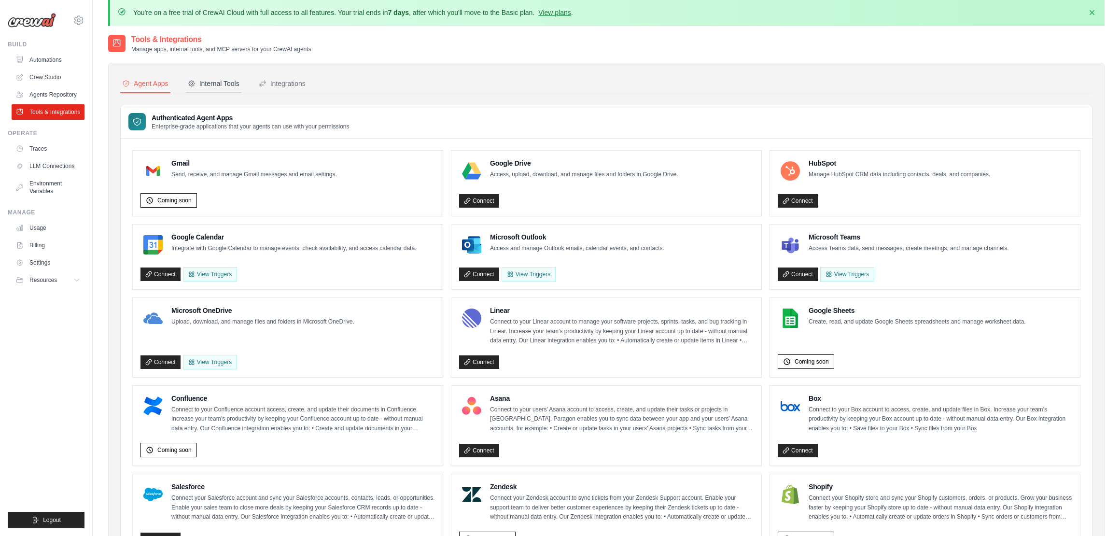
click at [215, 80] on div "Internal Tools" at bounding box center [214, 84] width 52 height 10
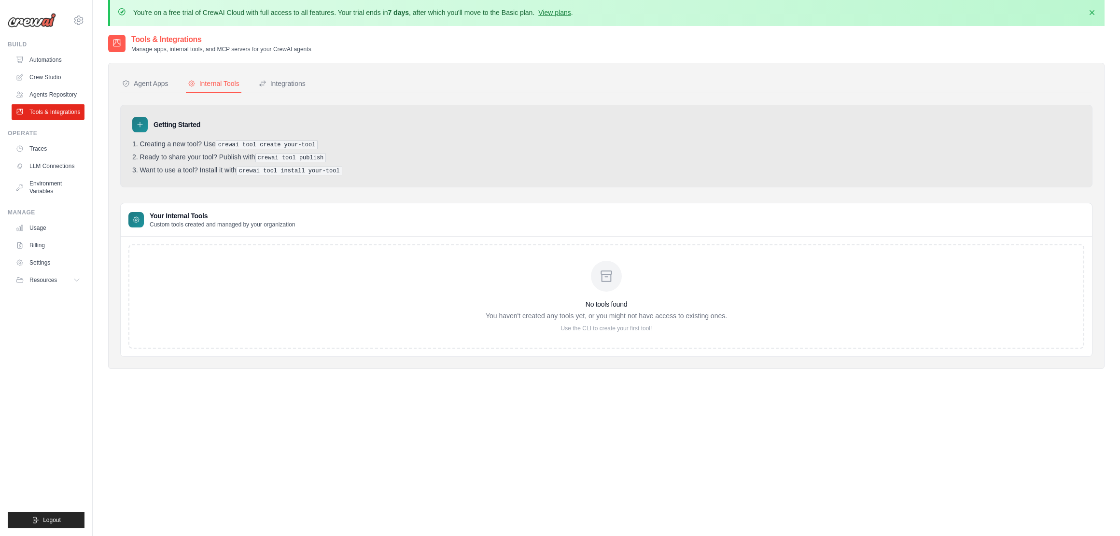
click at [614, 283] on div at bounding box center [606, 276] width 31 height 31
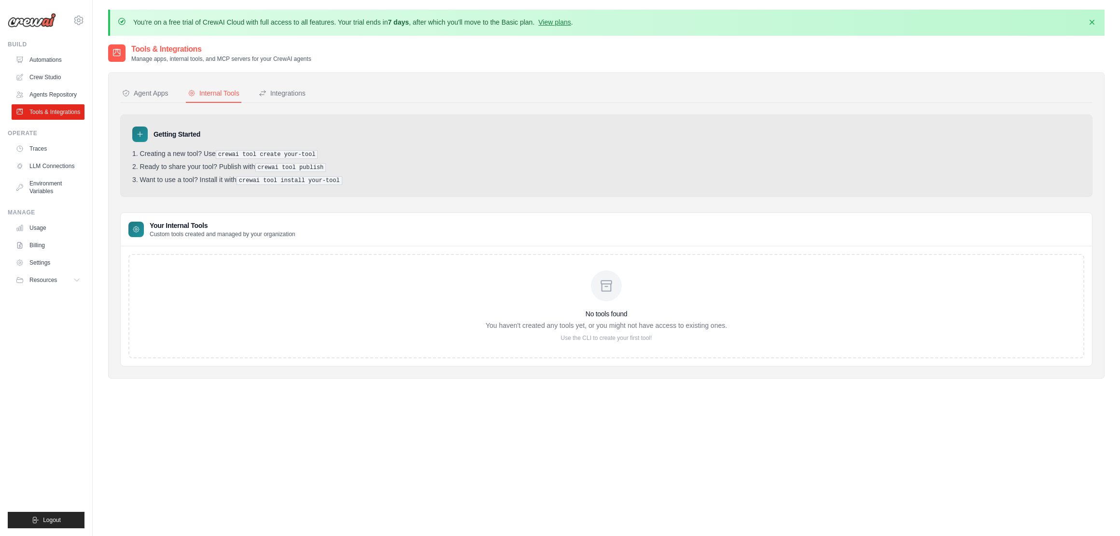
click at [658, 325] on p "You haven't created any tools yet, or you might not have access to existing one…" at bounding box center [606, 325] width 241 height 10
click at [615, 294] on div at bounding box center [606, 285] width 31 height 31
click at [615, 293] on div at bounding box center [606, 285] width 31 height 31
click at [607, 281] on icon at bounding box center [606, 285] width 15 height 15
click at [708, 308] on div "No tools found You haven't created any tools yet, or you might not have access …" at bounding box center [606, 305] width 241 height 71
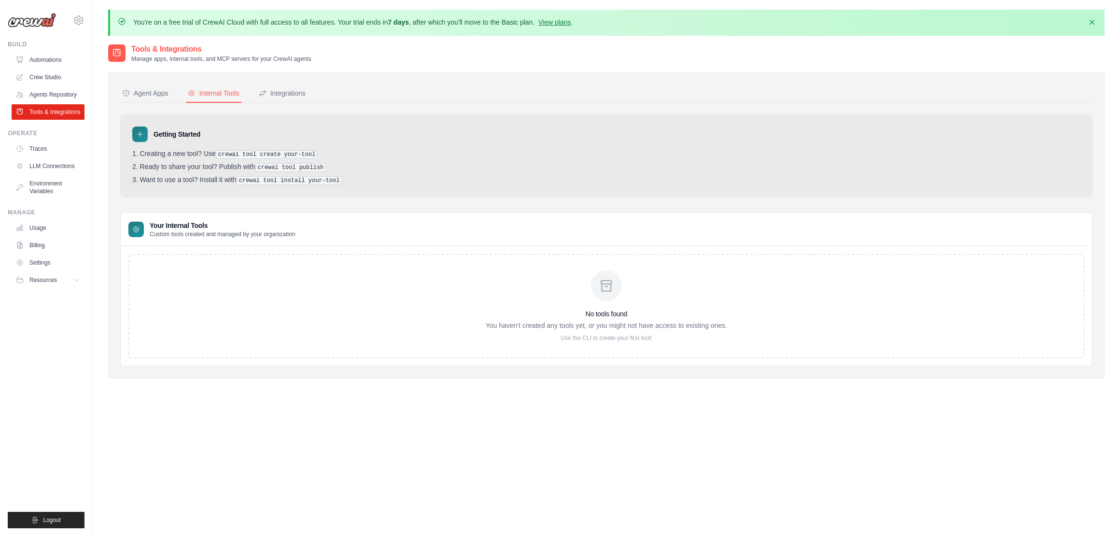
drag, startPoint x: 708, startPoint y: 308, endPoint x: 676, endPoint y: 305, distance: 32.1
click at [676, 305] on div "No tools found You haven't created any tools yet, or you might not have access …" at bounding box center [606, 305] width 241 height 71
click at [285, 90] on div "Integrations" at bounding box center [282, 93] width 47 height 10
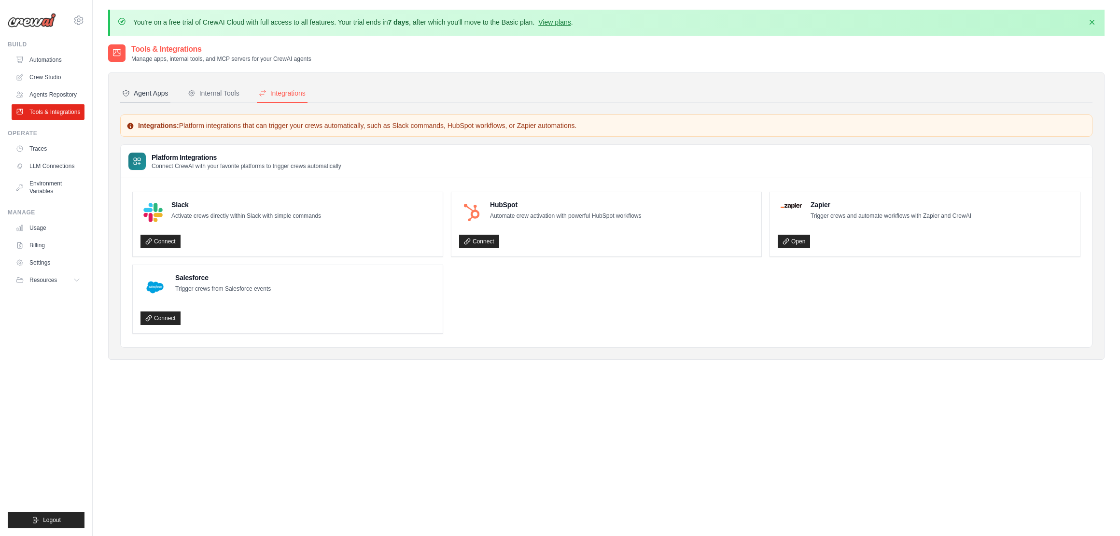
click at [139, 90] on div "Agent Apps" at bounding box center [145, 93] width 46 height 10
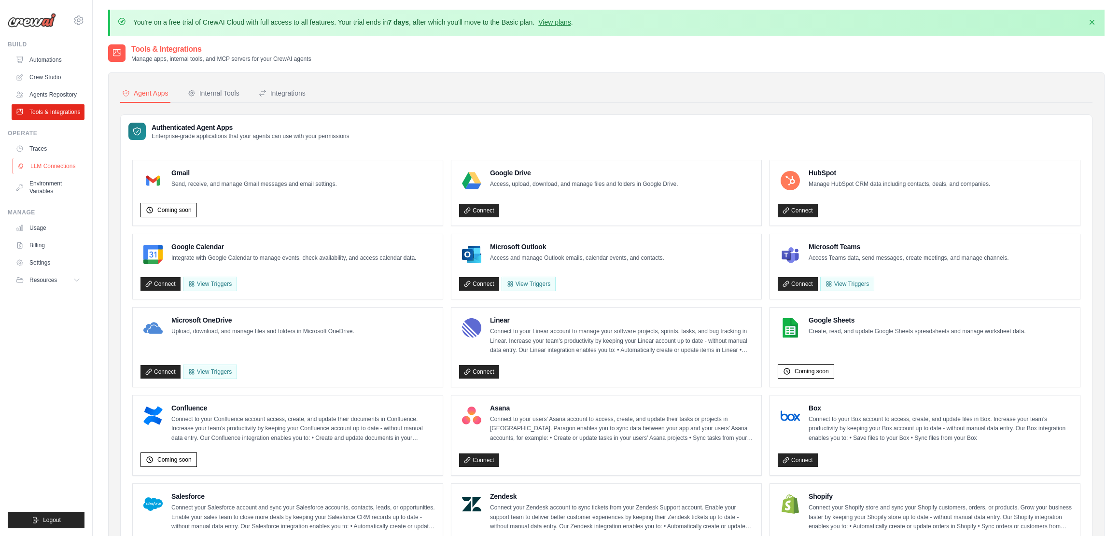
click at [55, 163] on link "LLM Connections" at bounding box center [49, 165] width 73 height 15
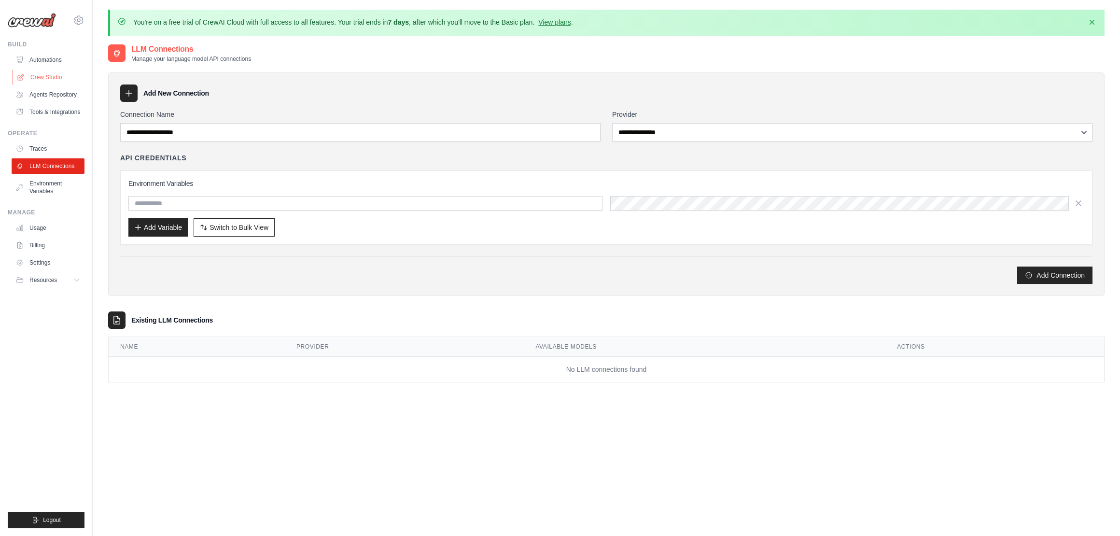
click at [52, 71] on link "Crew Studio" at bounding box center [49, 77] width 73 height 15
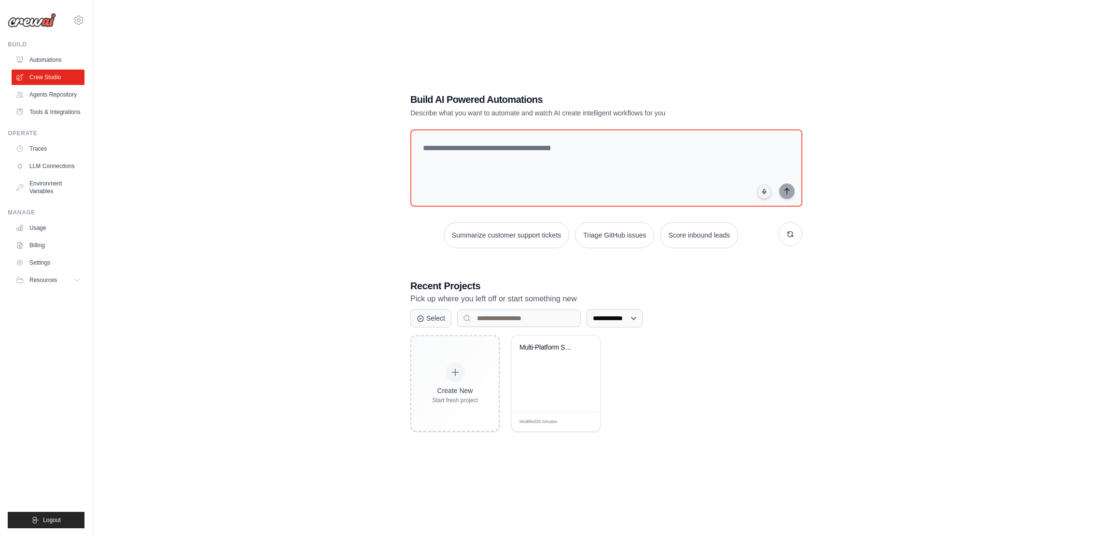
scroll to position [53, 0]
click at [59, 95] on link "Agents Repository" at bounding box center [49, 94] width 73 height 15
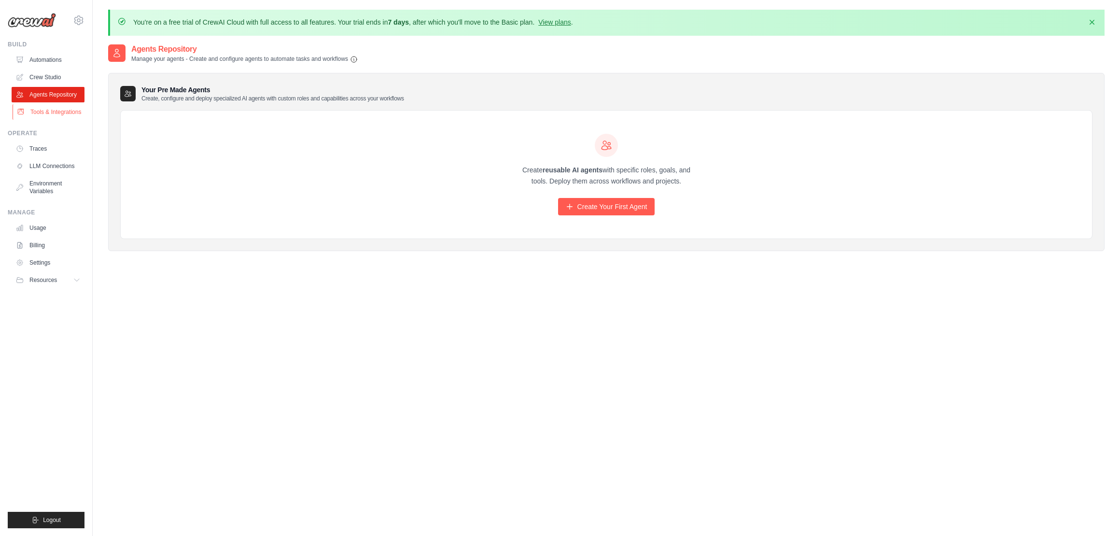
click at [51, 109] on link "Tools & Integrations" at bounding box center [49, 111] width 73 height 15
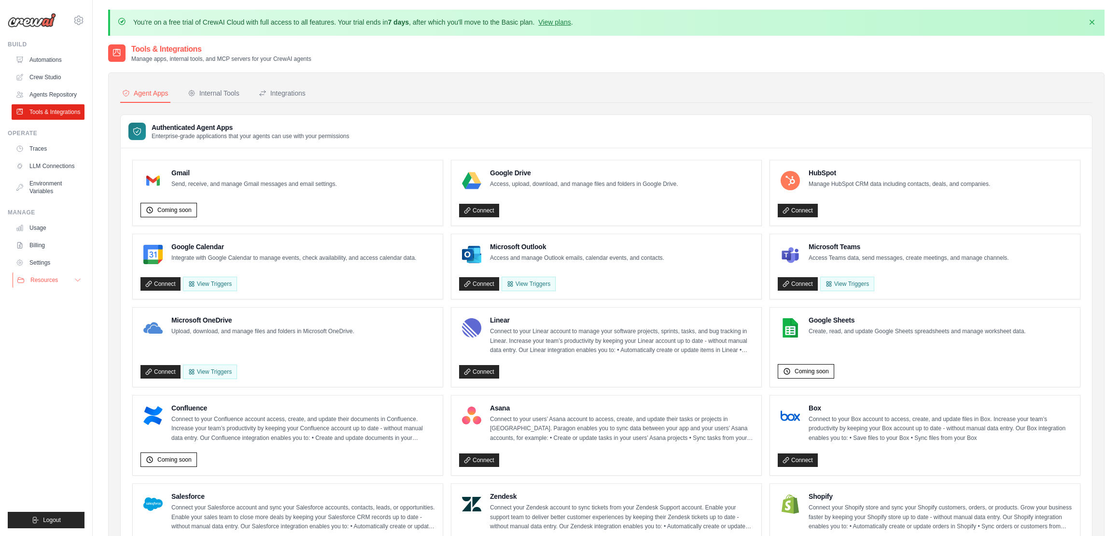
click at [76, 278] on icon at bounding box center [78, 280] width 8 height 8
click at [61, 56] on link "Automations" at bounding box center [49, 59] width 73 height 15
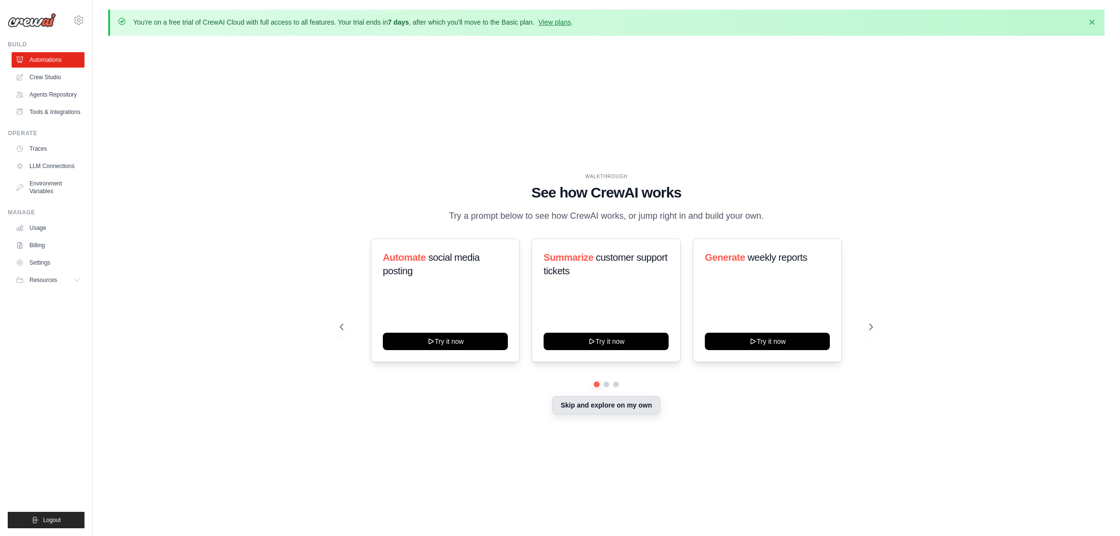
click at [622, 404] on button "Skip and explore on my own" at bounding box center [606, 405] width 108 height 18
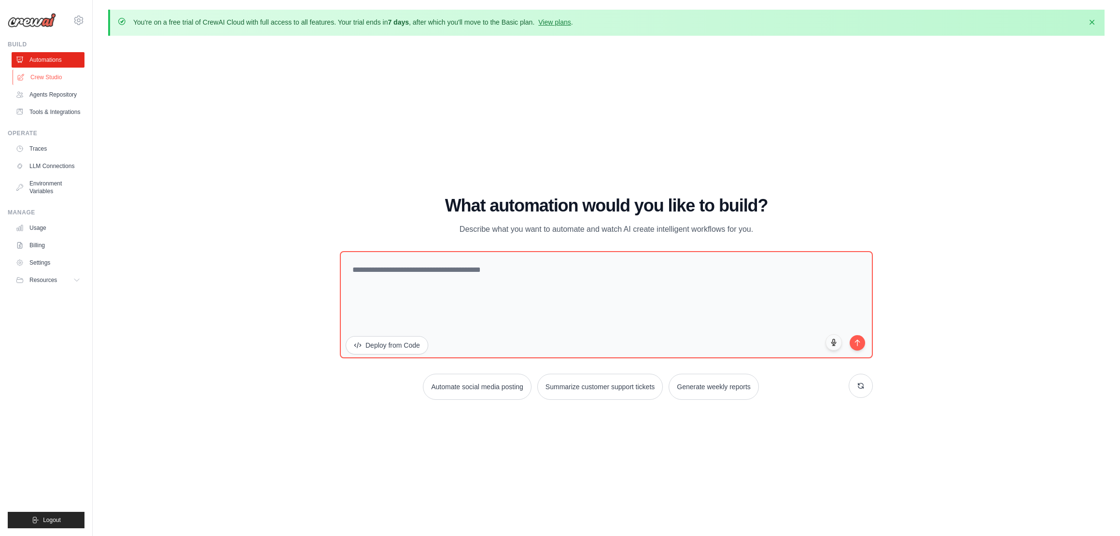
click at [55, 71] on link "Crew Studio" at bounding box center [49, 77] width 73 height 15
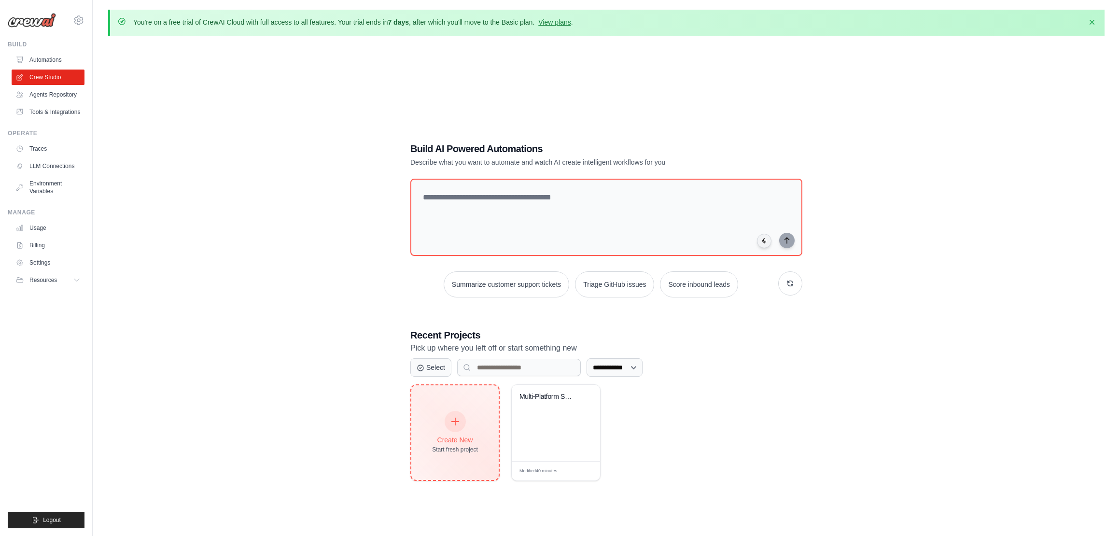
click at [481, 409] on div "Create New Start fresh project" at bounding box center [454, 432] width 87 height 95
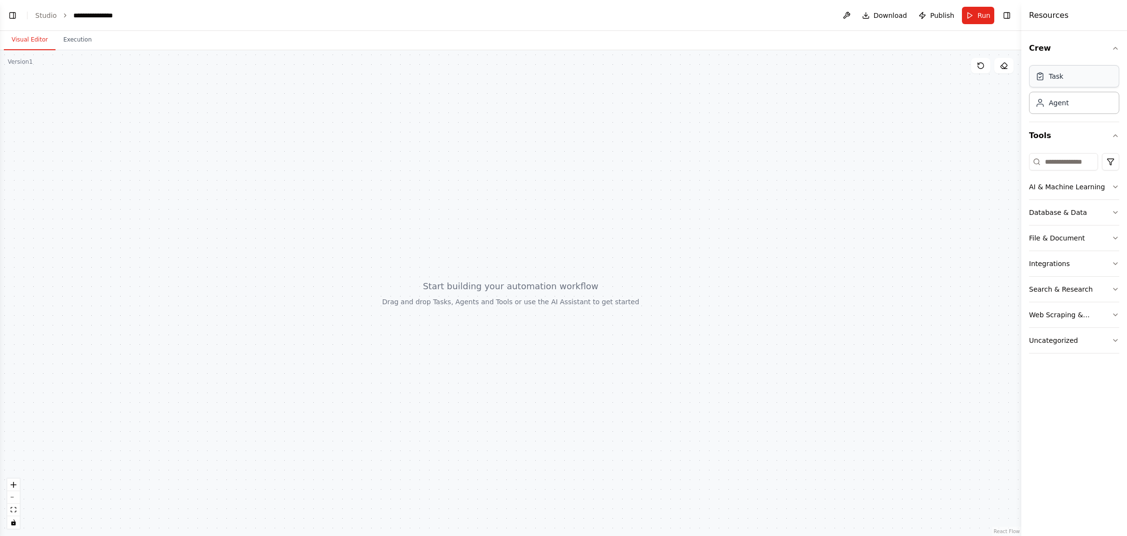
click at [1076, 77] on div "Task" at bounding box center [1074, 76] width 90 height 22
drag, startPoint x: 160, startPoint y: 252, endPoint x: 341, endPoint y: 229, distance: 183.0
click at [315, 209] on div "Triggers No triggers configured" at bounding box center [291, 220] width 98 height 29
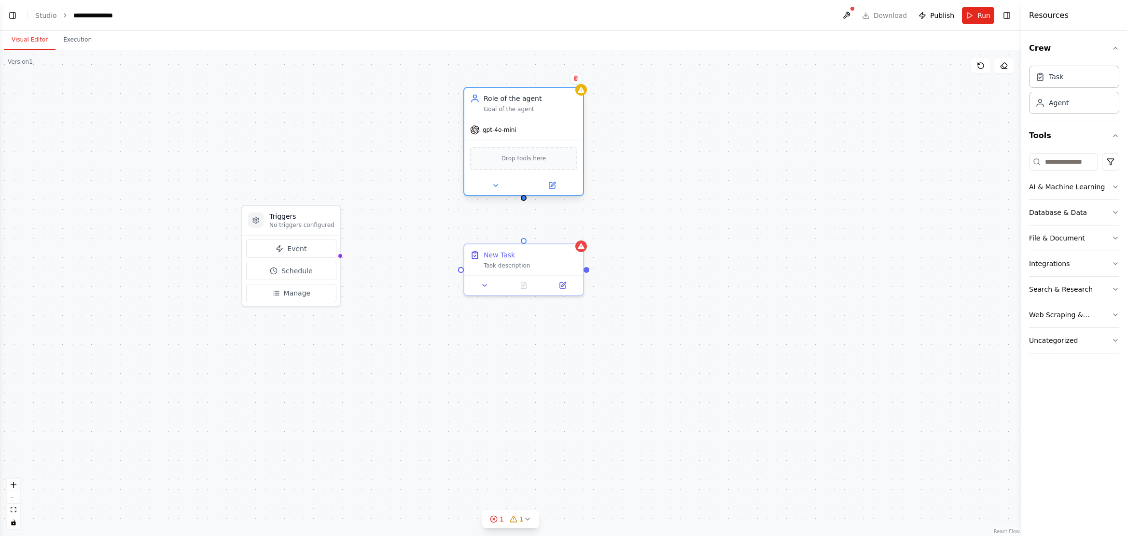
drag, startPoint x: 592, startPoint y: 208, endPoint x: 519, endPoint y: 144, distance: 96.9
click at [519, 121] on div "gpt-4o-mini" at bounding box center [523, 129] width 119 height 21
drag, startPoint x: 523, startPoint y: 196, endPoint x: 525, endPoint y: 239, distance: 43.5
click at [525, 239] on div "Triggers No triggers configured Event Schedule Manage New Task Task description…" at bounding box center [510, 293] width 1021 height 486
click at [546, 270] on div "Task description" at bounding box center [531, 273] width 94 height 8
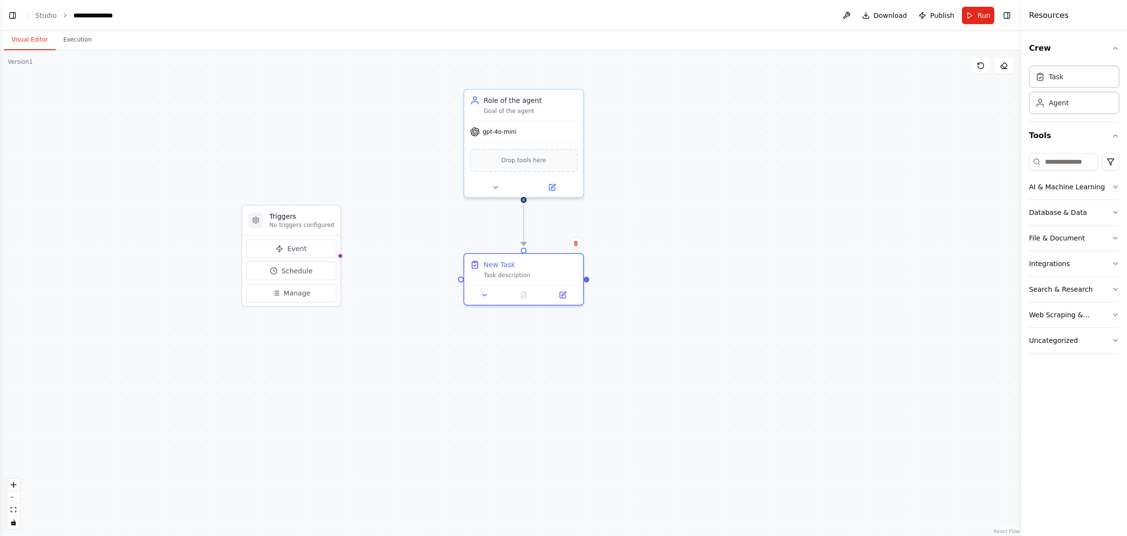
drag, startPoint x: 641, startPoint y: 246, endPoint x: 646, endPoint y: 253, distance: 9.3
click at [641, 246] on div ".deletable-edge-delete-btn { width: 20px; height: 20px; border: 0px solid #ffff…" at bounding box center [510, 293] width 1021 height 486
click at [310, 245] on button "Event" at bounding box center [292, 248] width 90 height 18
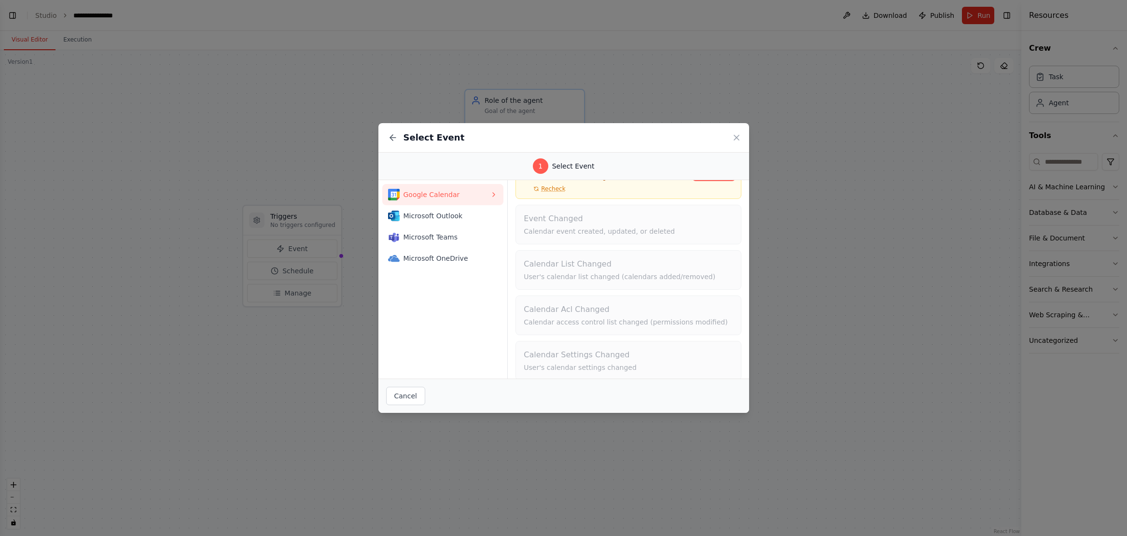
scroll to position [65, 0]
click at [495, 195] on icon at bounding box center [494, 195] width 8 height 8
click at [469, 219] on span "Microsoft Outlook" at bounding box center [447, 216] width 87 height 10
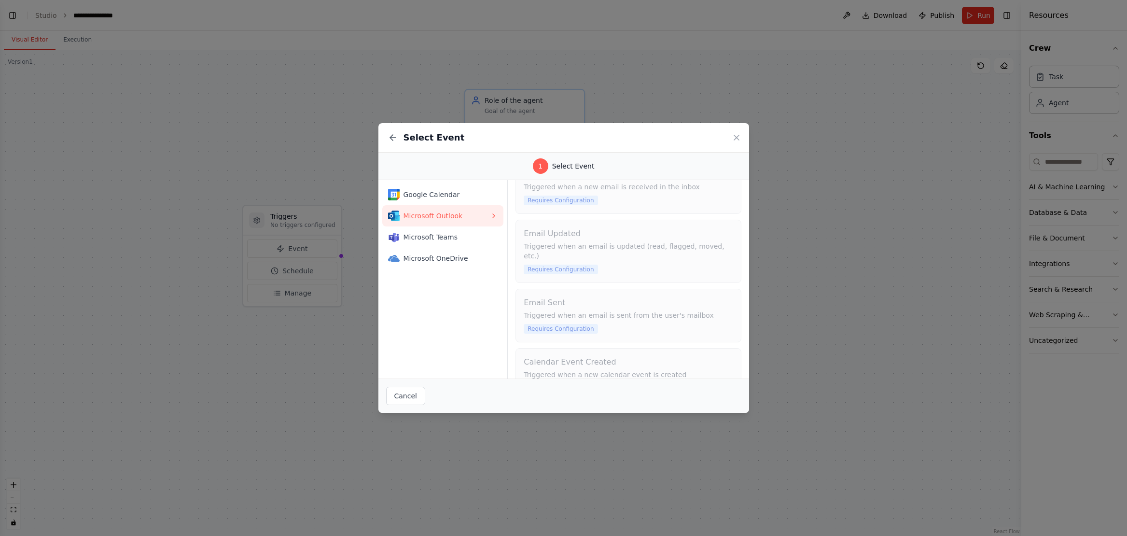
scroll to position [0, 0]
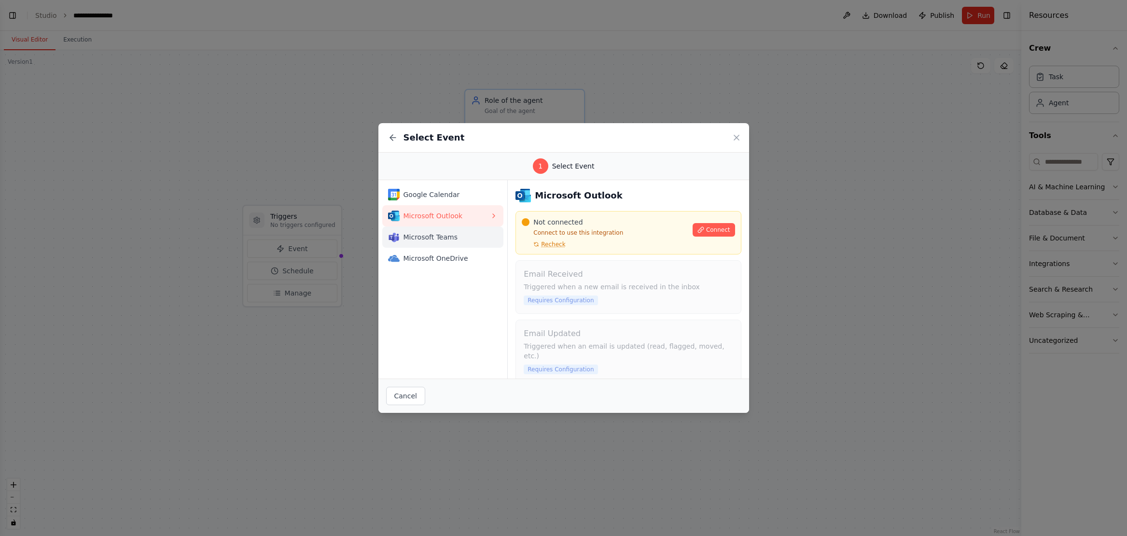
click at [447, 234] on span "Microsoft Teams" at bounding box center [447, 237] width 87 height 10
click at [446, 257] on span "Microsoft OneDrive" at bounding box center [447, 258] width 87 height 10
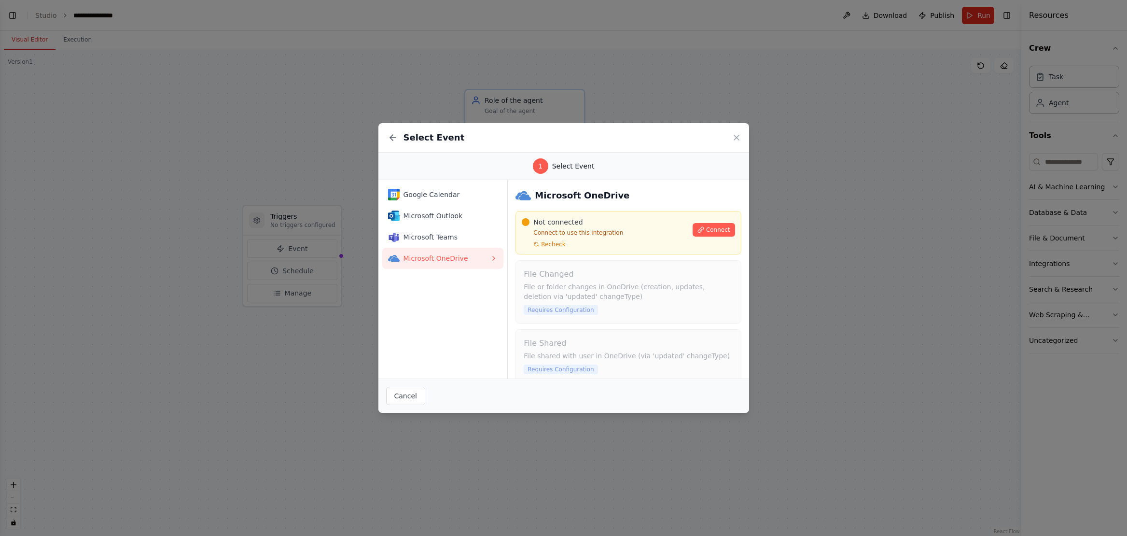
scroll to position [11, 0]
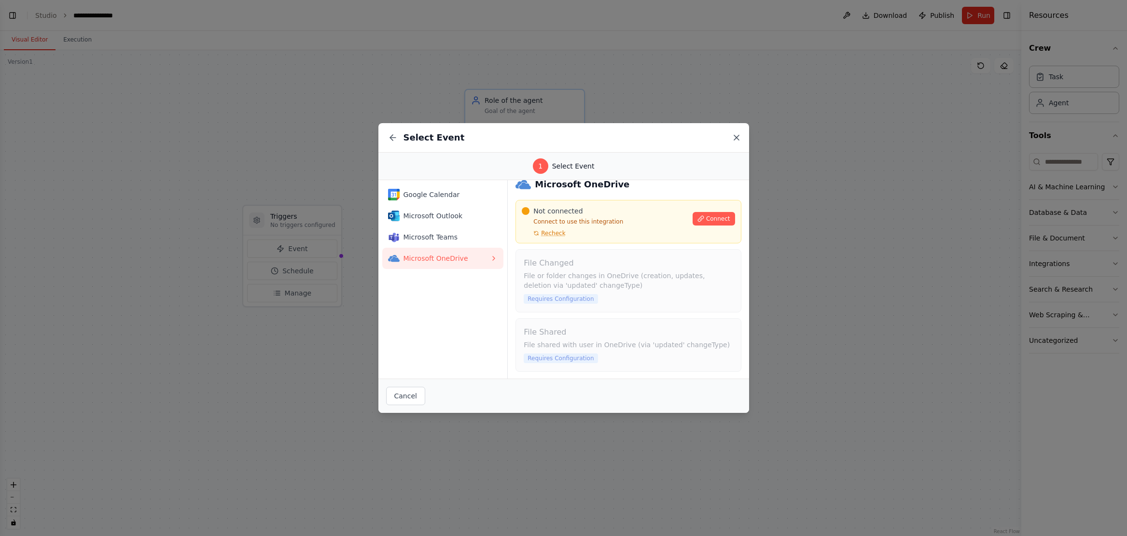
click at [735, 133] on icon at bounding box center [737, 138] width 10 height 10
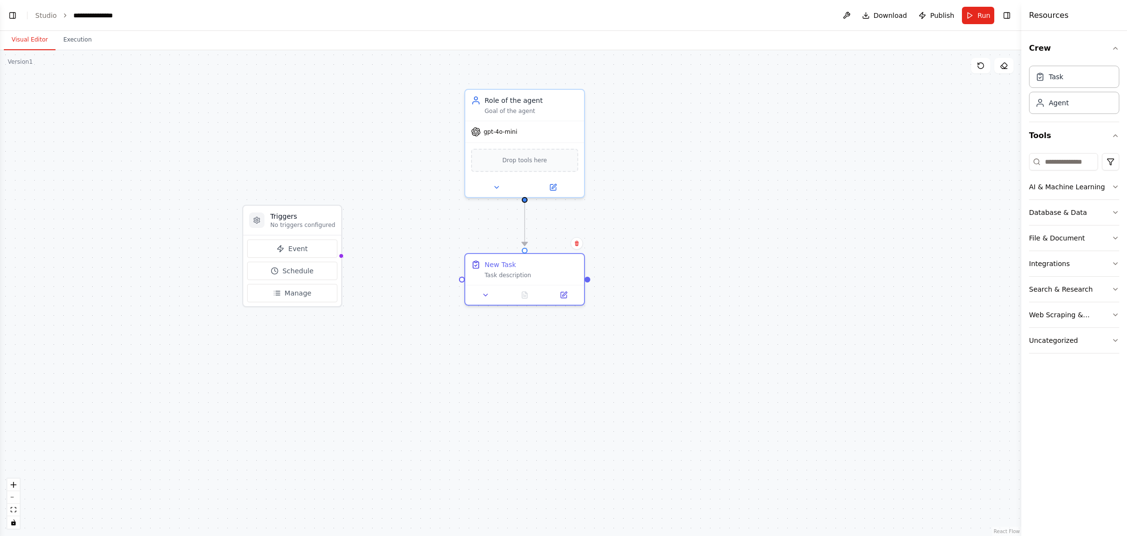
click at [718, 347] on div ".deletable-edge-delete-btn { width: 20px; height: 20px; border: 0px solid #ffff…" at bounding box center [510, 293] width 1021 height 486
click at [104, 11] on div "**********" at bounding box center [97, 16] width 49 height 10
click at [102, 18] on div "**********" at bounding box center [109, 16] width 72 height 10
click at [102, 19] on div "**********" at bounding box center [109, 16] width 72 height 10
click at [111, 14] on div "**********" at bounding box center [109, 16] width 72 height 10
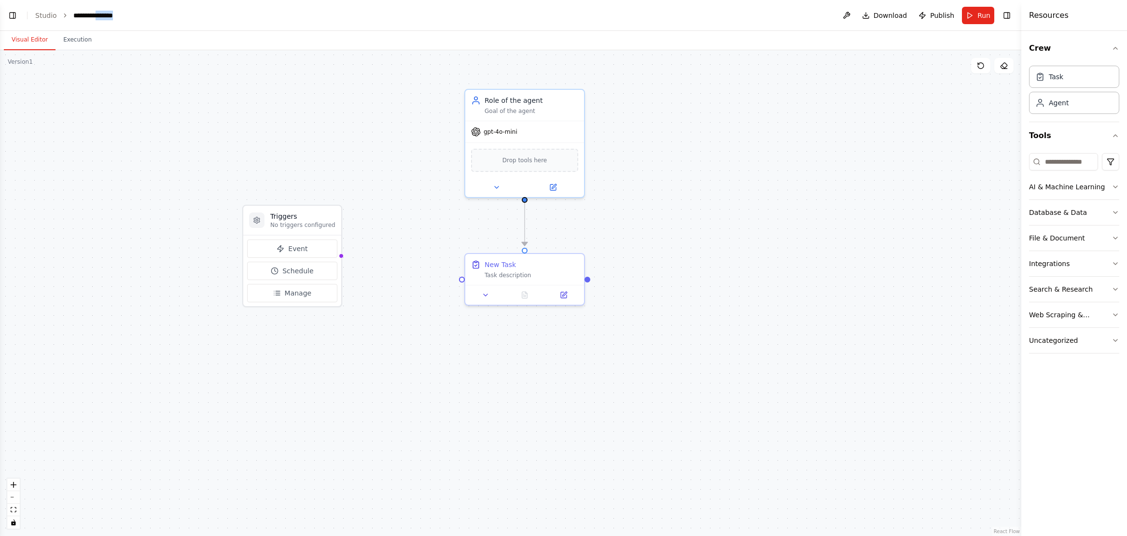
click at [111, 14] on div "**********" at bounding box center [109, 16] width 72 height 10
click at [797, 235] on div ".deletable-edge-delete-btn { width: 20px; height: 20px; border: 0px solid #ffff…" at bounding box center [510, 293] width 1021 height 486
click at [301, 268] on span "Schedule" at bounding box center [297, 271] width 31 height 10
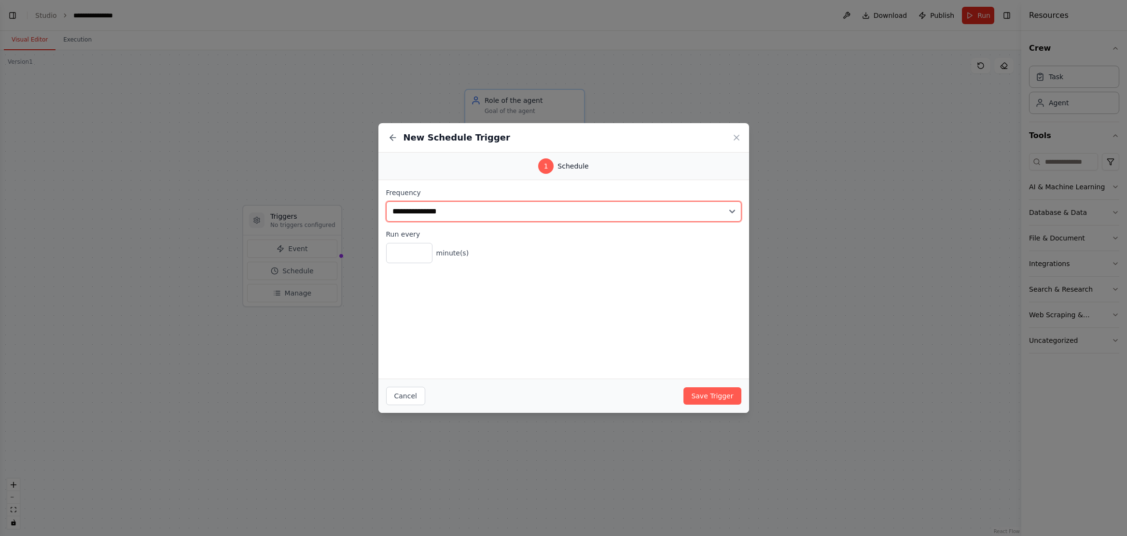
select select "*****"
click at [386, 201] on select "**********" at bounding box center [563, 211] width 355 height 20
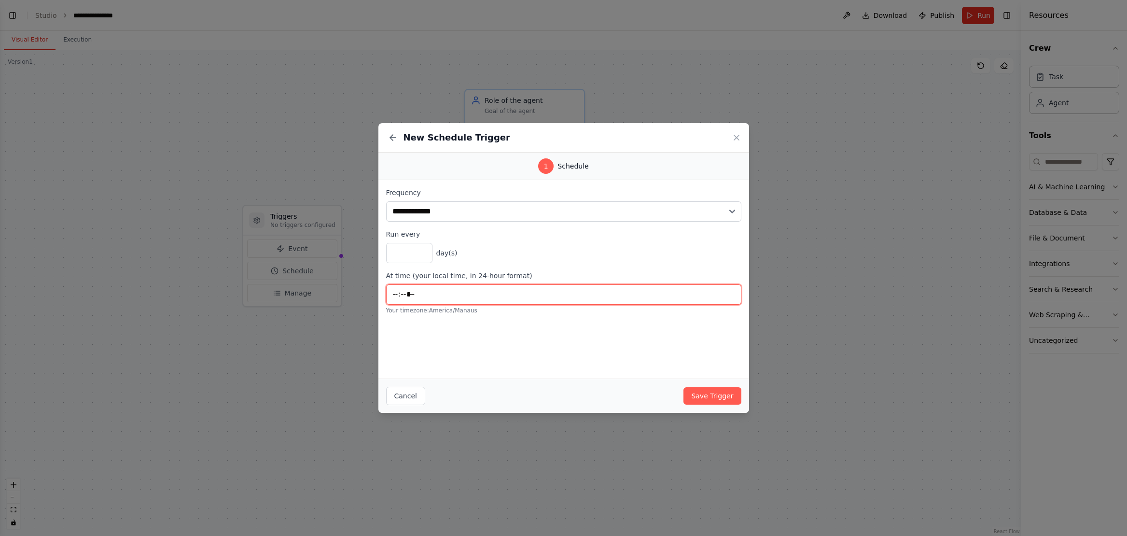
drag, startPoint x: 398, startPoint y: 294, endPoint x: 404, endPoint y: 299, distance: 8.0
click at [398, 294] on input "*****" at bounding box center [563, 294] width 355 height 20
type input "*****"
drag, startPoint x: 470, startPoint y: 328, endPoint x: 501, endPoint y: 320, distance: 32.4
click at [470, 328] on div "**********" at bounding box center [563, 279] width 371 height 198
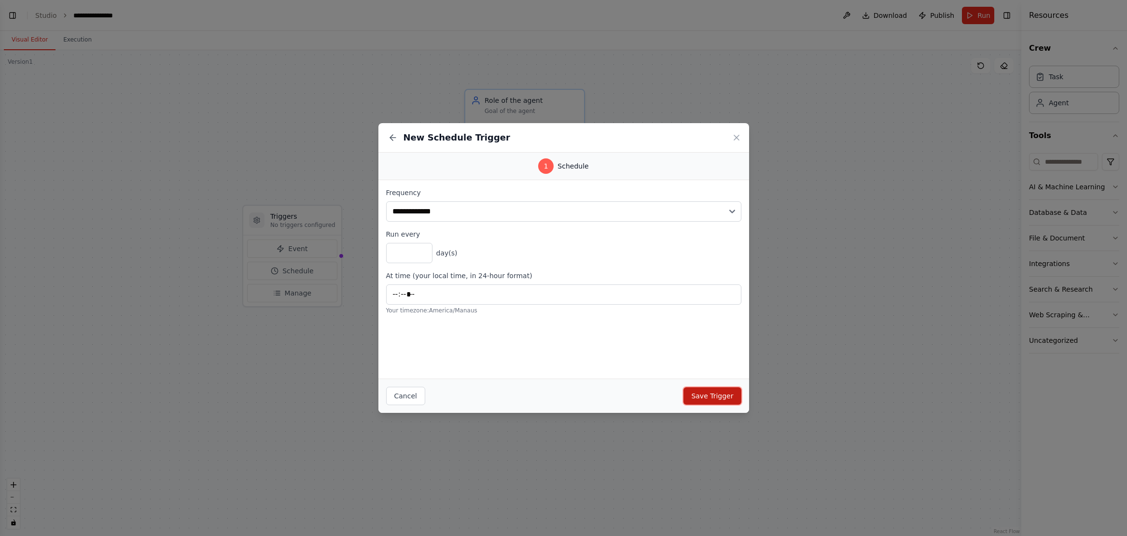
click at [705, 394] on button "Save Trigger" at bounding box center [711, 395] width 57 height 17
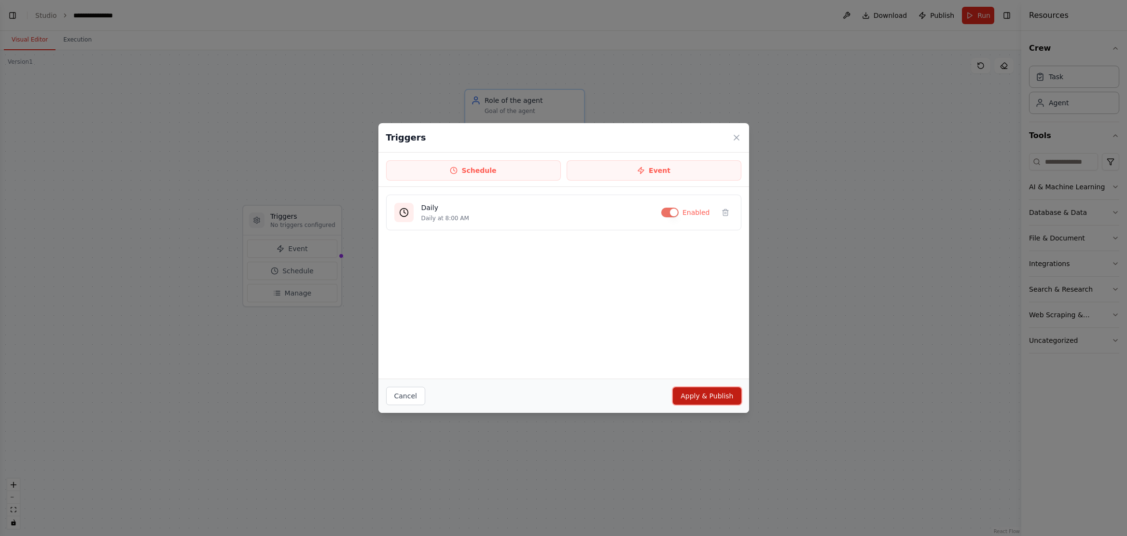
click at [723, 392] on button "Apply & Publish" at bounding box center [707, 395] width 68 height 17
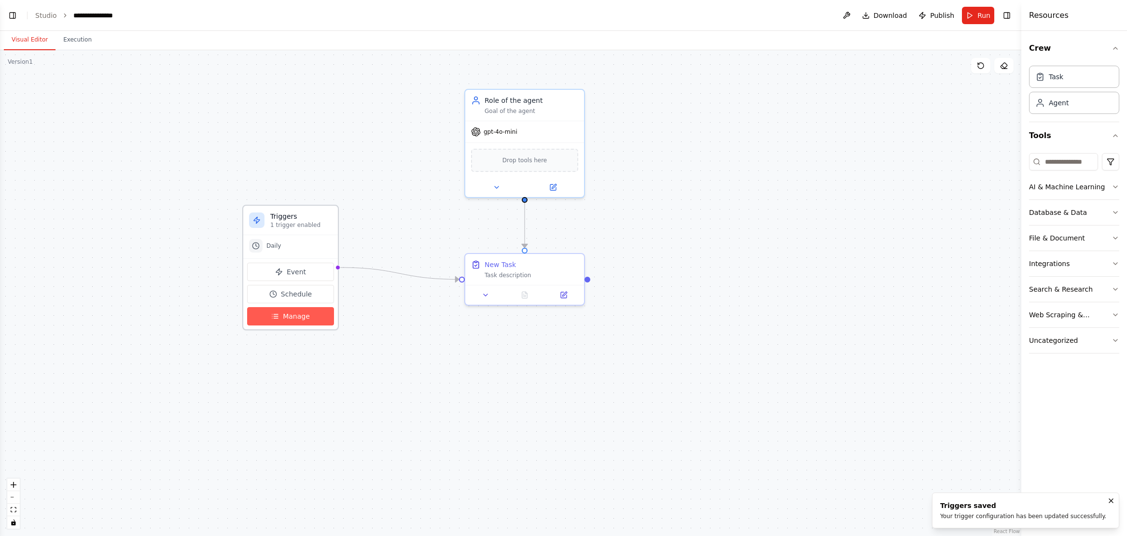
click at [279, 318] on icon at bounding box center [276, 318] width 4 height 0
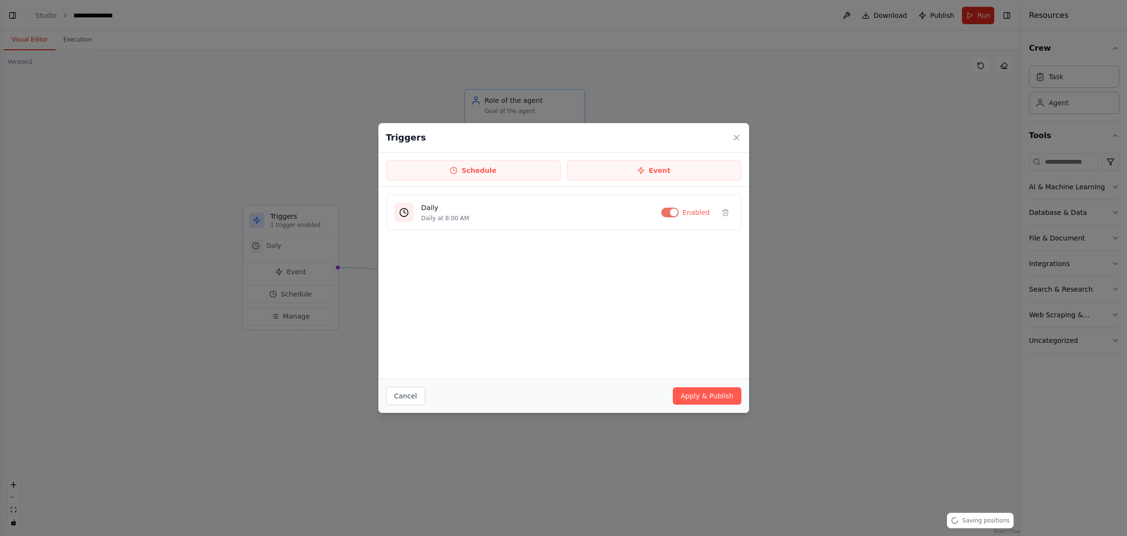
drag, startPoint x: 739, startPoint y: 135, endPoint x: 732, endPoint y: 196, distance: 61.2
click at [739, 136] on icon at bounding box center [737, 138] width 10 height 10
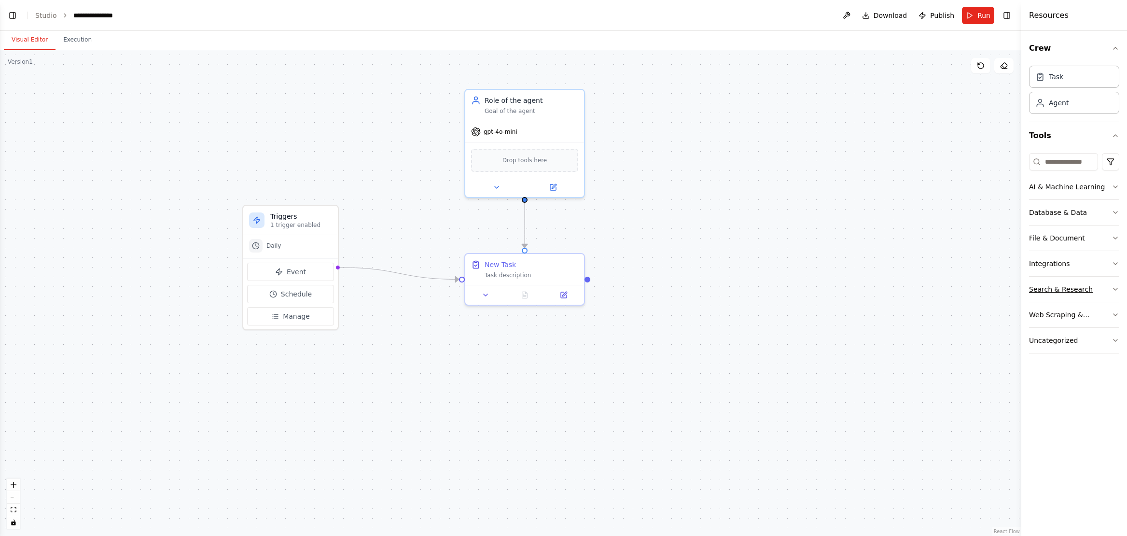
click at [1116, 288] on icon "button" at bounding box center [1116, 289] width 8 height 8
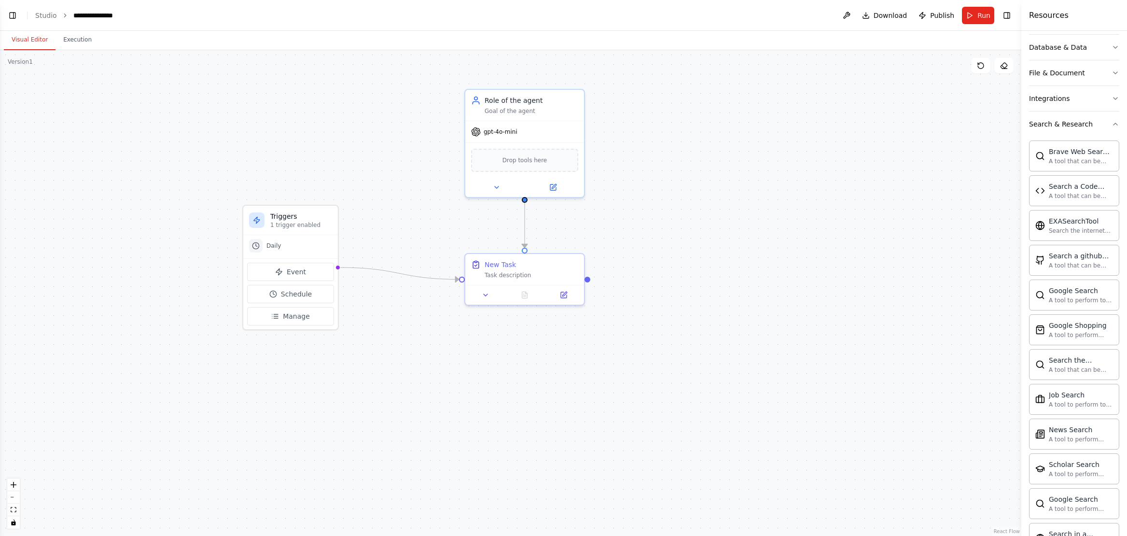
scroll to position [166, 0]
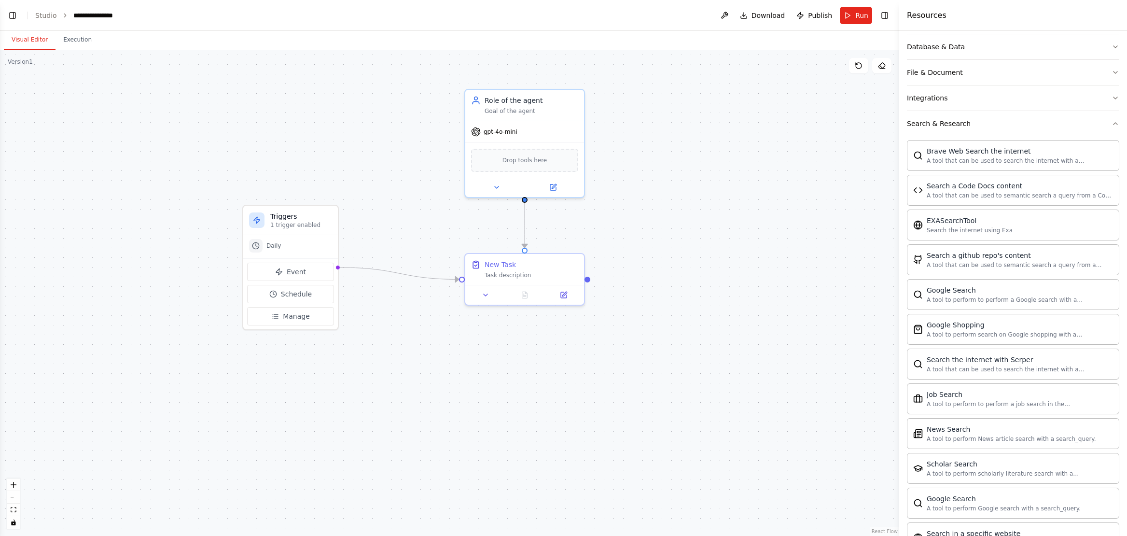
drag, startPoint x: 1023, startPoint y: 297, endPoint x: 974, endPoint y: 313, distance: 52.1
click at [900, 299] on div at bounding box center [901, 268] width 4 height 536
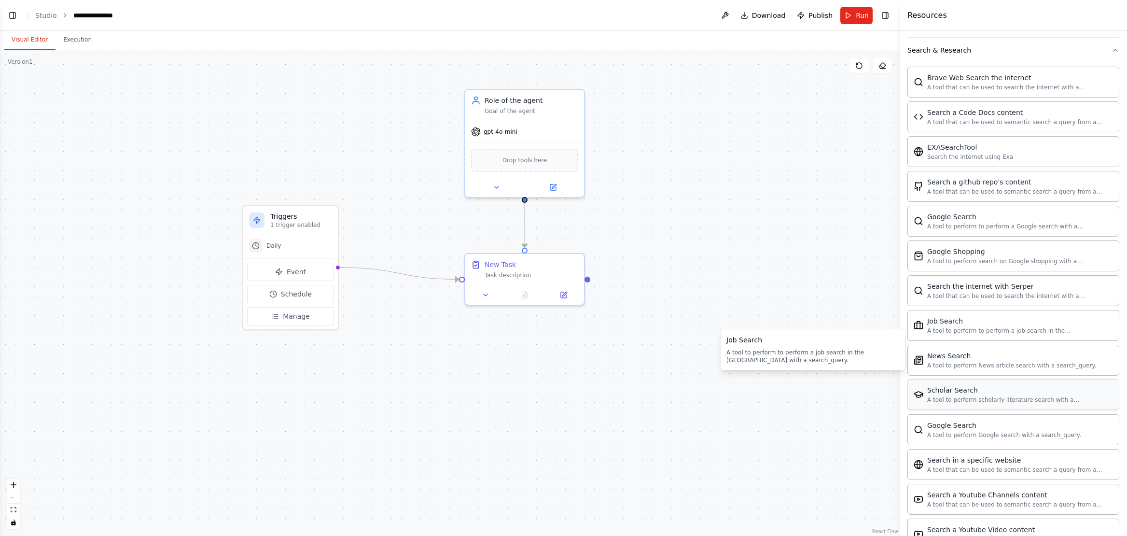
scroll to position [327, 0]
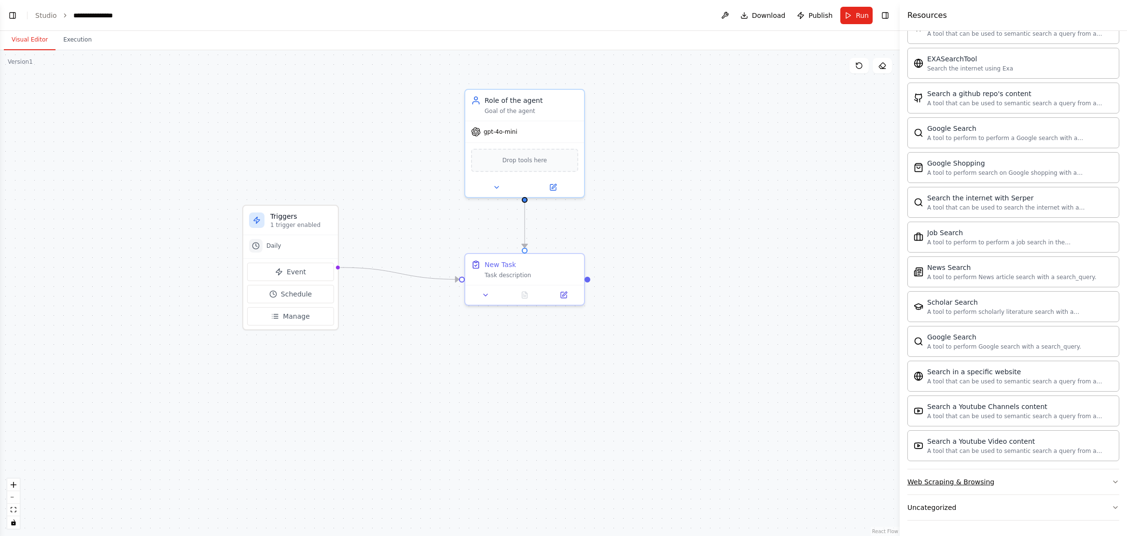
click at [1112, 481] on icon "button" at bounding box center [1116, 482] width 8 height 8
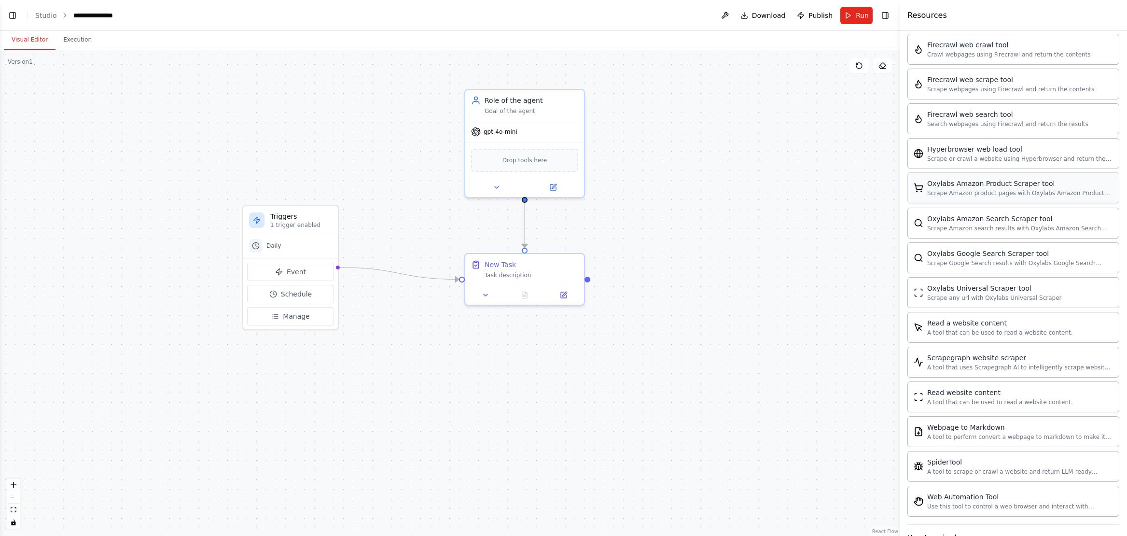
scroll to position [856, 0]
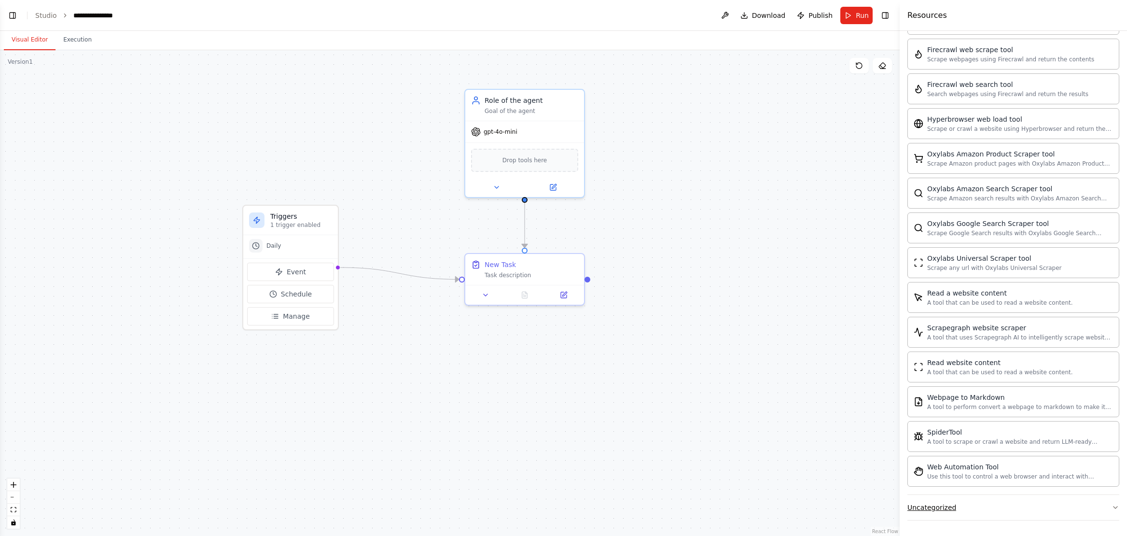
click at [1112, 506] on icon "button" at bounding box center [1116, 507] width 8 height 8
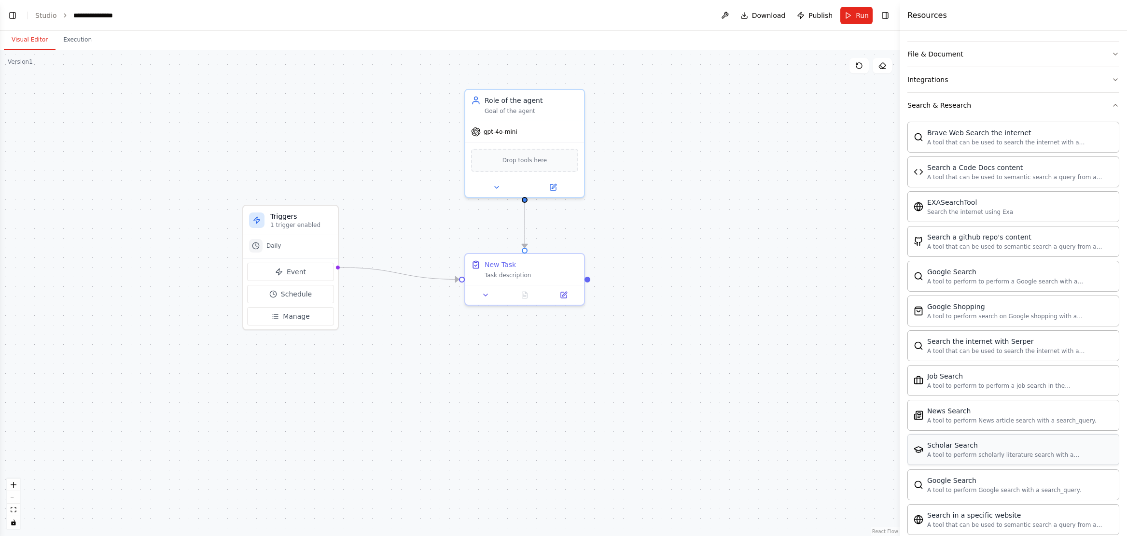
scroll to position [0, 0]
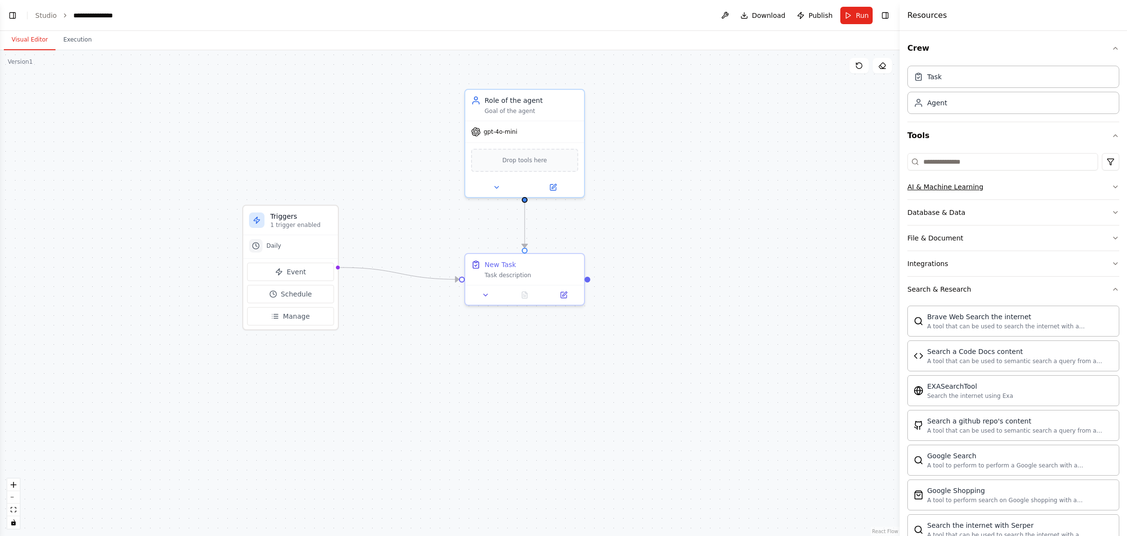
click at [1112, 185] on icon "button" at bounding box center [1116, 187] width 8 height 8
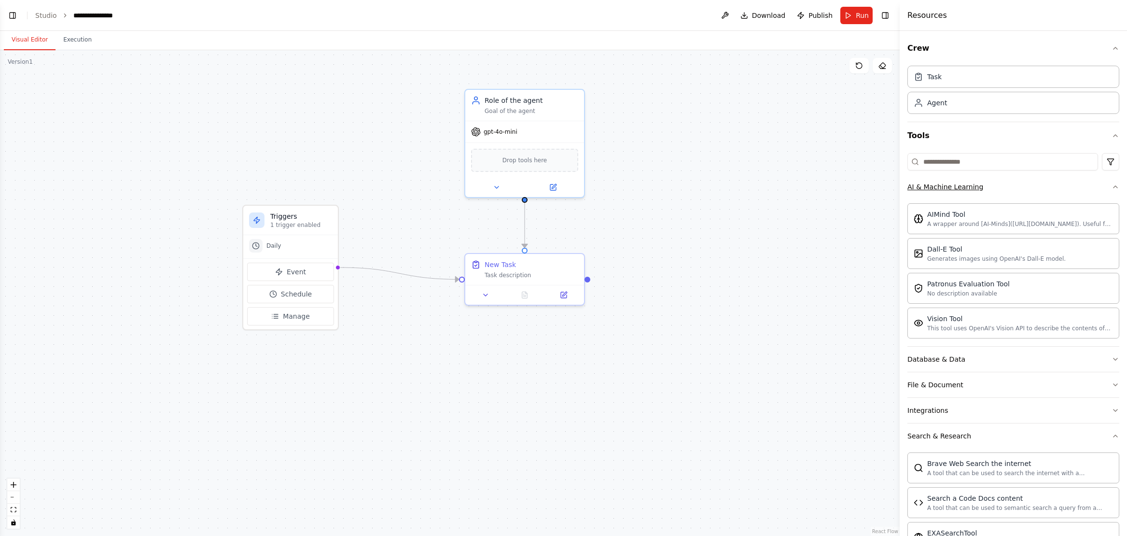
click at [1112, 185] on icon "button" at bounding box center [1116, 187] width 8 height 8
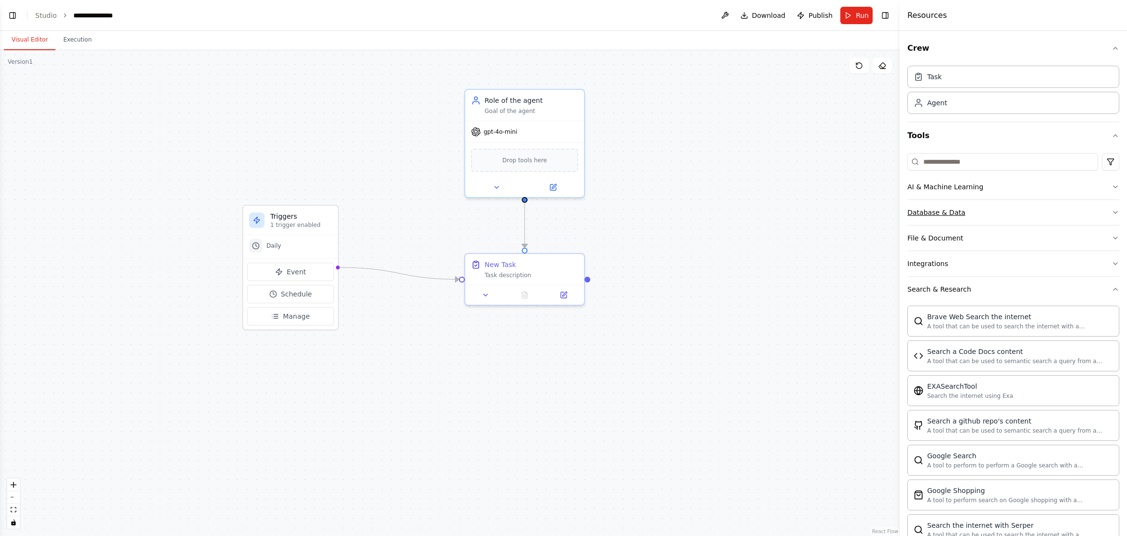
click at [1114, 212] on icon "button" at bounding box center [1116, 212] width 4 height 2
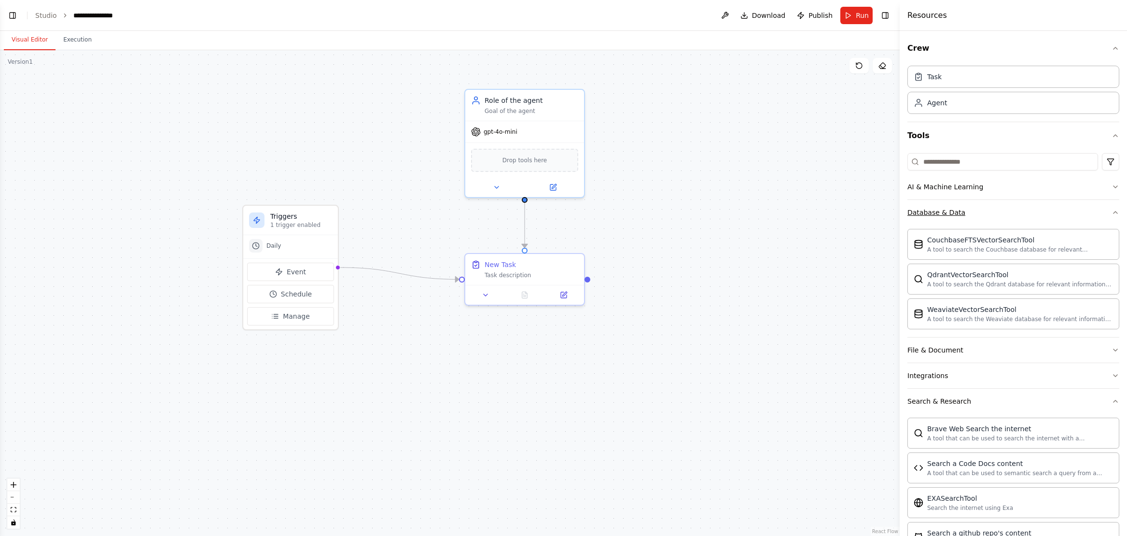
click at [1112, 212] on icon "button" at bounding box center [1116, 213] width 8 height 8
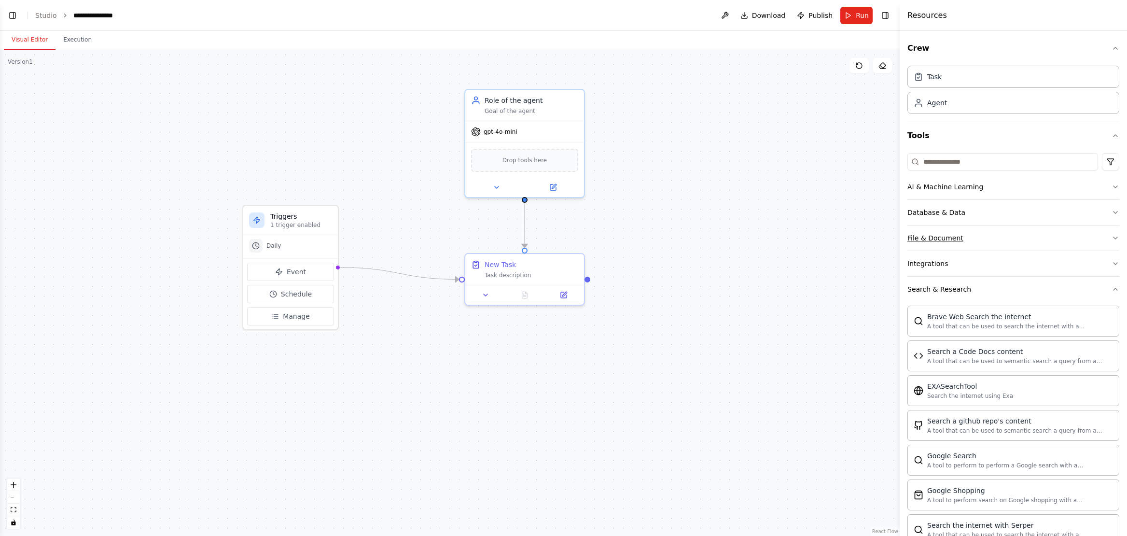
click at [1114, 238] on icon "button" at bounding box center [1116, 238] width 4 height 2
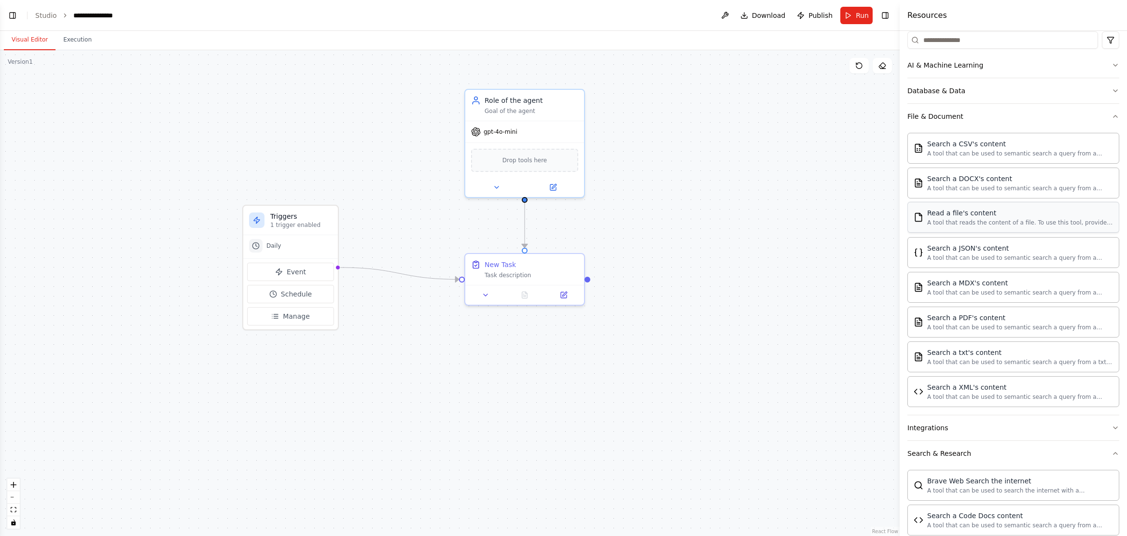
scroll to position [174, 0]
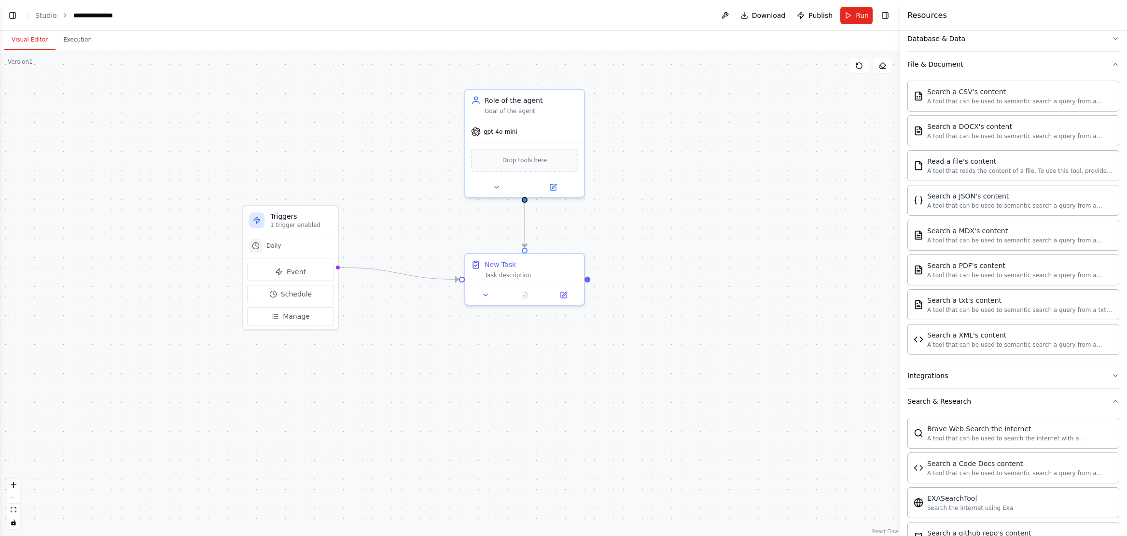
click at [714, 283] on div ".deletable-edge-delete-btn { width: 20px; height: 20px; border: 0px solid #ffff…" at bounding box center [450, 293] width 900 height 486
click at [94, 17] on div "**********" at bounding box center [97, 16] width 49 height 10
click at [94, 17] on div "**********" at bounding box center [109, 16] width 72 height 10
drag, startPoint x: 115, startPoint y: 171, endPoint x: 130, endPoint y: 187, distance: 21.9
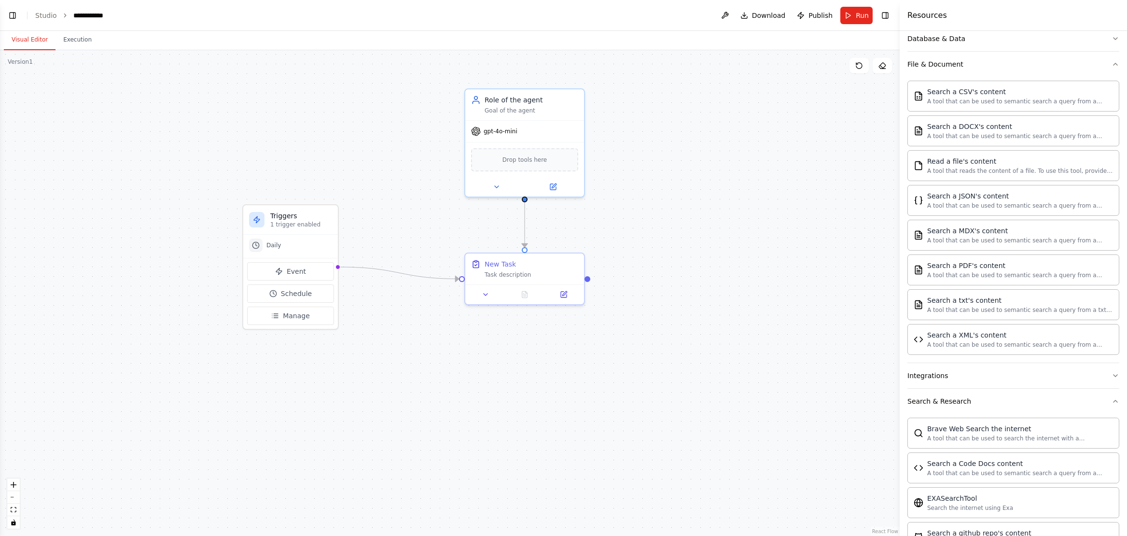
click at [119, 175] on div ".deletable-edge-delete-btn { width: 20px; height: 20px; border: 0px solid #ffff…" at bounding box center [450, 293] width 900 height 486
click at [740, 261] on div ".deletable-edge-delete-btn { width: 20px; height: 20px; border: 0px solid #ffff…" at bounding box center [450, 293] width 900 height 486
